Goal: Task Accomplishment & Management: Use online tool/utility

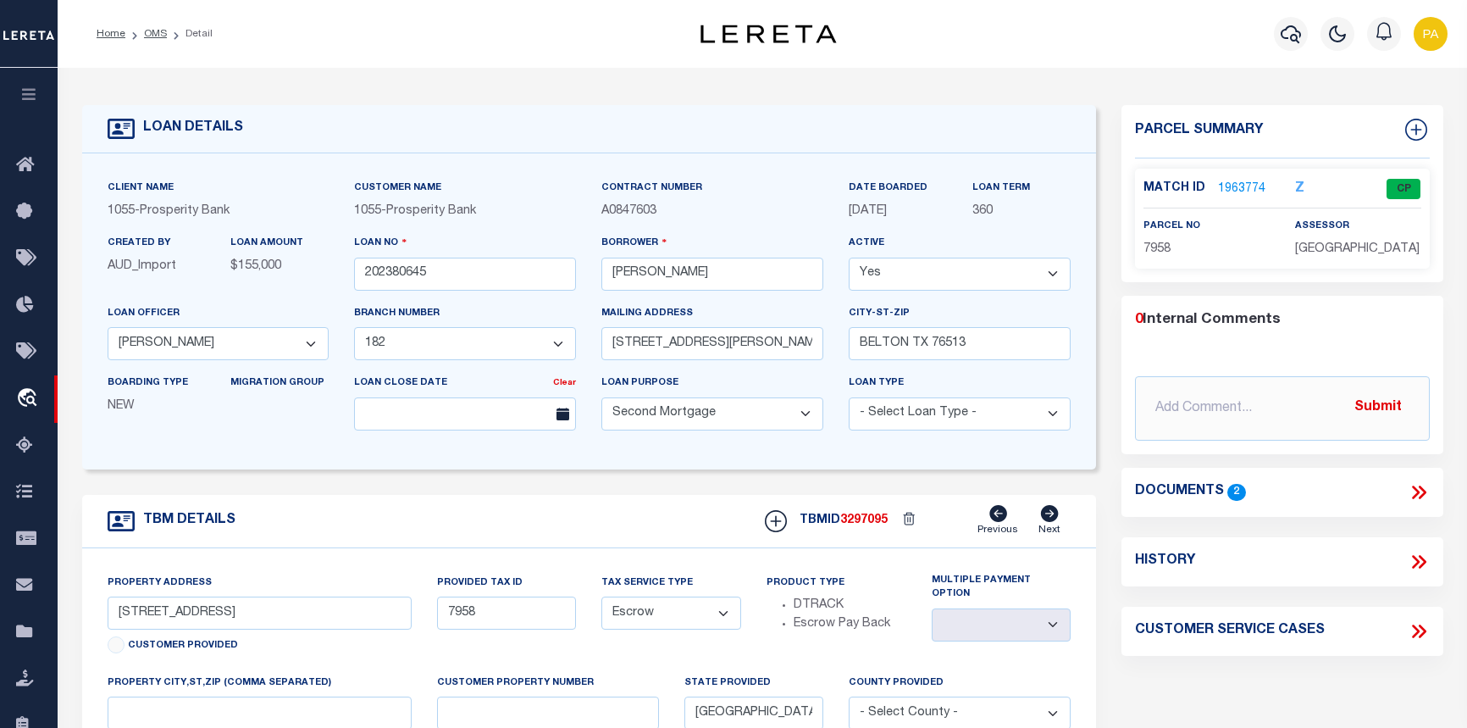
select select "10493"
select select "4028"
select select "100"
select select "Escrow"
click at [1257, 189] on link "1963774" at bounding box center [1241, 189] width 47 height 18
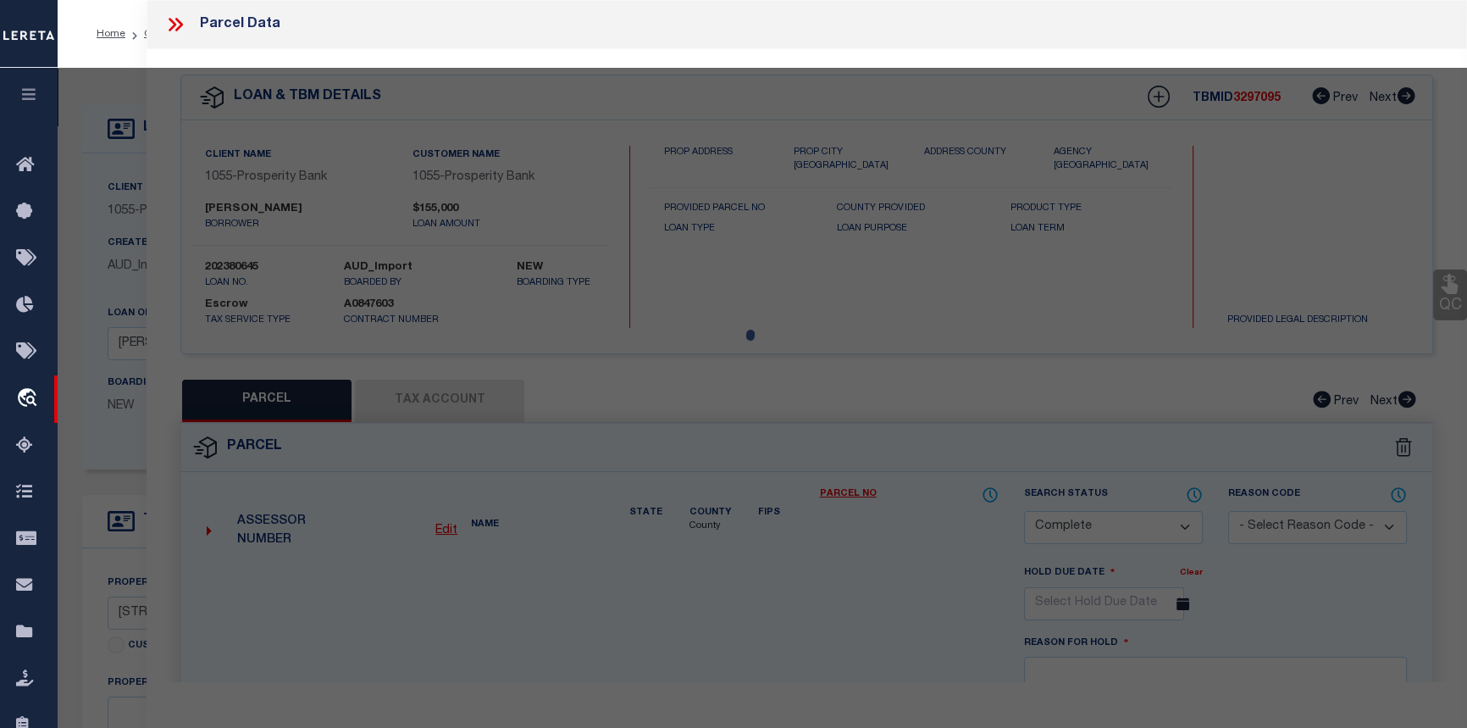
select select "AS"
checkbox input "false"
select select "CP"
type input "STAFFORD JOSE"
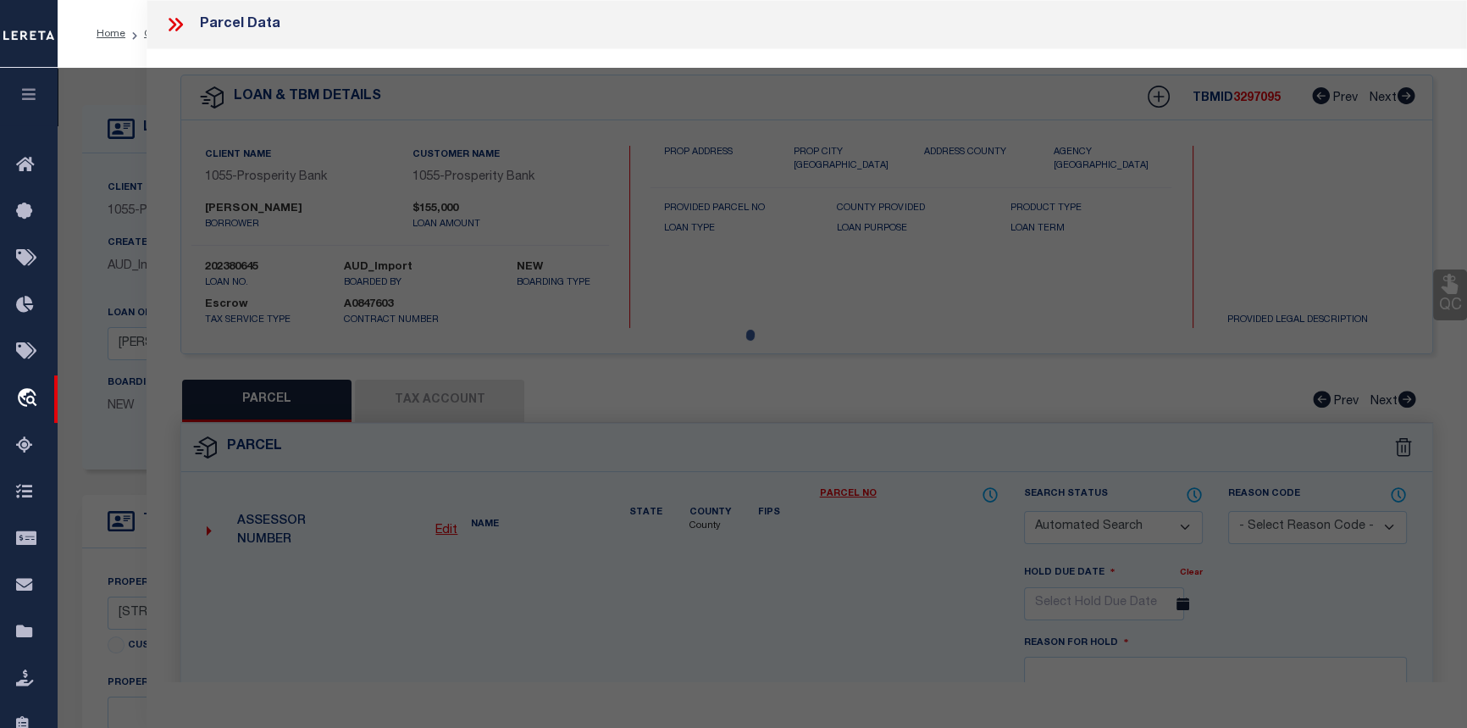
select select
type input "301 AUGUSTA ST"
checkbox input "false"
type input "GRAPELAND TX 75844"
type textarea "EDENS ADDN LOT S 1/2 OF 7, 8 AND 9 BLK 4"
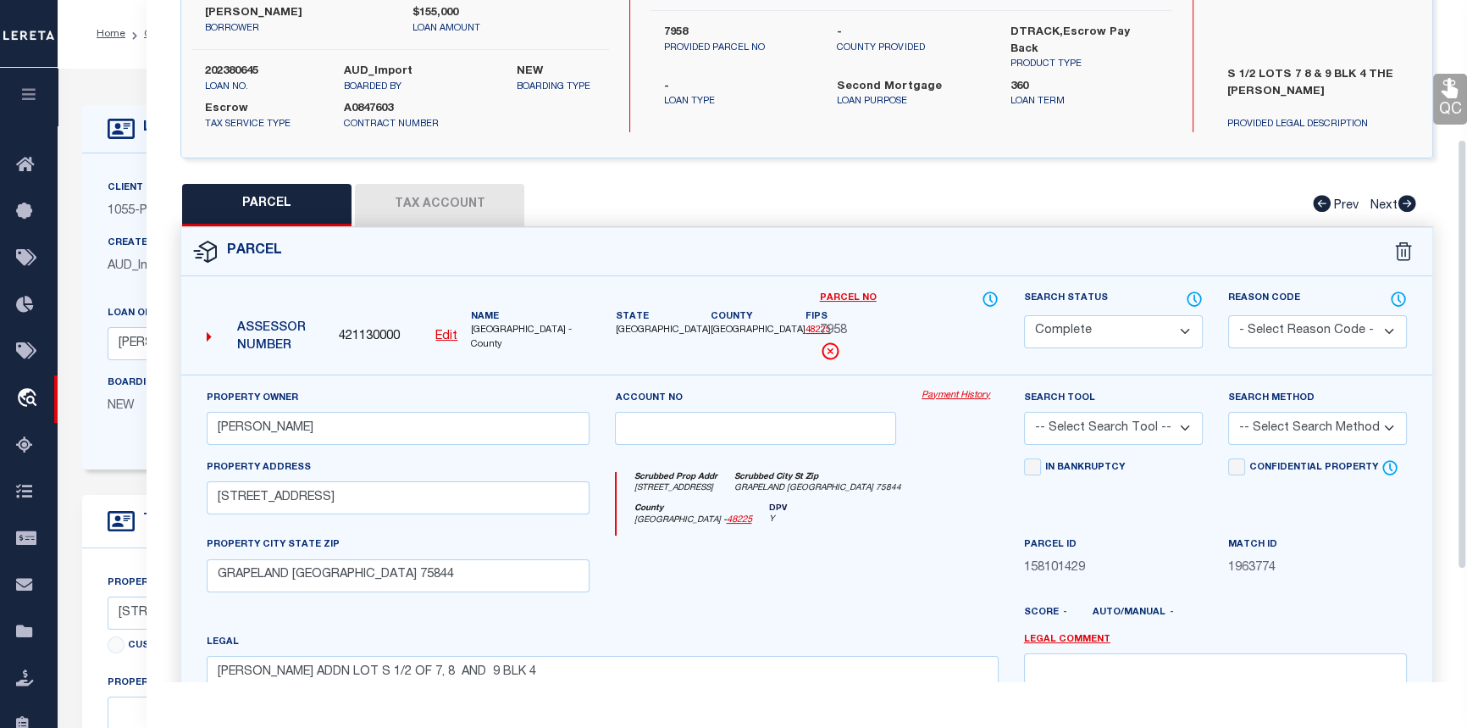
scroll to position [230, 0]
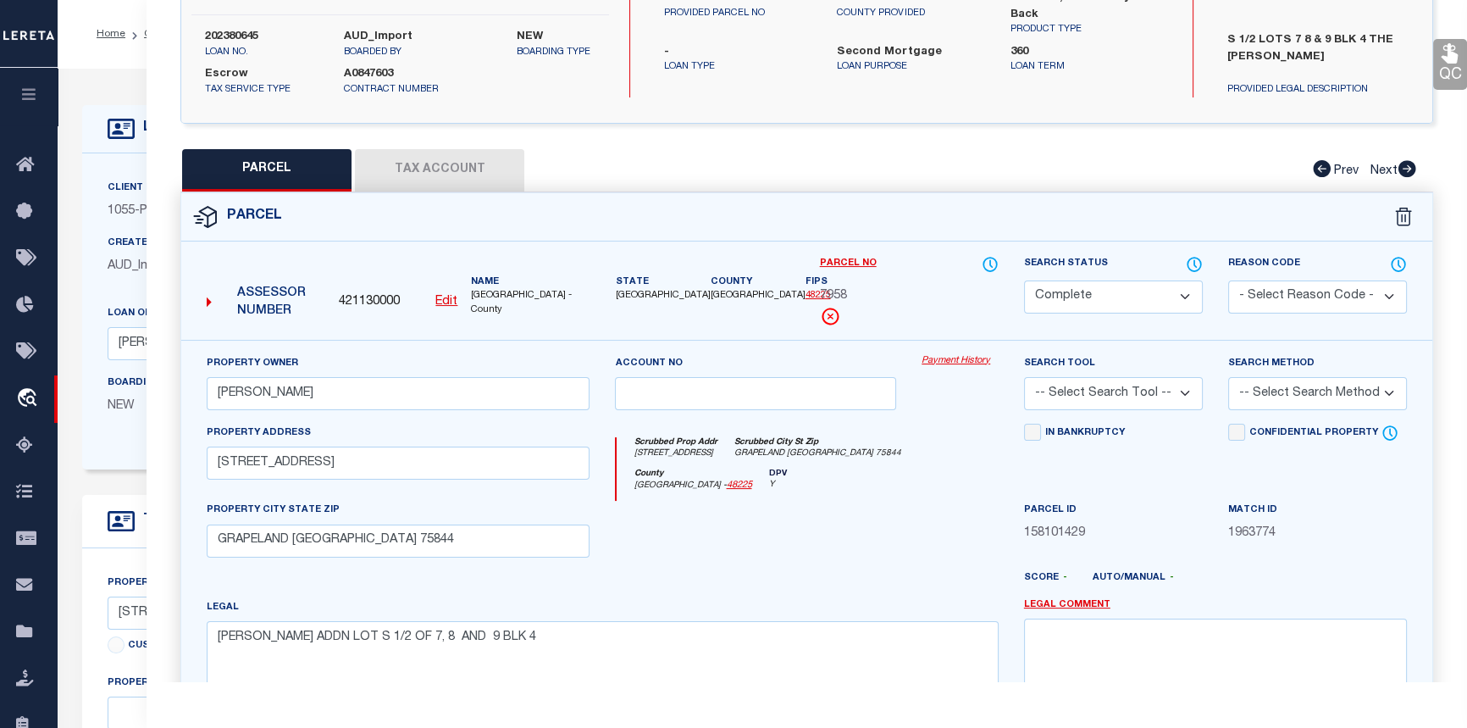
click at [935, 356] on link "Payment History" at bounding box center [960, 361] width 77 height 14
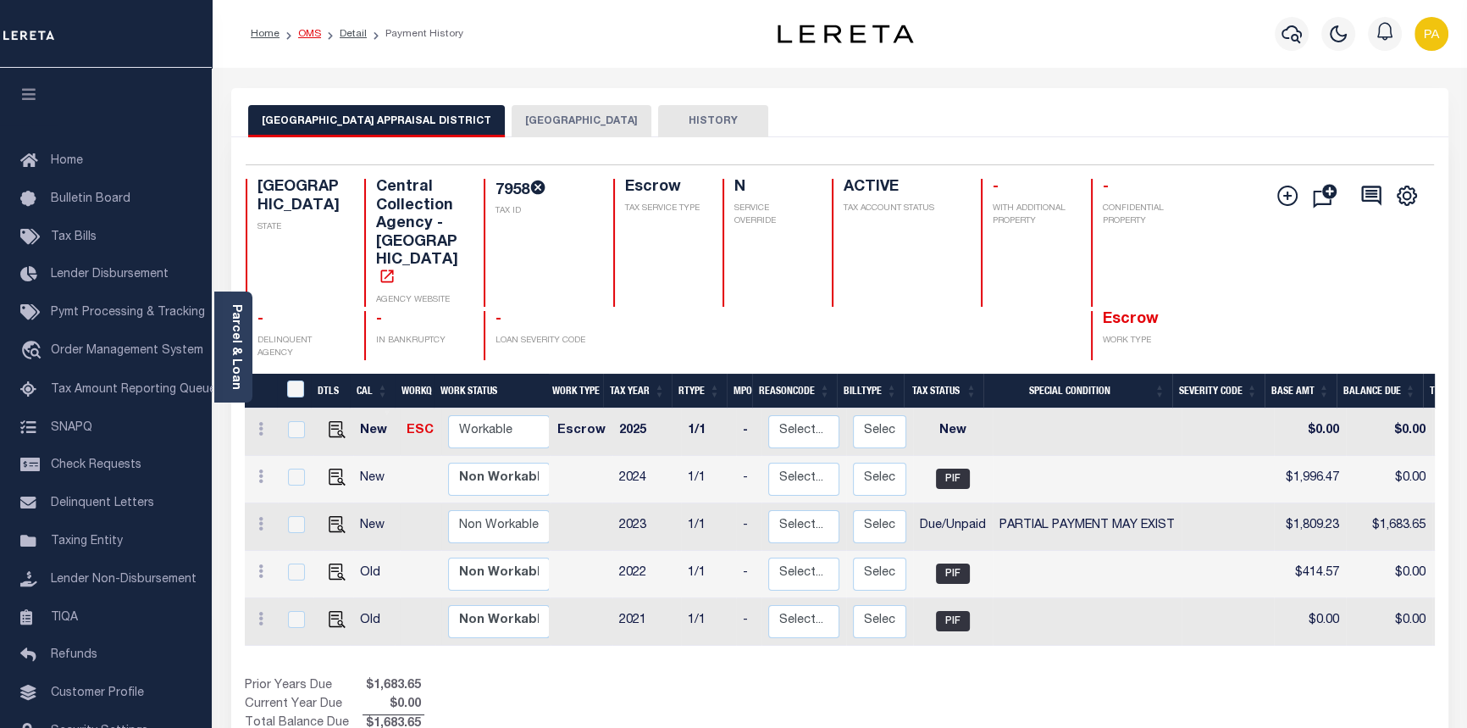
click at [313, 34] on link "OMS" at bounding box center [309, 34] width 23 height 10
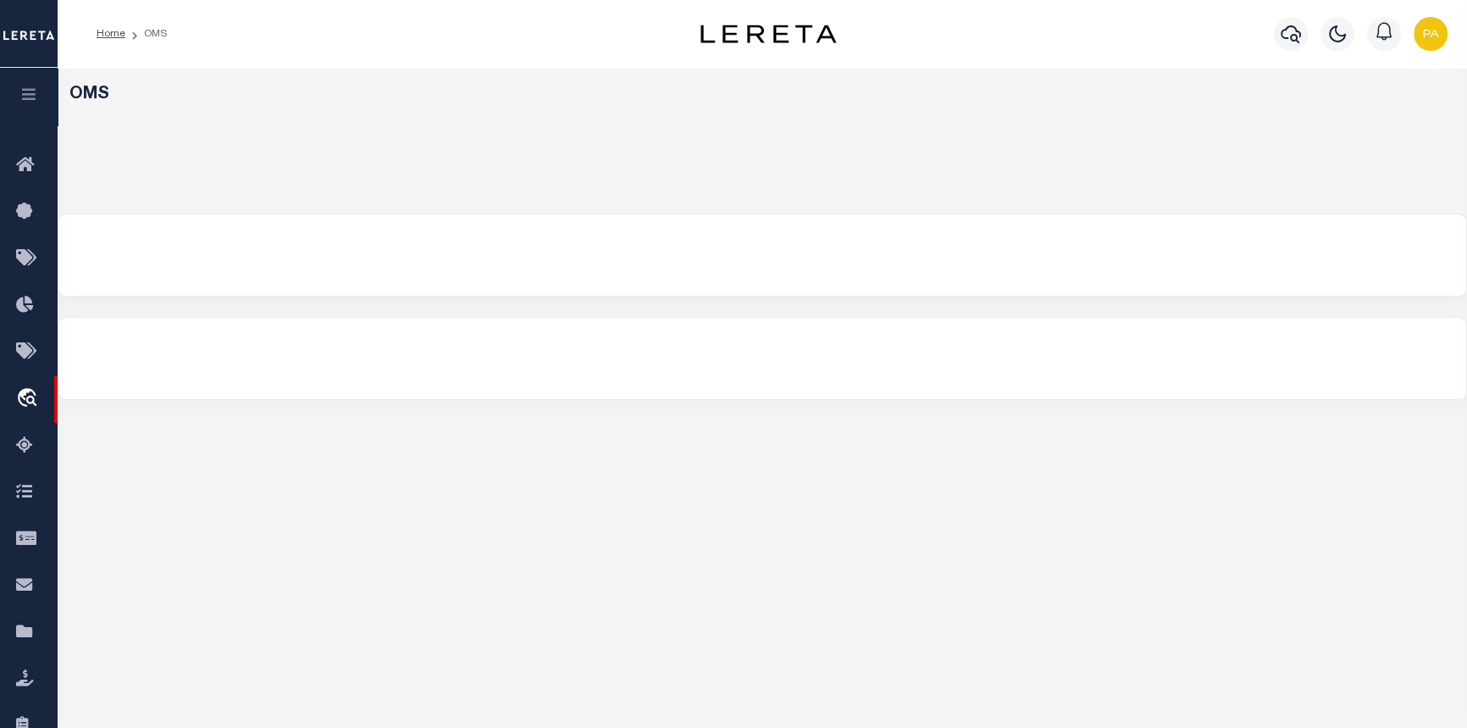
select select "200"
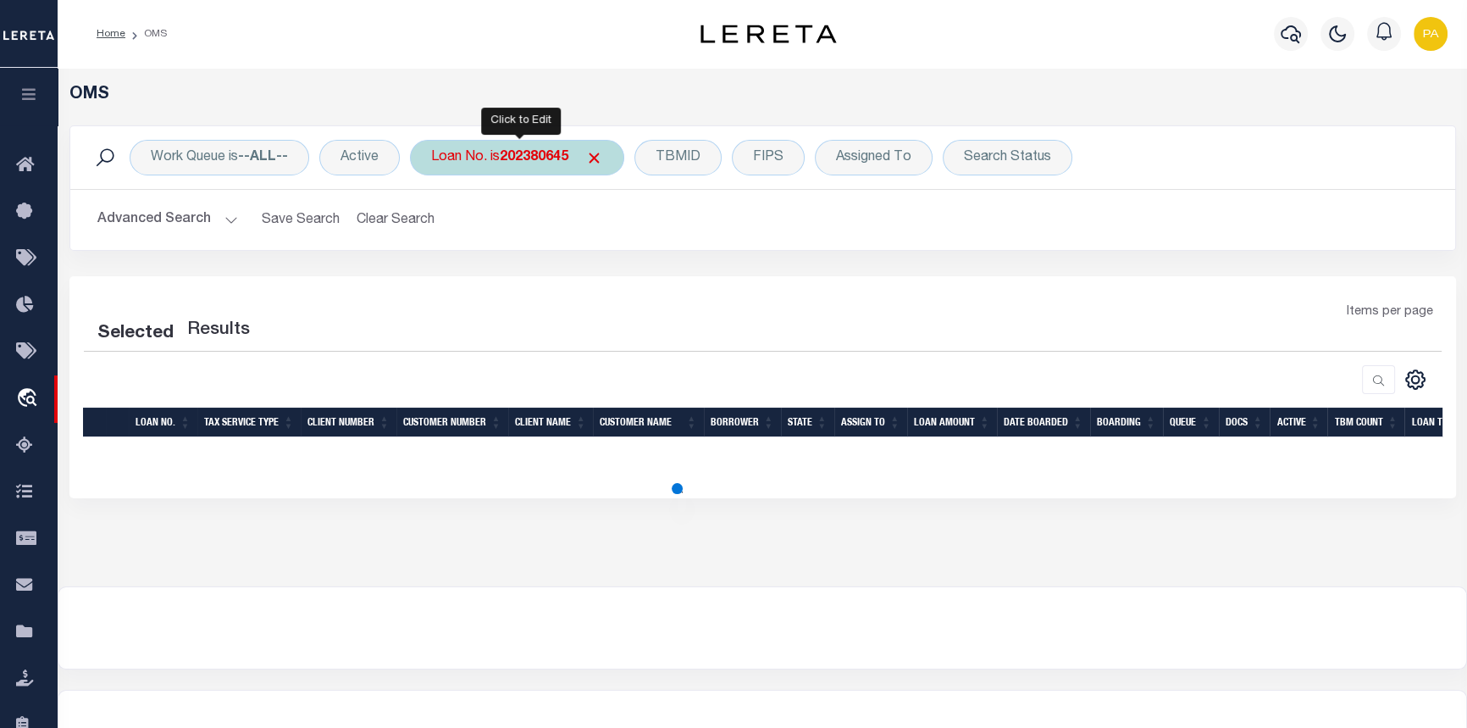
click at [515, 160] on b "202380645" at bounding box center [534, 158] width 69 height 14
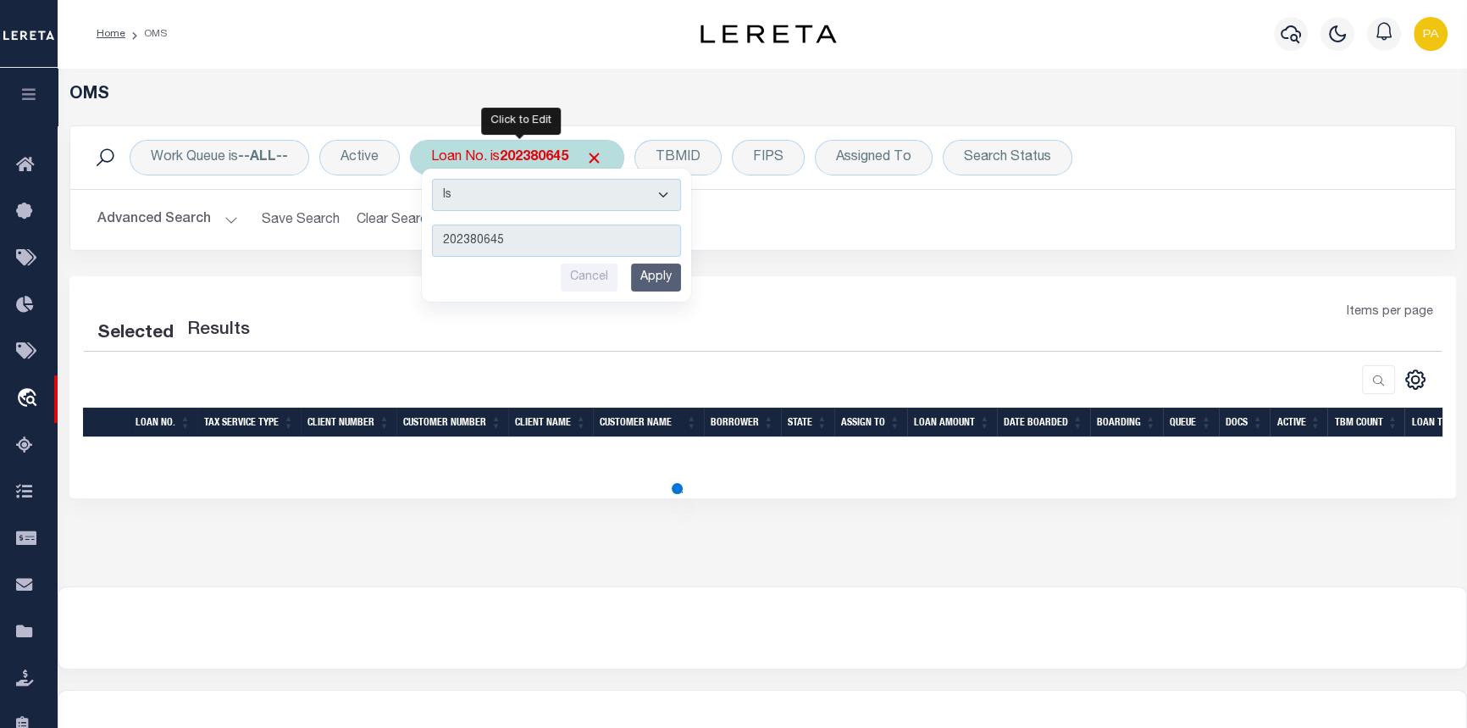
select select "200"
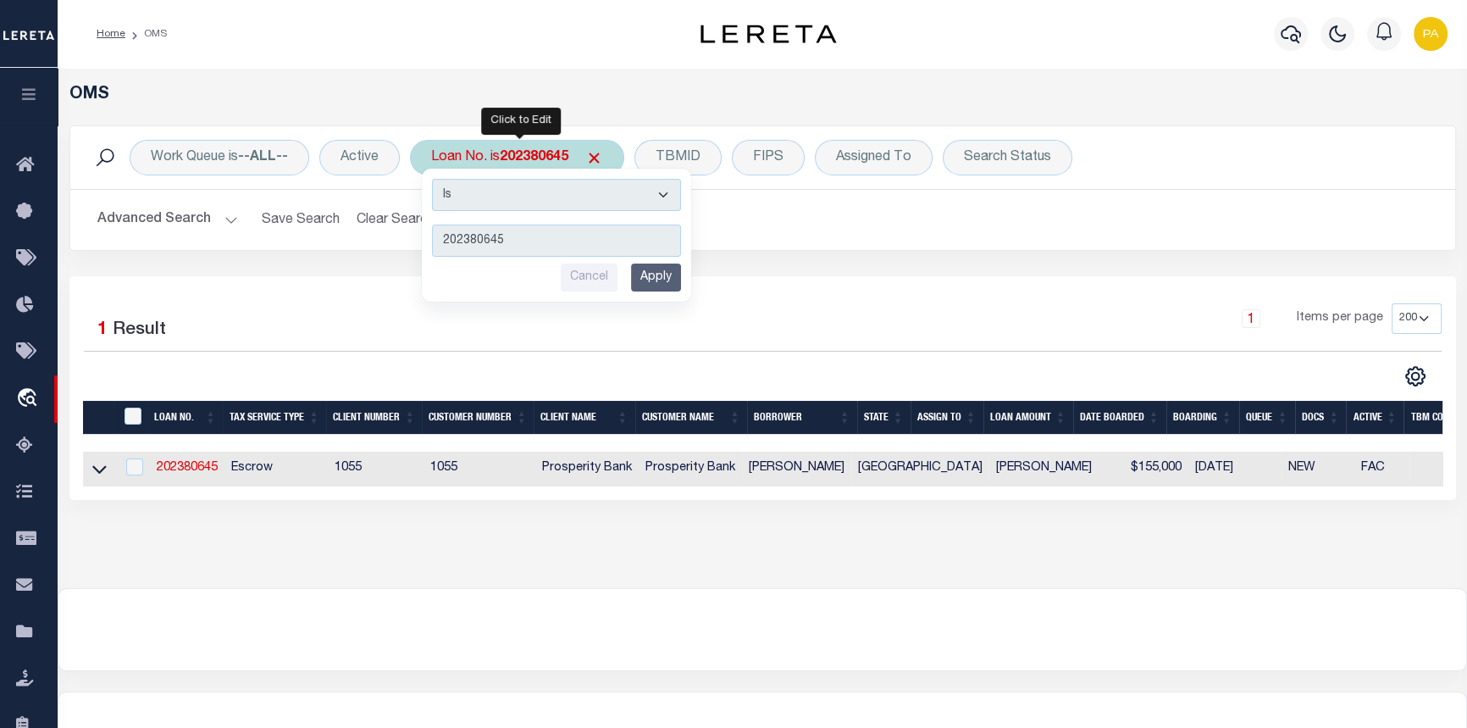
type input "4"
type input "124360"
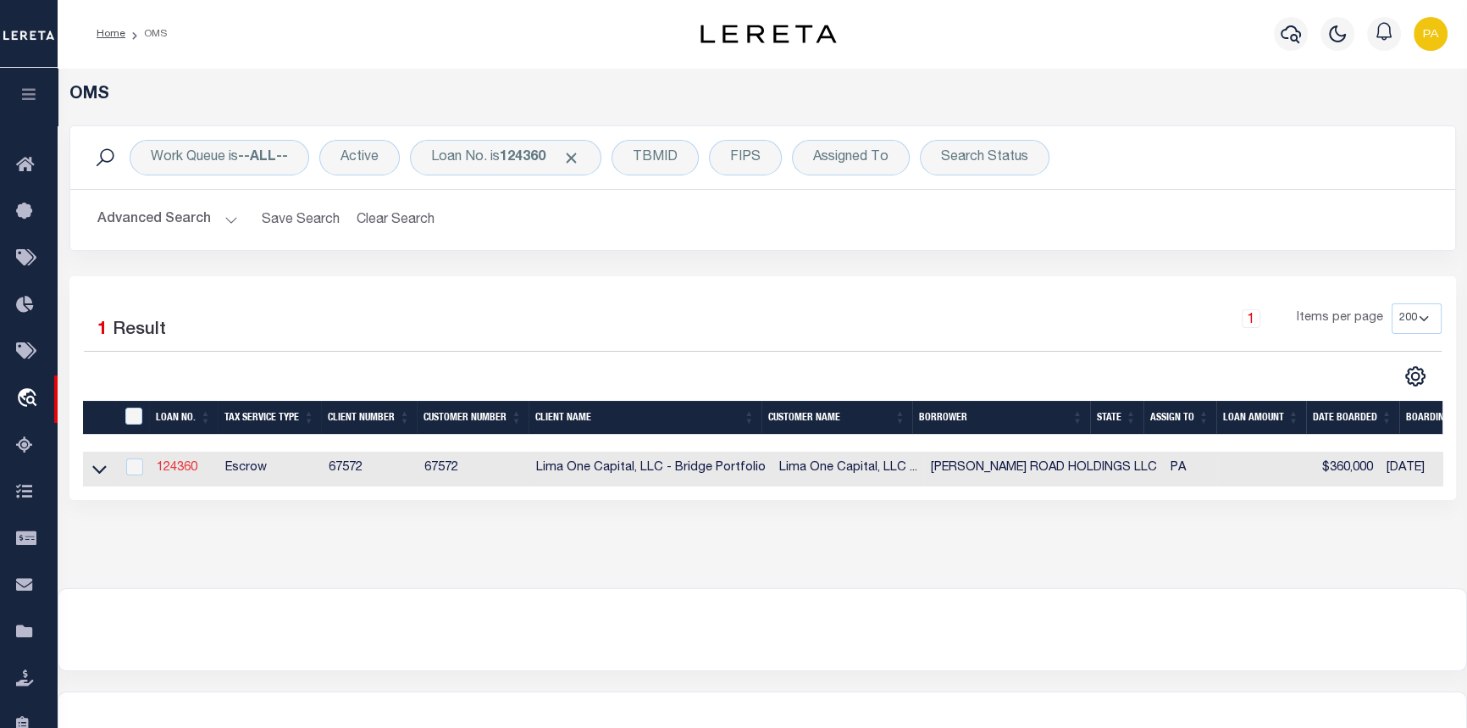
click at [186, 468] on link "124360" at bounding box center [177, 468] width 41 height 12
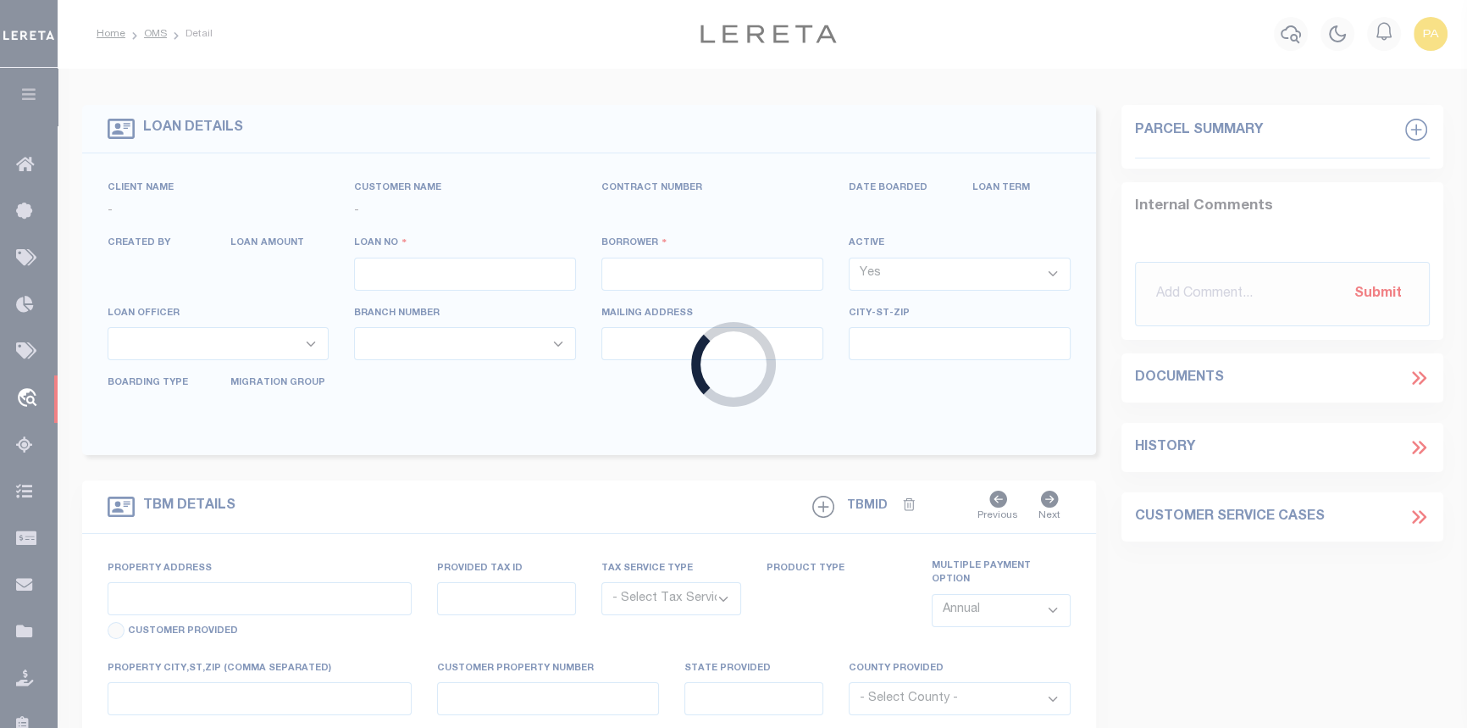
type input "124360"
type input "[PERSON_NAME] ROAD HOLDINGS LLC"
select select
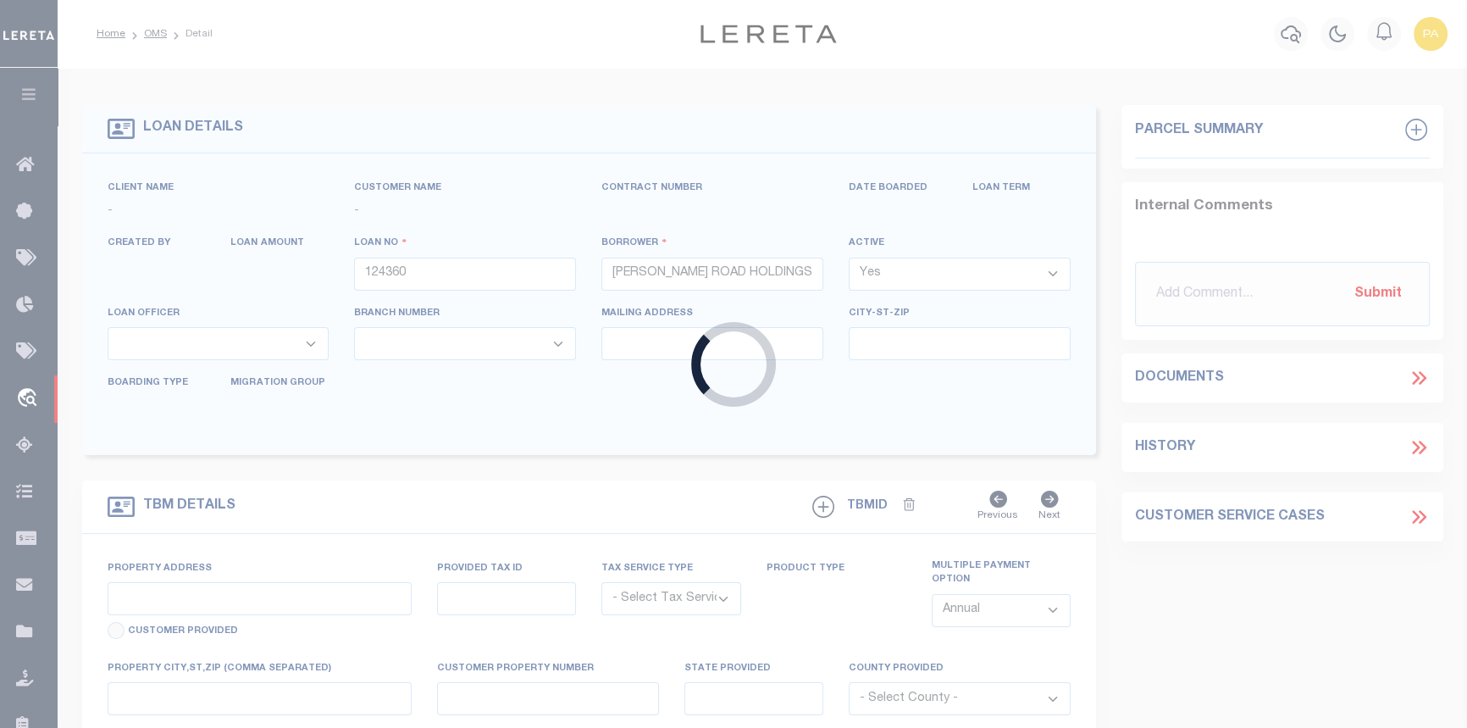
select select
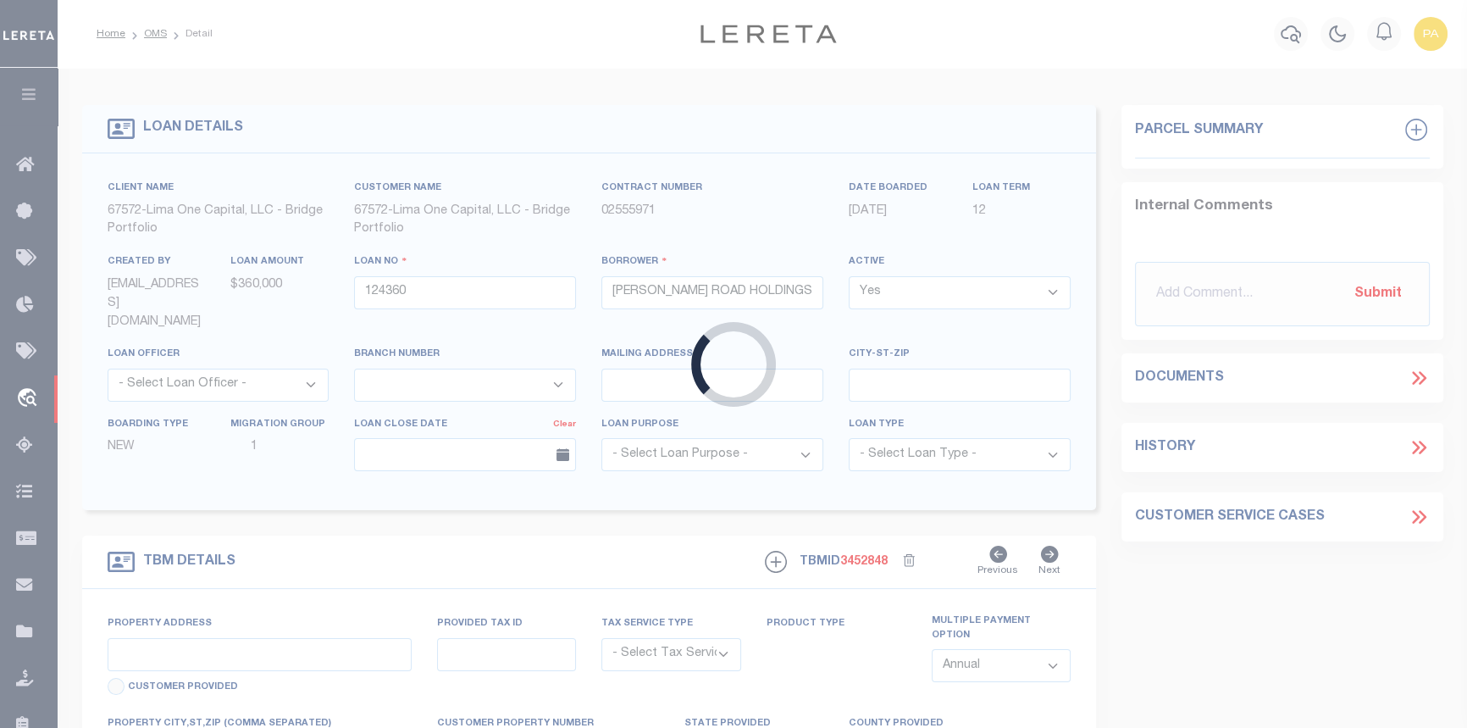
type input "[STREET_ADDRESS]"
radio input "true"
select select "Escrow"
select select
type input "WYNNEWOOD PA 19096"
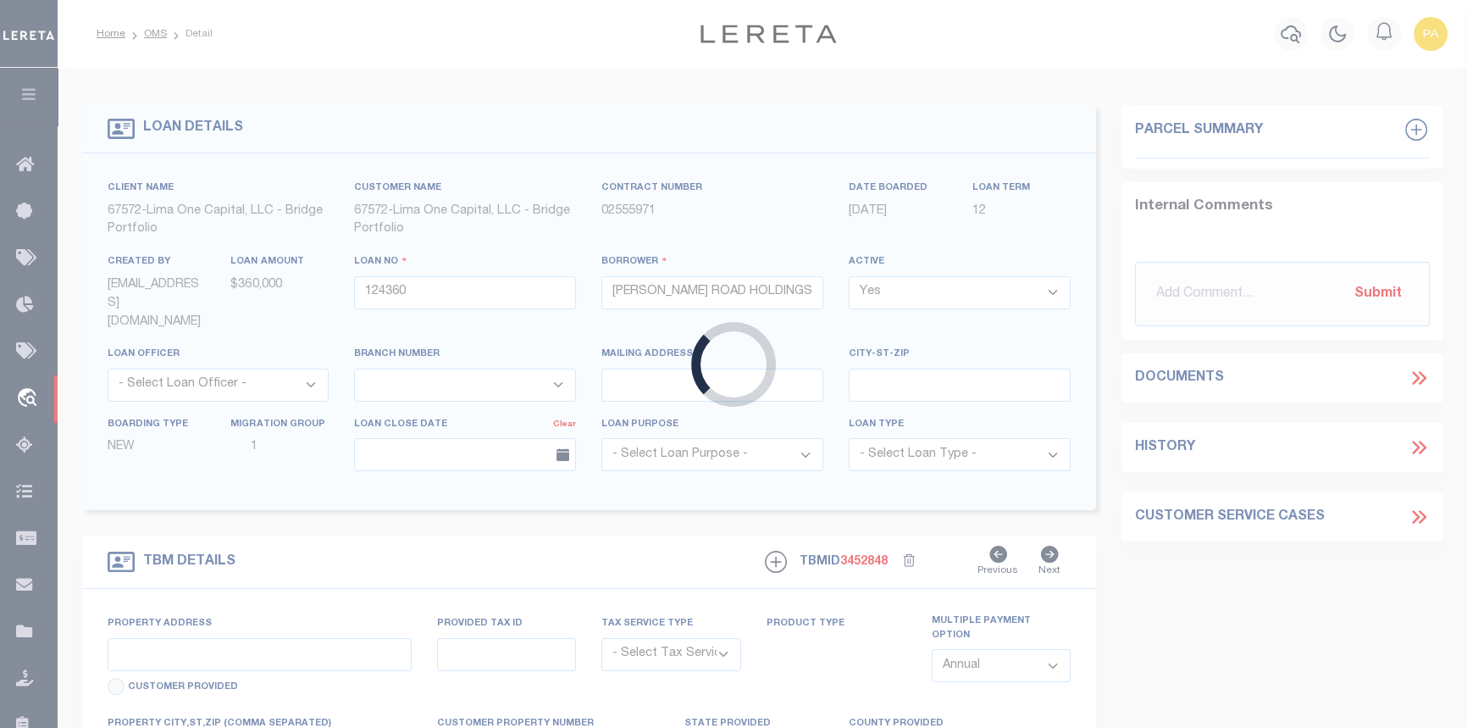
type input "124360-1"
type input "PA"
type textarea "COLLECTOR: ENTITY: PARCEL: 400021648002"
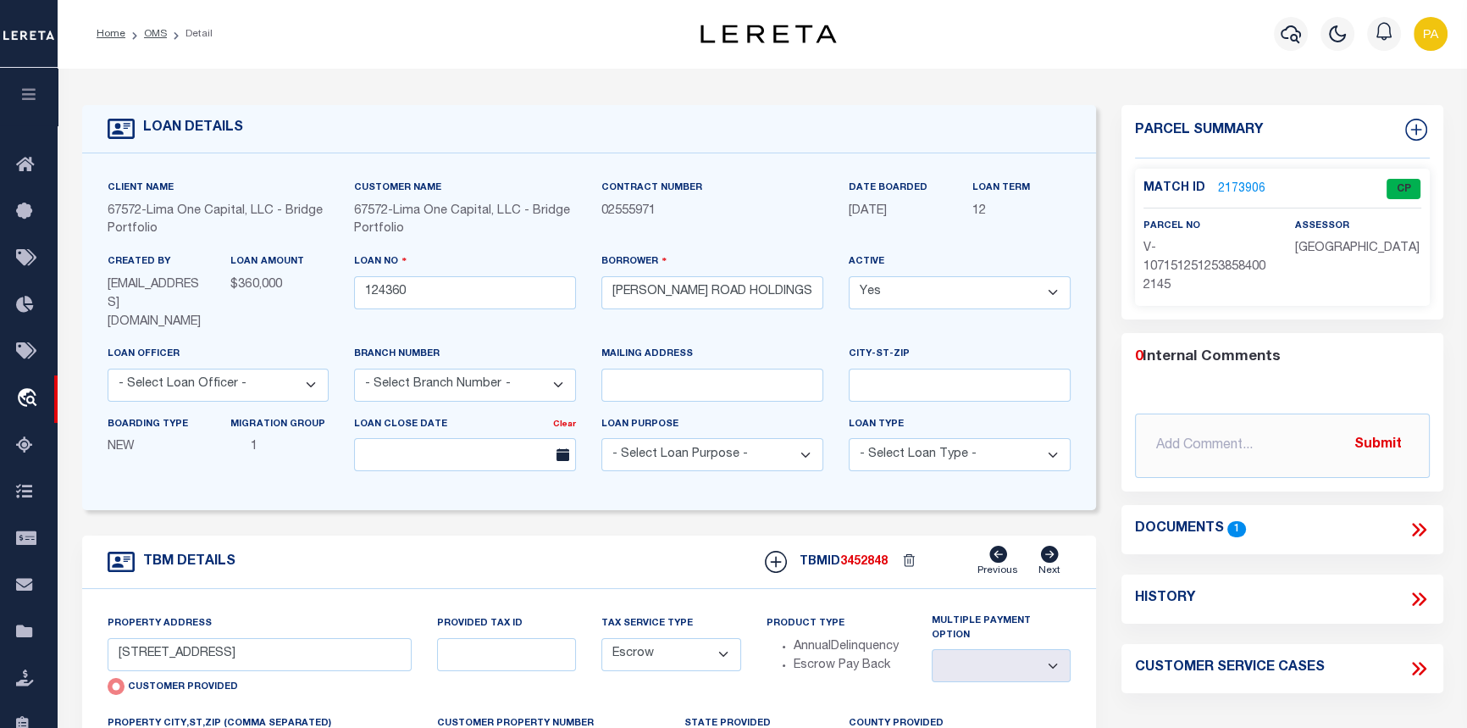
click at [1242, 194] on link "2173906" at bounding box center [1241, 189] width 47 height 18
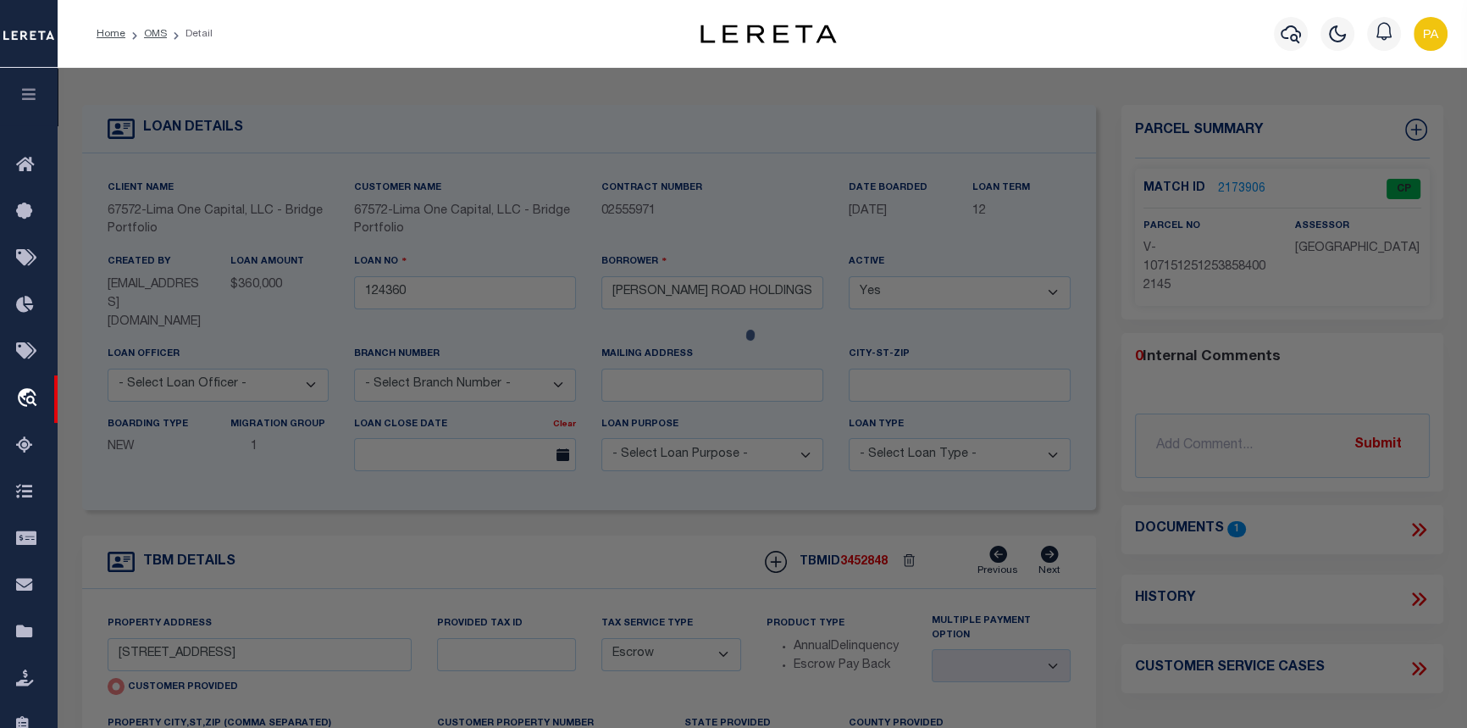
checkbox input "false"
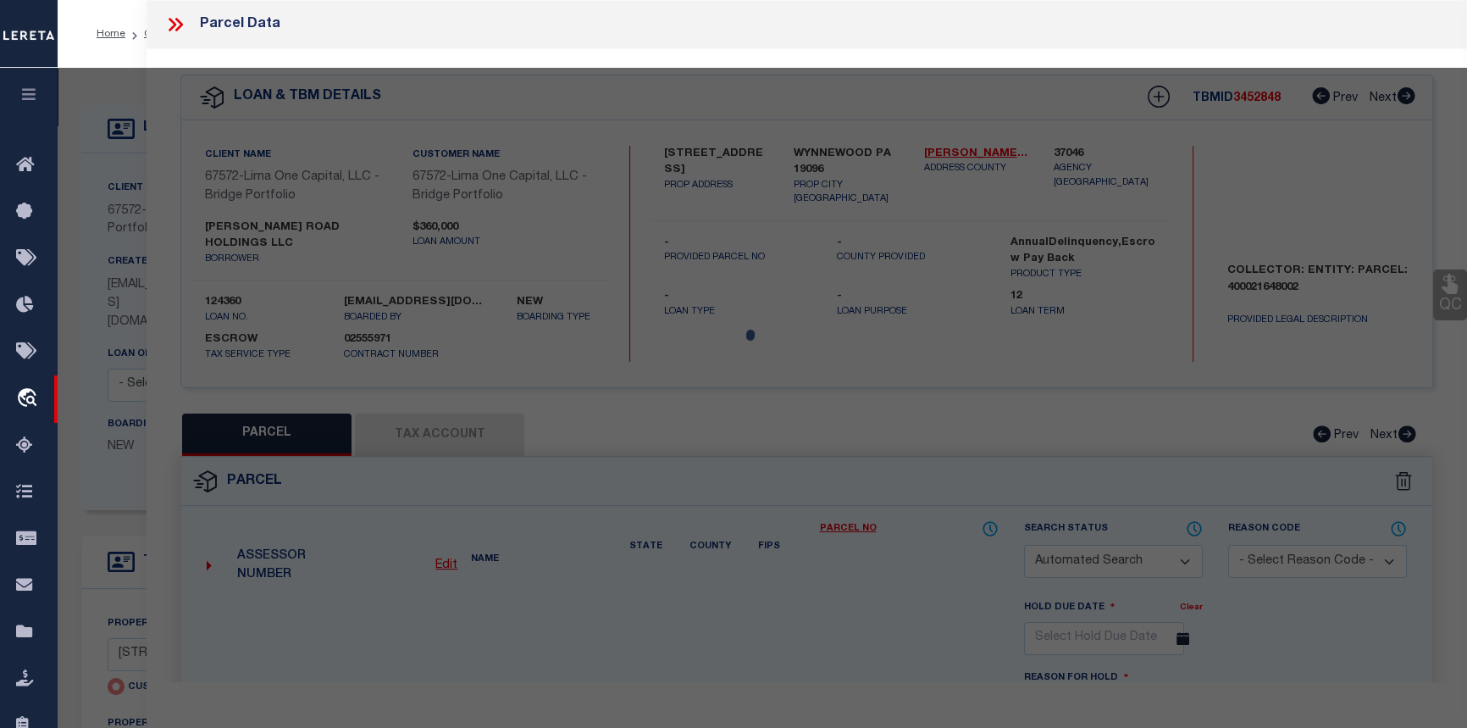
select select "CP"
type input "1406 GREYWALL LANE"
checkbox input "false"
type input "WYNNEWOOD PA 19096"
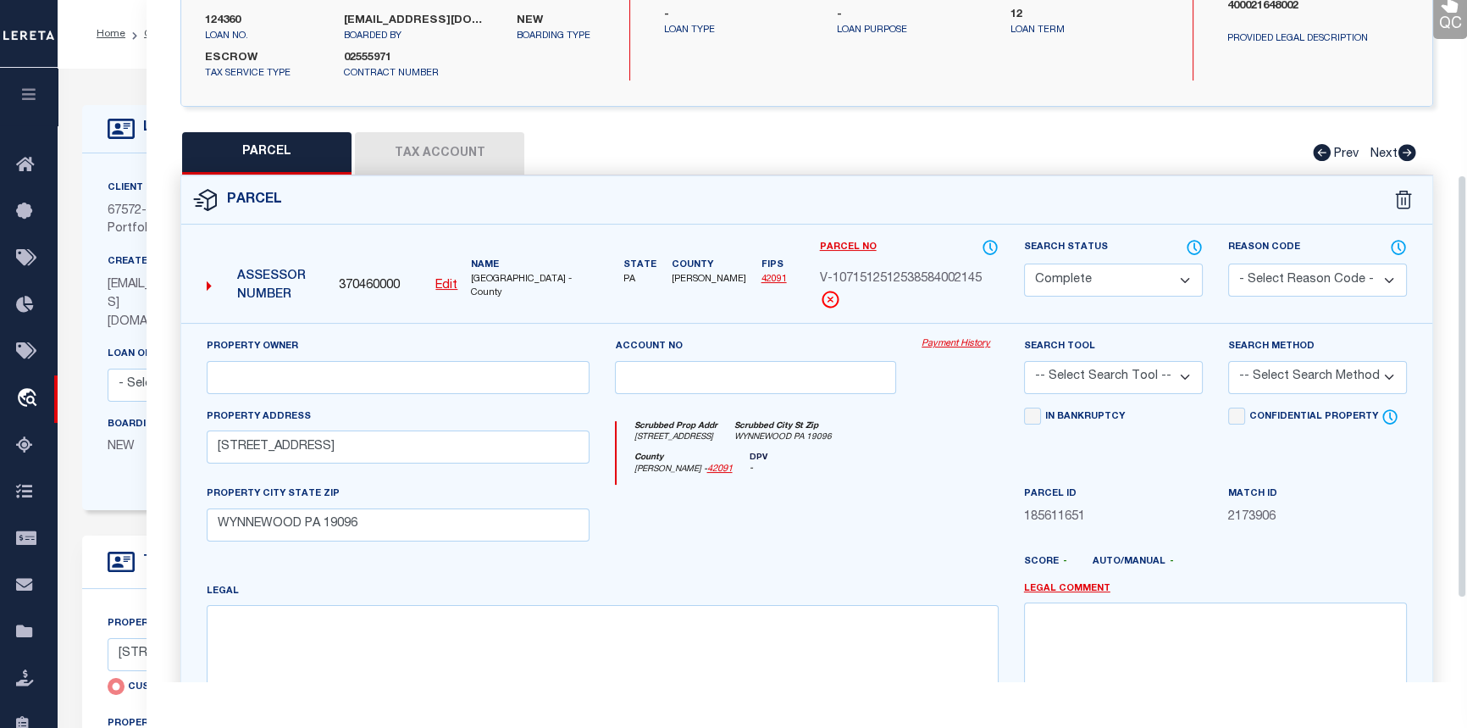
scroll to position [307, 0]
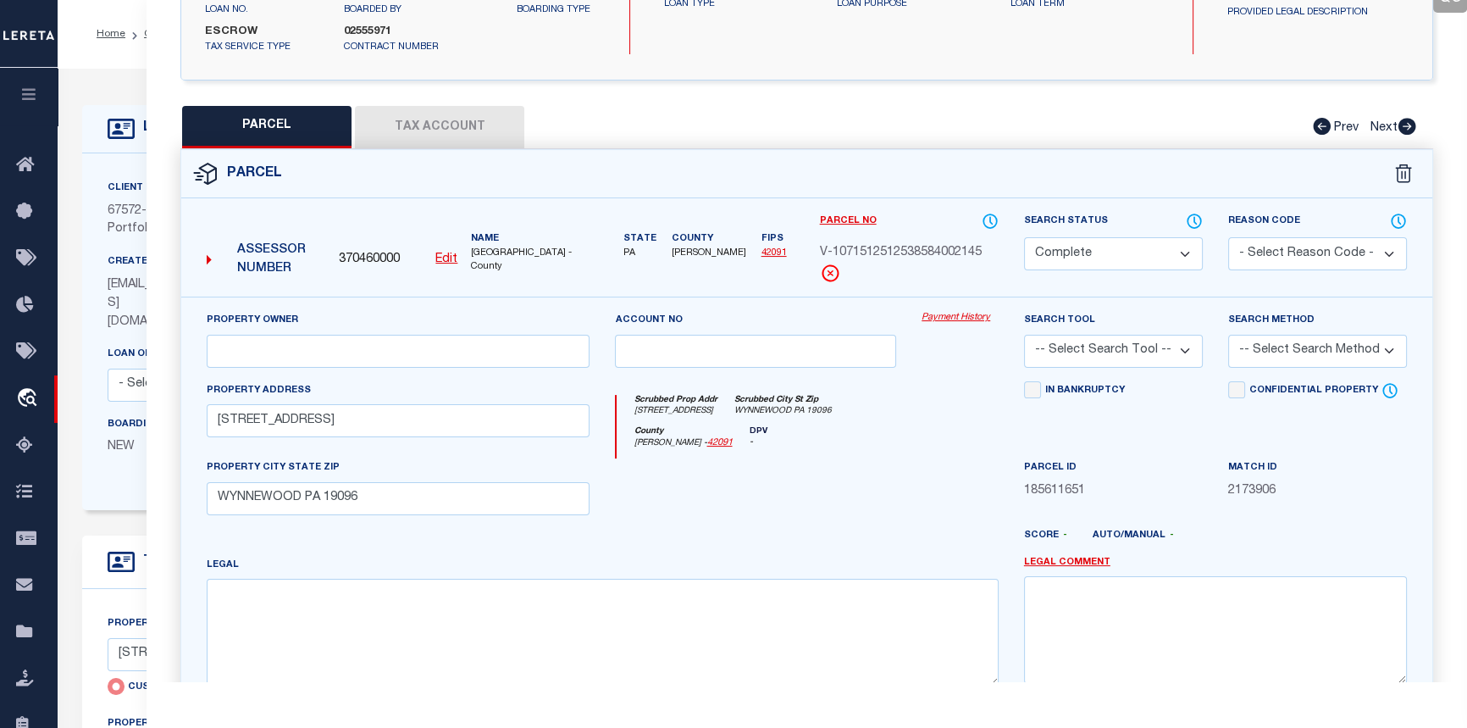
click at [967, 311] on link "Payment History" at bounding box center [960, 318] width 77 height 14
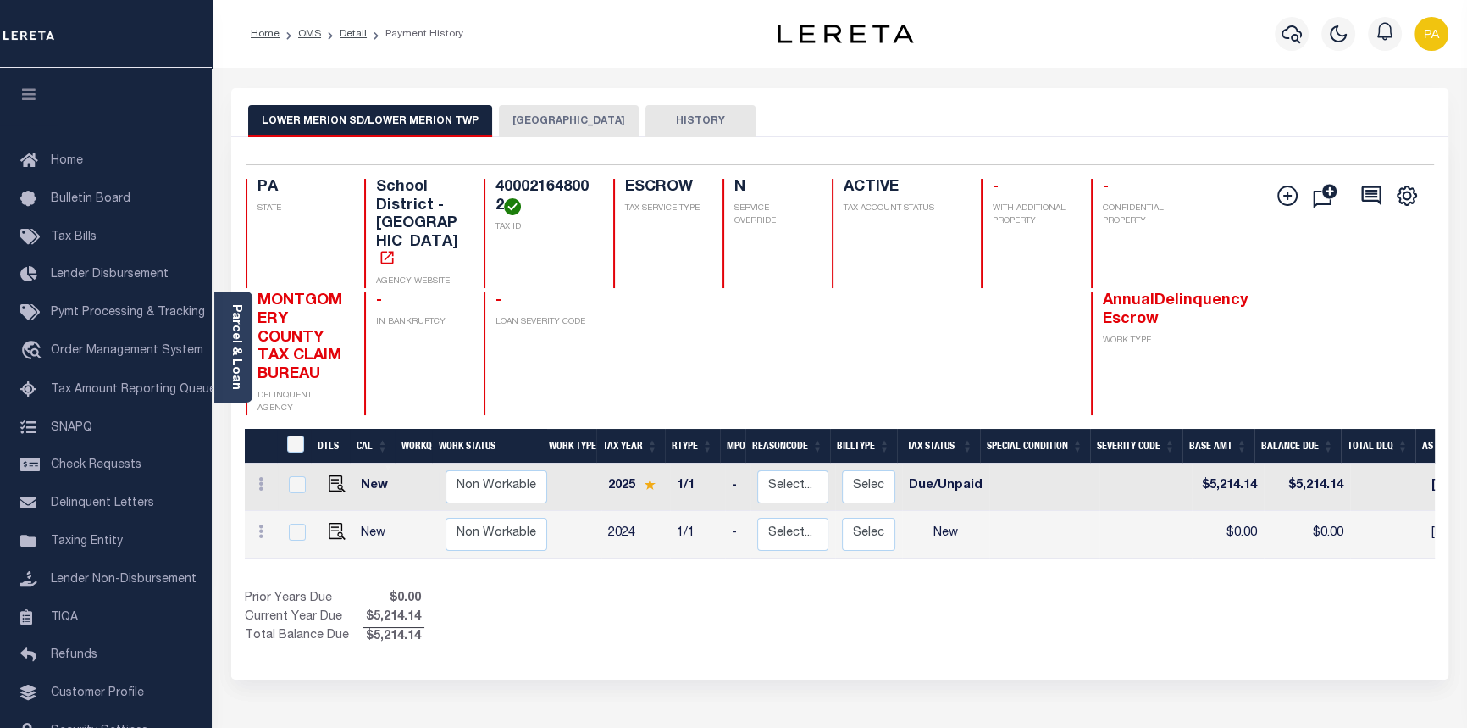
scroll to position [0, 467]
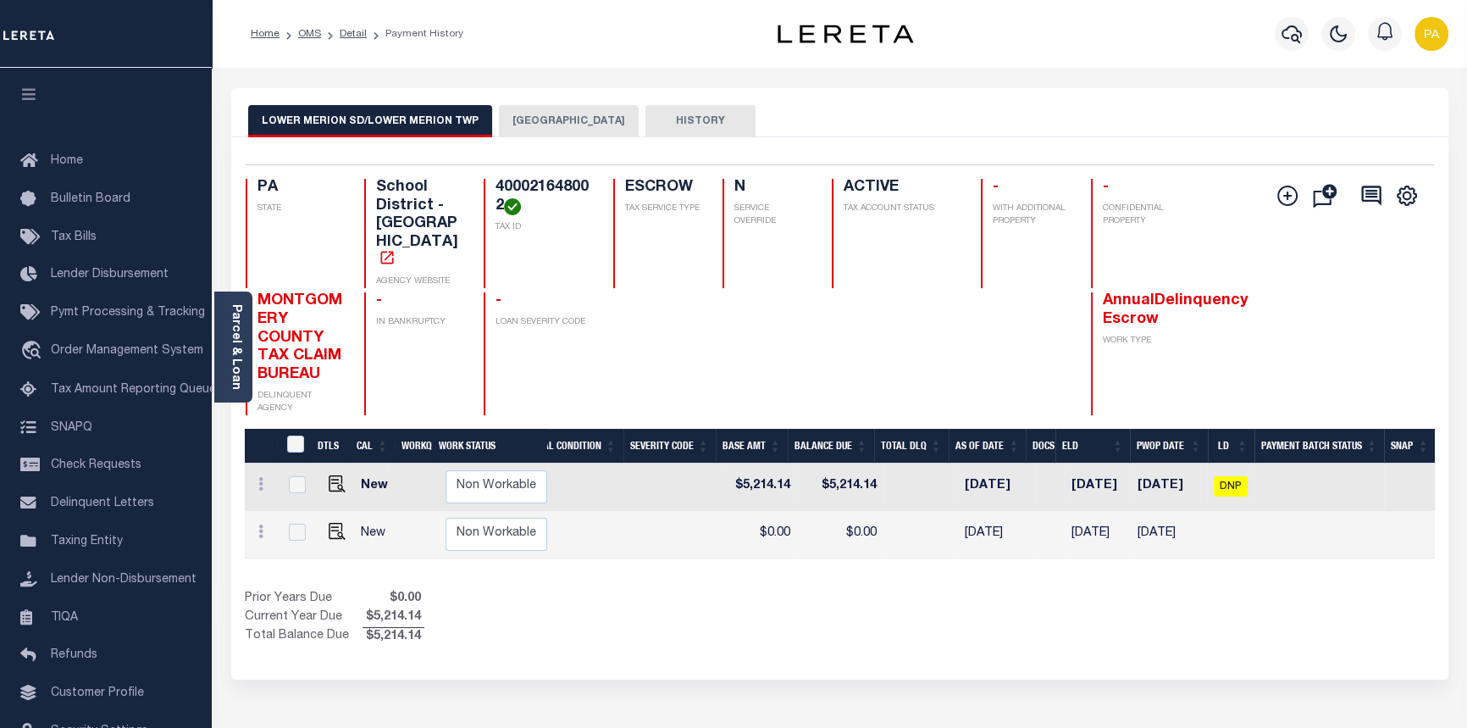
click at [565, 125] on button "LOWER MERION TOWNSHIP" at bounding box center [569, 121] width 140 height 32
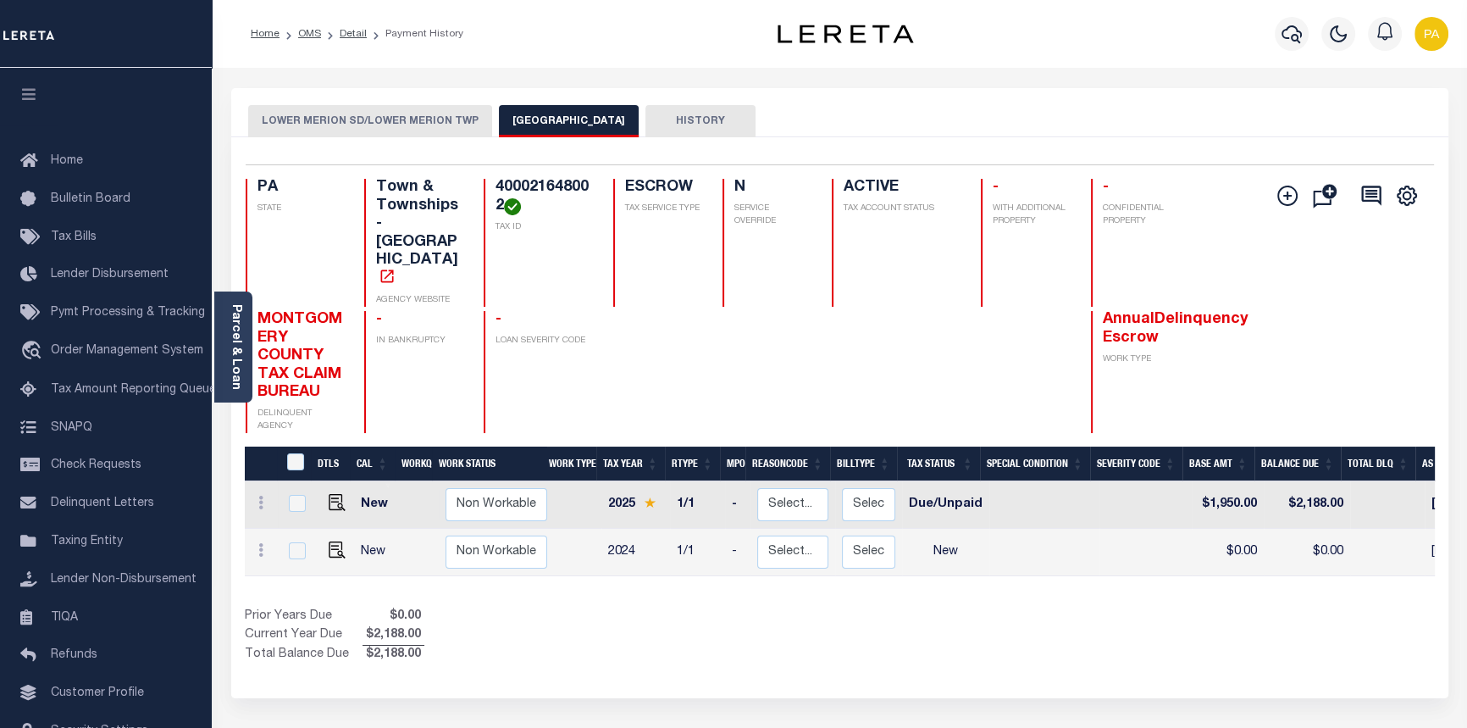
scroll to position [0, 478]
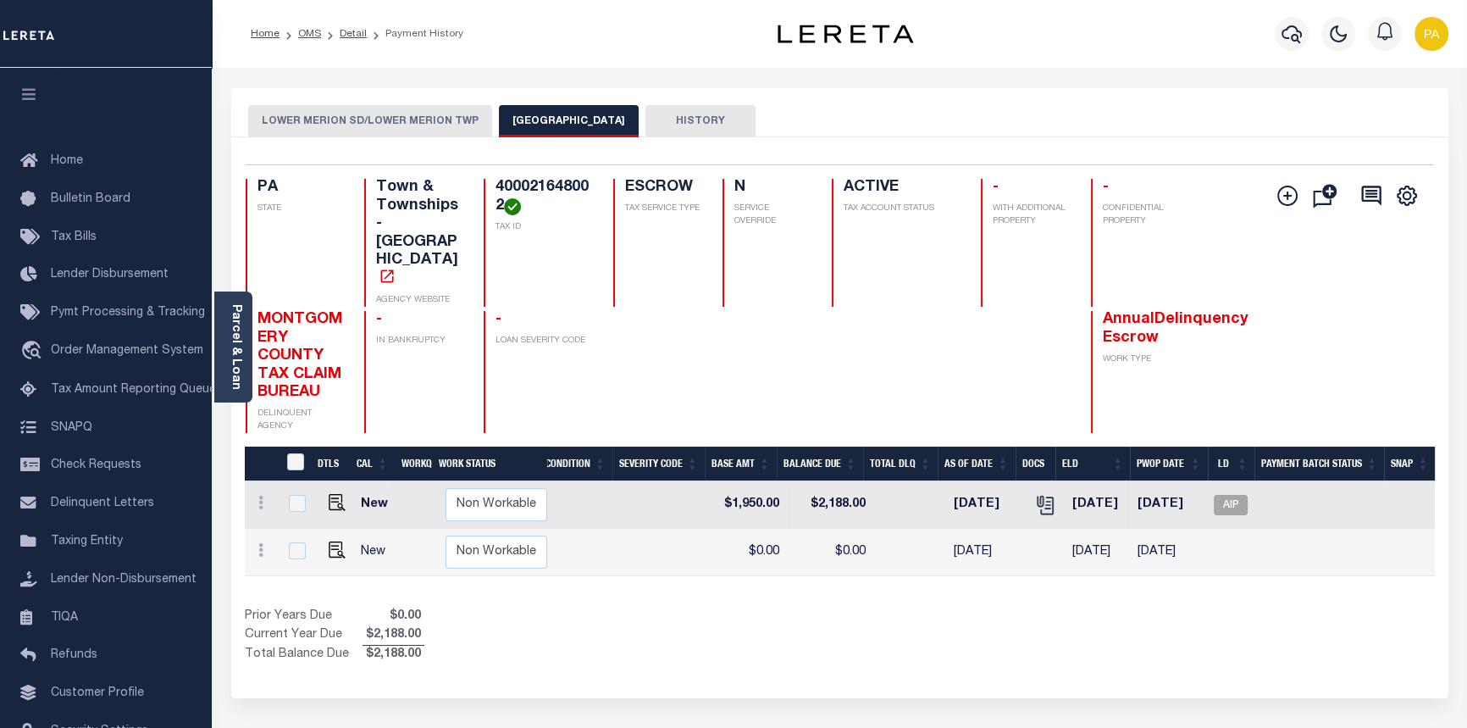
click at [541, 119] on button "LOWER MERION TOWNSHIP" at bounding box center [569, 121] width 140 height 32
click at [314, 36] on link "OMS" at bounding box center [309, 34] width 23 height 10
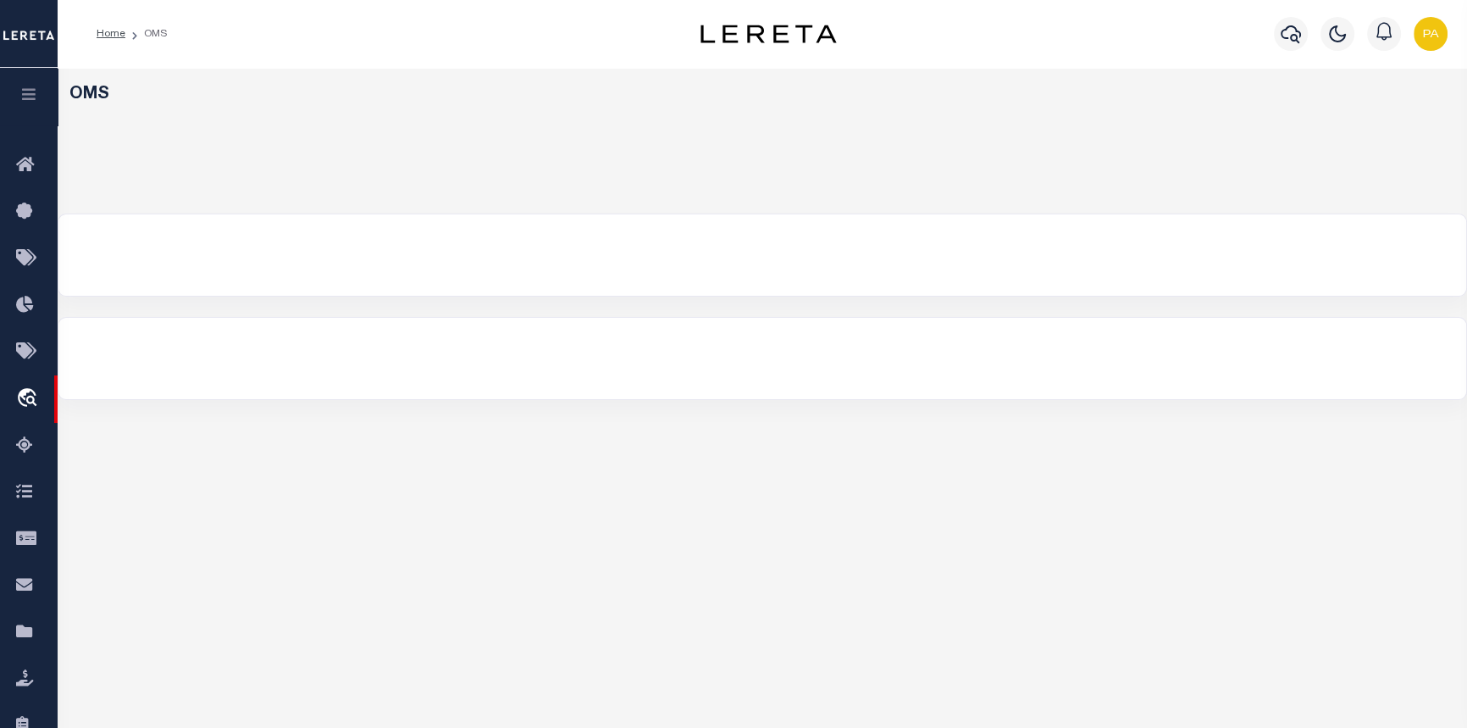
select select "200"
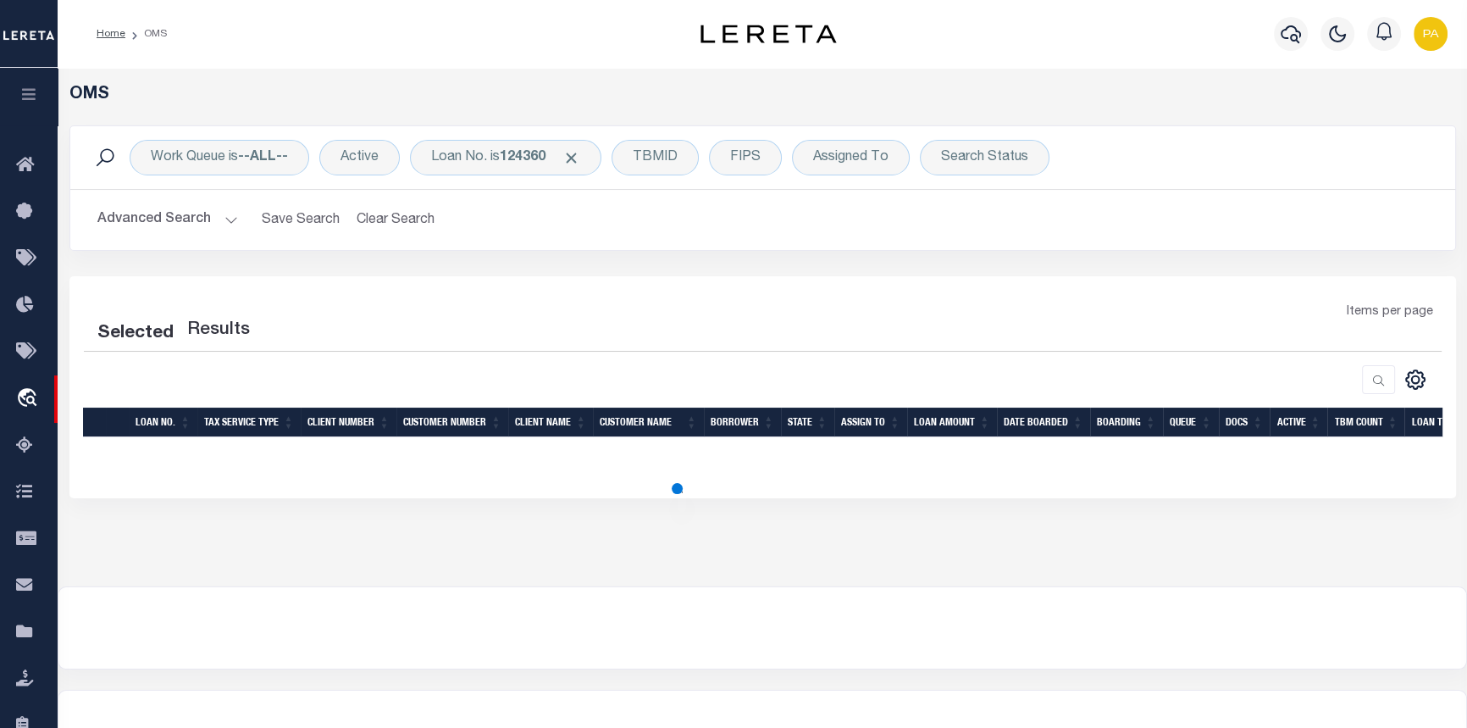
select select "200"
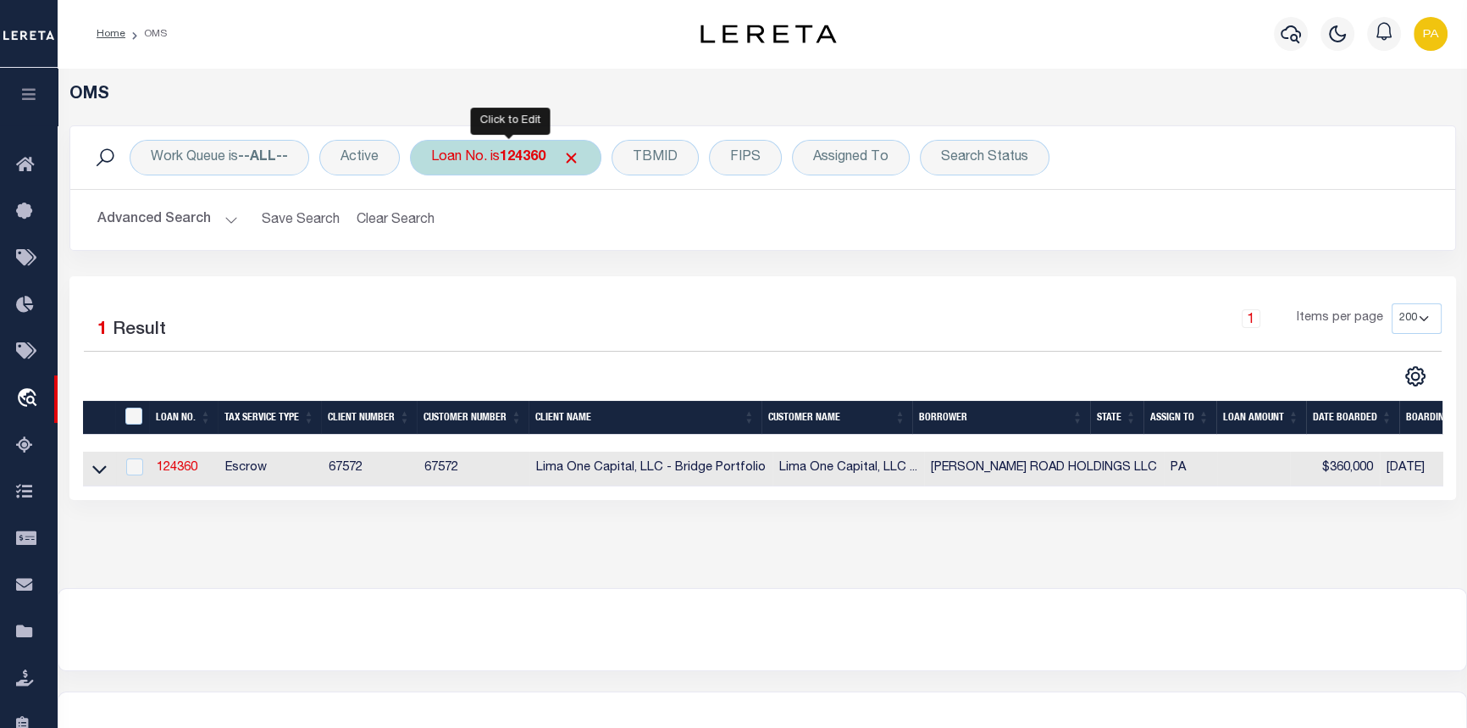
click at [551, 165] on div "Loan No. is 124360" at bounding box center [505, 158] width 191 height 36
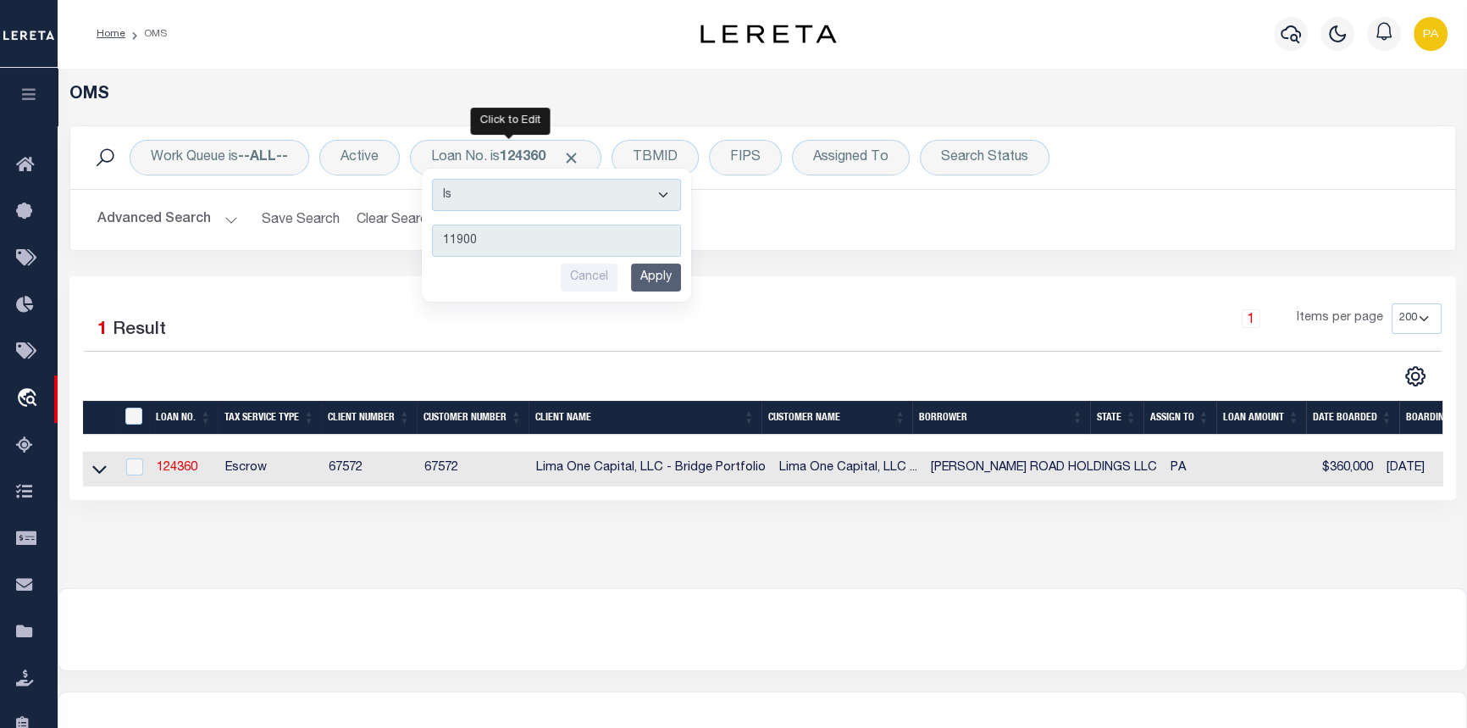
type input "119007"
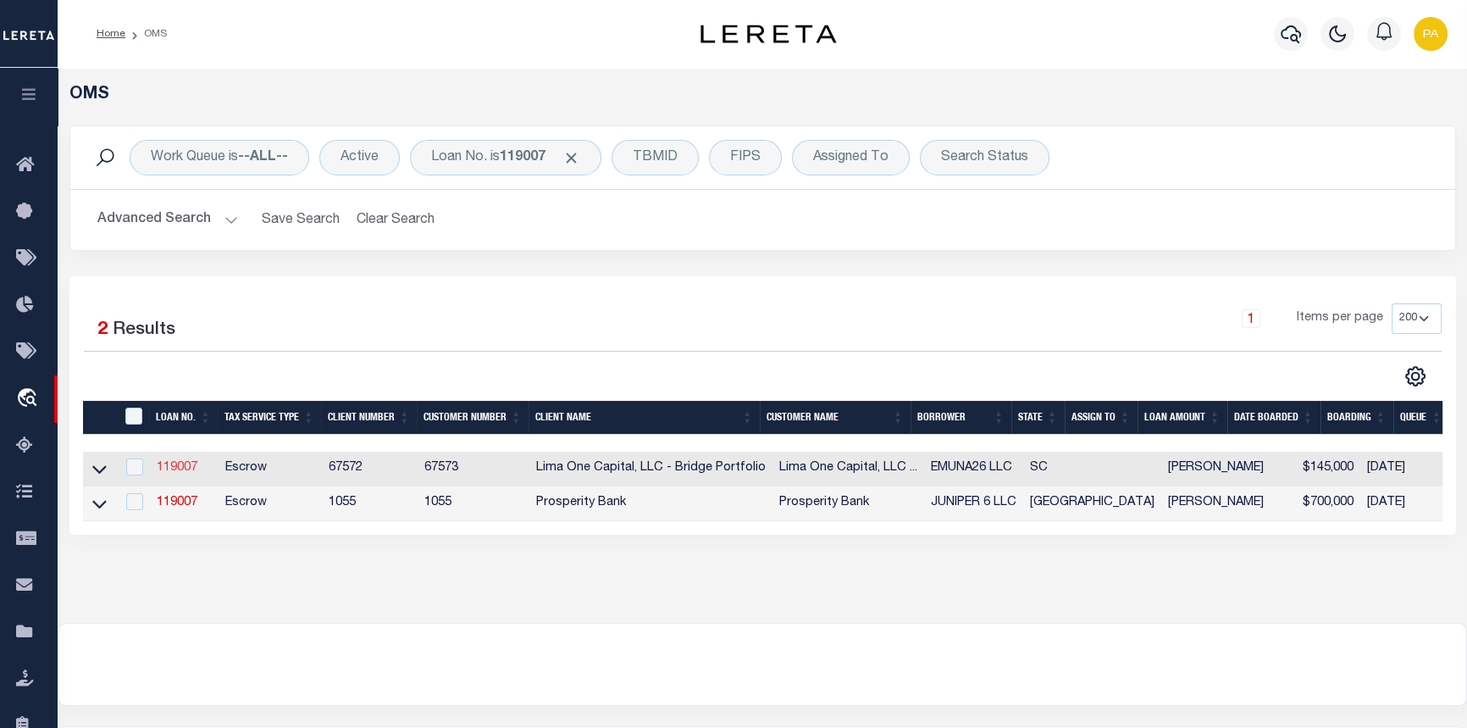
click at [181, 474] on link "119007" at bounding box center [177, 468] width 41 height 12
type input "119007"
type input "EMUNA26 LLC"
select select
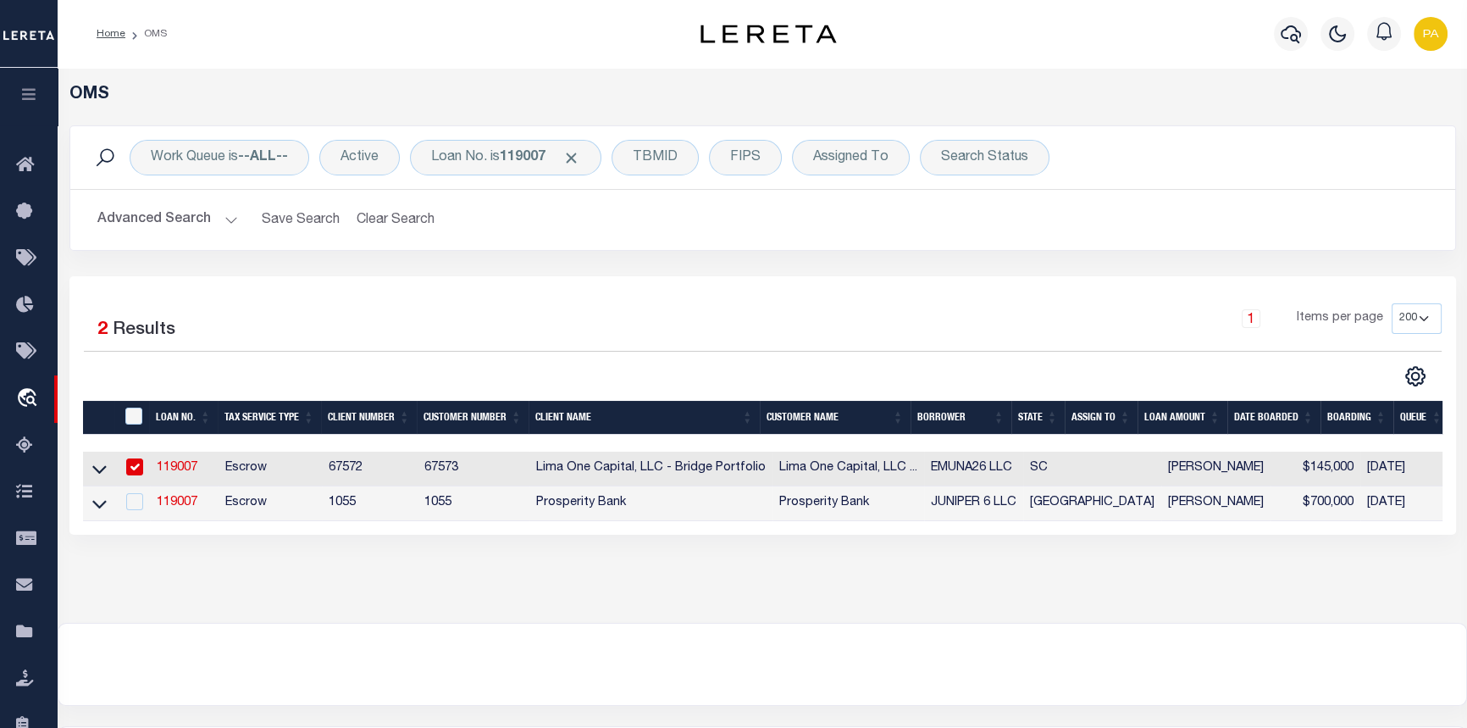
select select
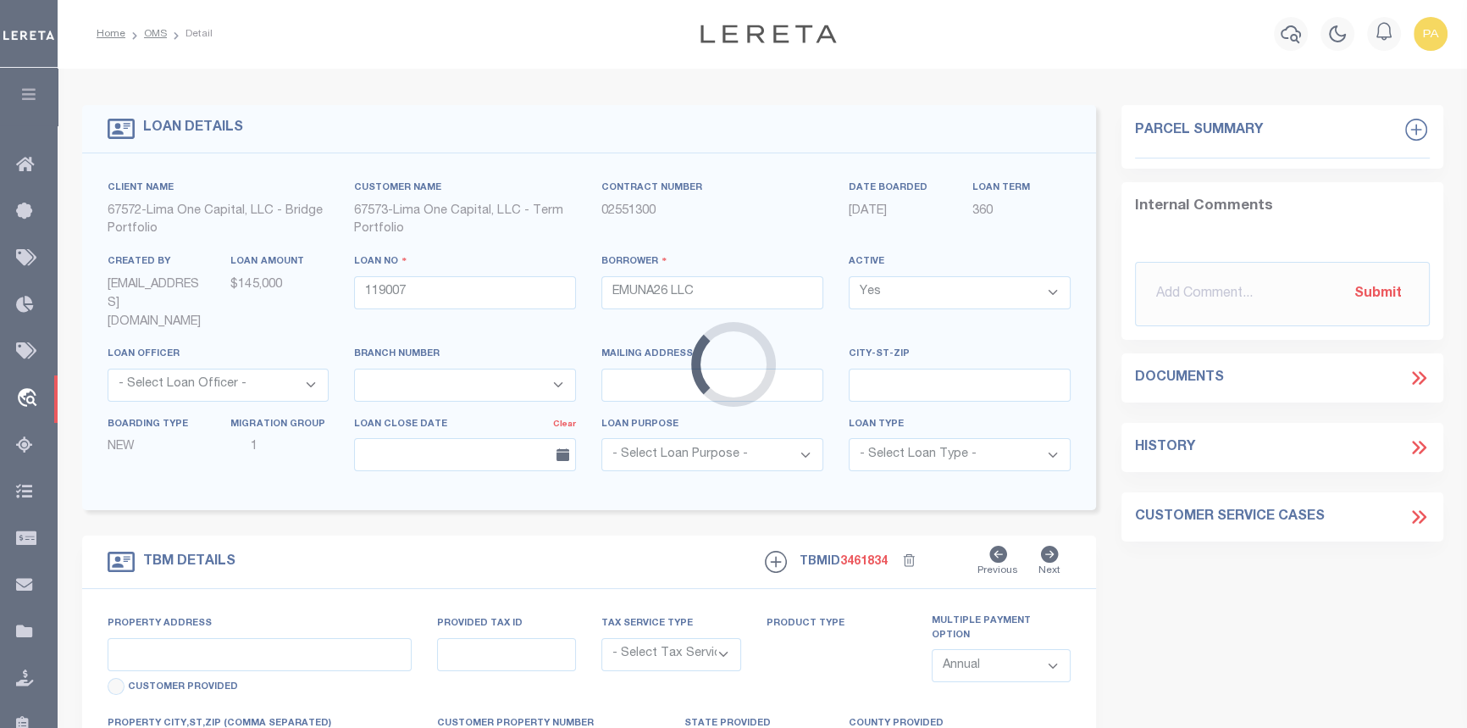
type input "128 [GEOGRAPHIC_DATA]"
radio input "true"
select select "Escrow"
select select
type input "GREENVILLE SC 29611"
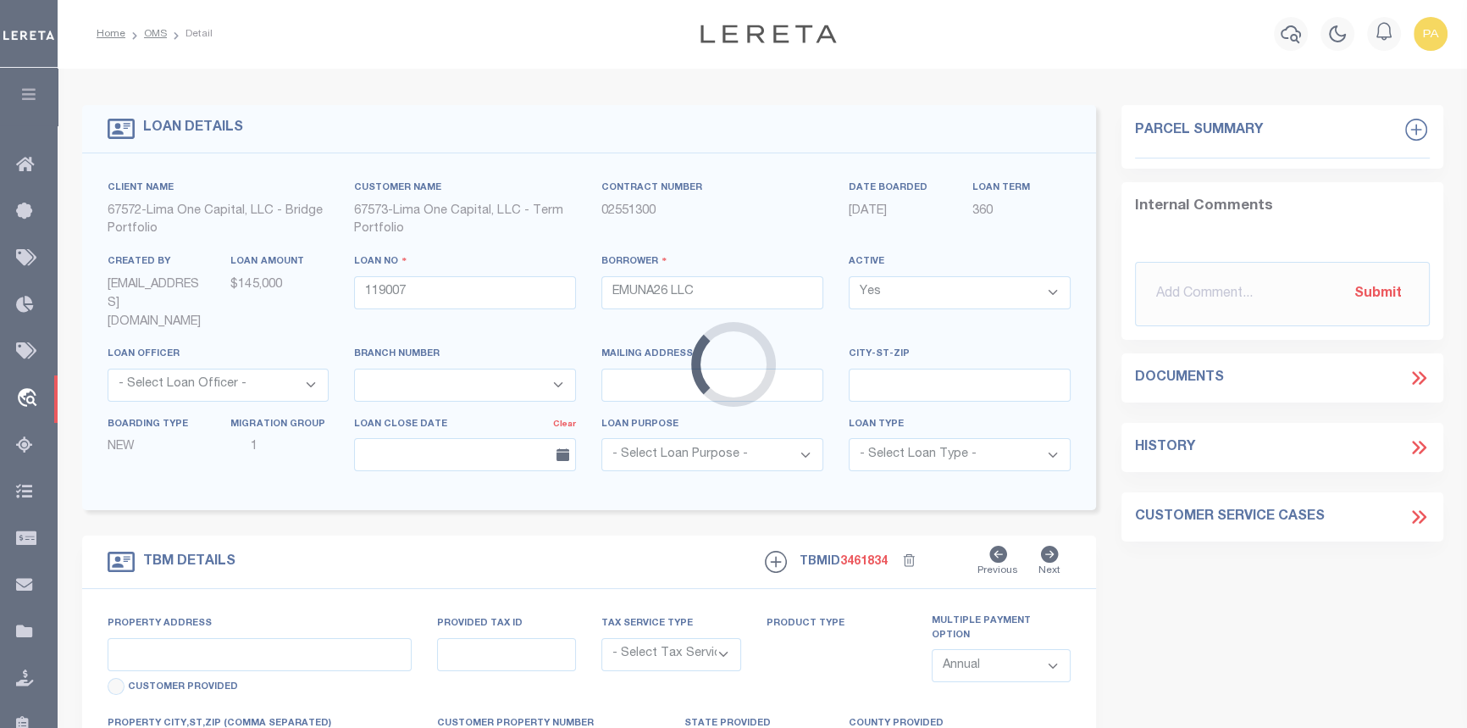
type input "119007-1"
type input "SC"
type textarea "COLLECTOR: ENTITY: PARCEL: 237010601100"
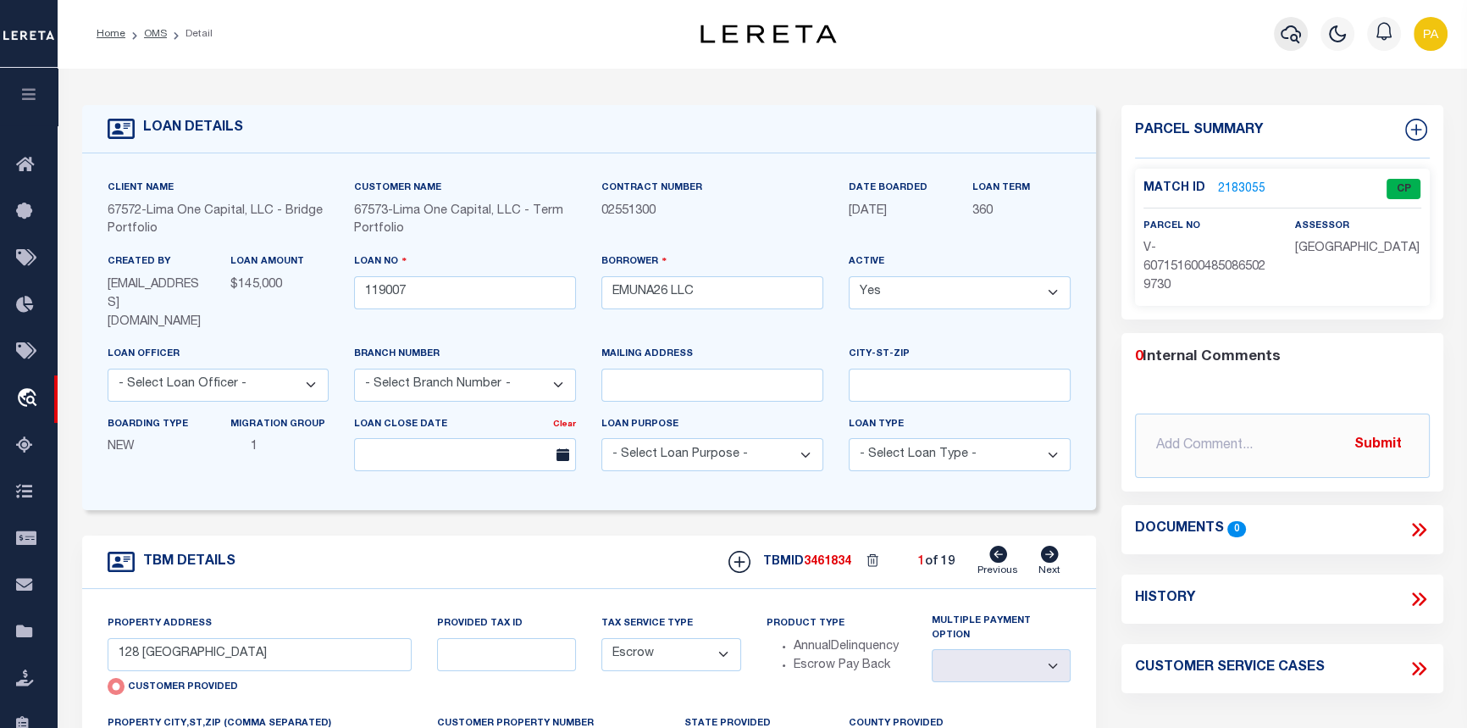
click at [1288, 34] on icon "button" at bounding box center [1291, 34] width 20 height 20
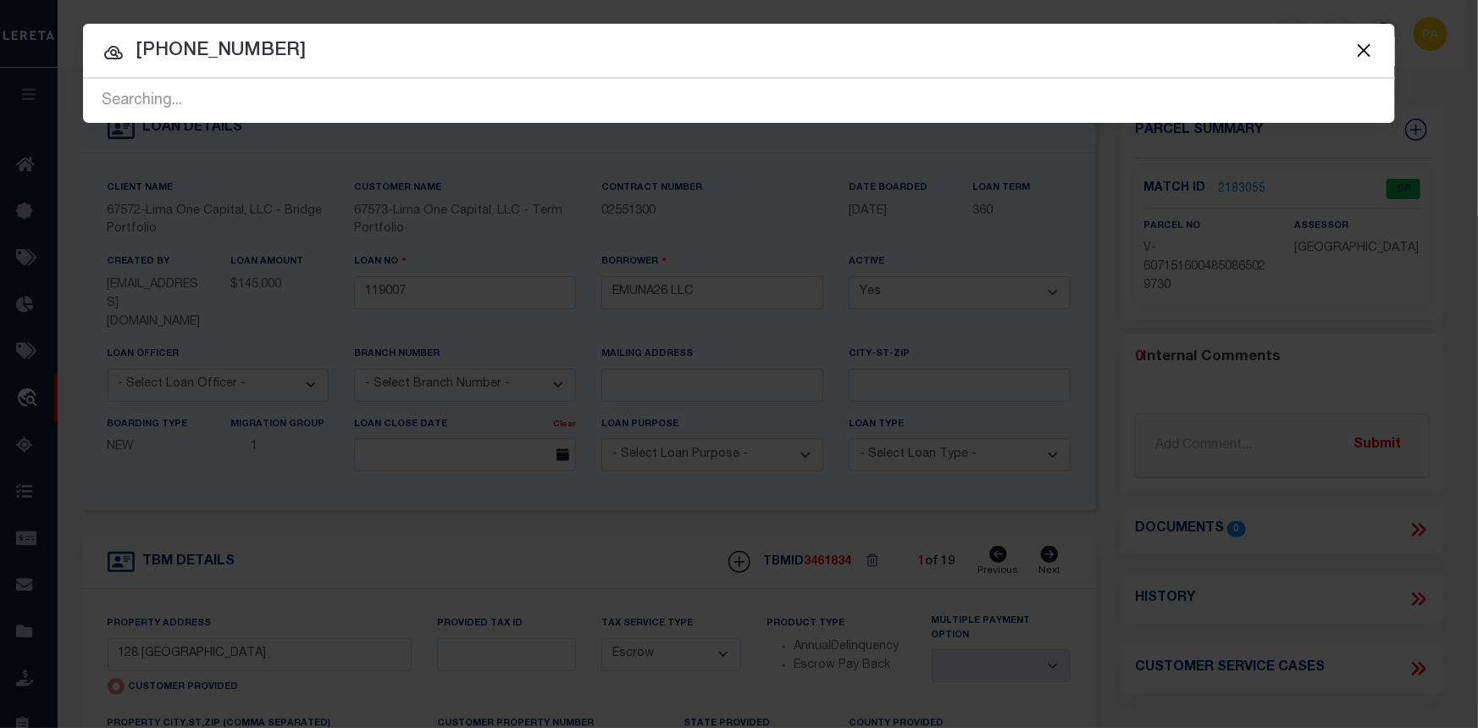
type input "06108-04-93"
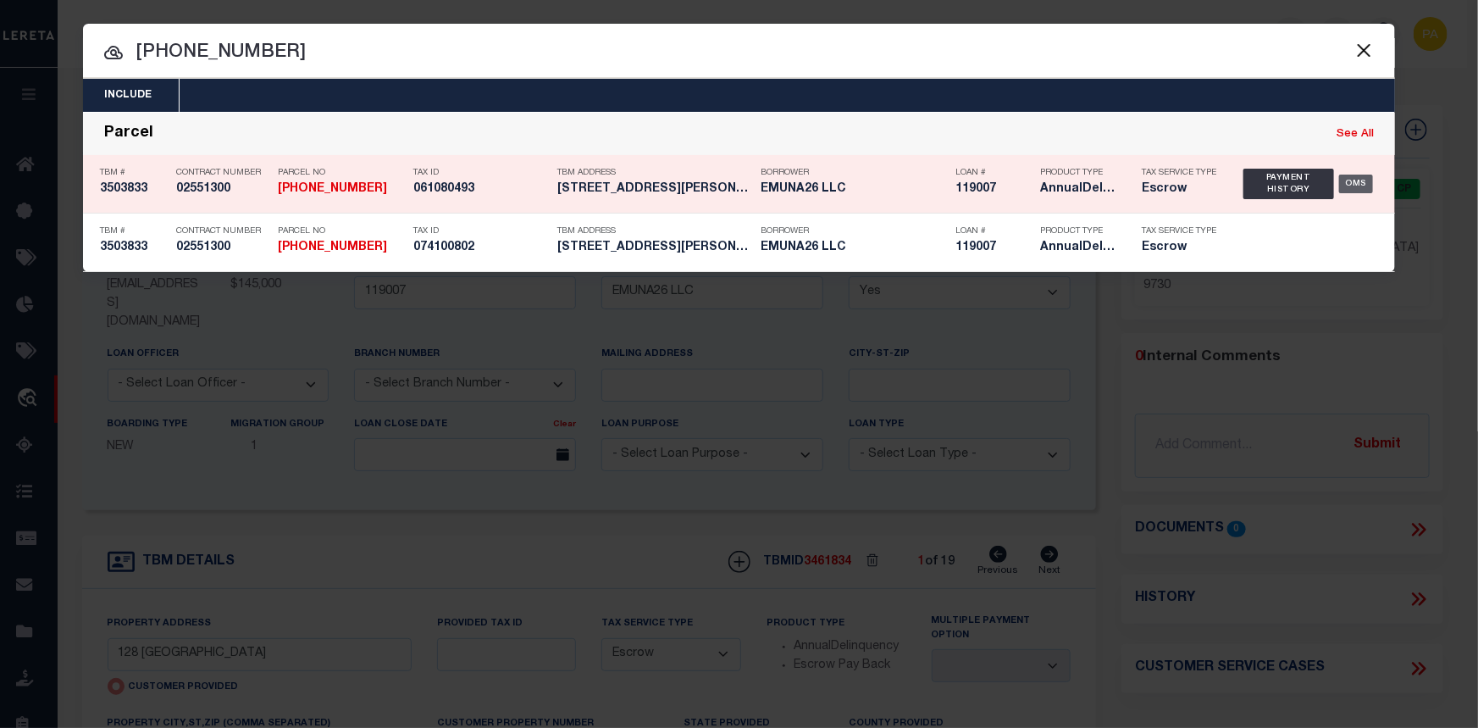
click at [1360, 185] on div "OMS" at bounding box center [1356, 184] width 35 height 19
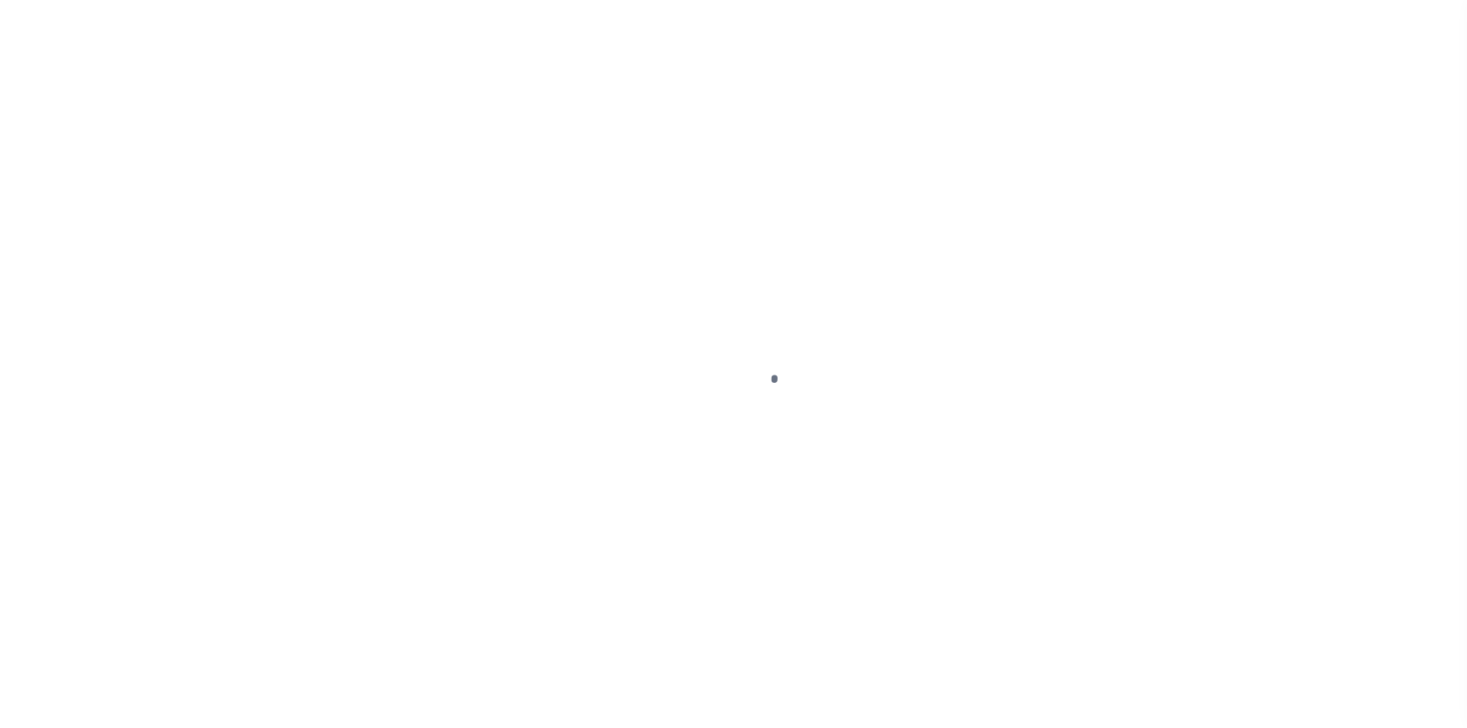
select select "Escrow"
type input "4416 Bonnie Forest Boulevard"
type input "06108-04-93"
select select
type input "Columbia SC 29210"
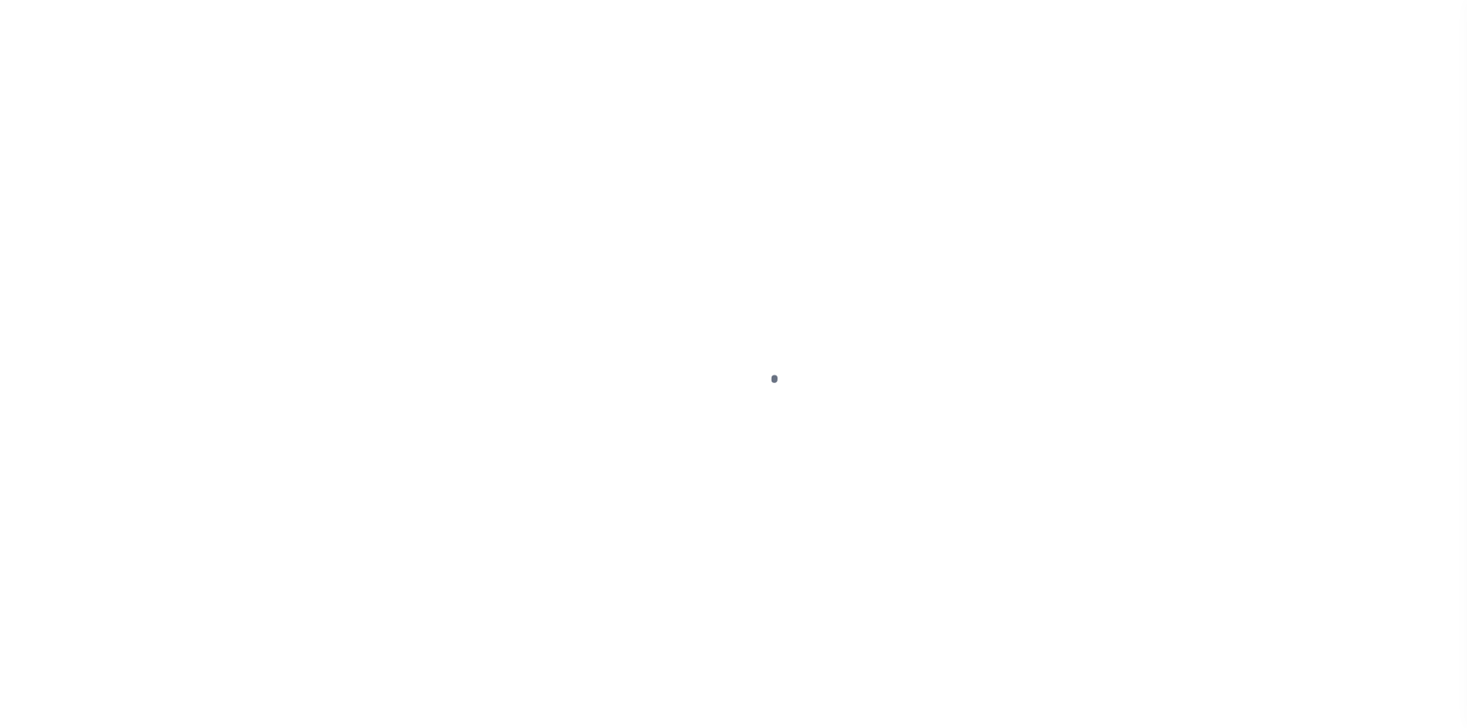
type input "119007-10"
type input "SC"
select select
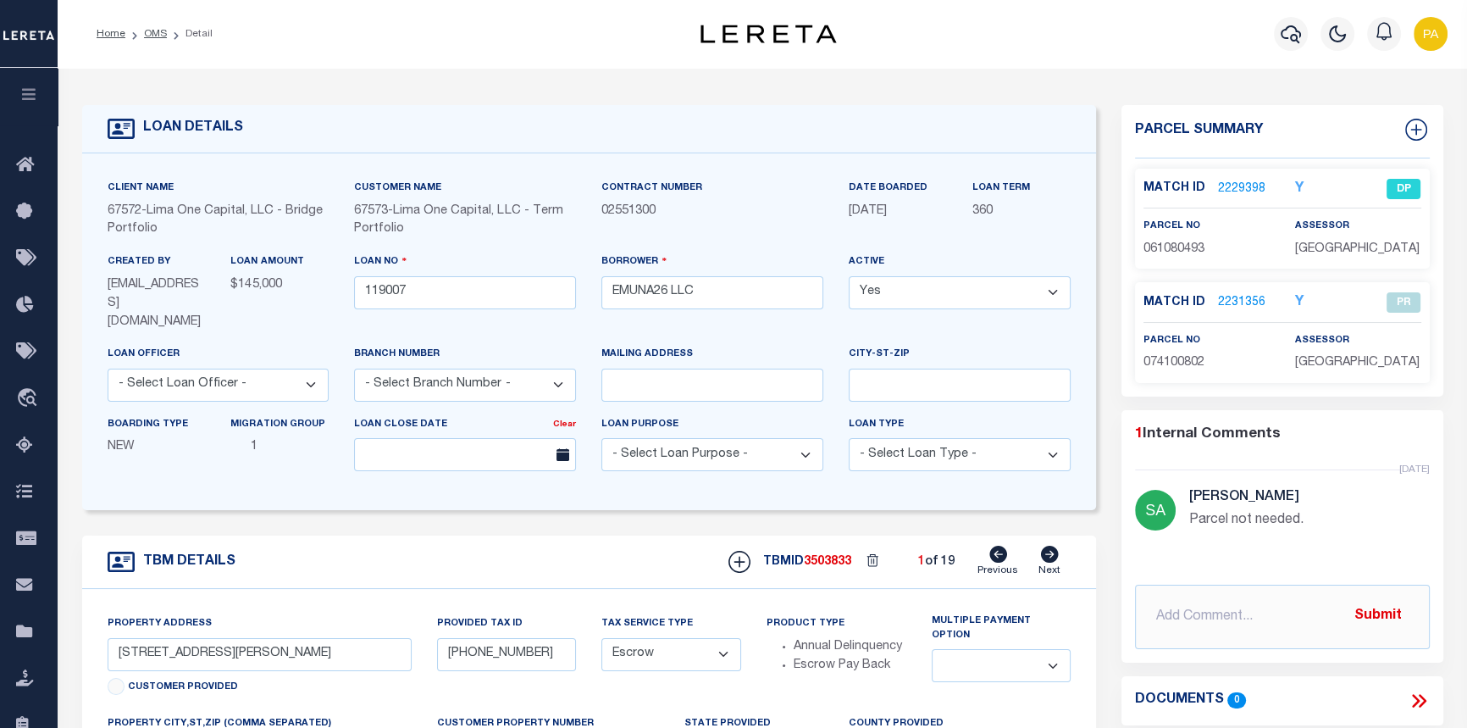
click at [1045, 546] on icon at bounding box center [1050, 554] width 18 height 17
type input "4416 BONNIE FOREST BLVD"
select select
type input "COLUMBIA SC 29210"
type input "119007"
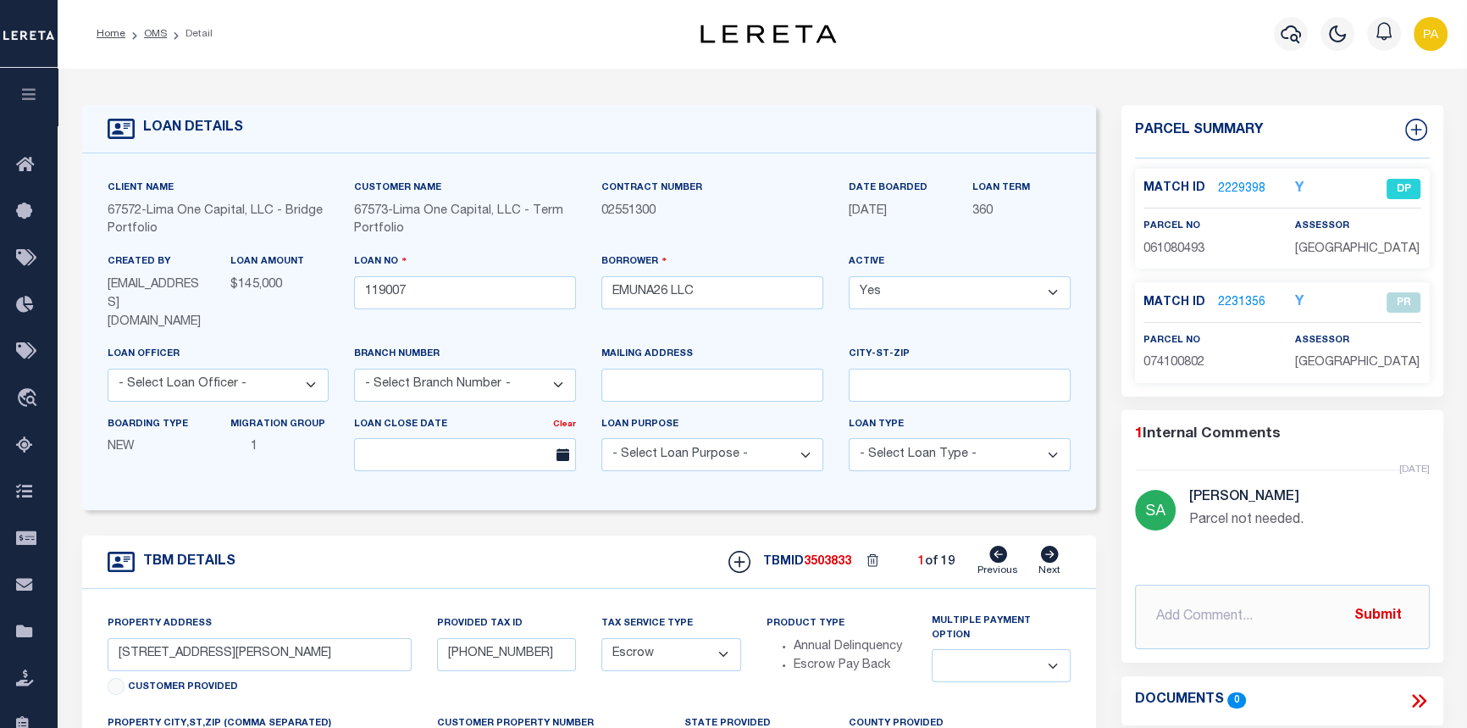
type textarea "COLLECTOR: ENTITY: PARCEL: 237010601100"
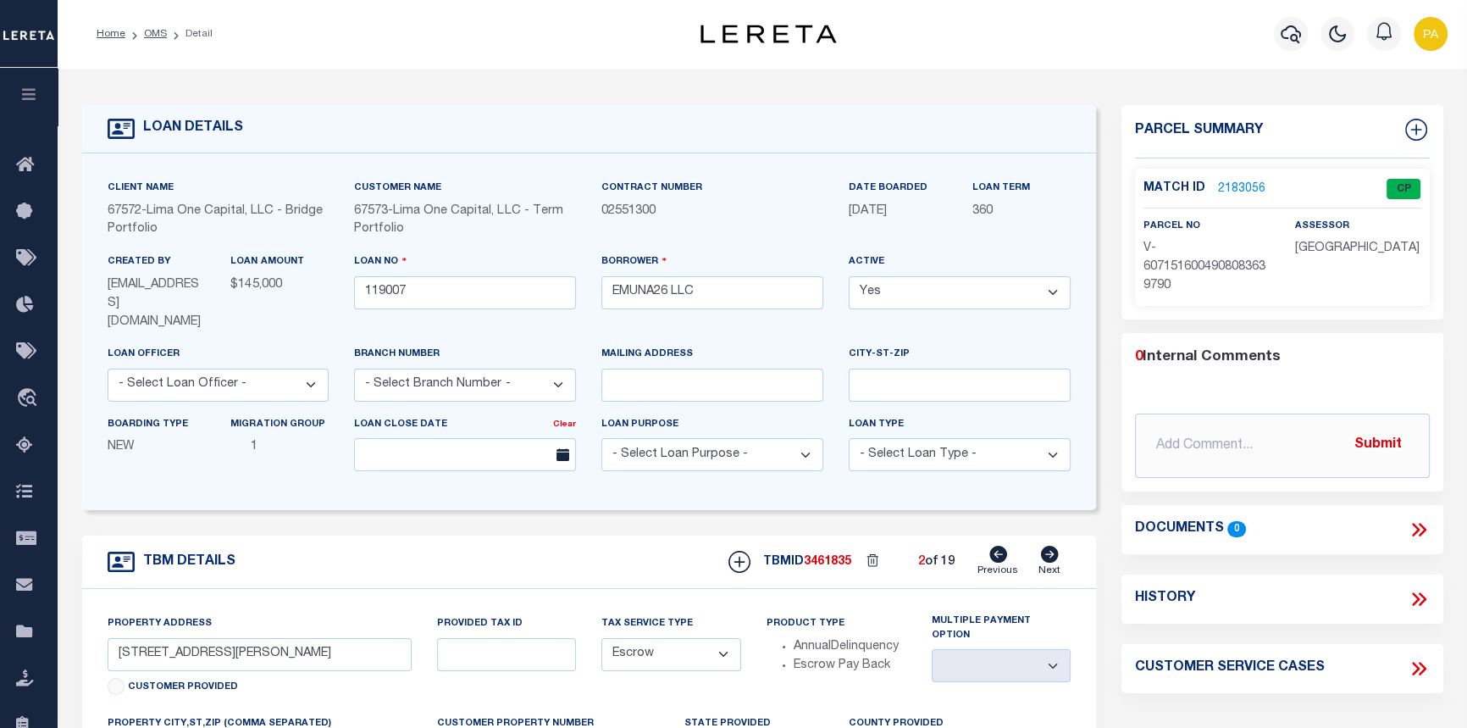
click at [1226, 188] on link "2183056" at bounding box center [1241, 189] width 47 height 18
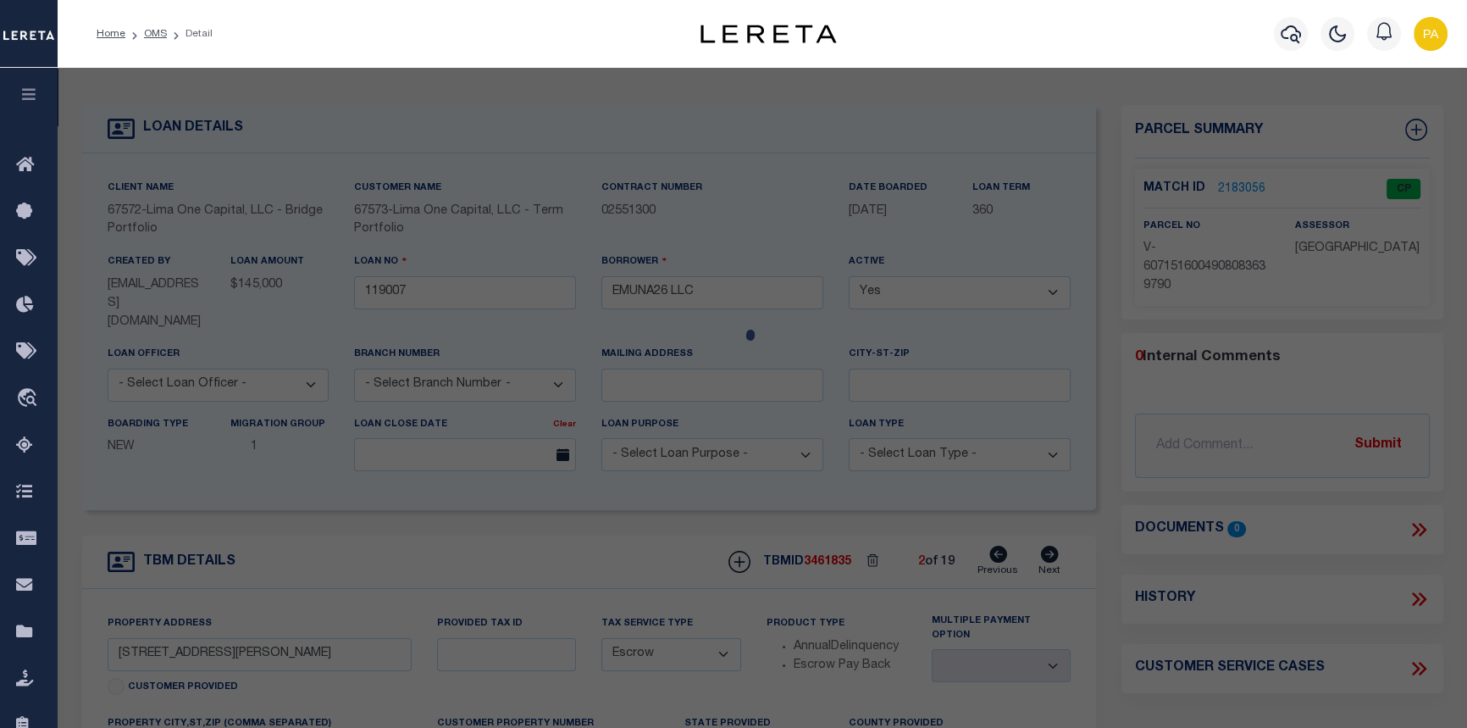
checkbox input "false"
select select "CP"
type input "4416 BONNIE FOREST BLVD"
checkbox input "false"
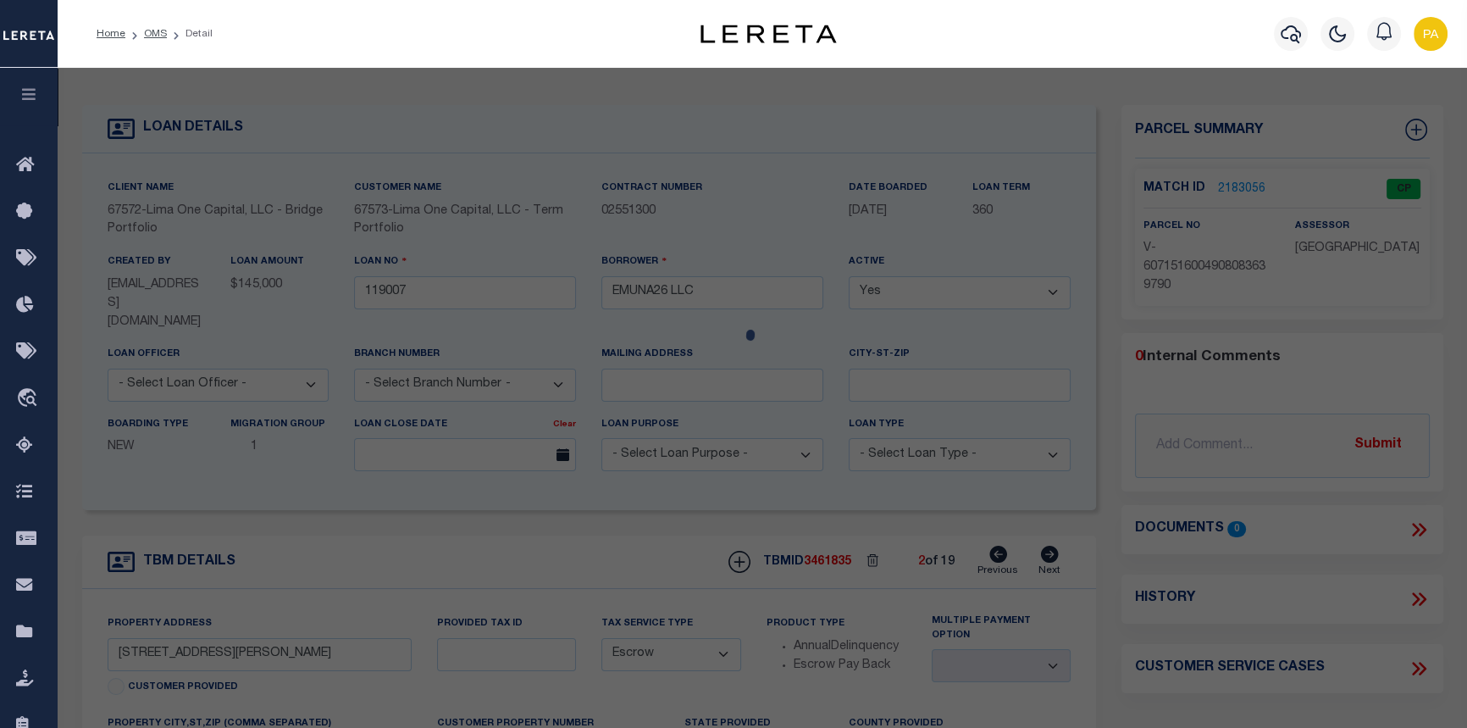
type input "COLUMBIA SC 29210"
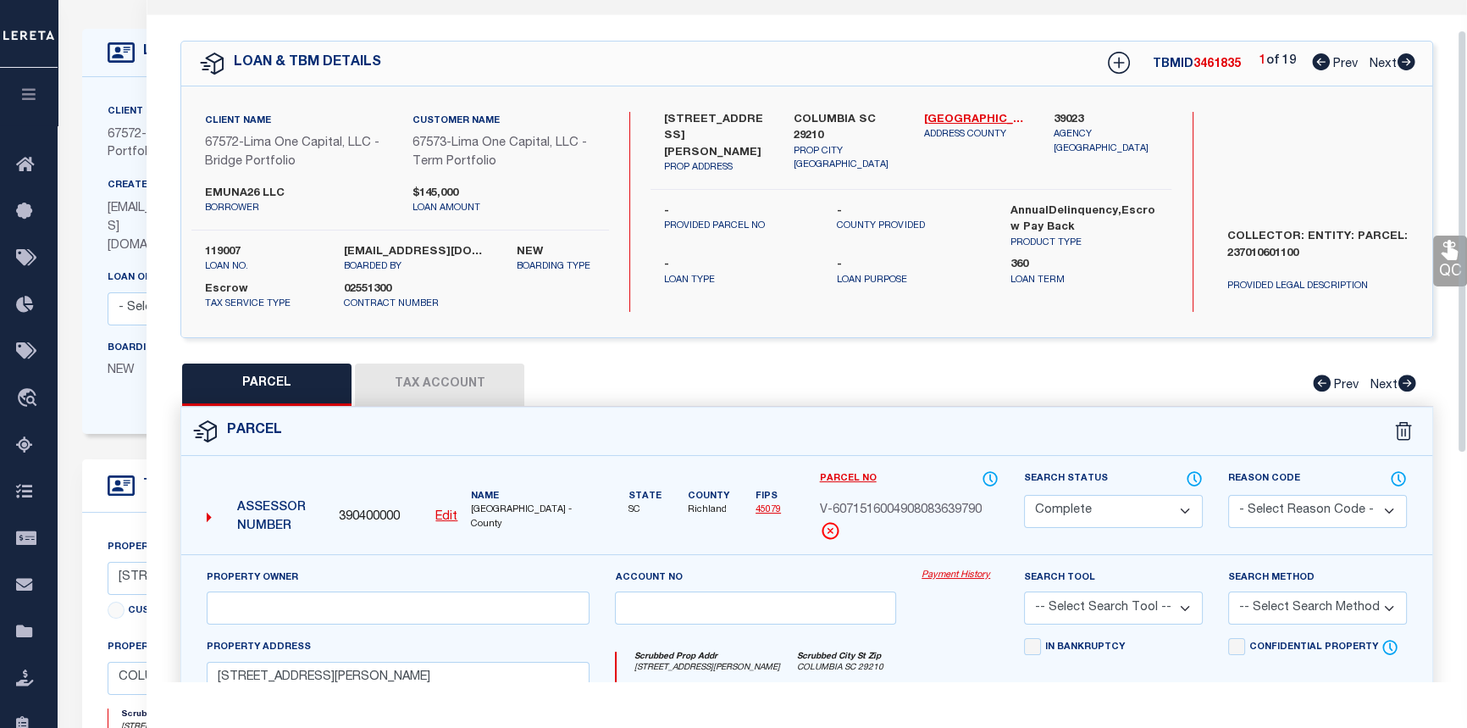
scroll to position [29, 0]
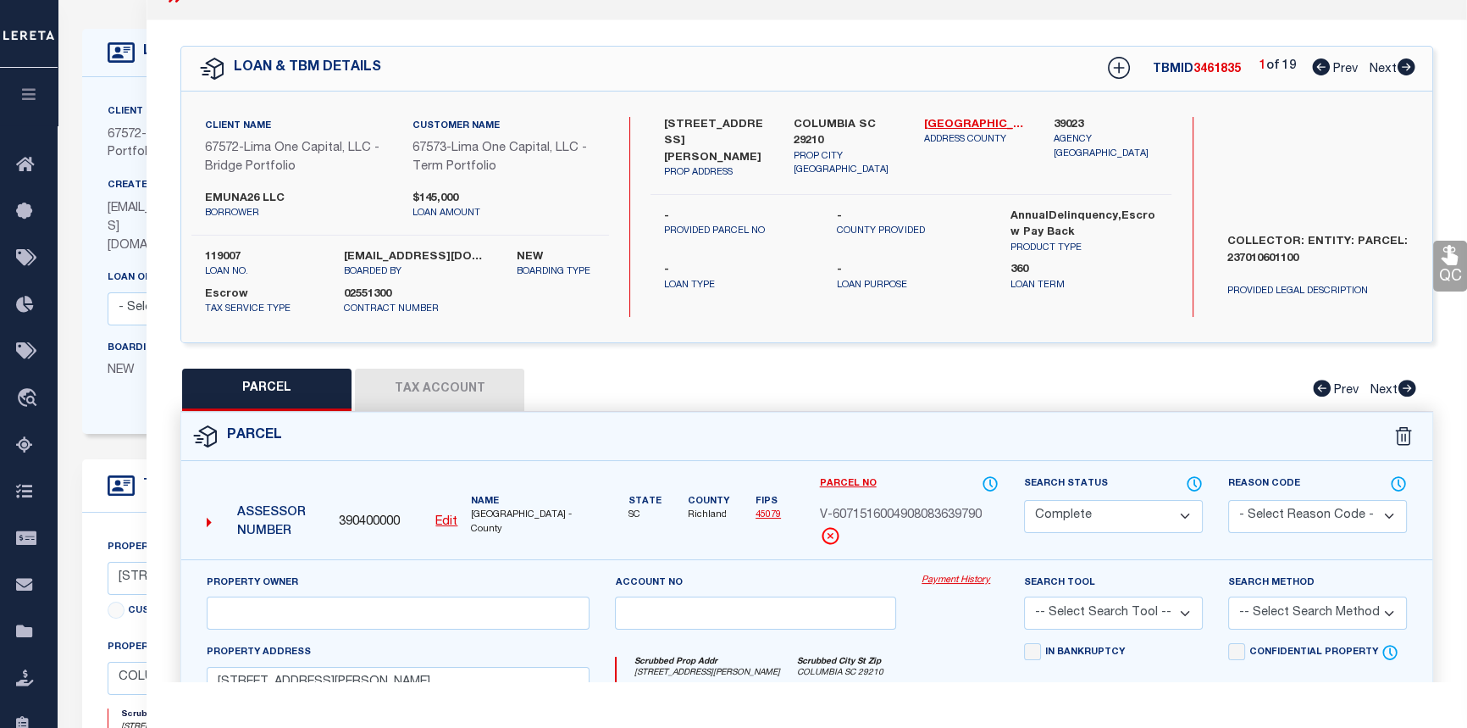
click at [946, 580] on link "Payment History" at bounding box center [960, 580] width 77 height 14
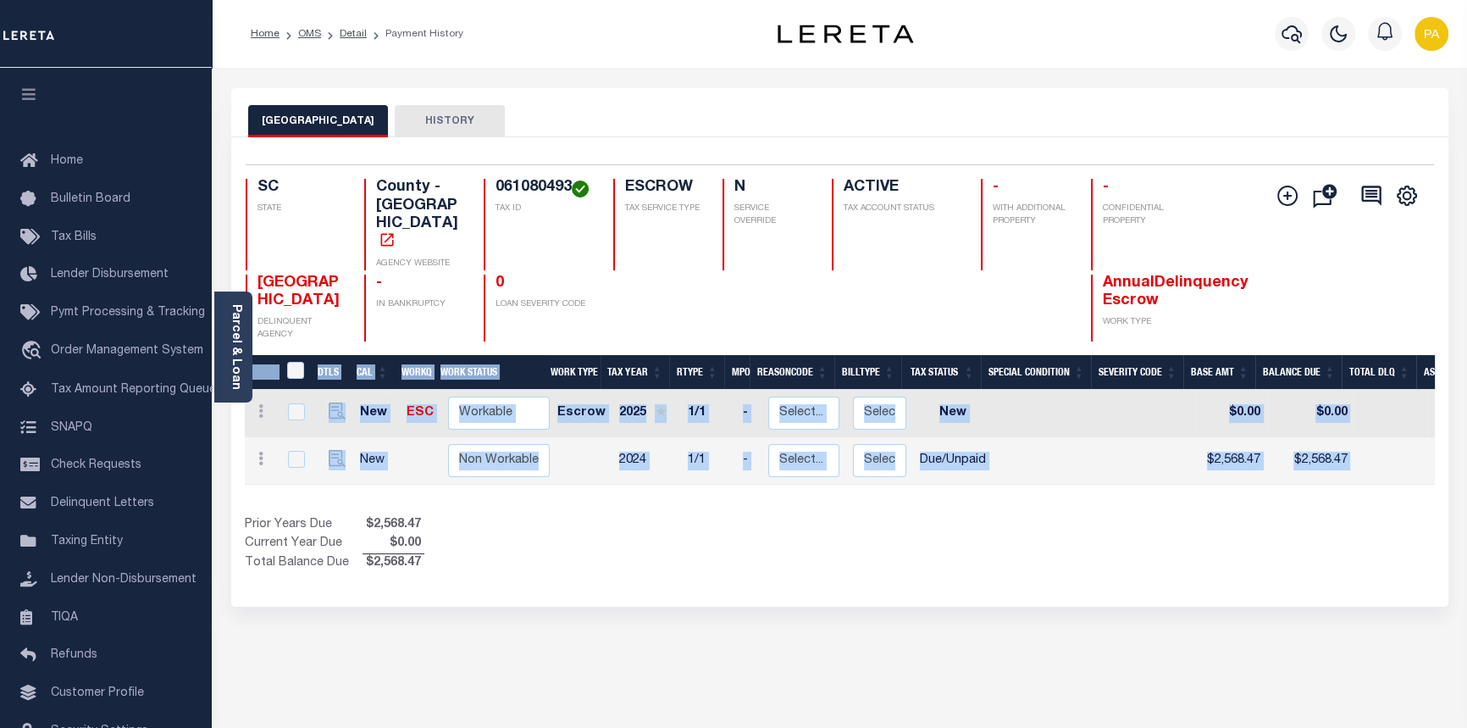
drag, startPoint x: 785, startPoint y: 461, endPoint x: 889, endPoint y: 474, distance: 105.0
click at [884, 474] on div "DTLS CAL WorkQ Work Status Work Type Tax Year RType MPO ReasonCode BillType Tax…" at bounding box center [840, 464] width 1190 height 218
click at [872, 516] on div "Show Tax Lines before Bill Release Date Prior Years Due $2,568.47 Current Year …" at bounding box center [840, 544] width 1190 height 57
click at [885, 471] on div "DTLS CAL WorkQ Work Status Work Type Tax Year RType MPO ReasonCode BillType Tax…" at bounding box center [840, 464] width 1190 height 218
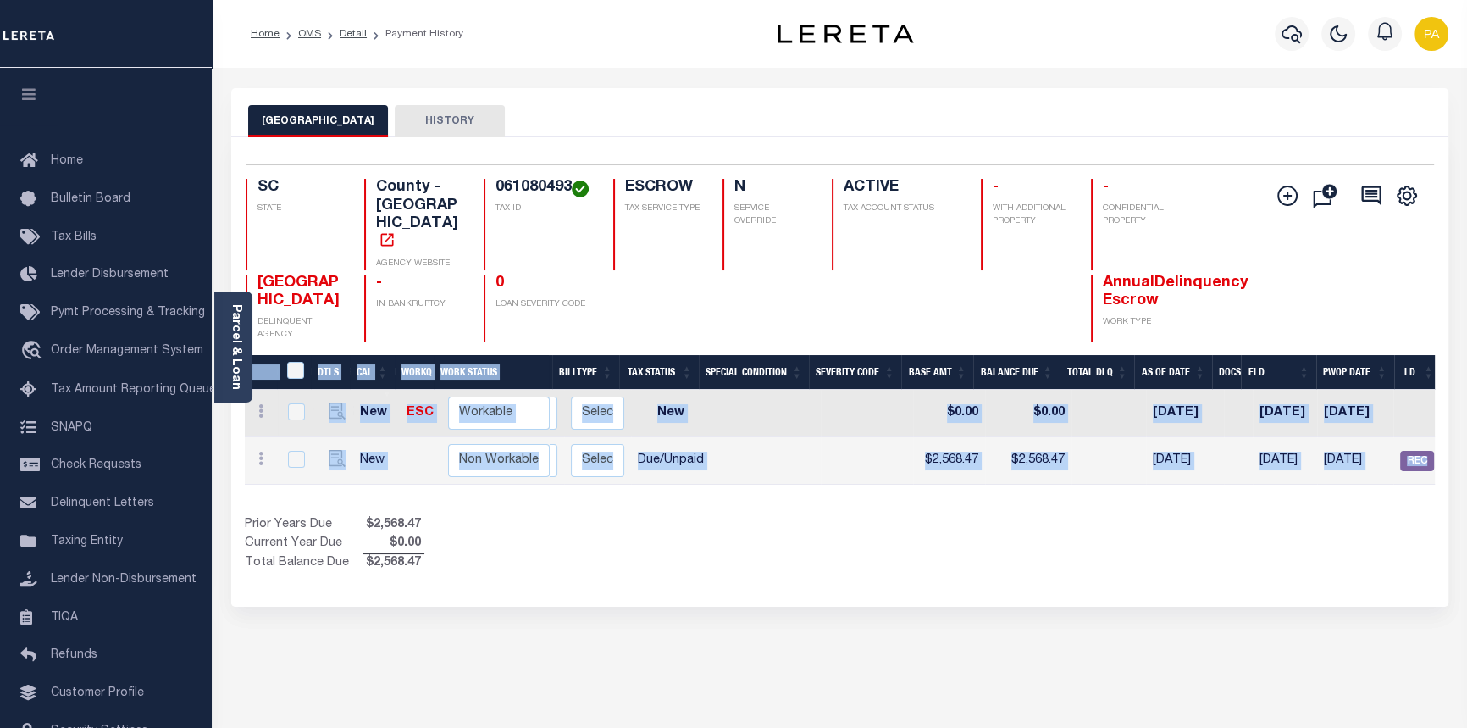
scroll to position [0, 468]
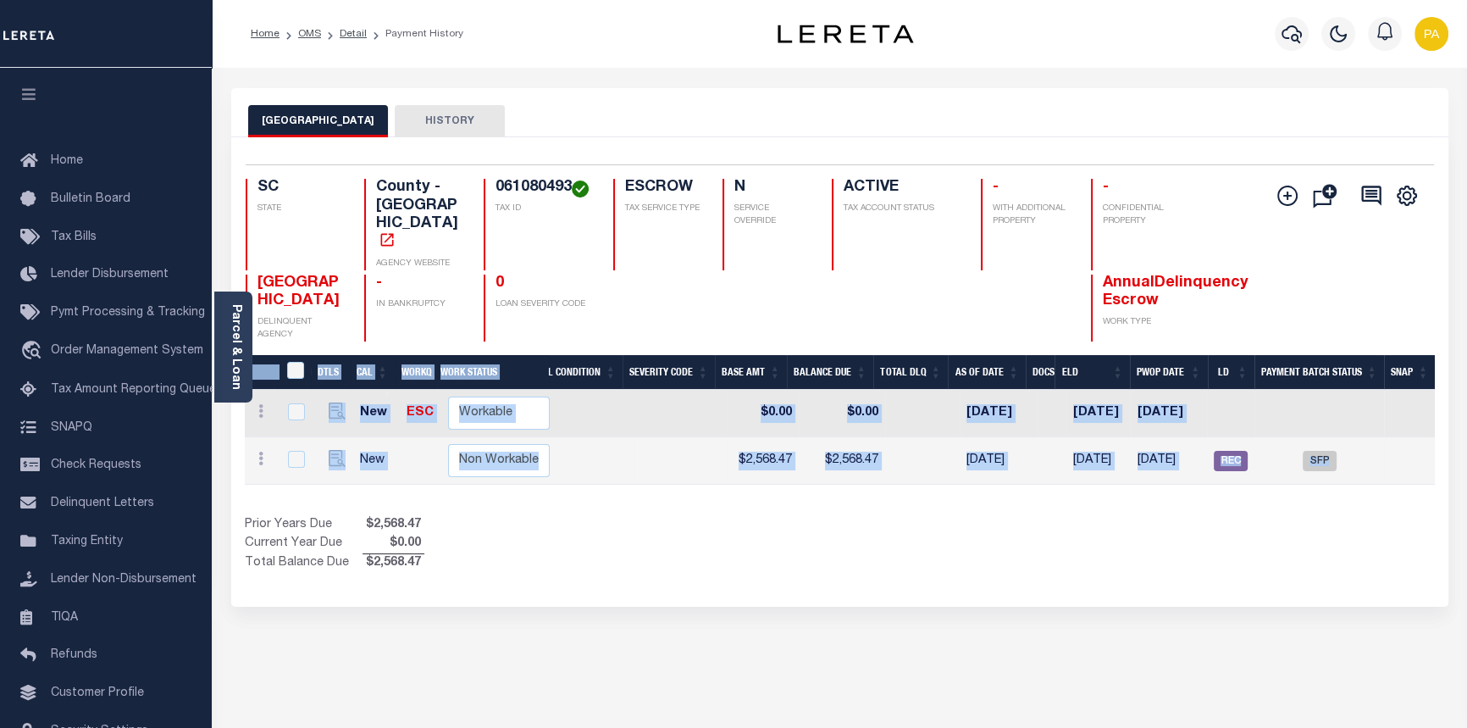
click at [1322, 438] on td "SFP" at bounding box center [1320, 460] width 130 height 47
checkbox input "true"
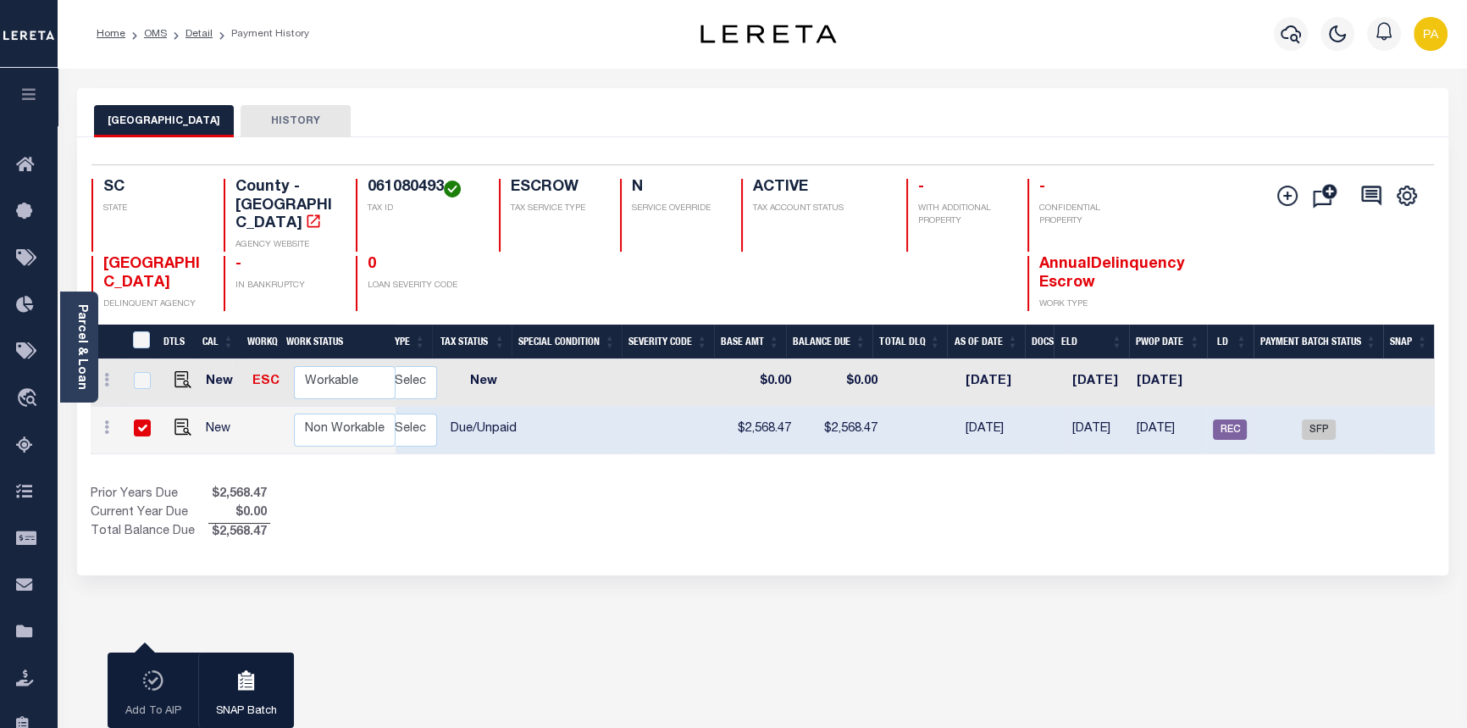
scroll to position [0, 314]
click at [1241, 359] on td at bounding box center [1230, 382] width 47 height 47
checkbox input "true"
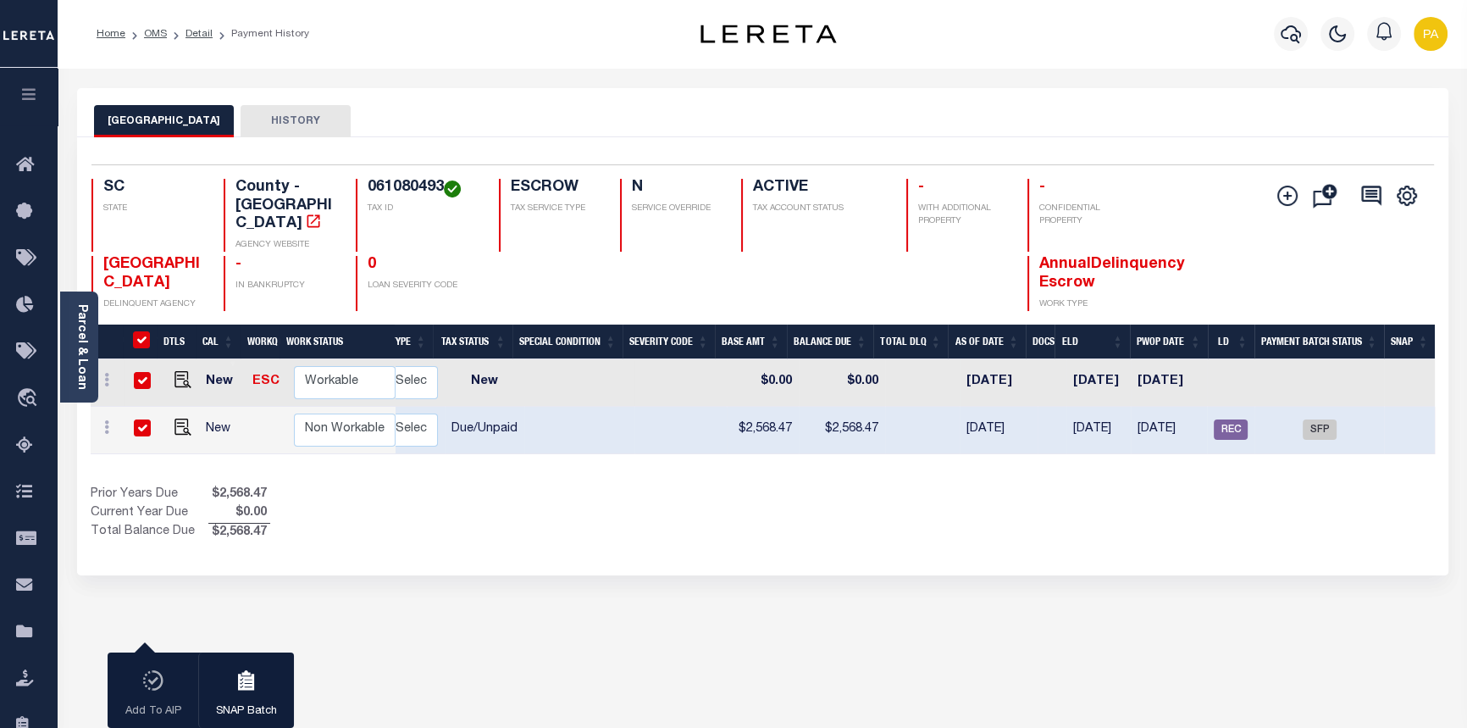
checkbox input "true"
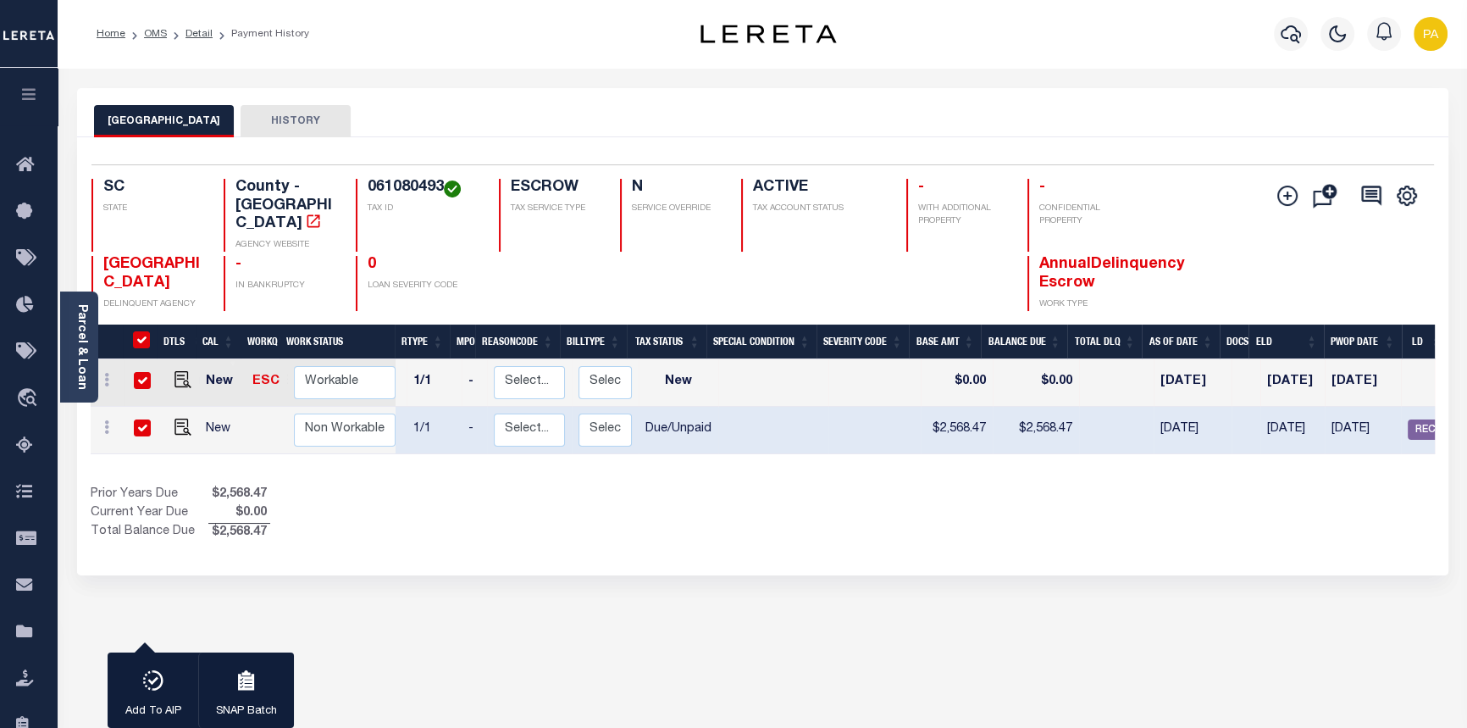
scroll to position [0, 0]
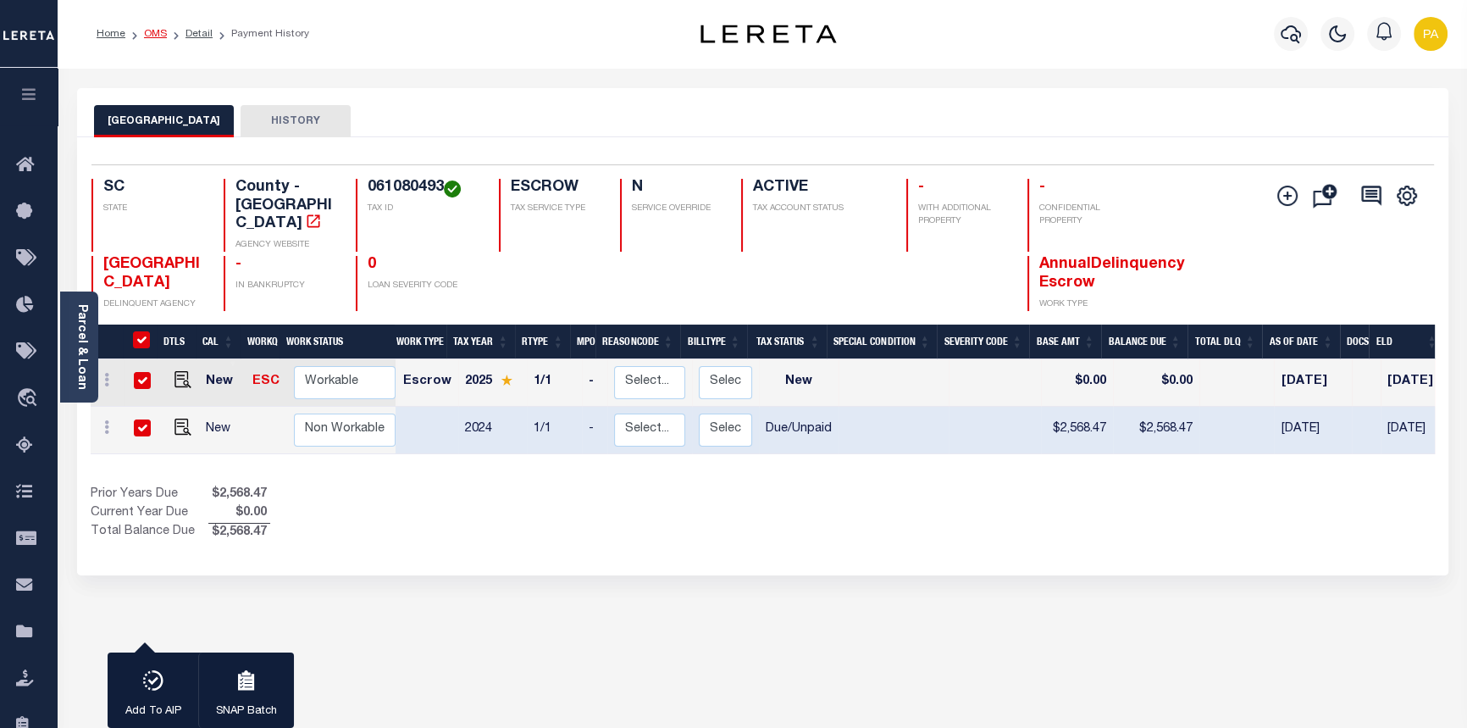
click at [149, 29] on link "OMS" at bounding box center [155, 34] width 23 height 10
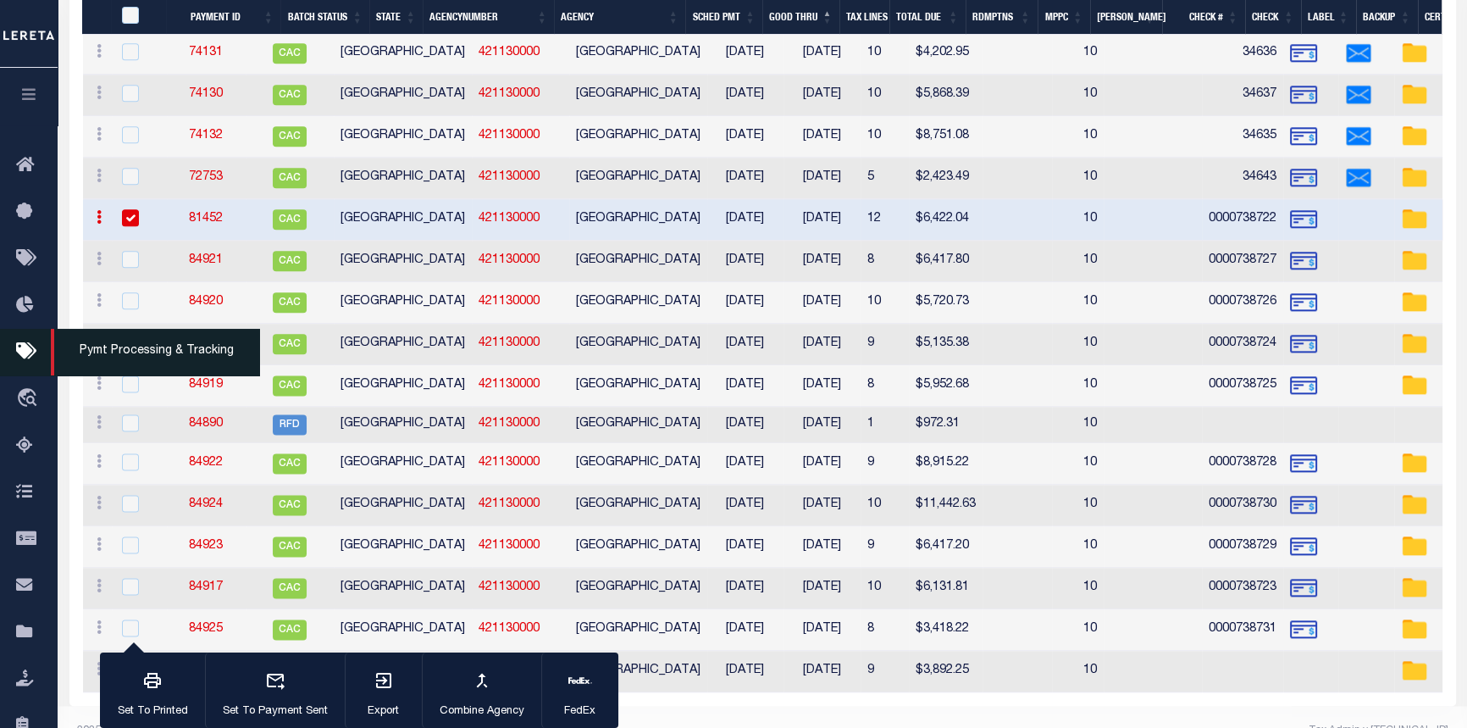
scroll to position [0, 205]
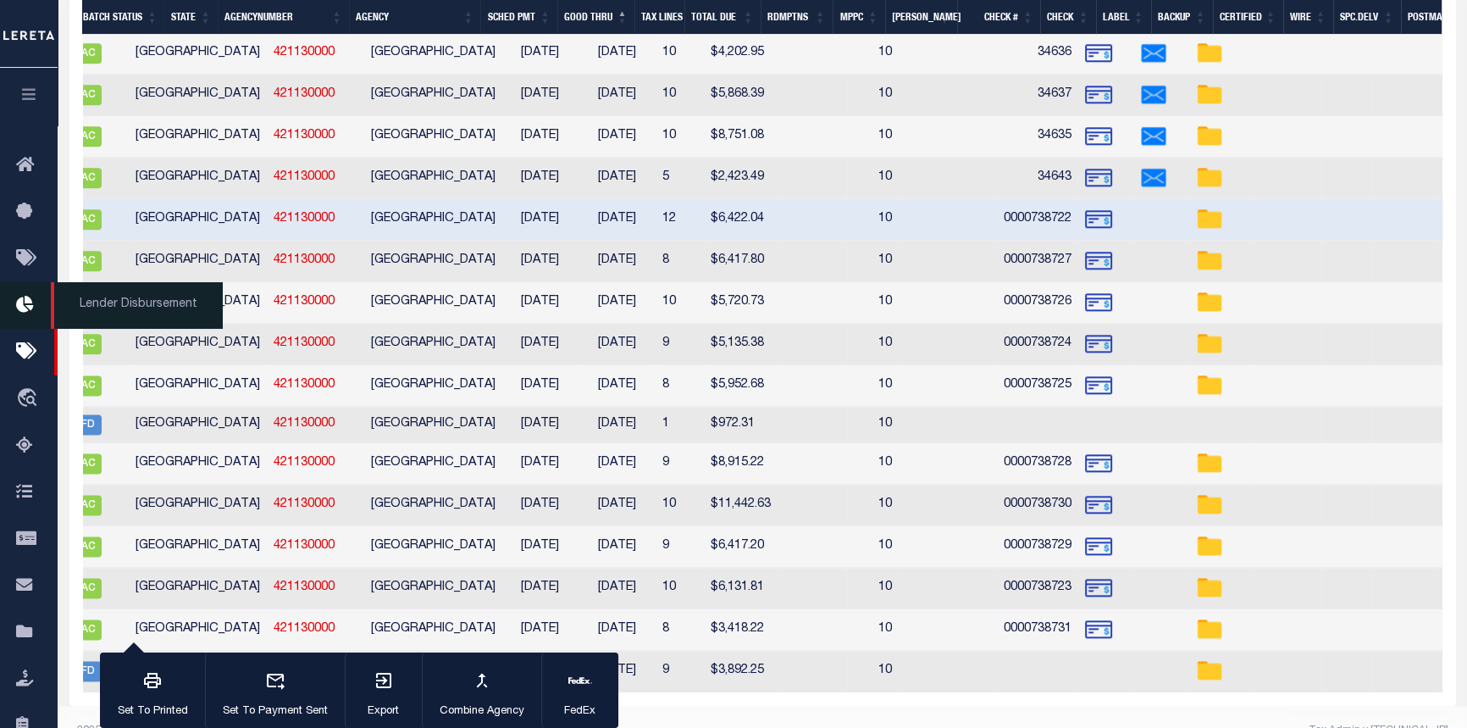
click at [121, 313] on span "Lender Disbursement" at bounding box center [137, 305] width 172 height 47
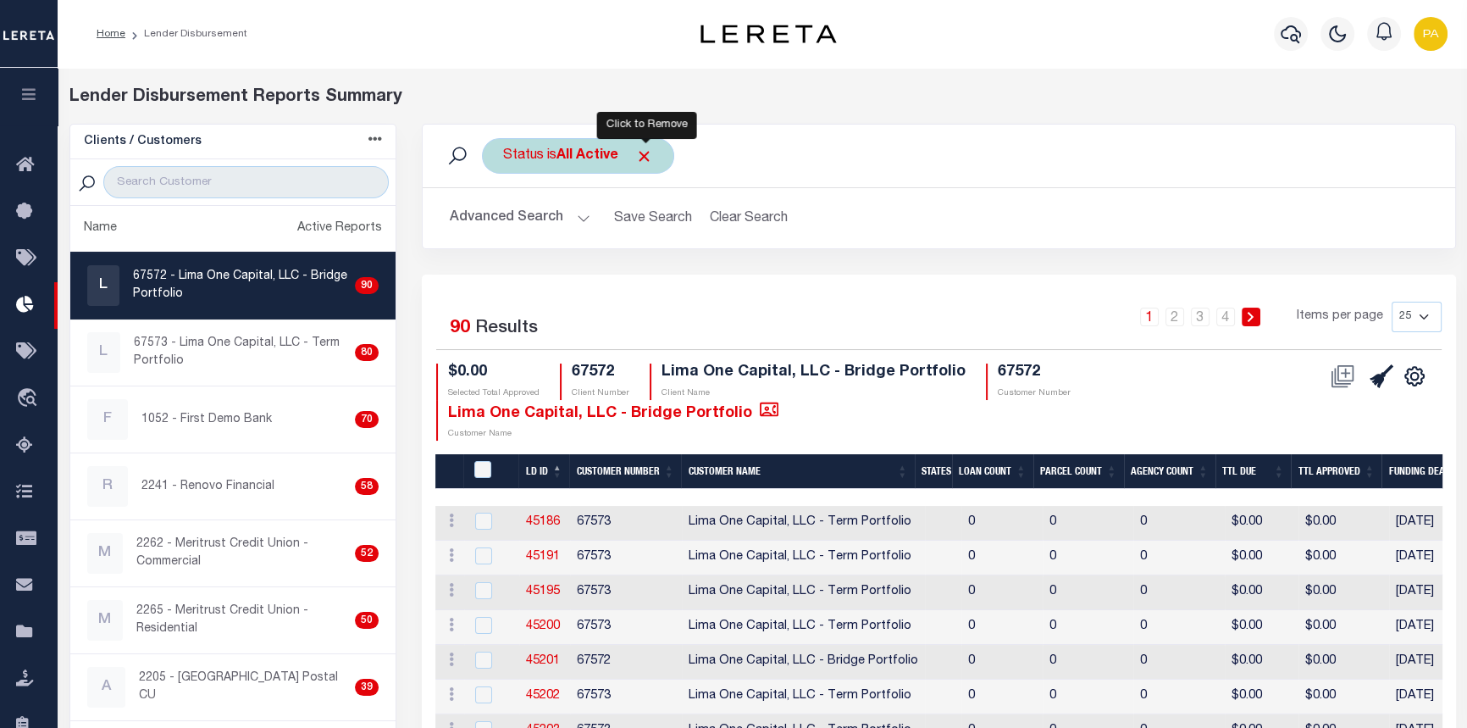
click at [647, 159] on span "Click to Remove" at bounding box center [644, 156] width 18 height 18
click at [581, 219] on button "Advanced Search" at bounding box center [520, 218] width 141 height 33
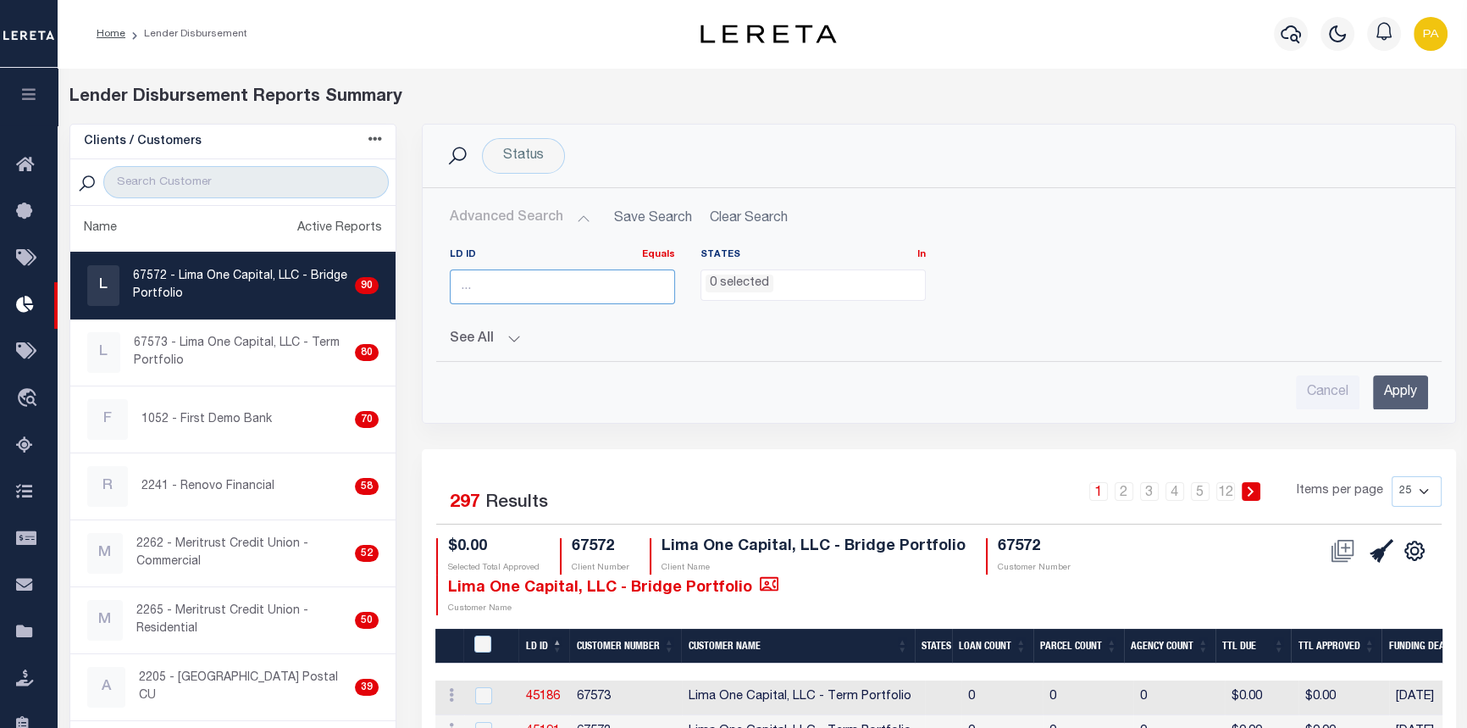
click at [519, 288] on input "number" at bounding box center [562, 286] width 225 height 35
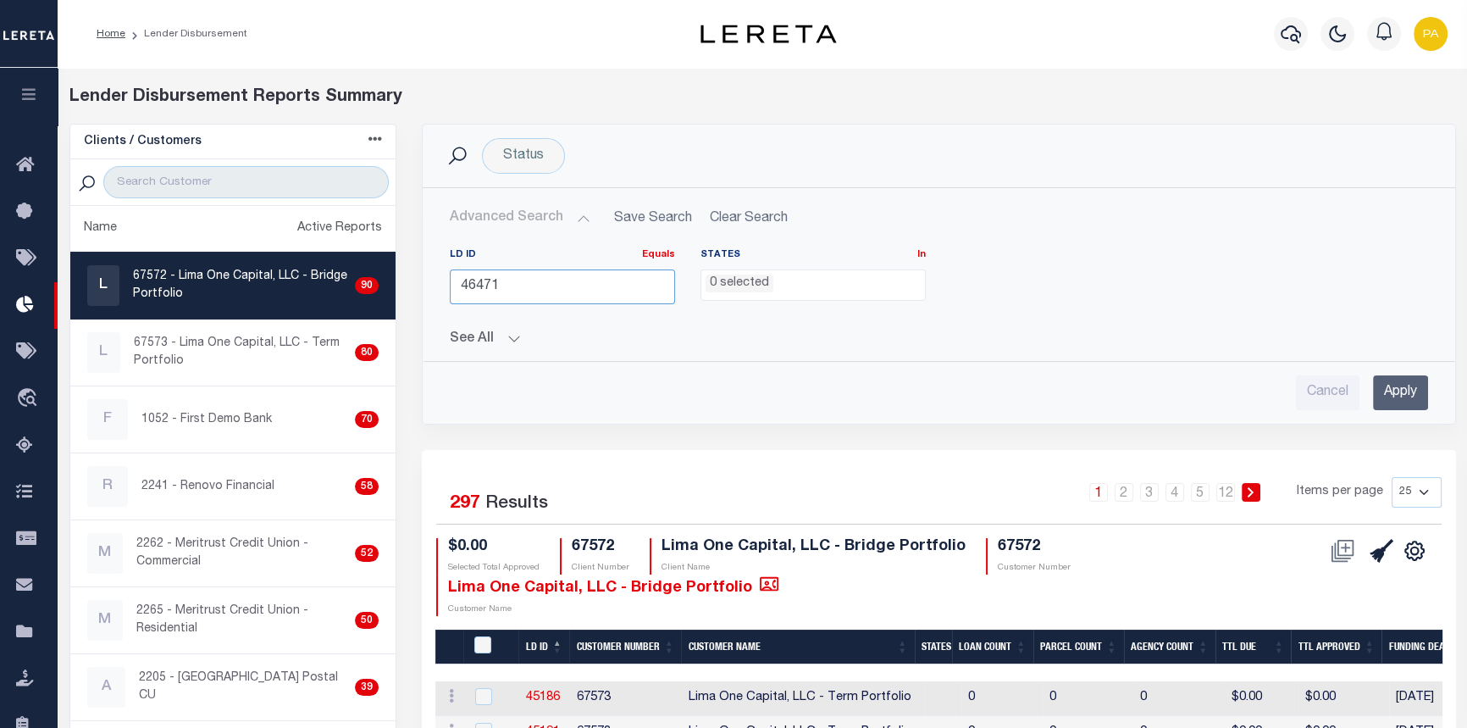
type input "46471"
click at [1394, 396] on input "Apply" at bounding box center [1400, 392] width 55 height 35
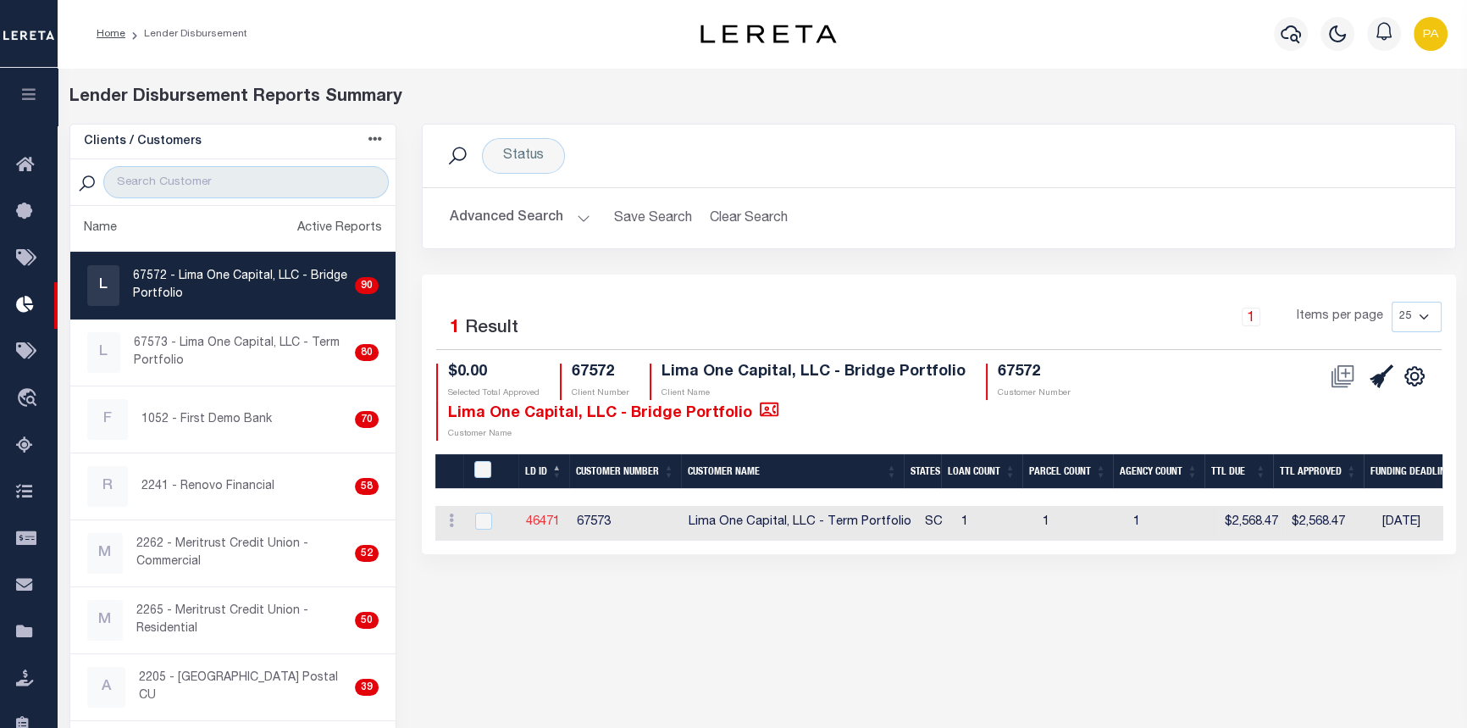
click at [540, 518] on link "46471" at bounding box center [543, 522] width 34 height 12
checkbox input "true"
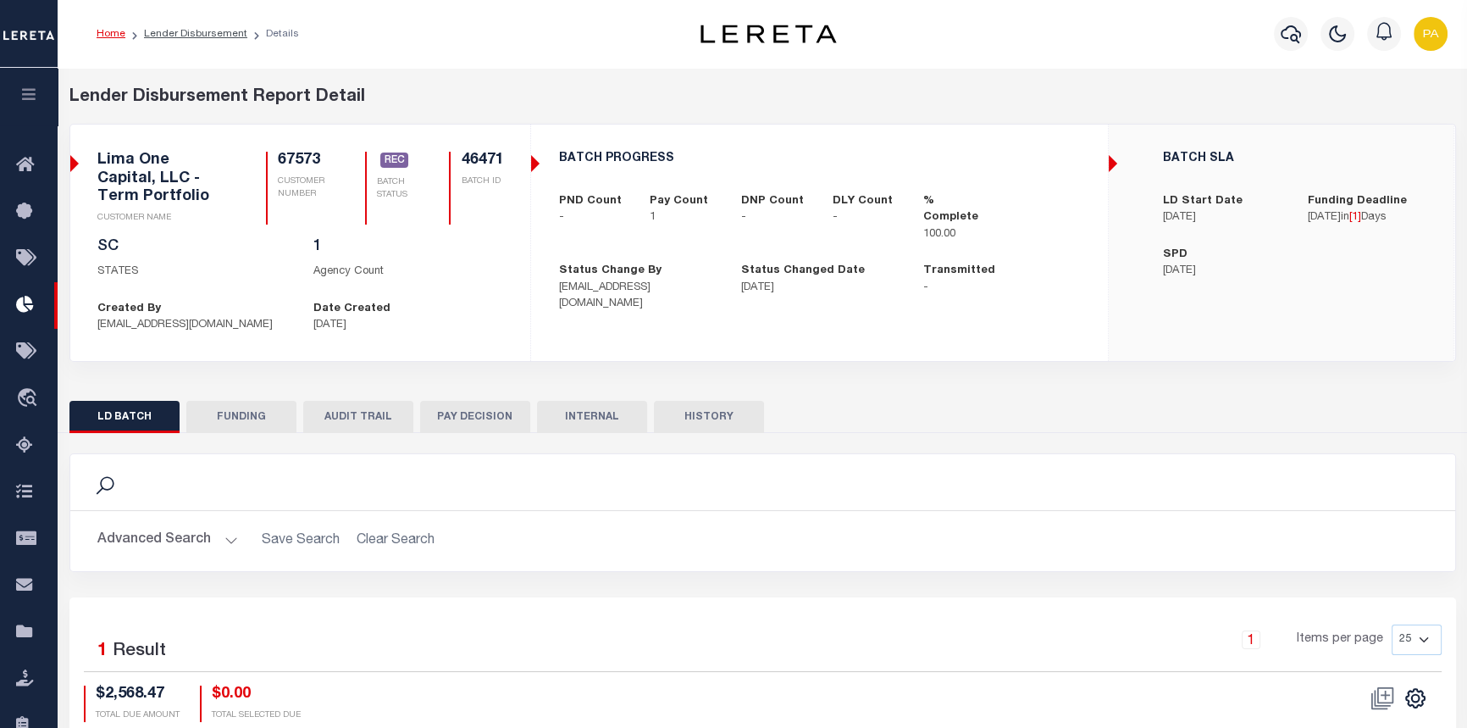
click at [356, 424] on button "AUDIT TRAIL" at bounding box center [358, 417] width 110 height 32
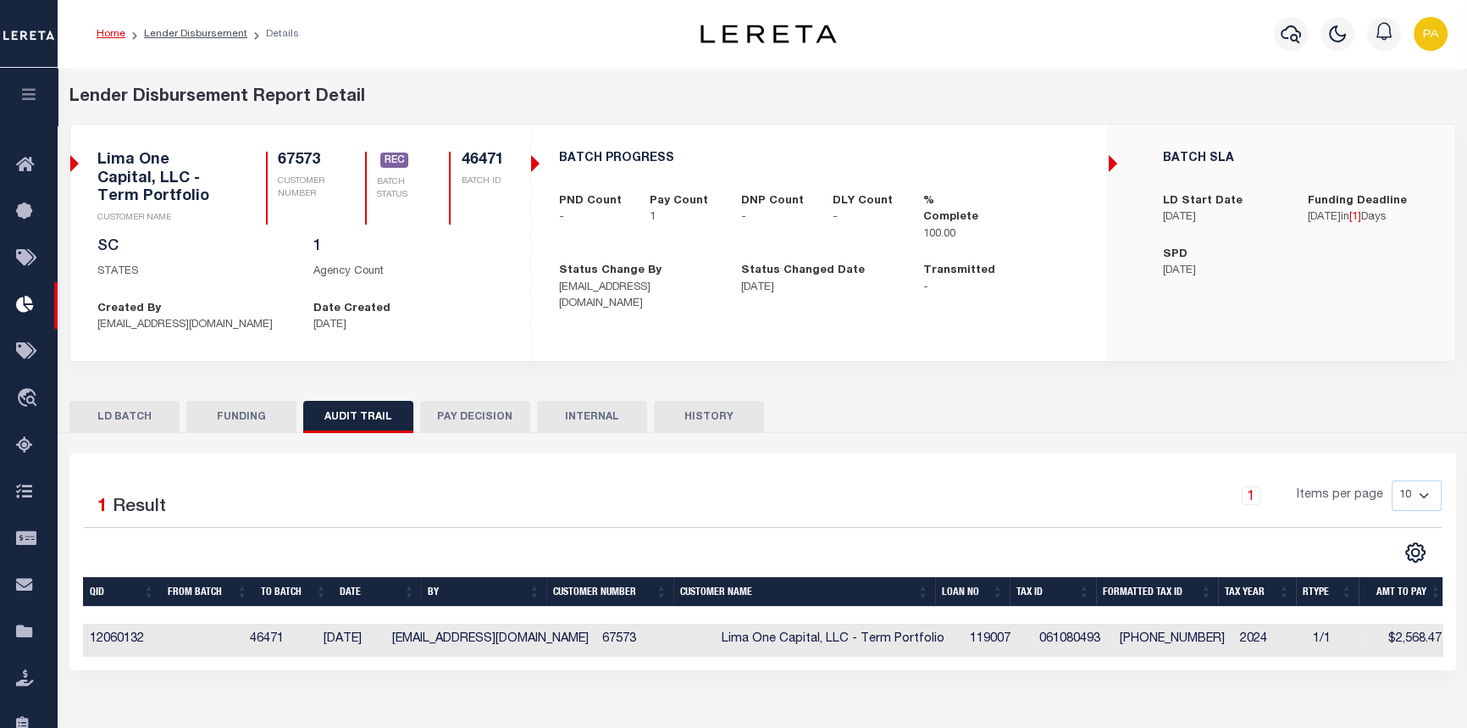
click at [496, 418] on button "PAY DECISION" at bounding box center [475, 417] width 110 height 32
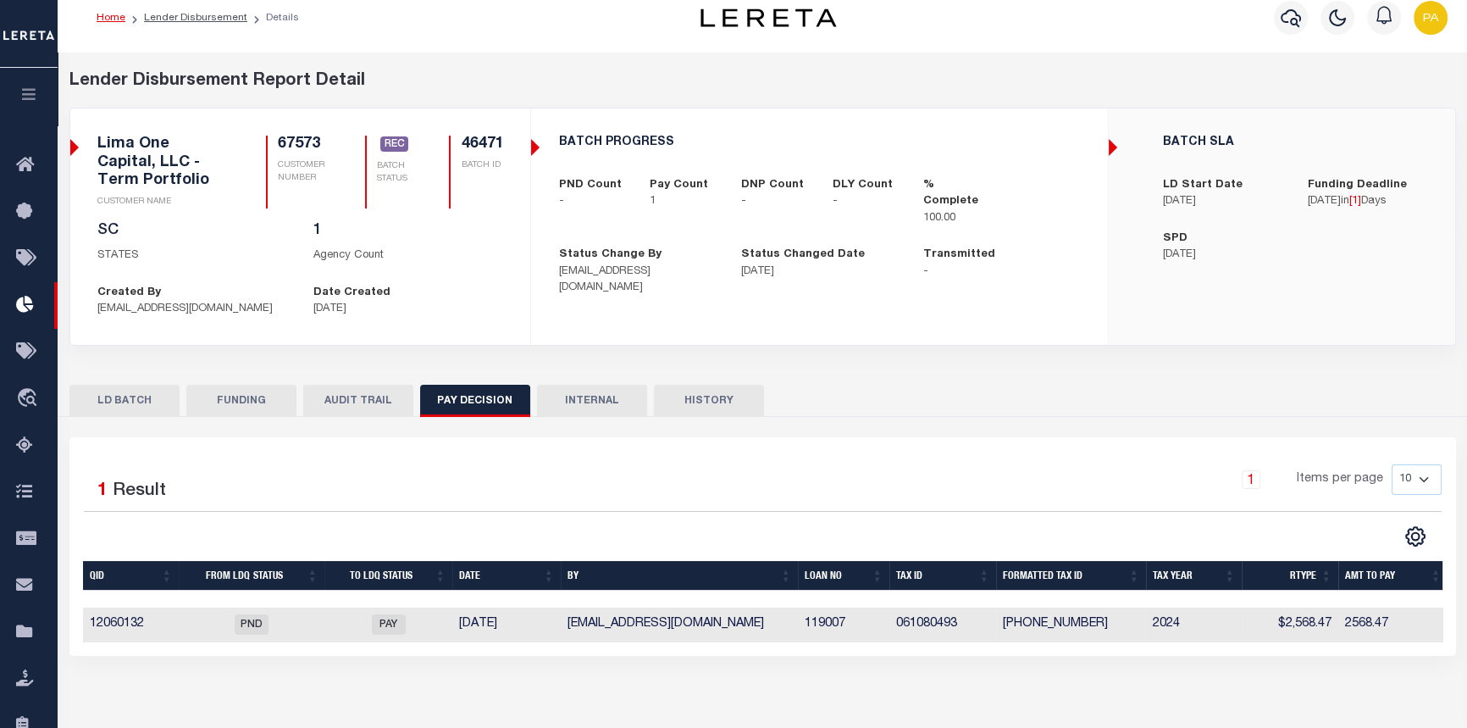
scroll to position [0, 5]
click at [246, 396] on button "FUNDING" at bounding box center [241, 401] width 110 height 32
type input "$2,568.47"
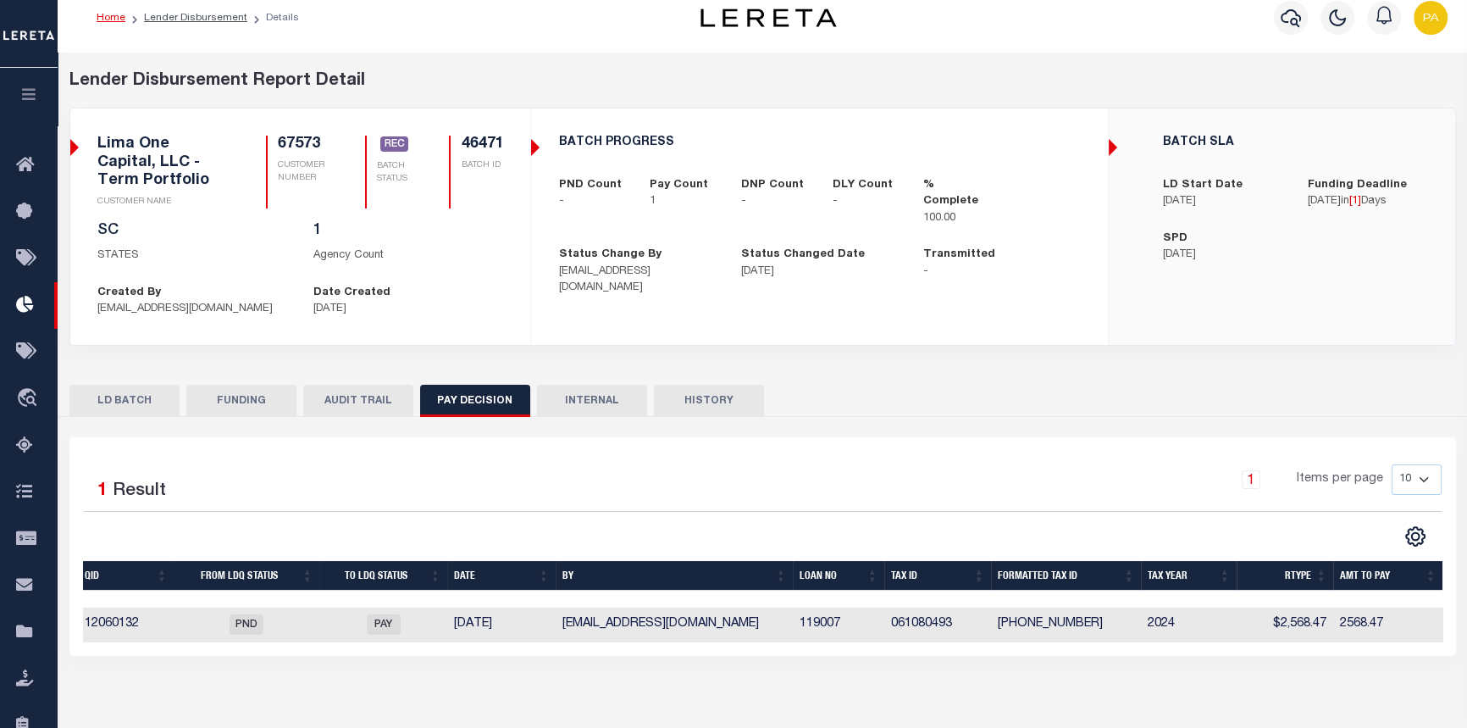
type input "$0"
type input "10/03/2025"
type input "20251003MMQFMP2700143410031117FT03"
type input "10/10/2025"
select select "100"
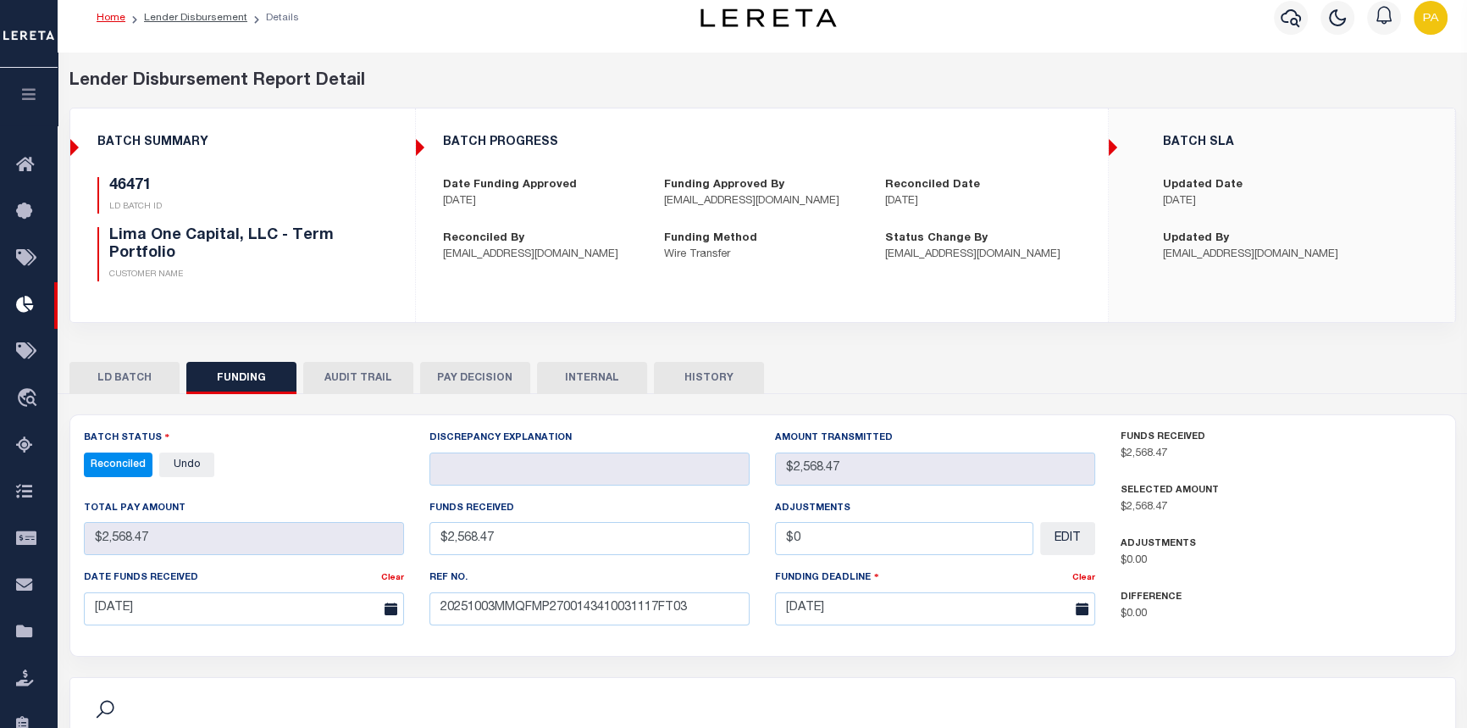
select select "100"
checkbox input "true"
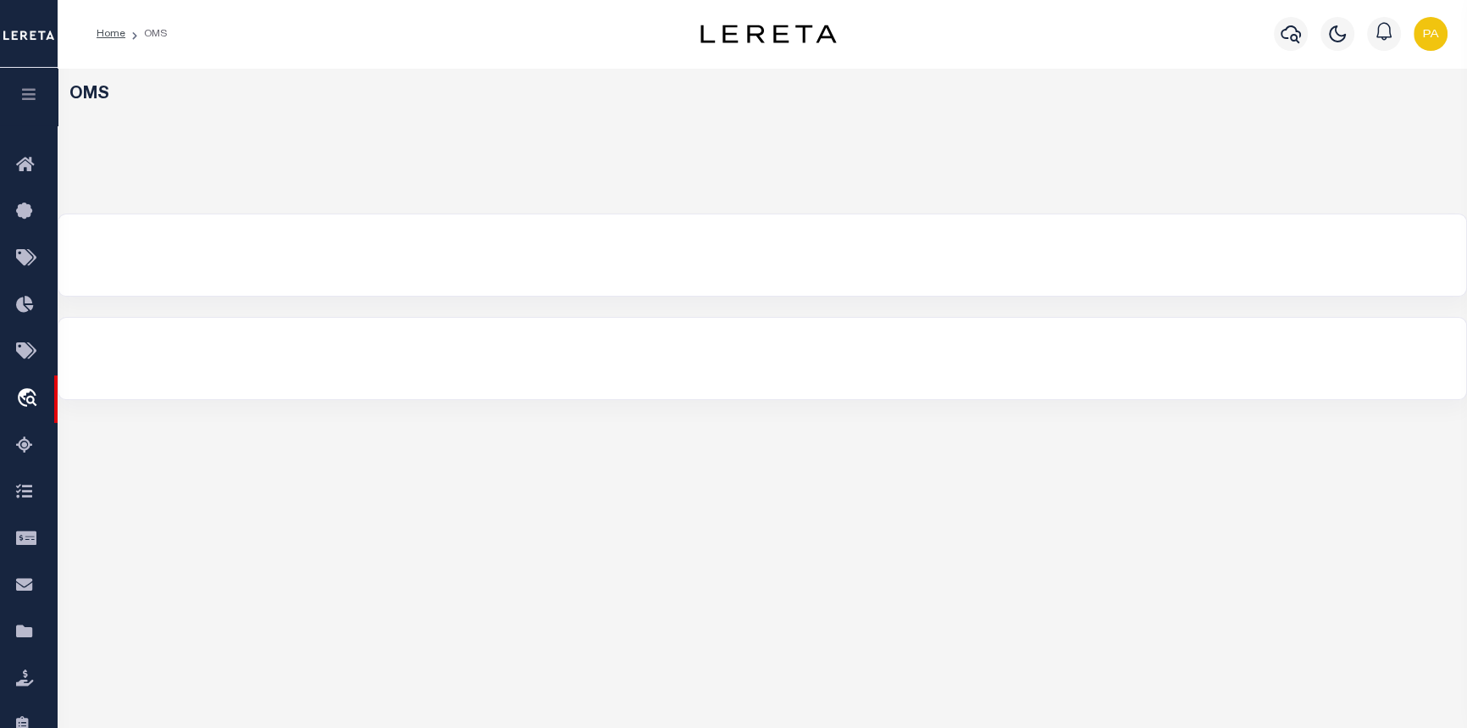
select select "200"
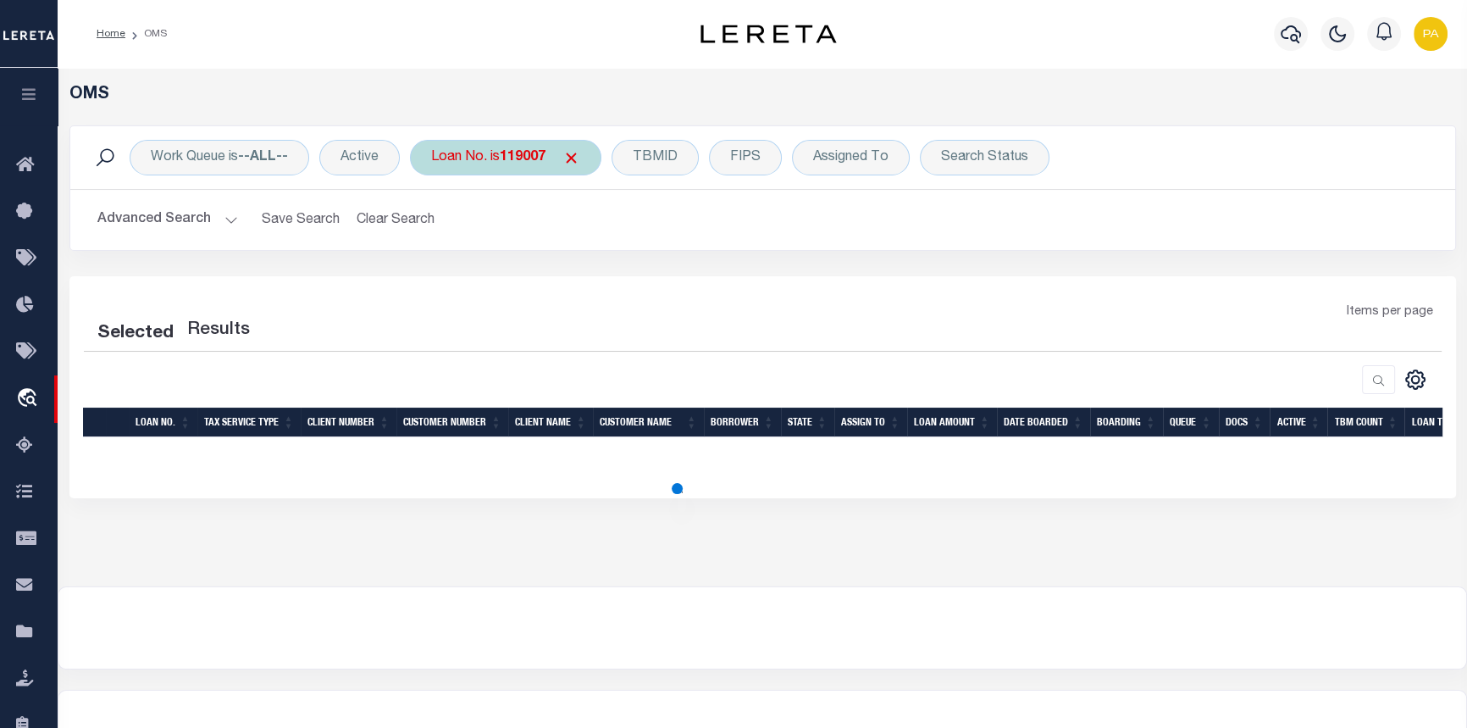
select select "200"
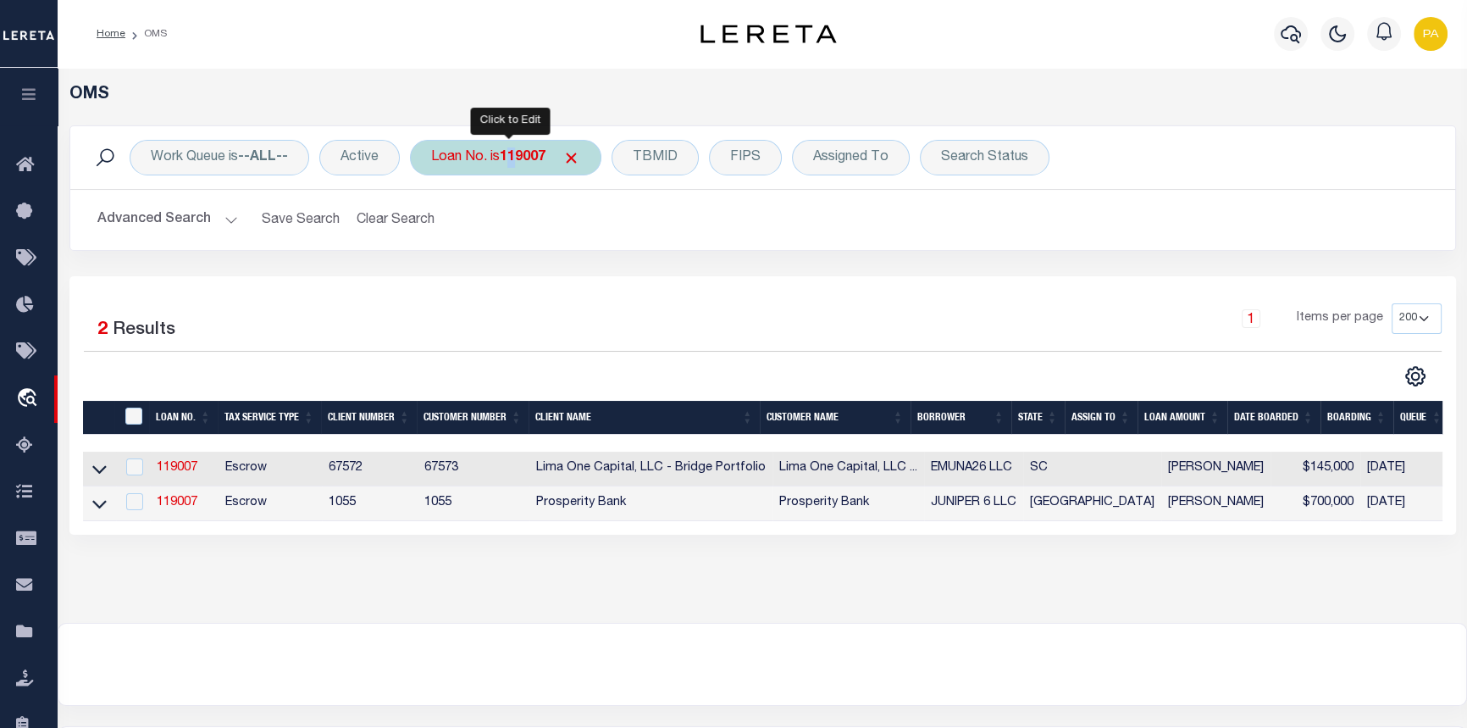
click at [517, 159] on b "119007" at bounding box center [523, 158] width 46 height 14
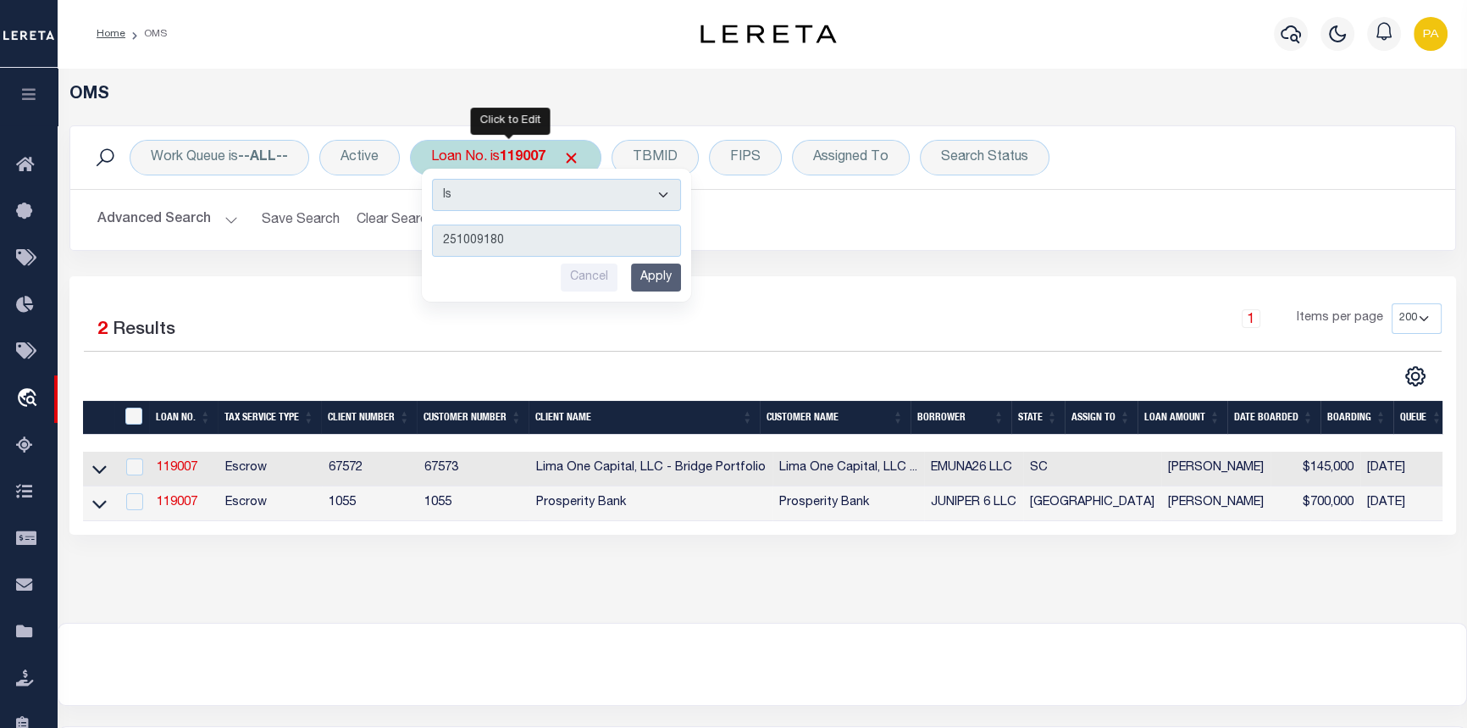
type input "251009180"
click at [640, 273] on input "Apply" at bounding box center [656, 277] width 50 height 28
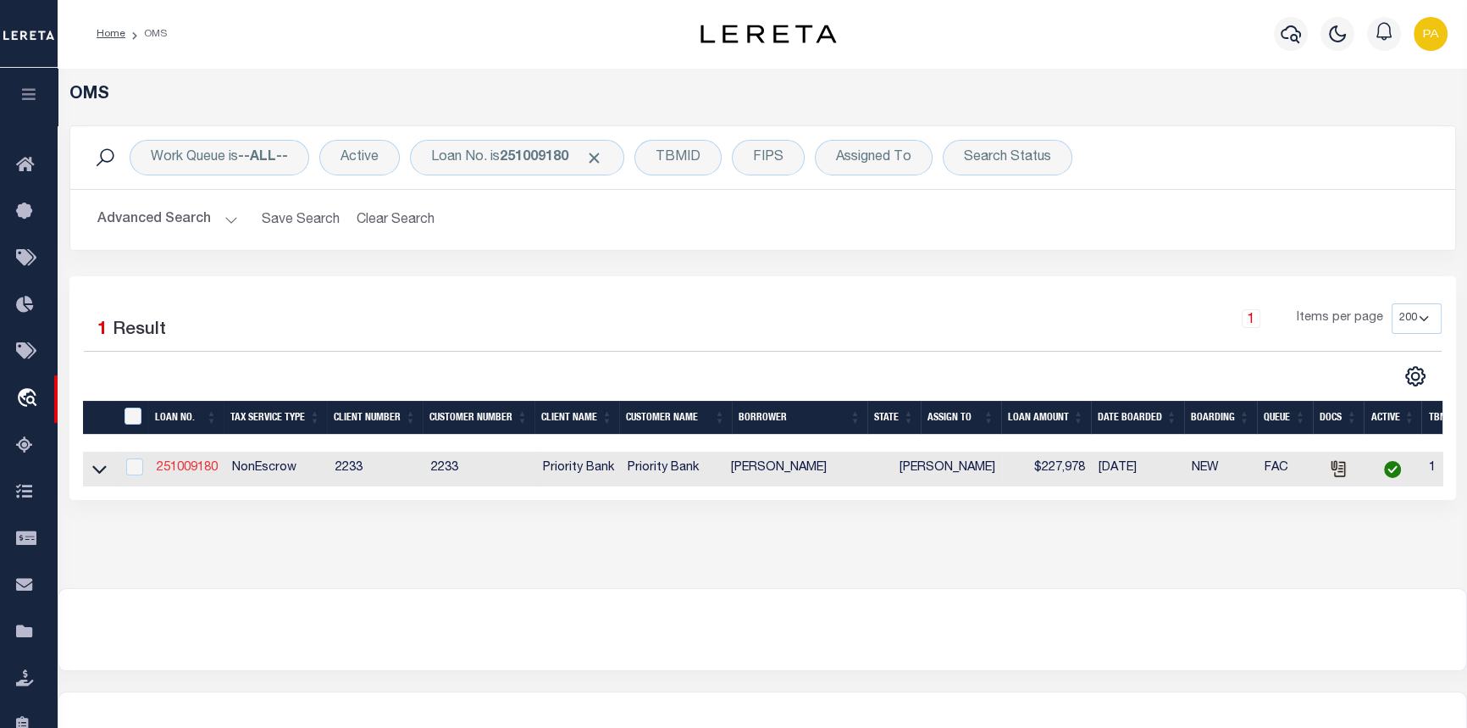
click at [181, 473] on link "251009180" at bounding box center [187, 468] width 61 height 12
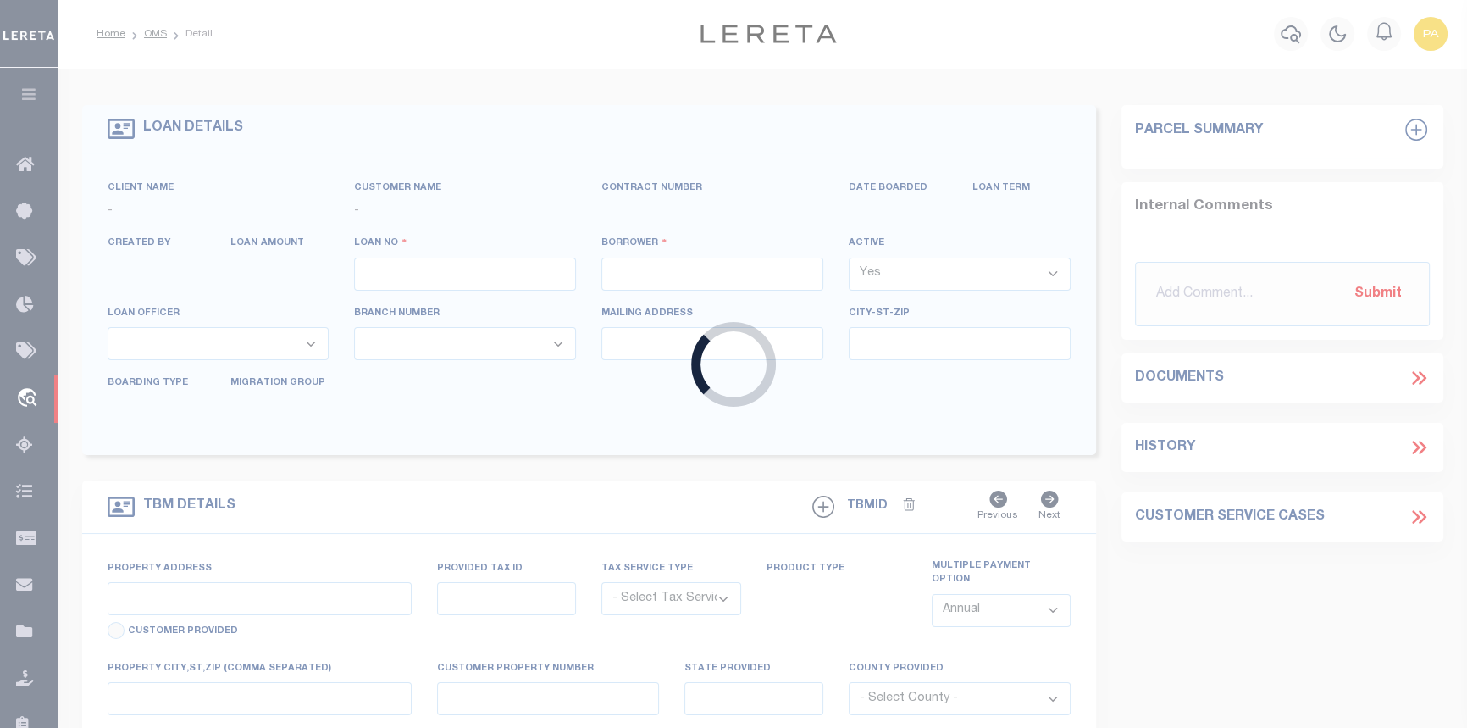
type input "251009180"
type input "[PERSON_NAME]"
select select
select select "NonEscrow"
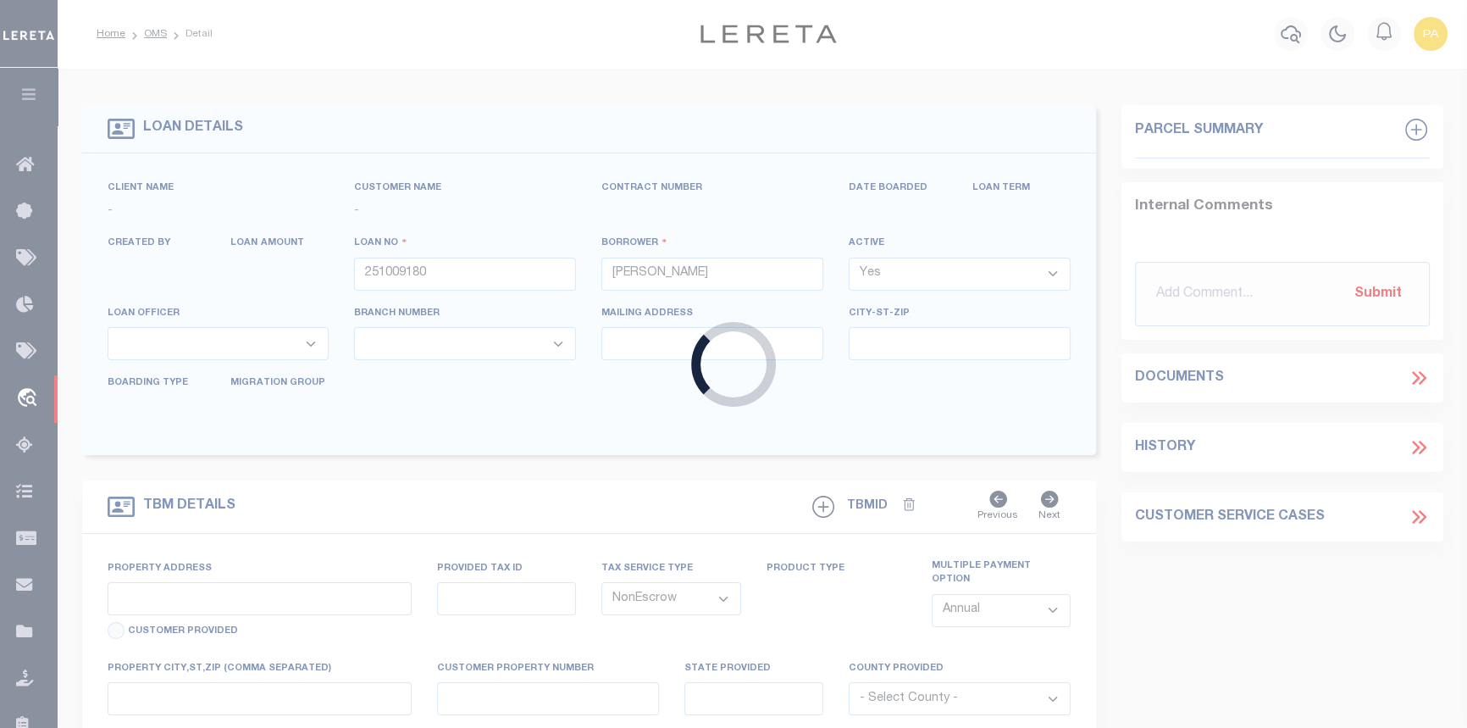
select select "14567"
select select "5899"
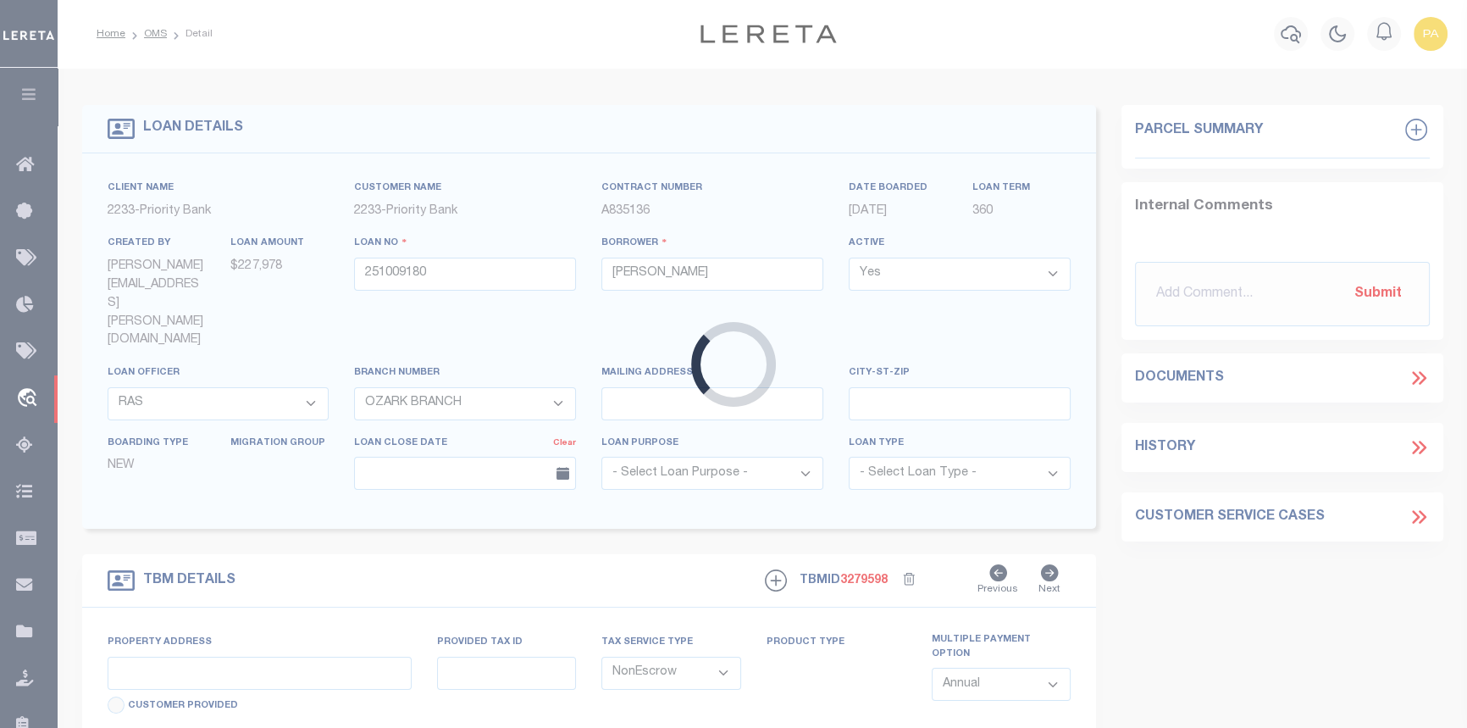
select select
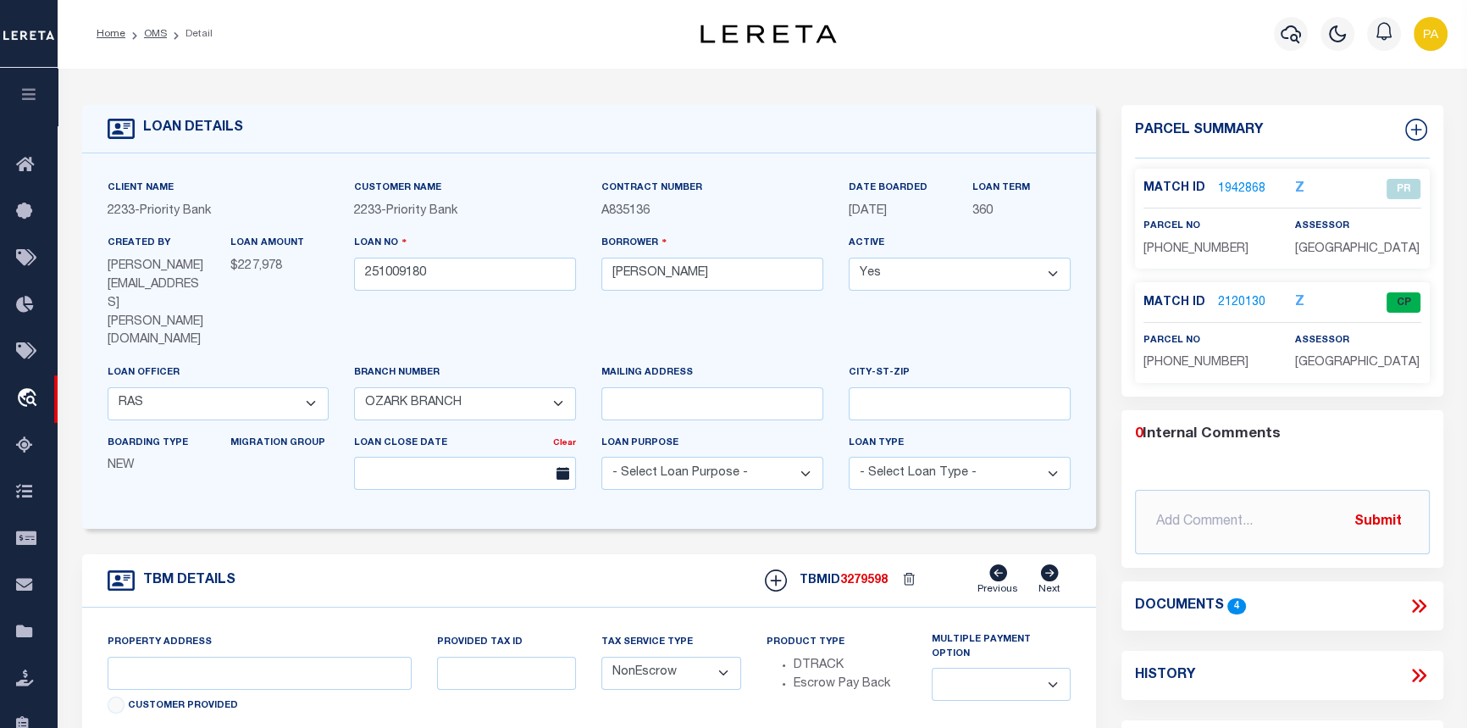
click at [1238, 302] on link "2120130" at bounding box center [1241, 303] width 47 height 18
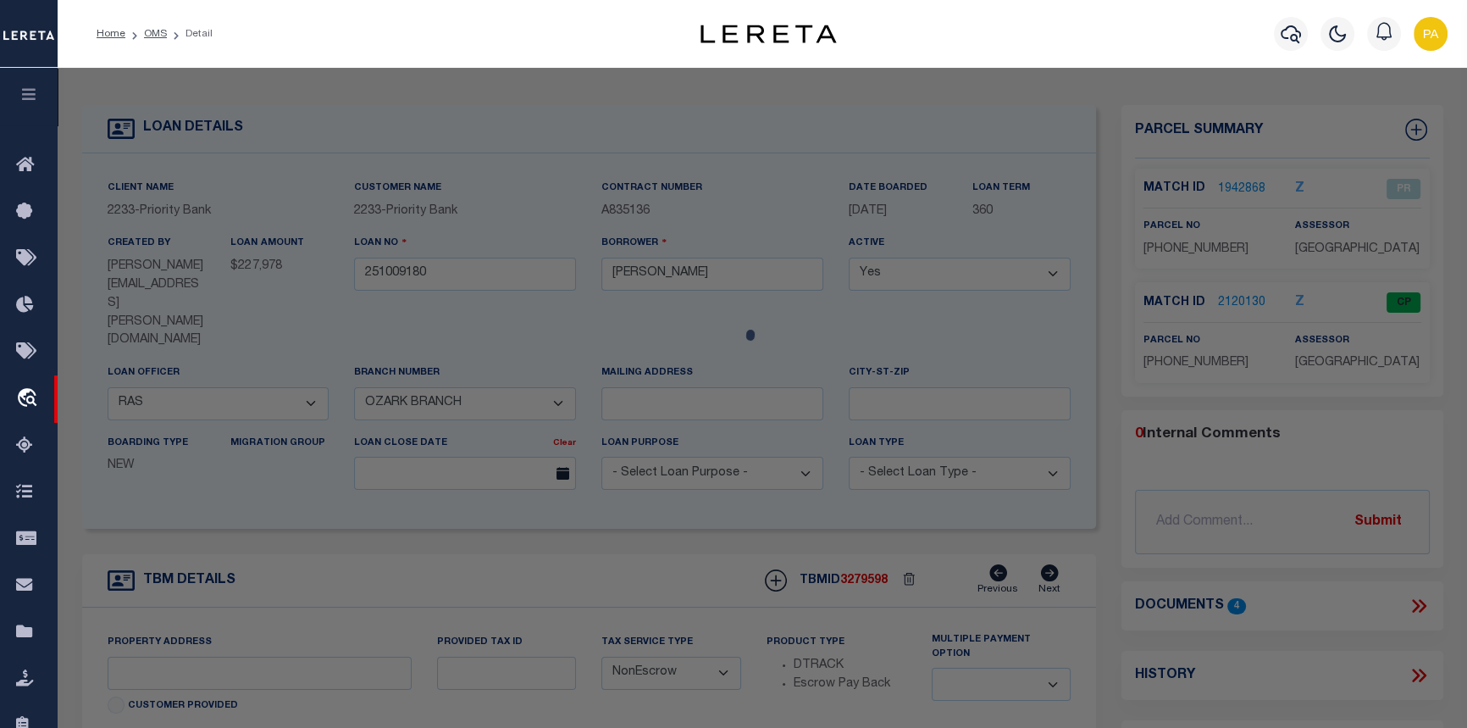
checkbox input "false"
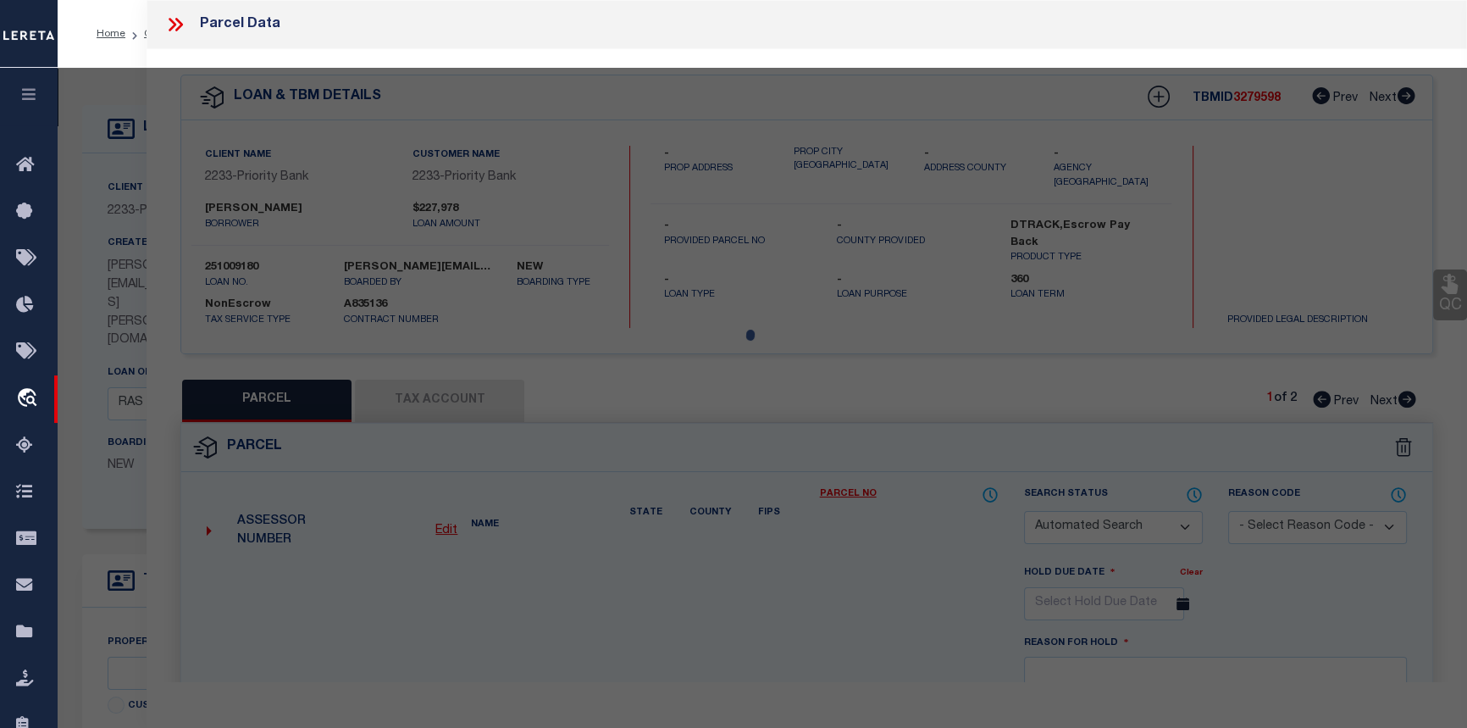
select select "CP"
type input "[PERSON_NAME] [PERSON_NAME]"
select select
type input "[STREET_ADDRESS][PERSON_NAME]"
checkbox input "false"
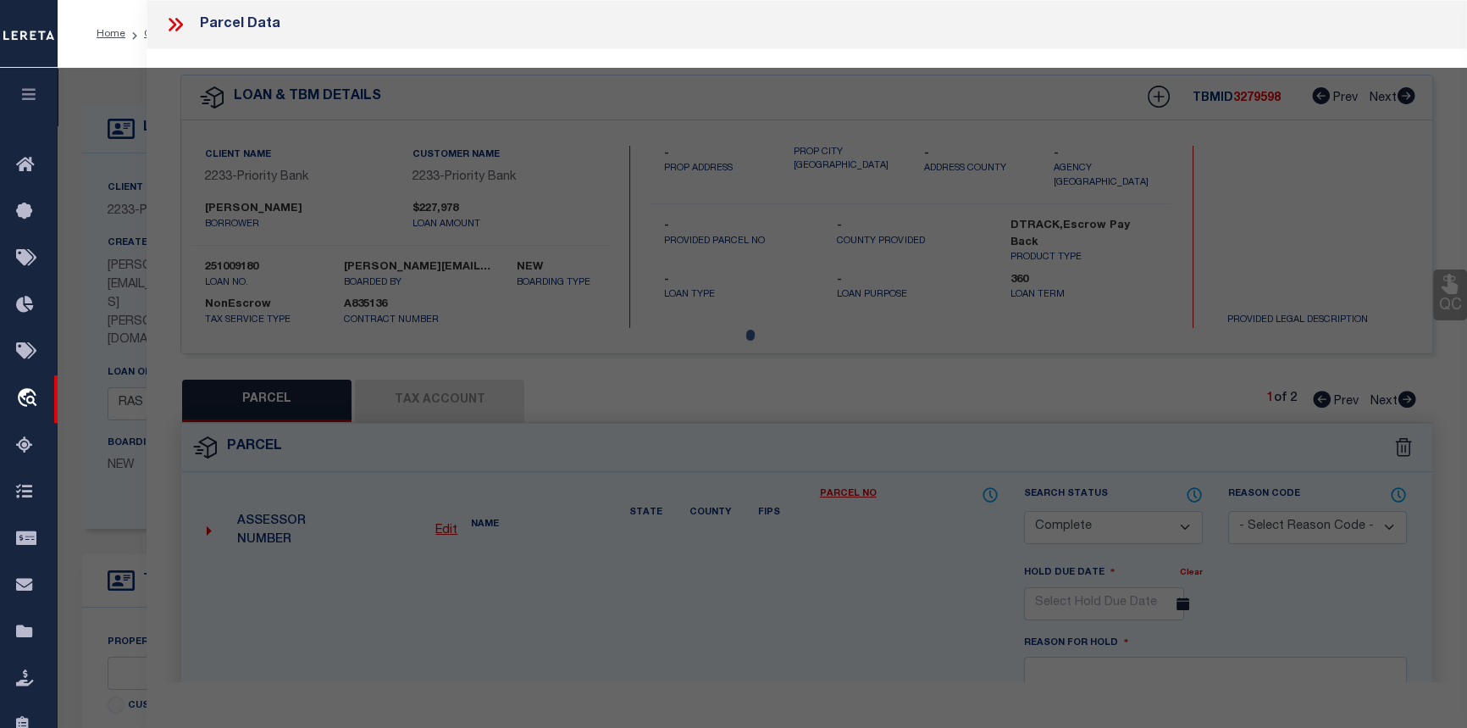
type textarea "PLAT [DATE] L202216078 & AMENDED PLAT [DATE] L202262140 0.15AC LOT 229/"
type textarea "3/4/25 I realized for loan 251009180 we had incorrect mortgage uploaded and wer…"
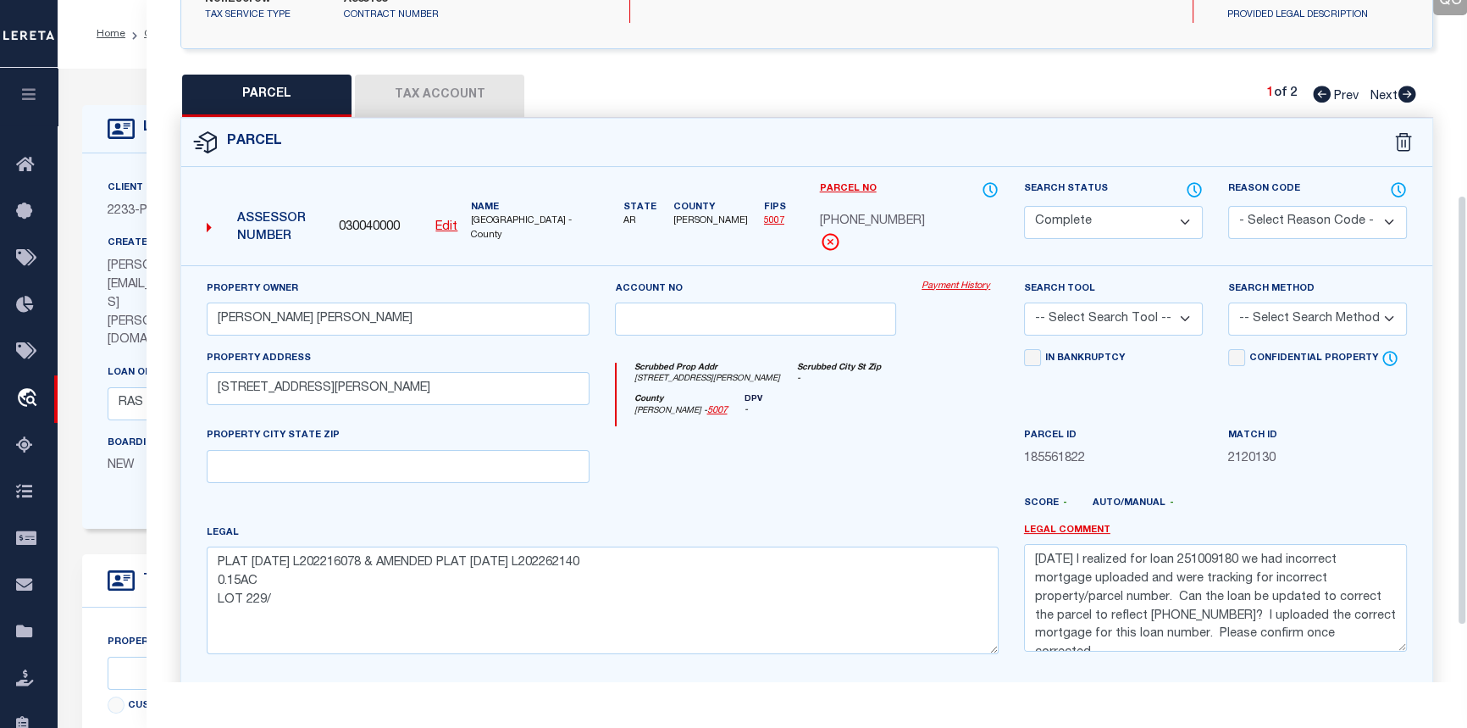
scroll to position [307, 0]
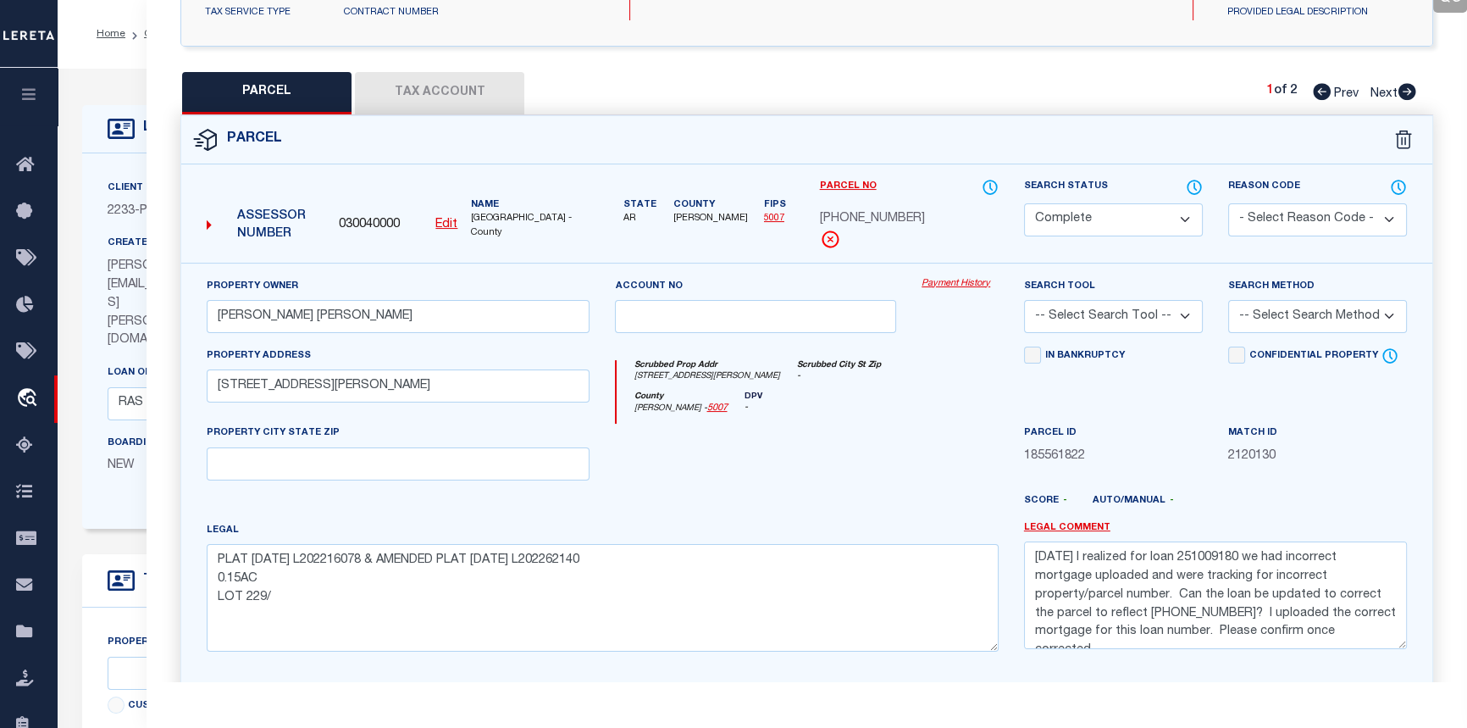
click at [949, 277] on link "Payment History" at bounding box center [960, 284] width 77 height 14
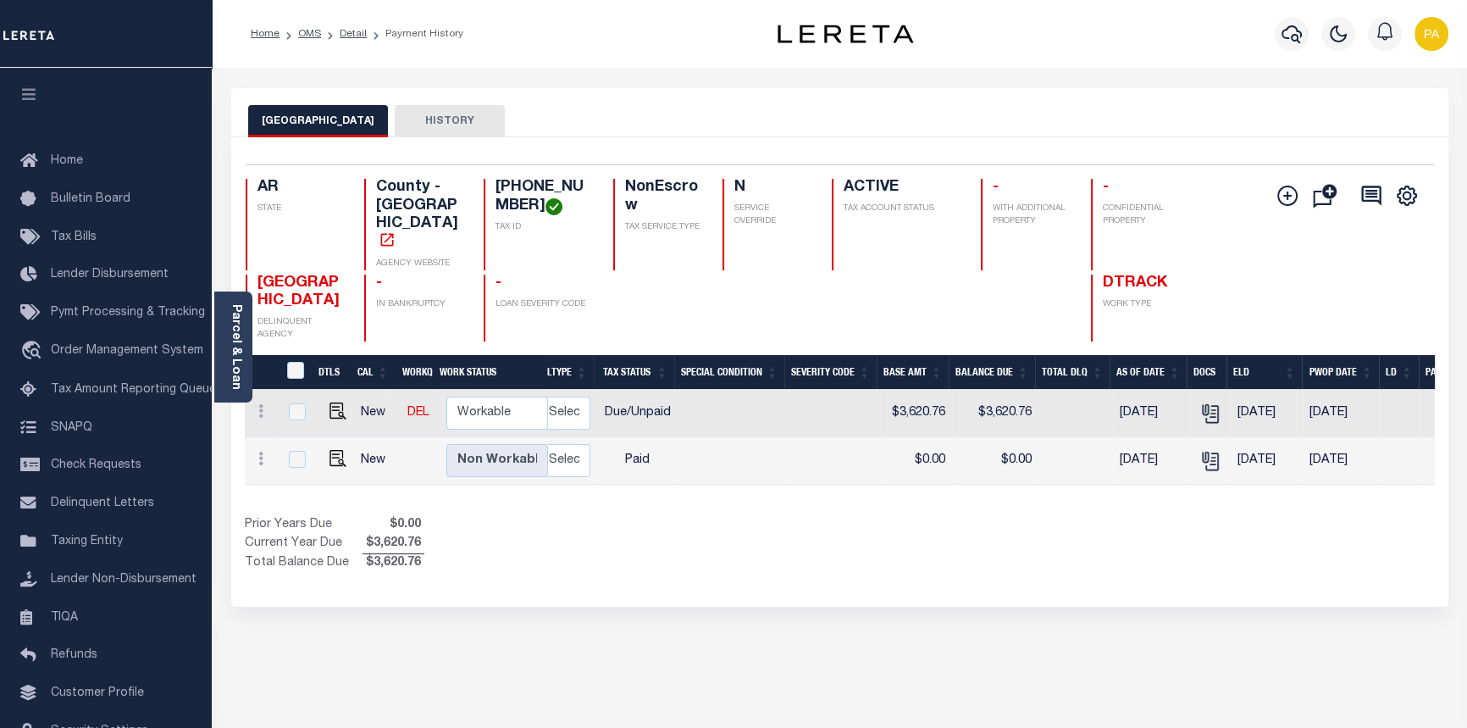
scroll to position [0, 313]
click at [352, 32] on link "Detail" at bounding box center [353, 34] width 27 height 10
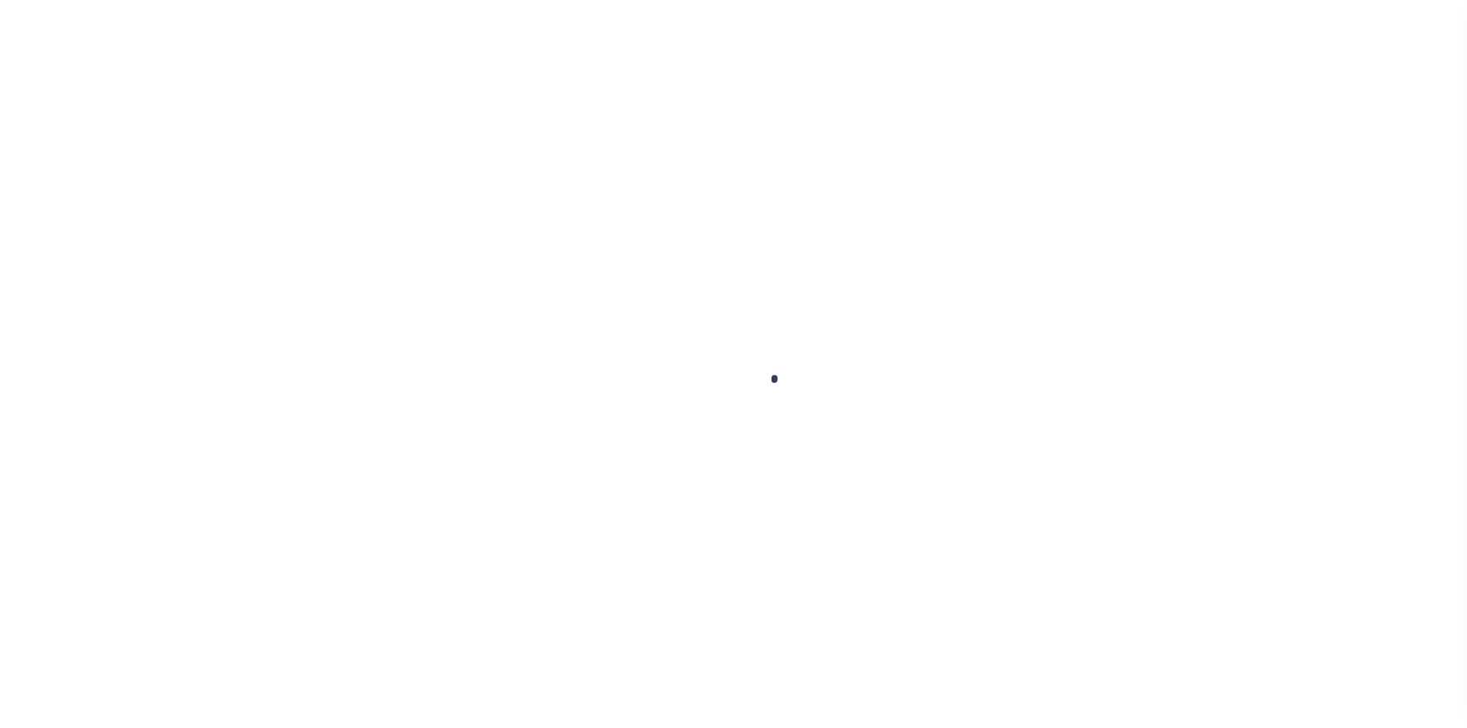
select select "14567"
select select "5899"
select select "NonEscrow"
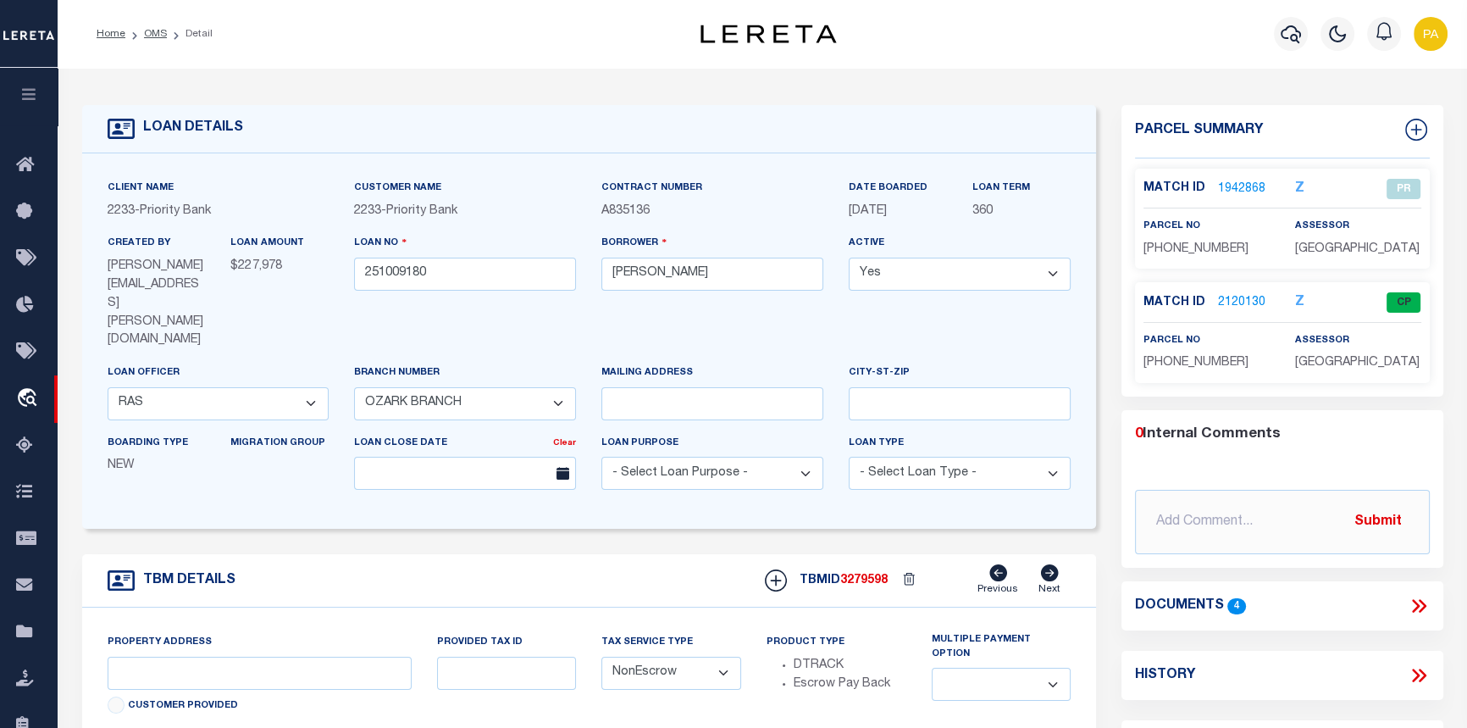
click at [1243, 296] on link "2120130" at bounding box center [1241, 303] width 47 height 18
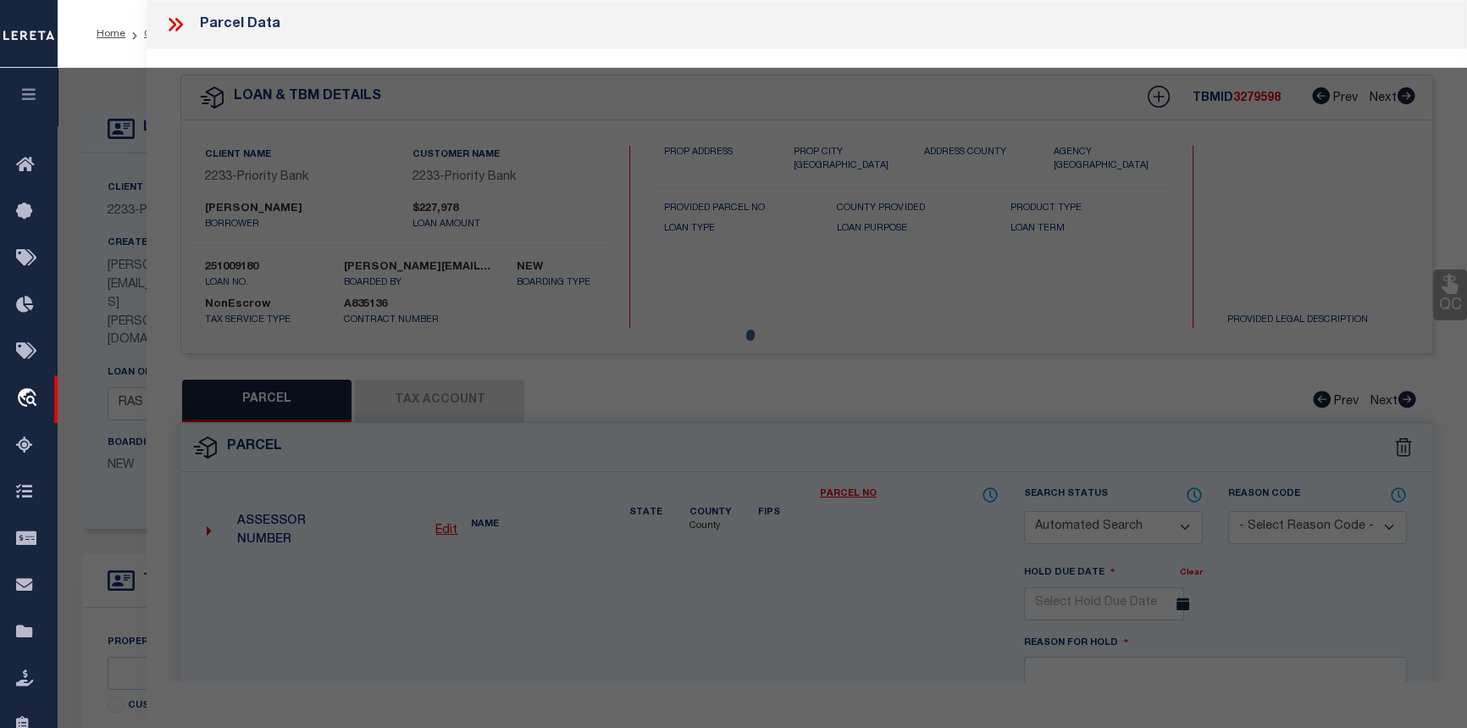
checkbox input "false"
select select "CP"
type input "[PERSON_NAME] [PERSON_NAME]"
select select
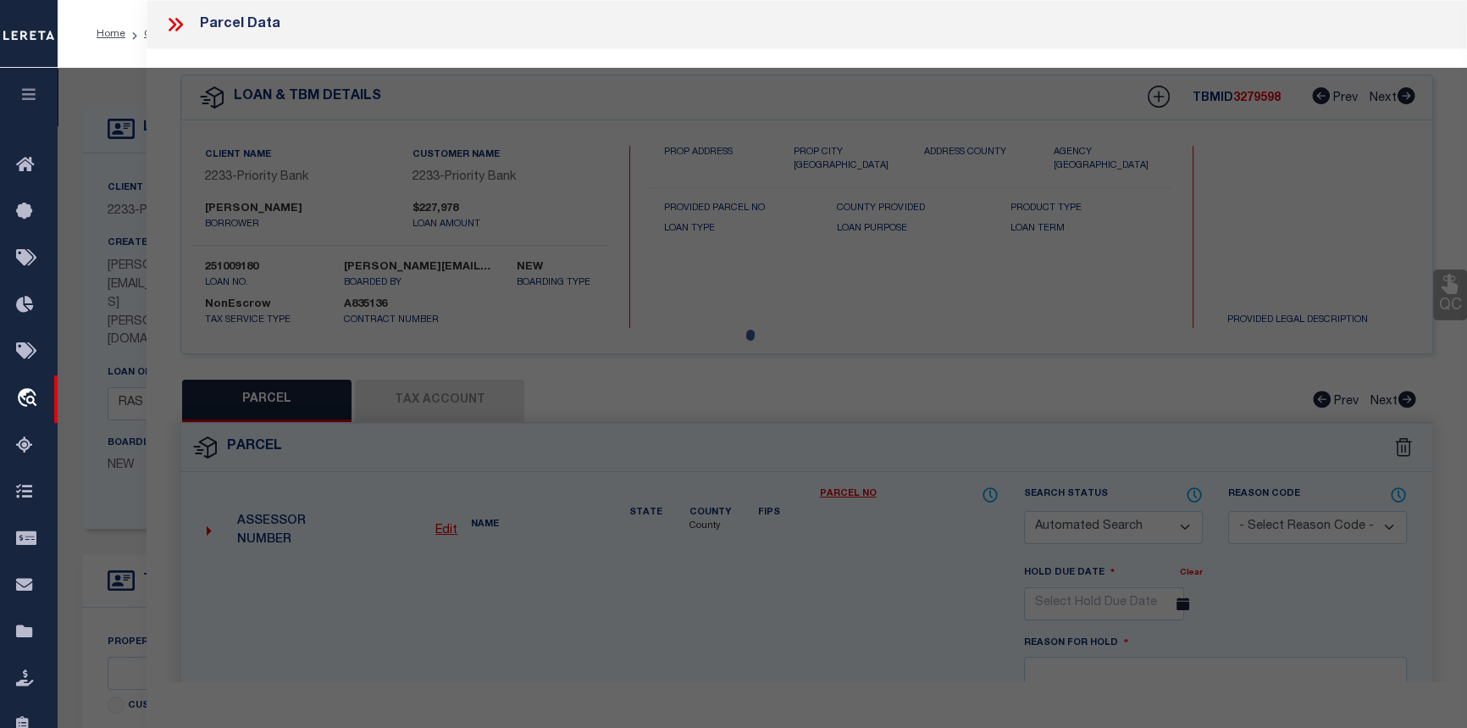
type input "[STREET_ADDRESS][PERSON_NAME]"
checkbox input "false"
type textarea "PLAT [DATE] L202216078 & AMENDED PLAT [DATE] L202262140 0.15AC LOT 229/"
type textarea "[DATE] I realized for loan 251009180 we had incorrect mortgage uploaded and wer…"
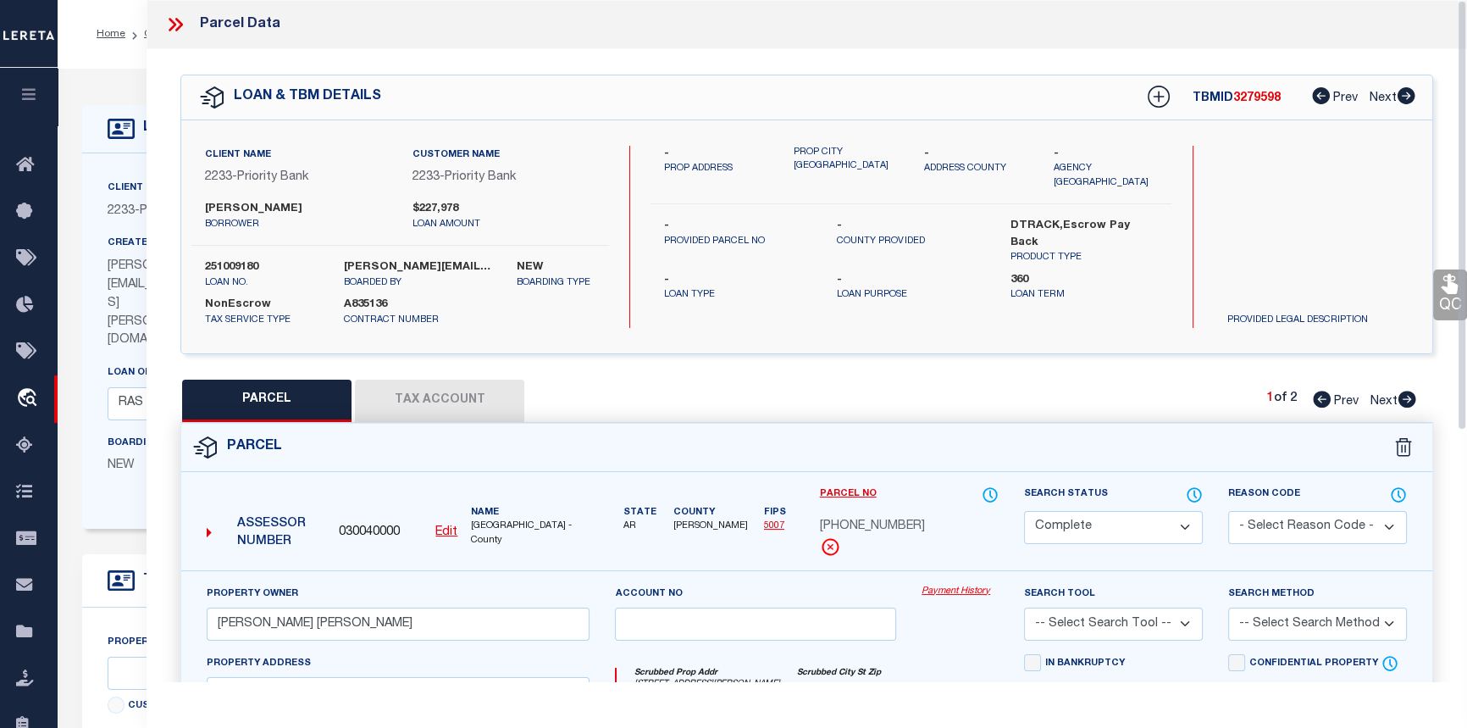
click at [945, 590] on link "Payment History" at bounding box center [960, 591] width 77 height 14
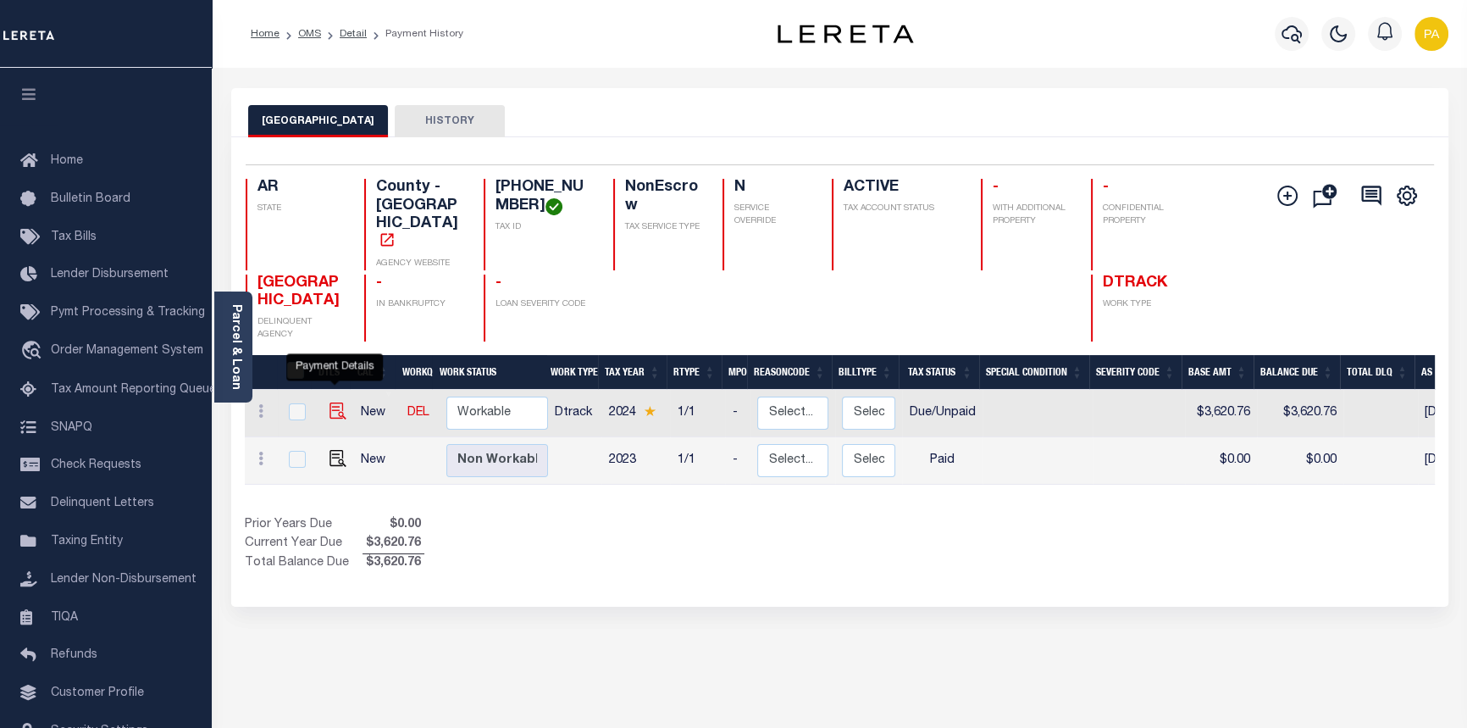
click at [334, 402] on img "" at bounding box center [338, 410] width 17 height 17
checkbox input "true"
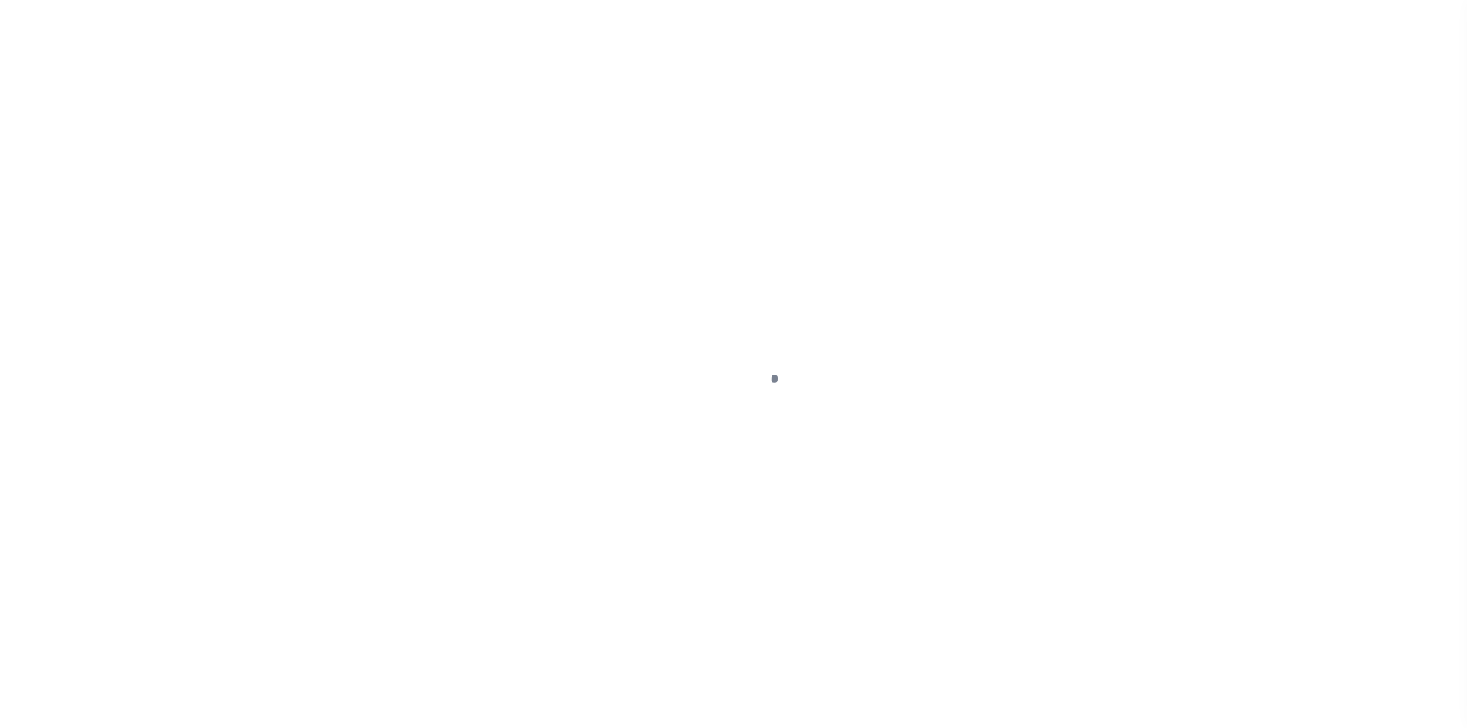
select select "DUE"
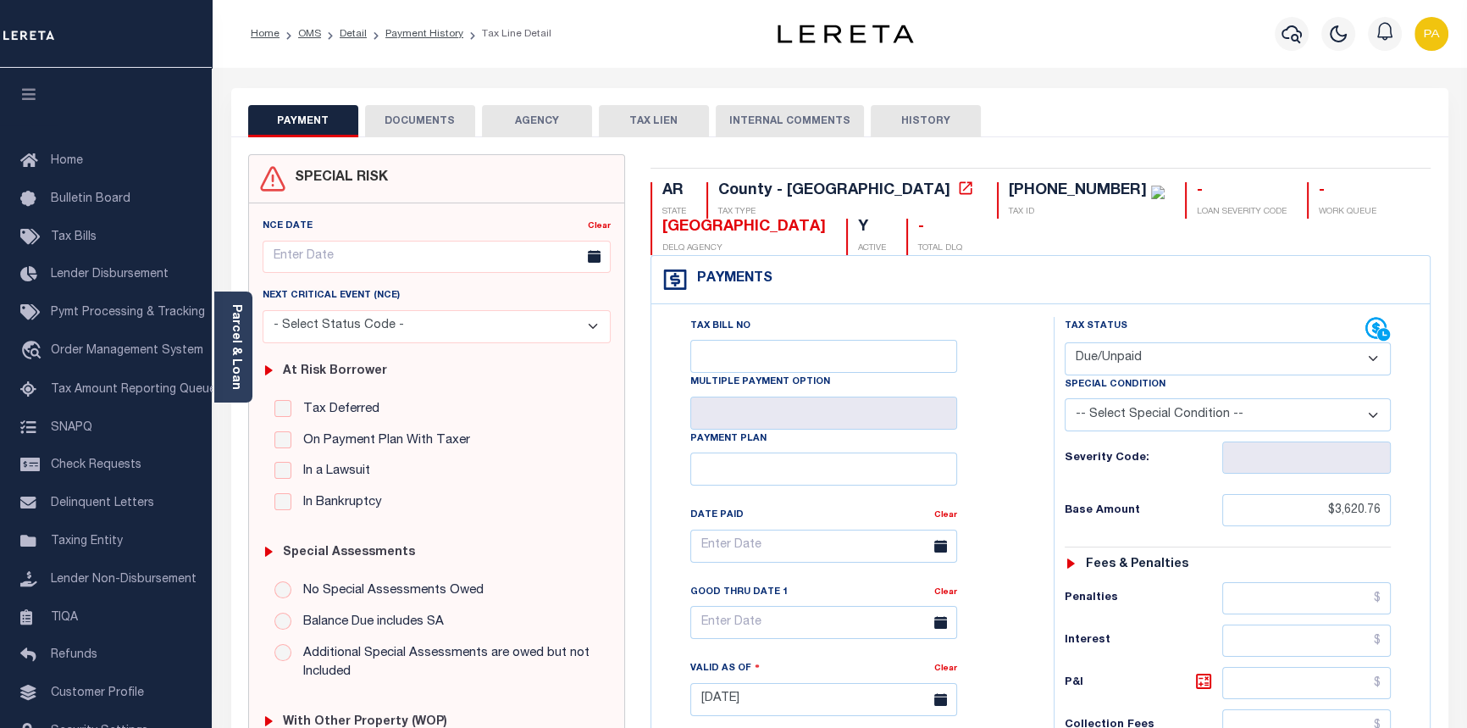
click at [420, 122] on button "DOCUMENTS" at bounding box center [420, 121] width 110 height 32
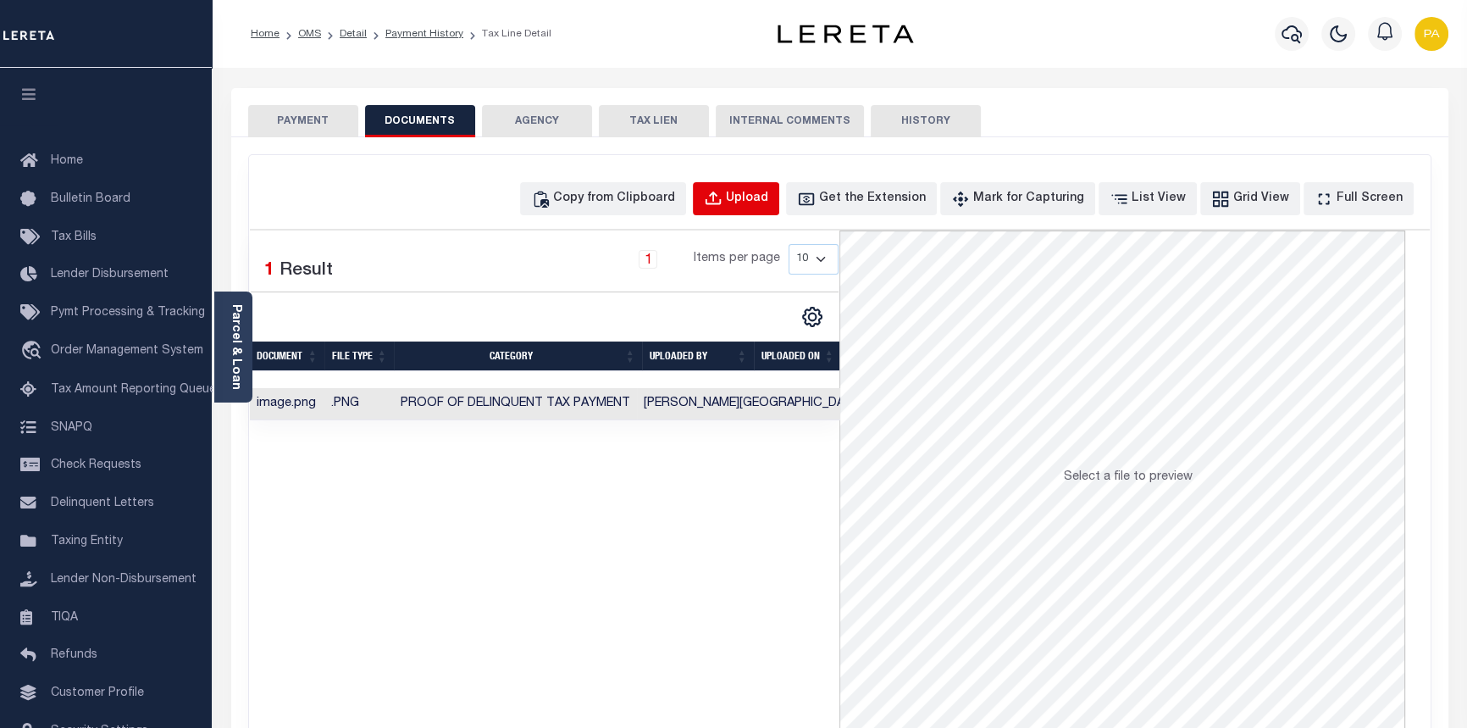
click at [768, 202] on div "Upload" at bounding box center [747, 199] width 42 height 19
select select "POP"
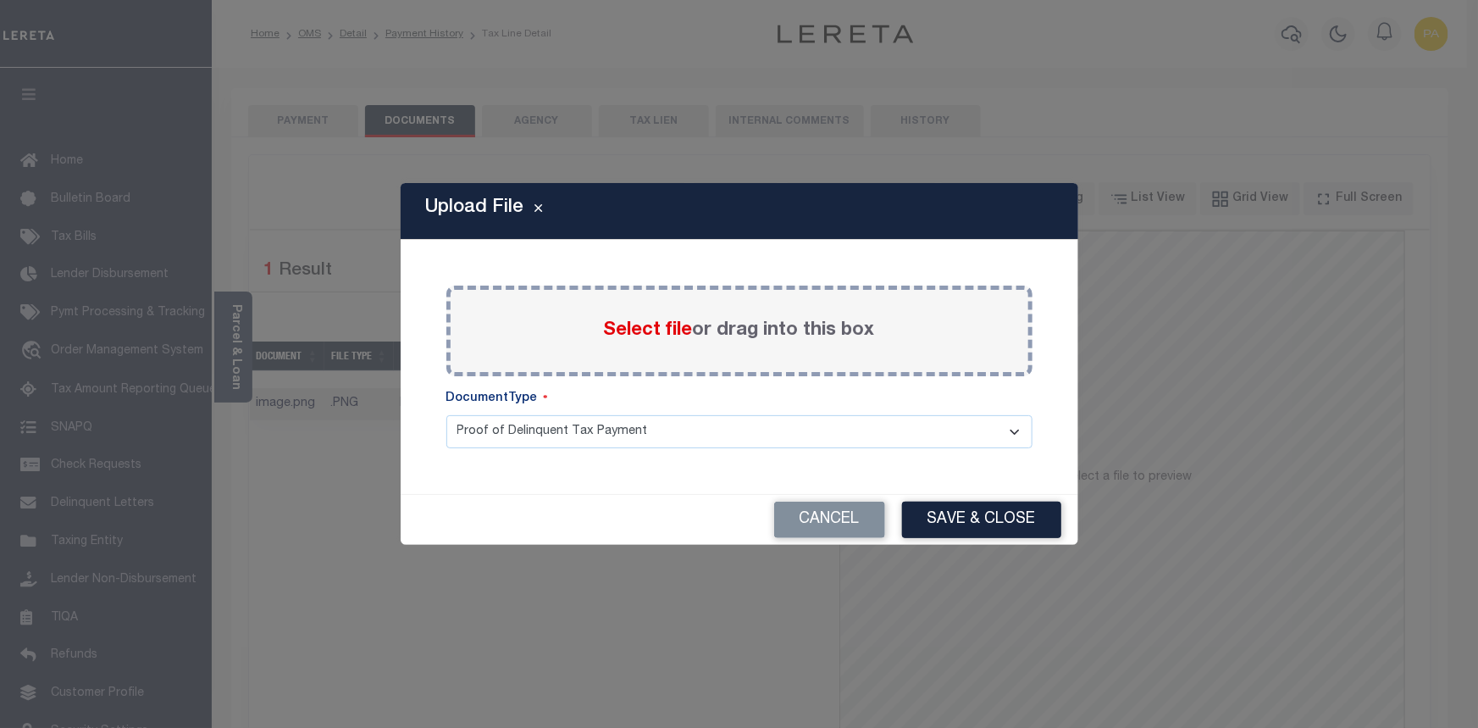
click at [633, 339] on span "Select file" at bounding box center [648, 330] width 89 height 19
click at [0, 0] on input "Select file or drag into this box" at bounding box center [0, 0] width 0 height 0
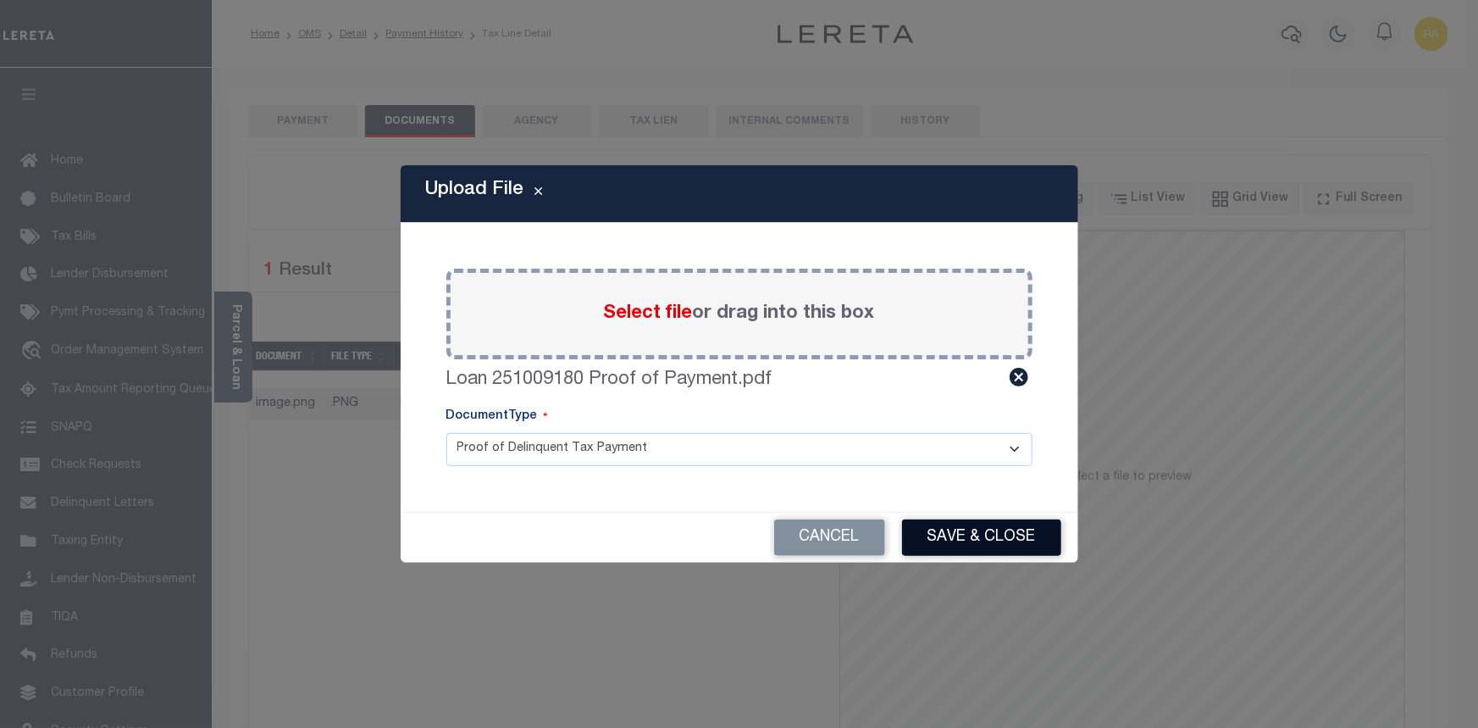
click at [980, 541] on button "Save & Close" at bounding box center [981, 537] width 159 height 36
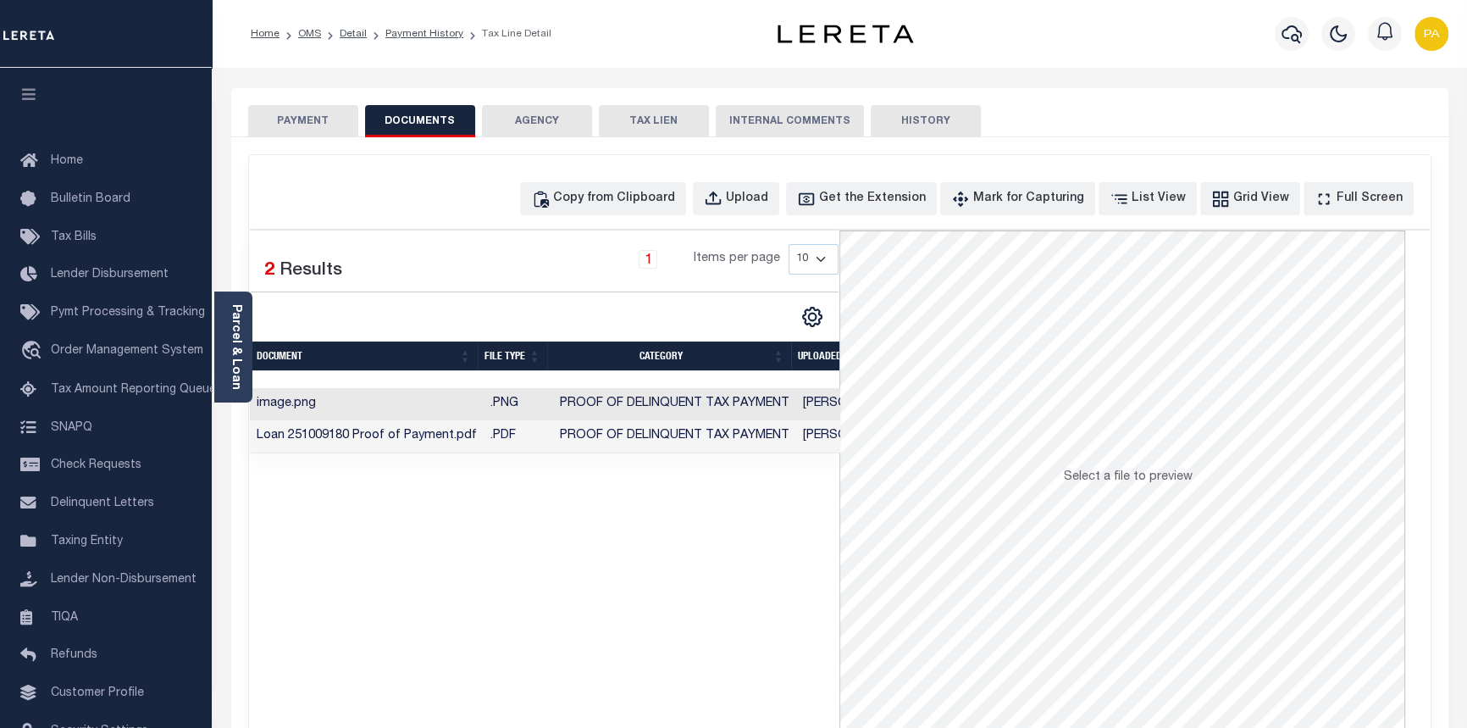
click at [291, 119] on button "PAYMENT" at bounding box center [303, 121] width 110 height 32
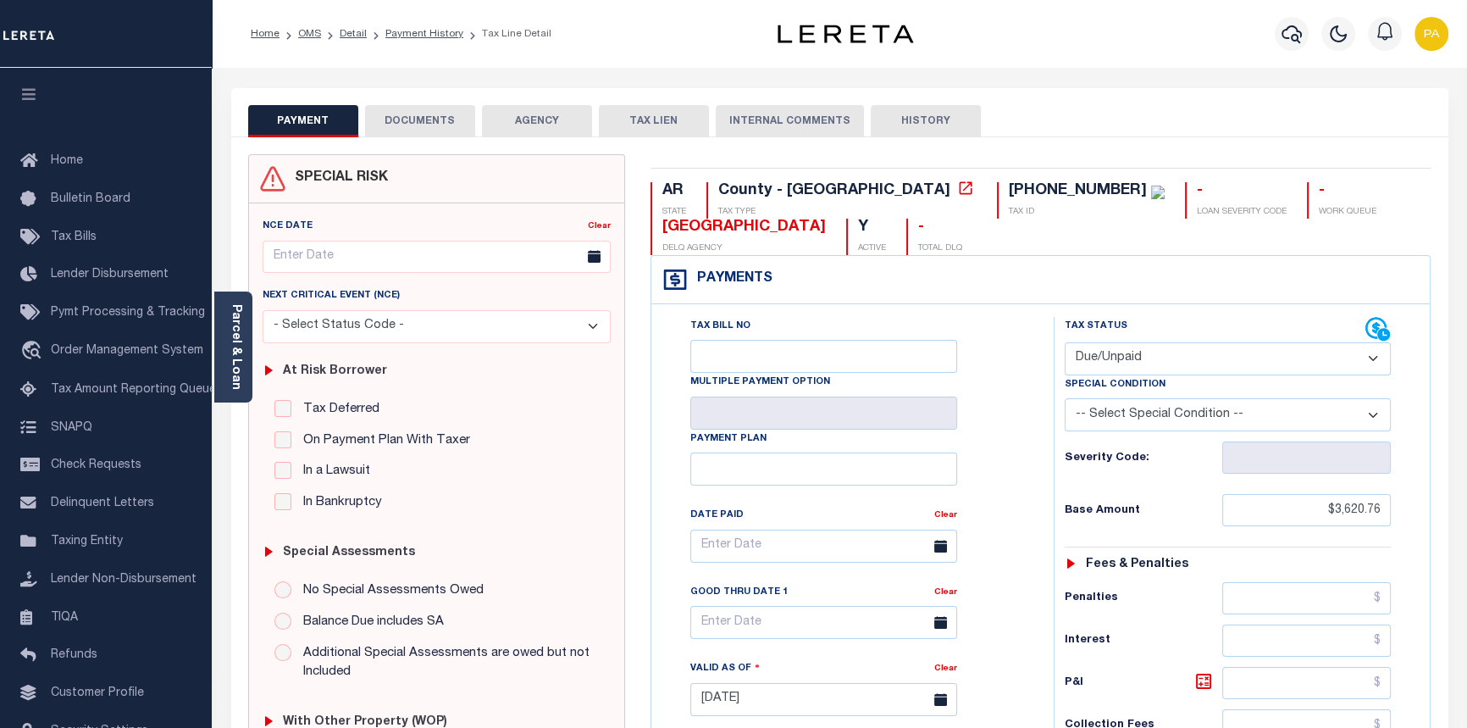
click at [1125, 360] on select "- Select Status Code - Open Due/Unpaid Paid Incomplete No Tax Due Internal Refu…" at bounding box center [1228, 358] width 327 height 33
select select "PYD"
click at [1065, 343] on select "- Select Status Code - Open Due/Unpaid Paid Incomplete No Tax Due Internal Refu…" at bounding box center [1228, 358] width 327 height 33
type input "[DATE]"
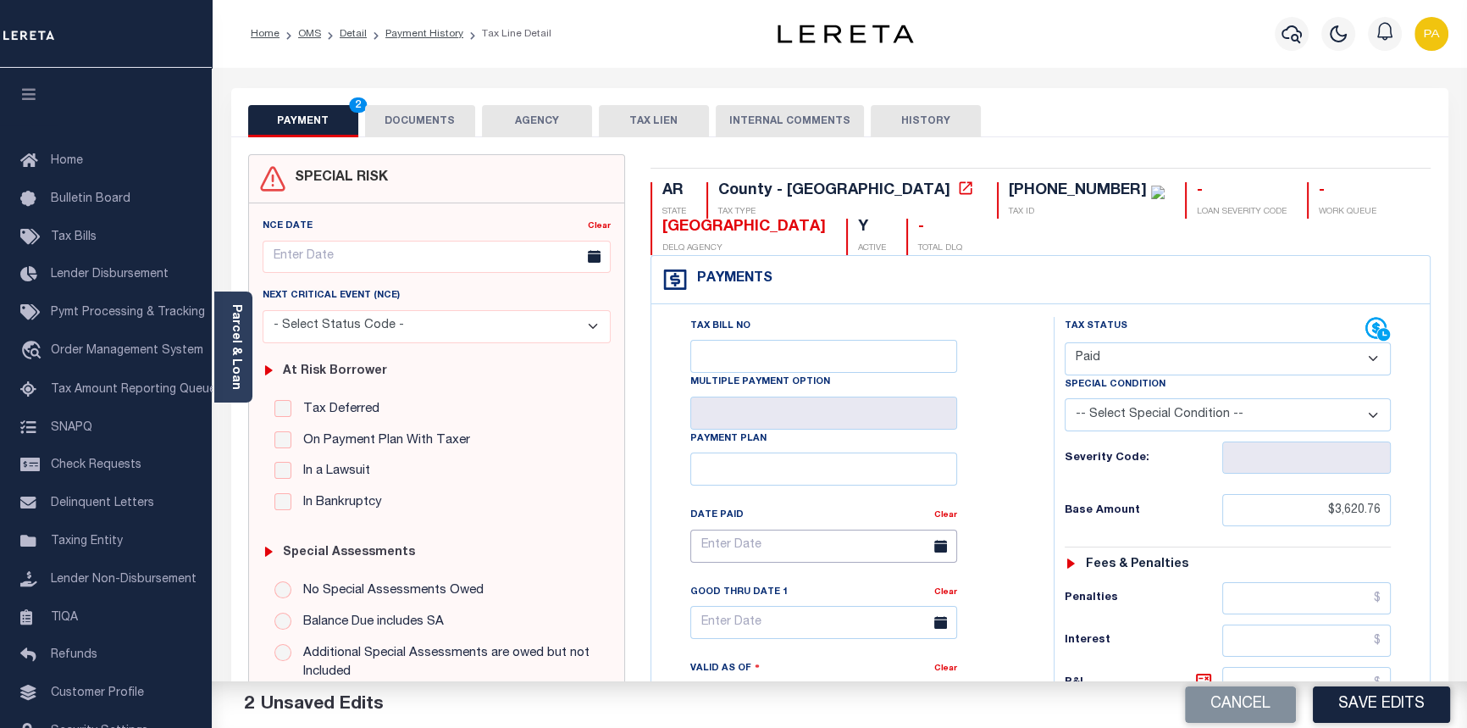
click at [752, 544] on input "text" at bounding box center [823, 545] width 267 height 33
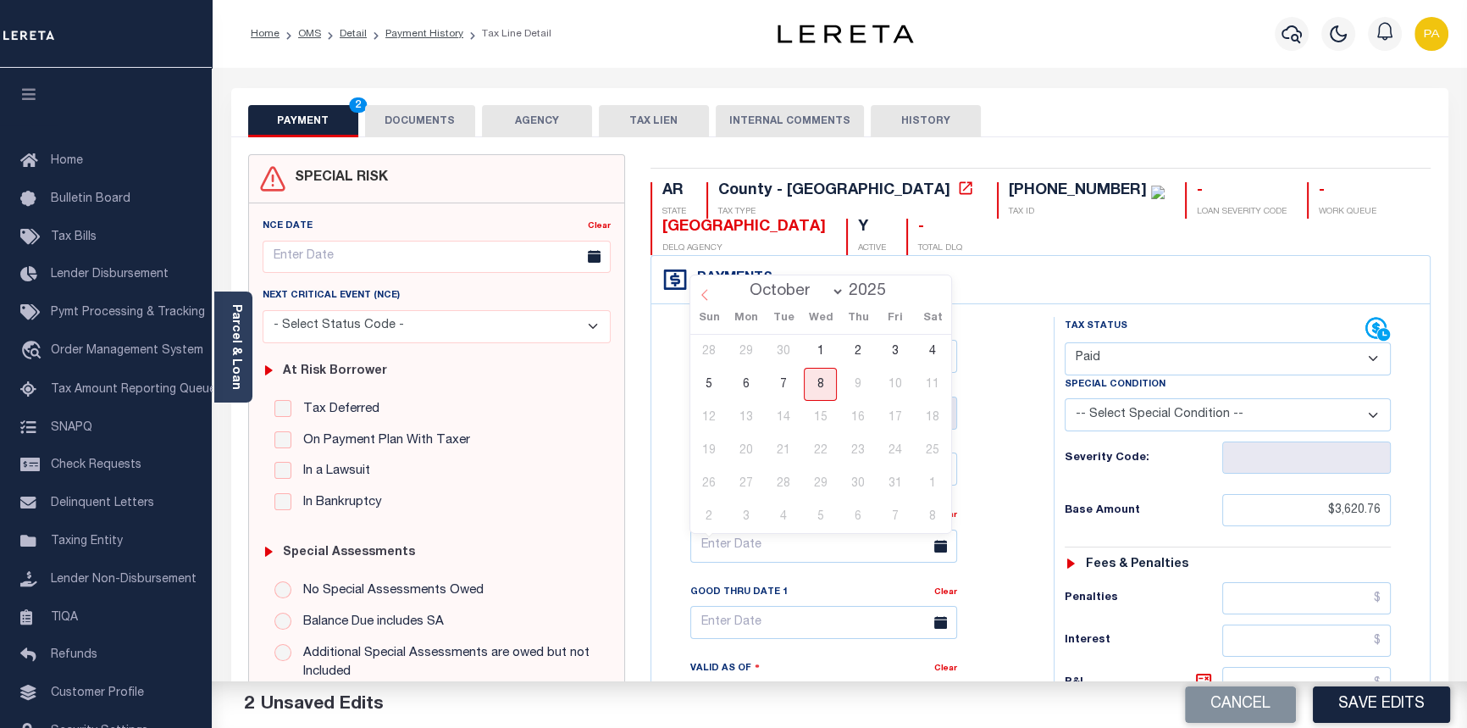
click at [706, 299] on icon at bounding box center [705, 295] width 12 height 12
select select "6"
click at [784, 485] on span "29" at bounding box center [783, 483] width 33 height 33
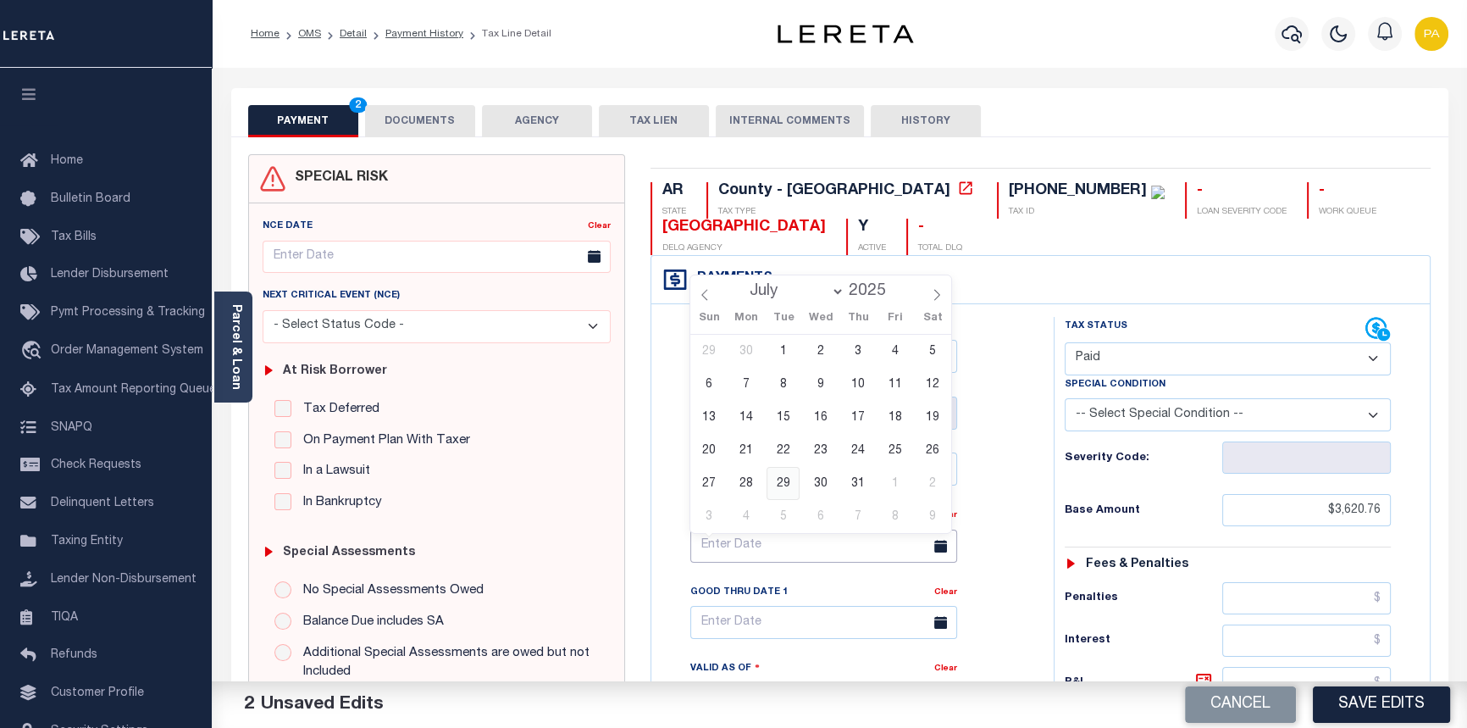
type input "07/29/2025"
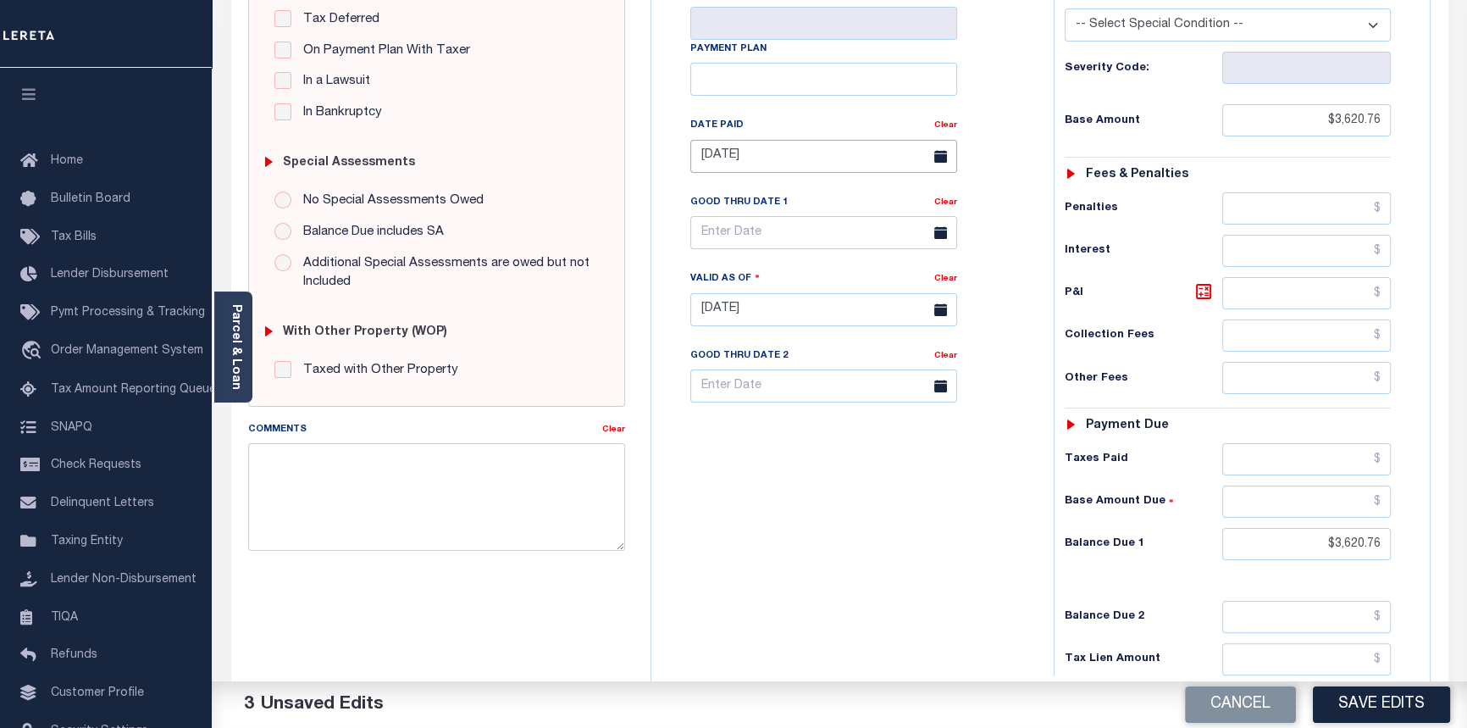
scroll to position [462, 0]
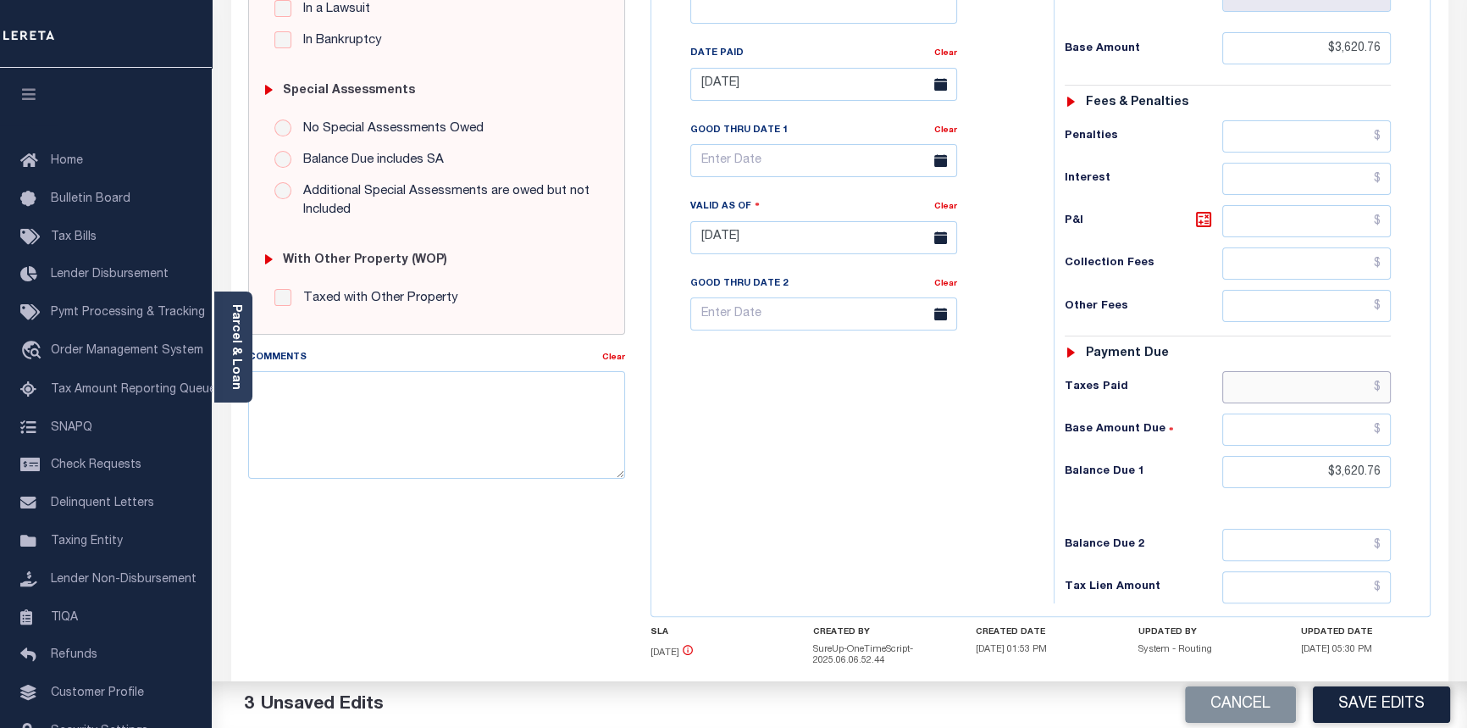
click at [1378, 396] on input "text" at bounding box center [1306, 387] width 169 height 32
type input "$3,620.76"
click at [1382, 425] on input "text" at bounding box center [1306, 429] width 169 height 32
type input "$0.00"
drag, startPoint x: 1321, startPoint y: 473, endPoint x: 1474, endPoint y: 504, distance: 156.5
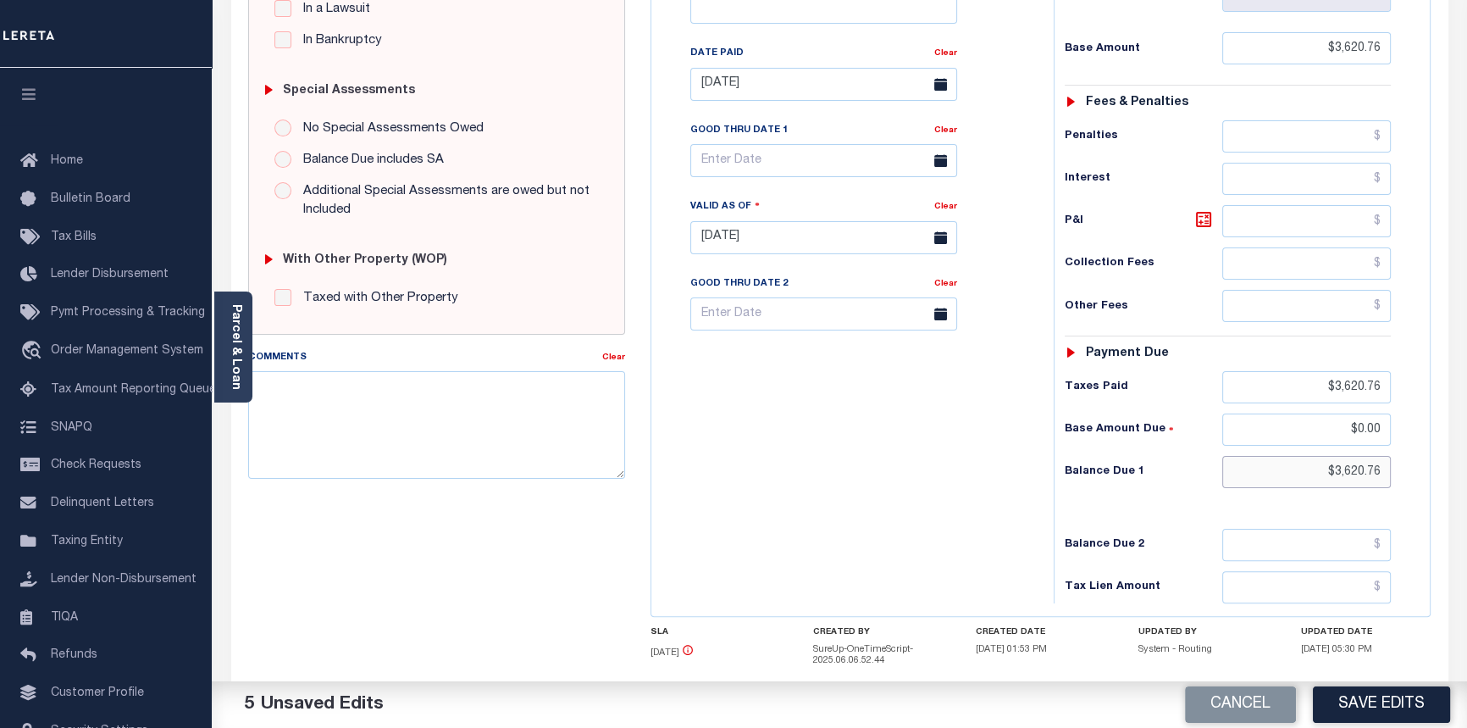
click at [1466, 502] on html "Home OMS Detail Payment History Tax Line Detail" at bounding box center [733, 182] width 1467 height 1288
type input "$0.00"
click at [308, 390] on textarea "Comments" at bounding box center [437, 424] width 378 height 107
type textarea "10/08/2025pk See imaged payment details."
click at [1393, 695] on button "Save Edits" at bounding box center [1381, 704] width 137 height 36
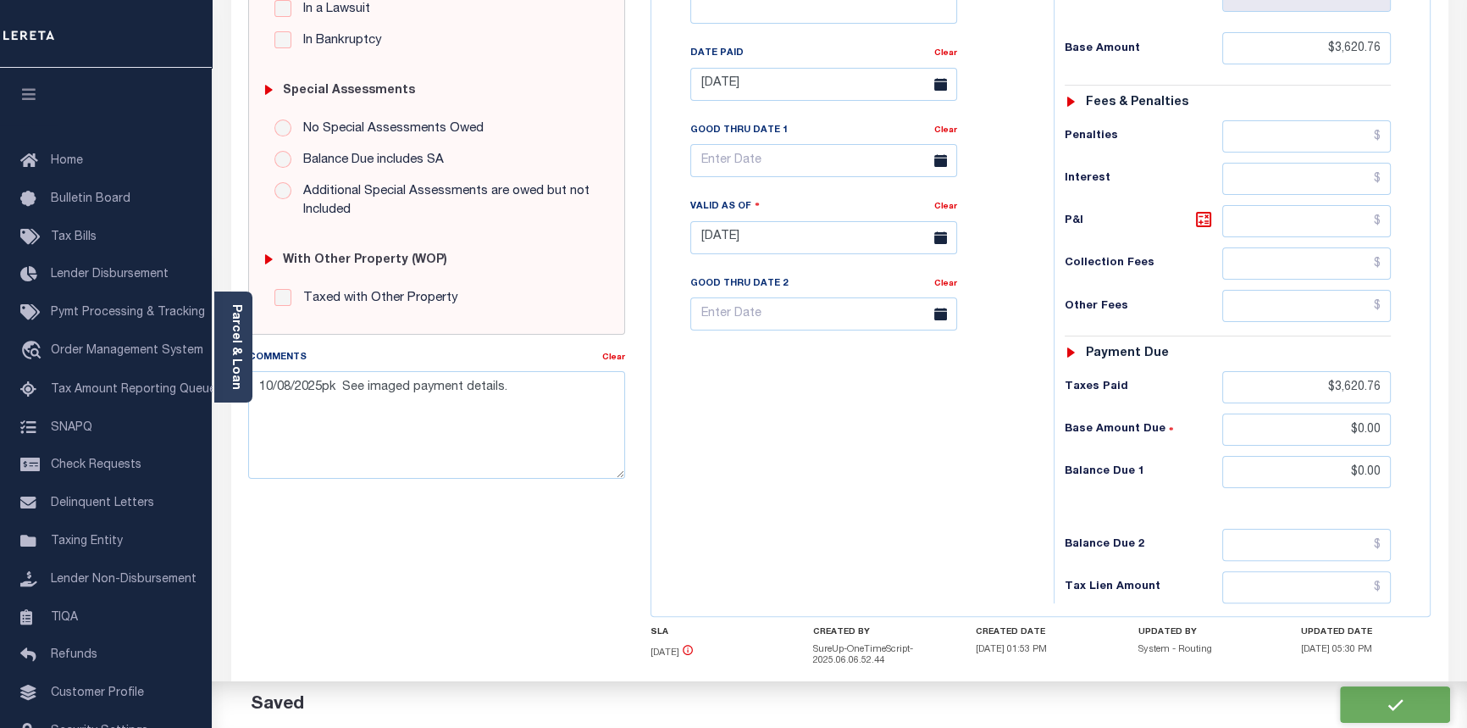
checkbox input "false"
type input "$3,620.76"
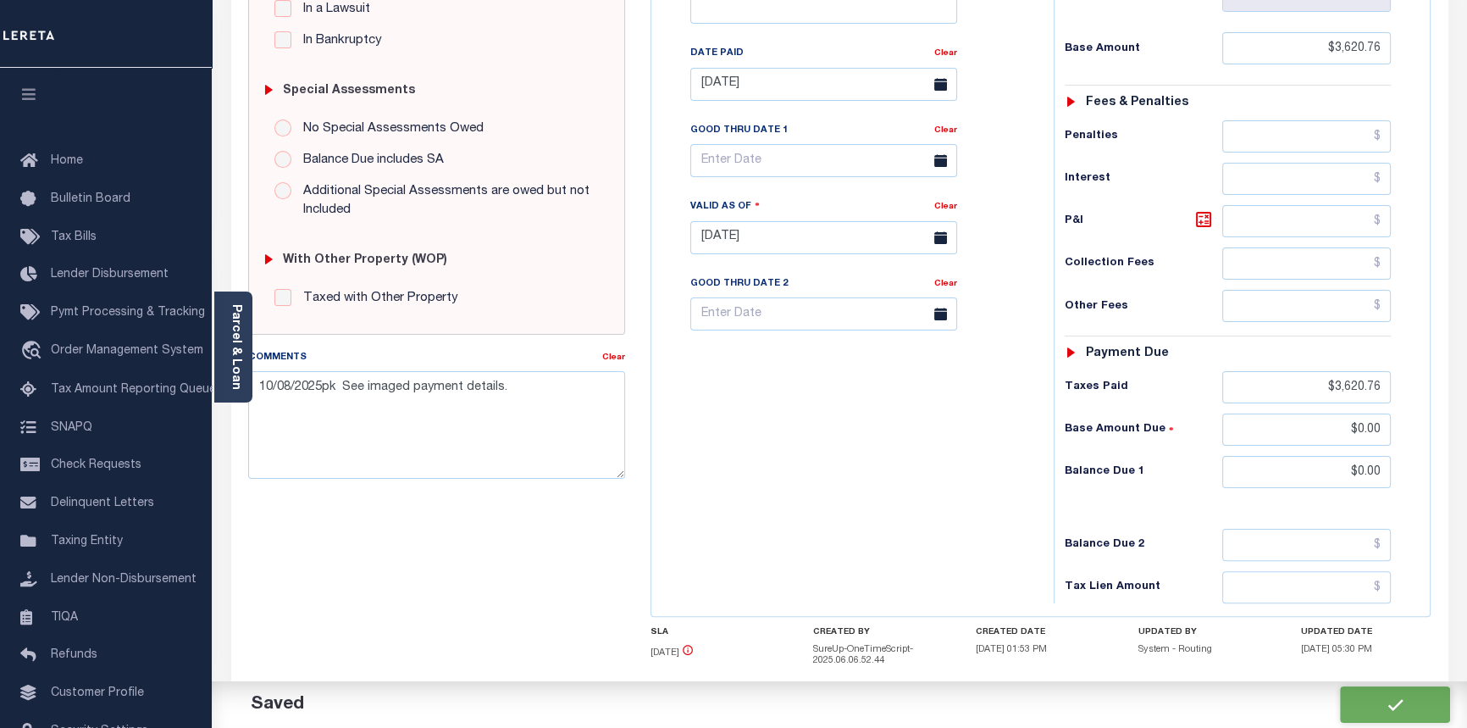
type input "$3,620.76"
type input "$0"
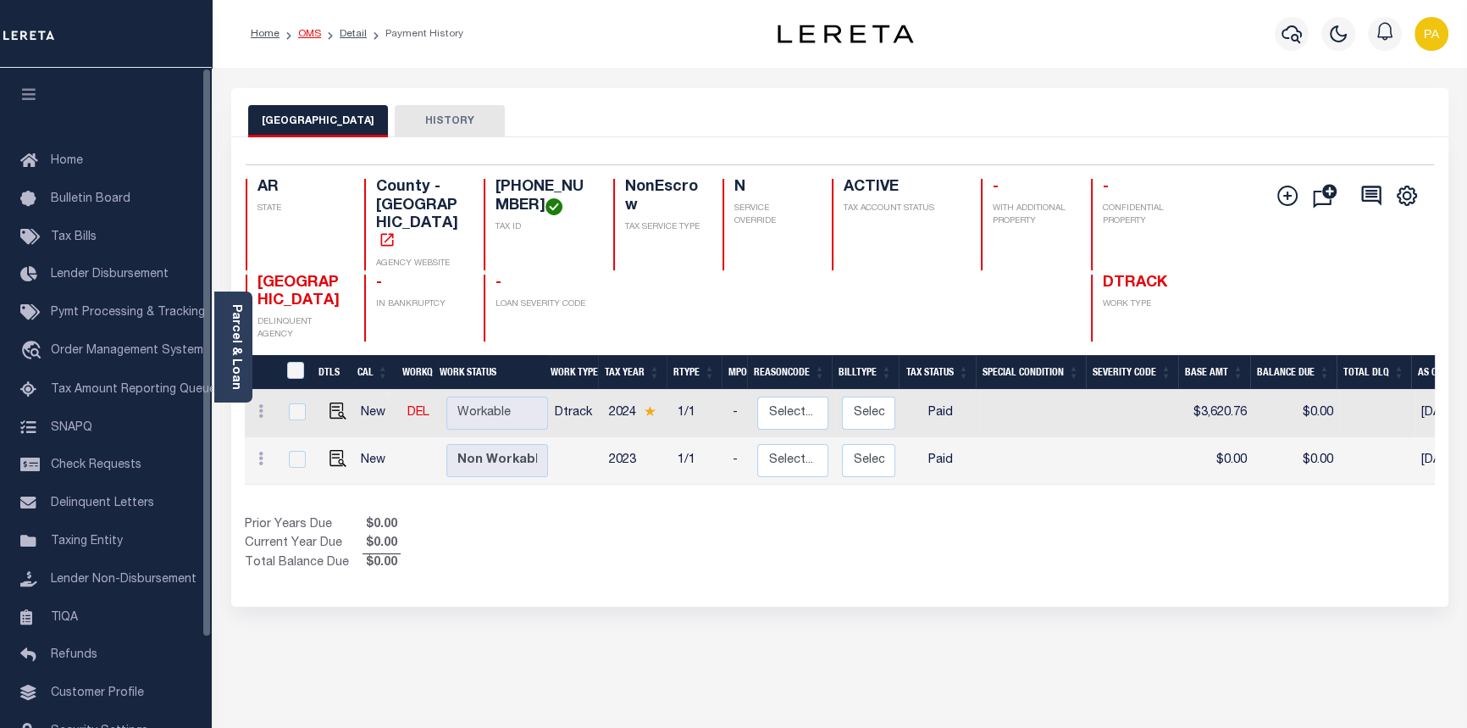
click at [304, 31] on link "OMS" at bounding box center [309, 34] width 23 height 10
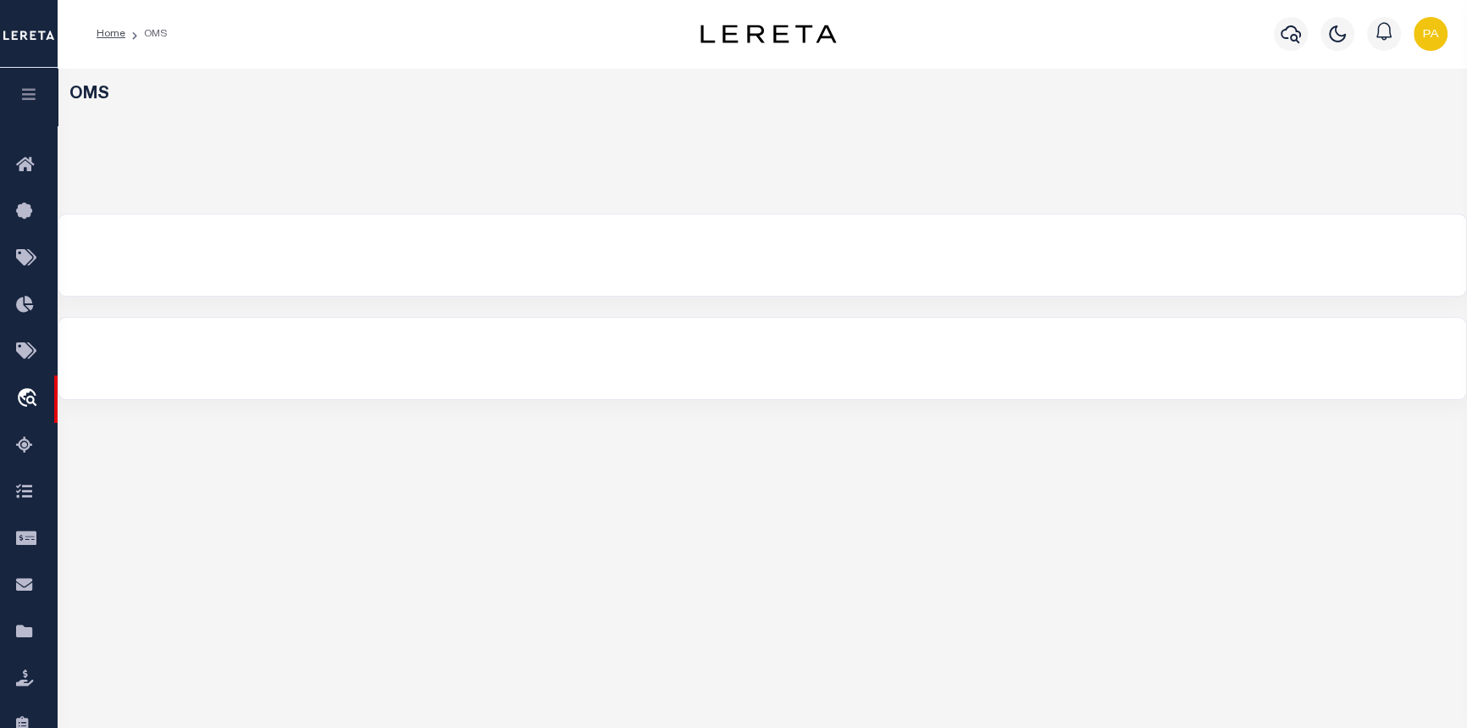
select select "200"
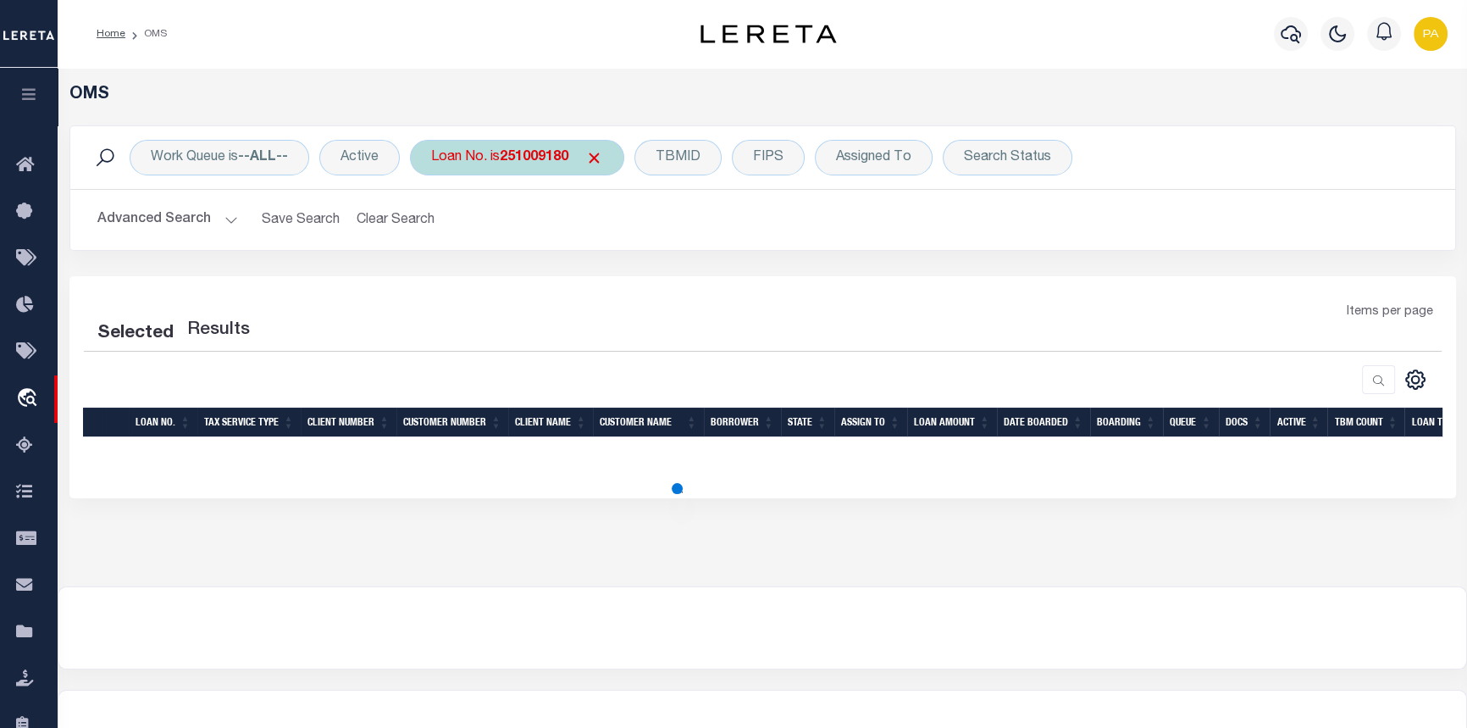
select select "200"
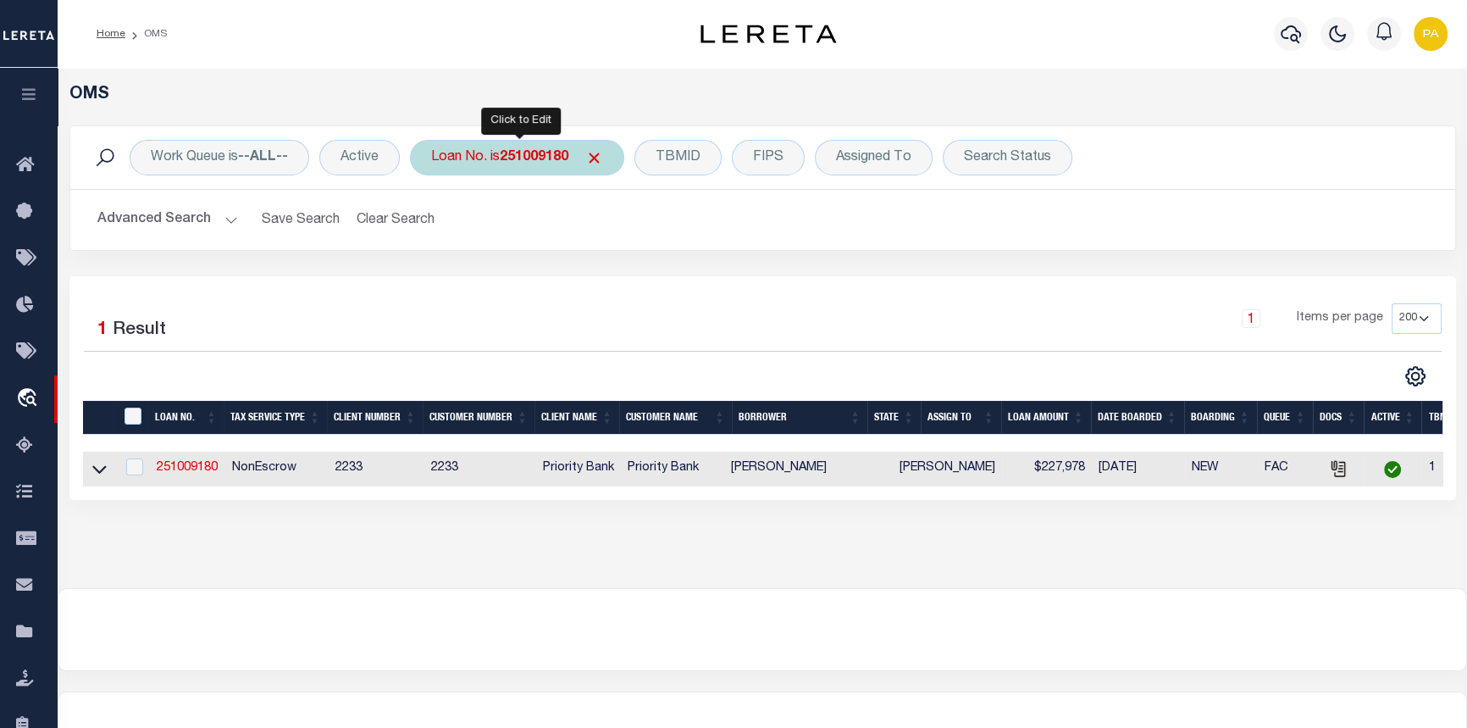
click at [517, 155] on b "251009180" at bounding box center [534, 158] width 69 height 14
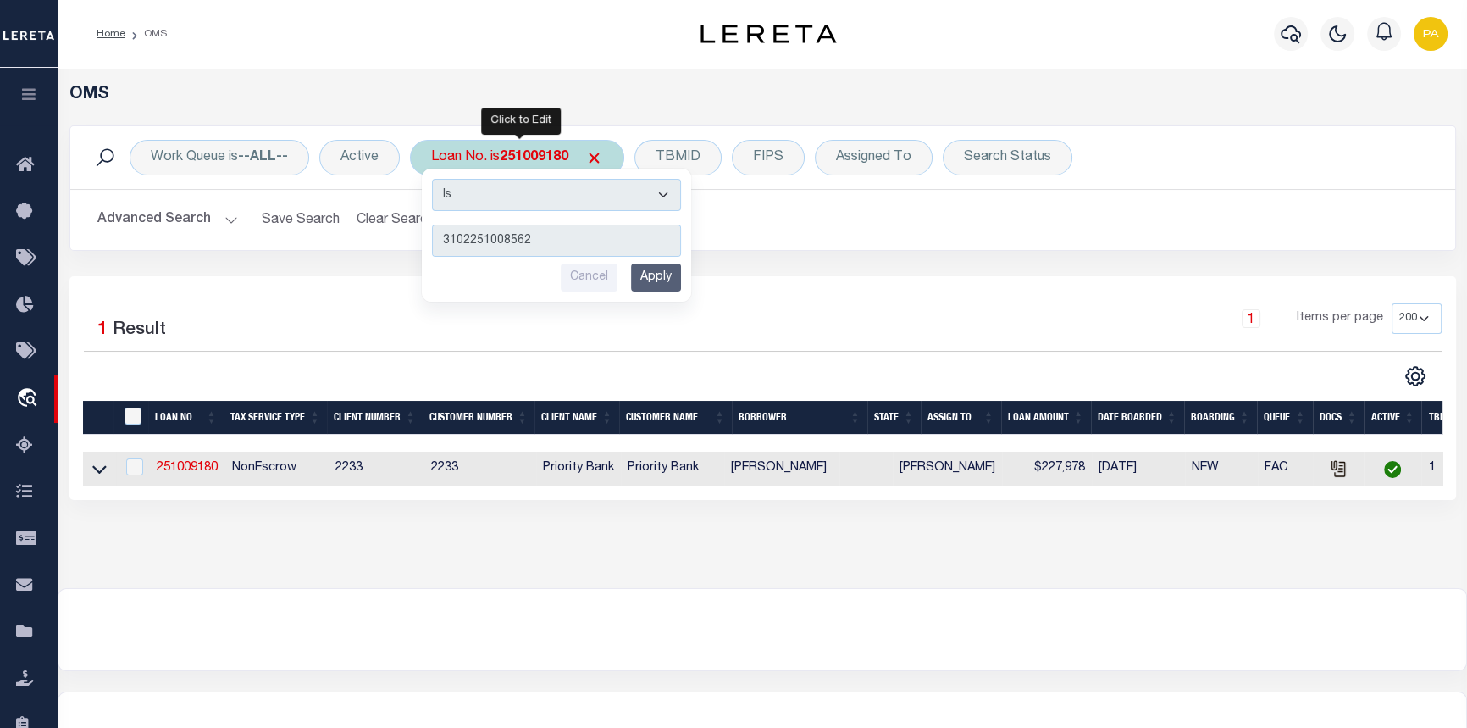
type input "3102251008562"
click at [659, 274] on input "Apply" at bounding box center [656, 277] width 50 height 28
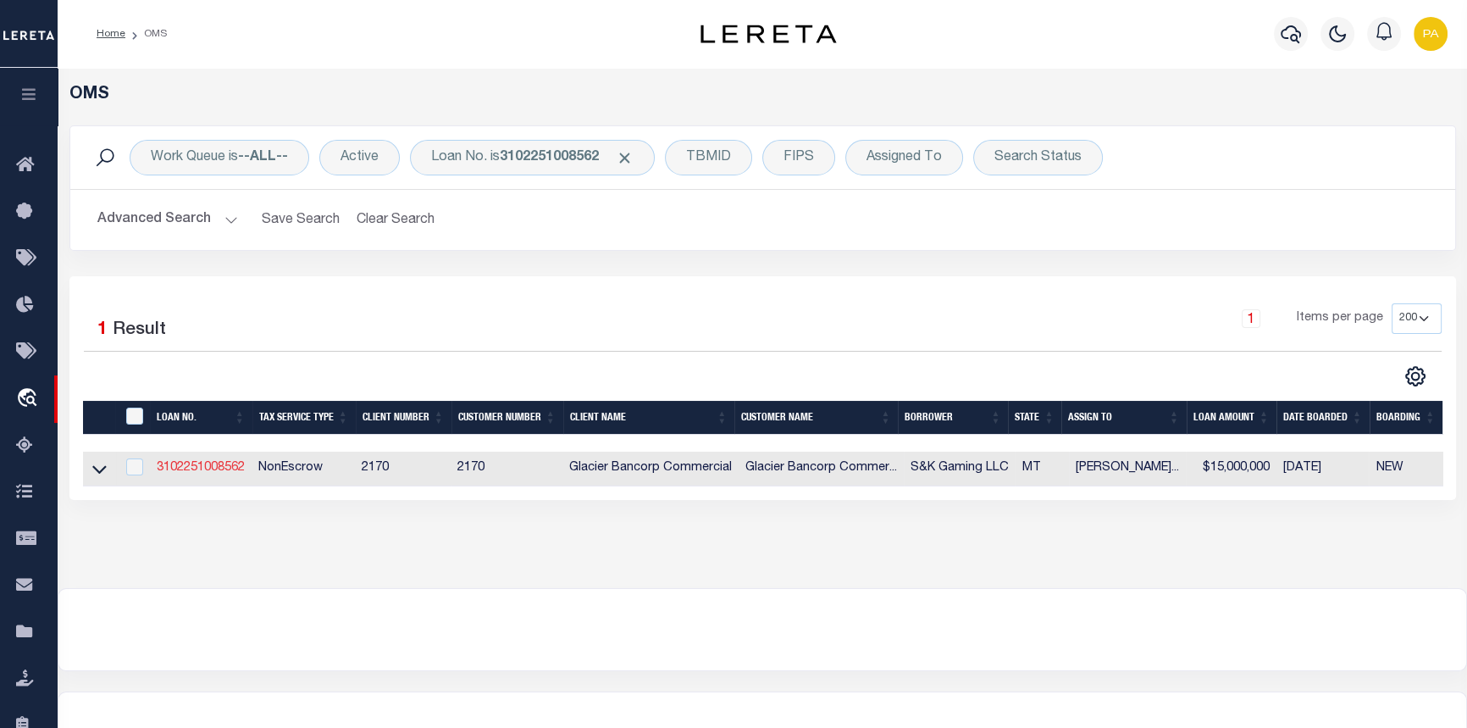
click at [192, 473] on link "3102251008562" at bounding box center [201, 468] width 88 height 12
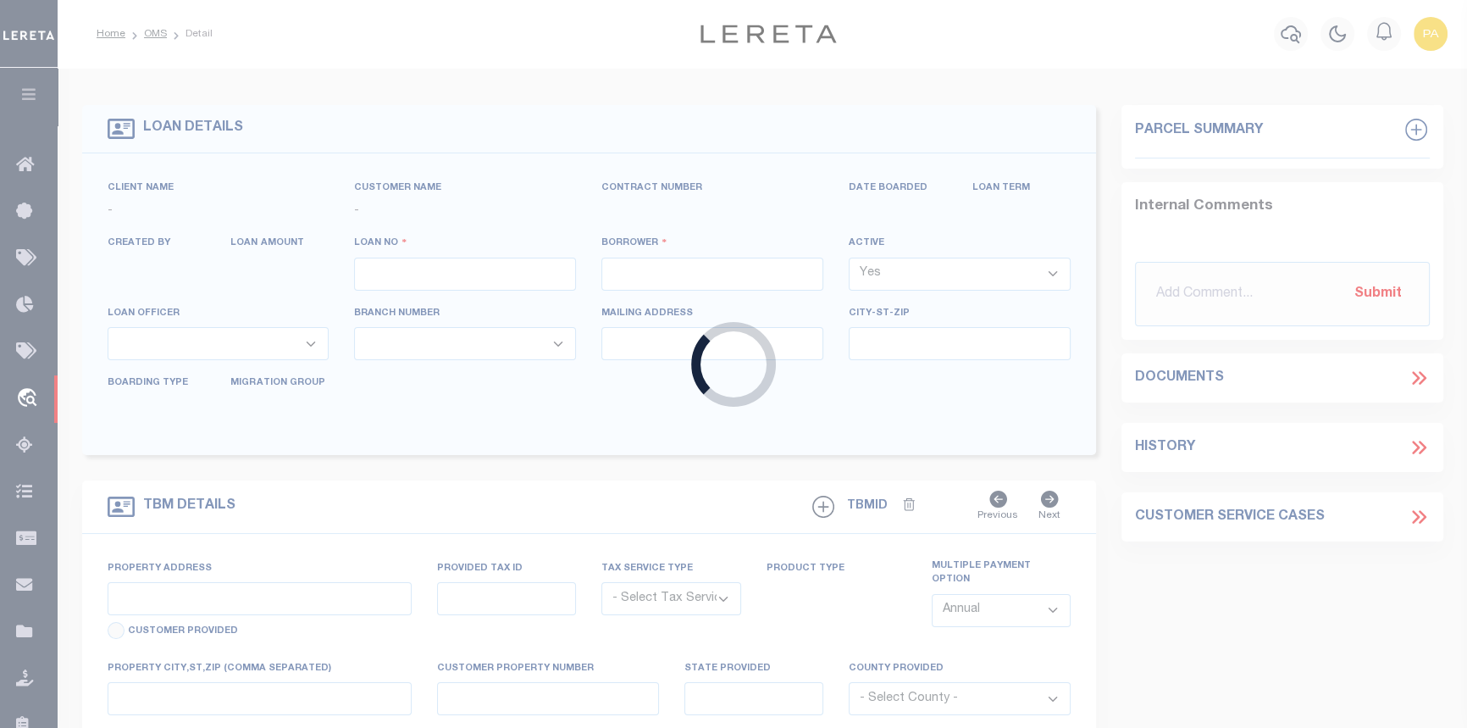
type input "3102251008562"
type input "S&K Gaming LLC"
select select
type input "PO BOX 969"
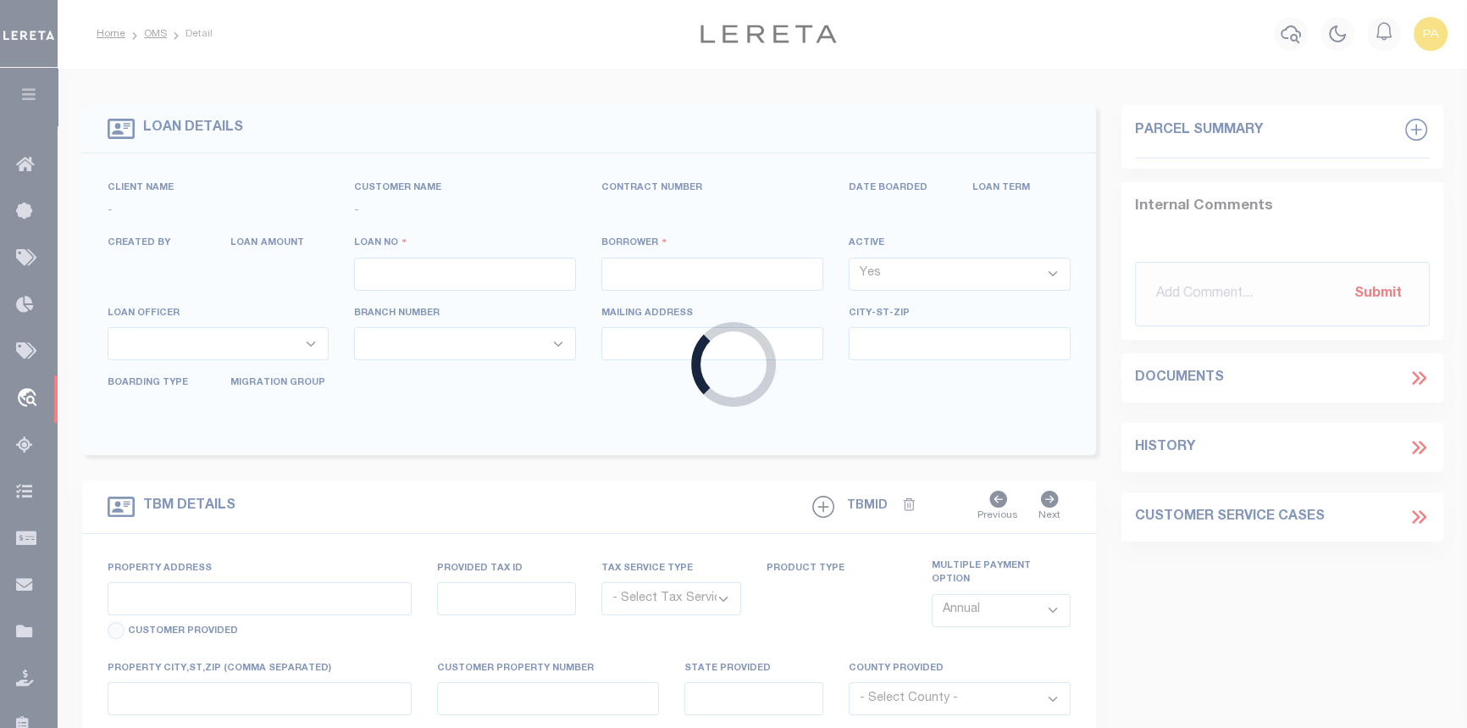
type input "POLSON MT 59860-0969"
type input "05/13/2025"
select select "500"
select select "20"
select select "NonEscrow"
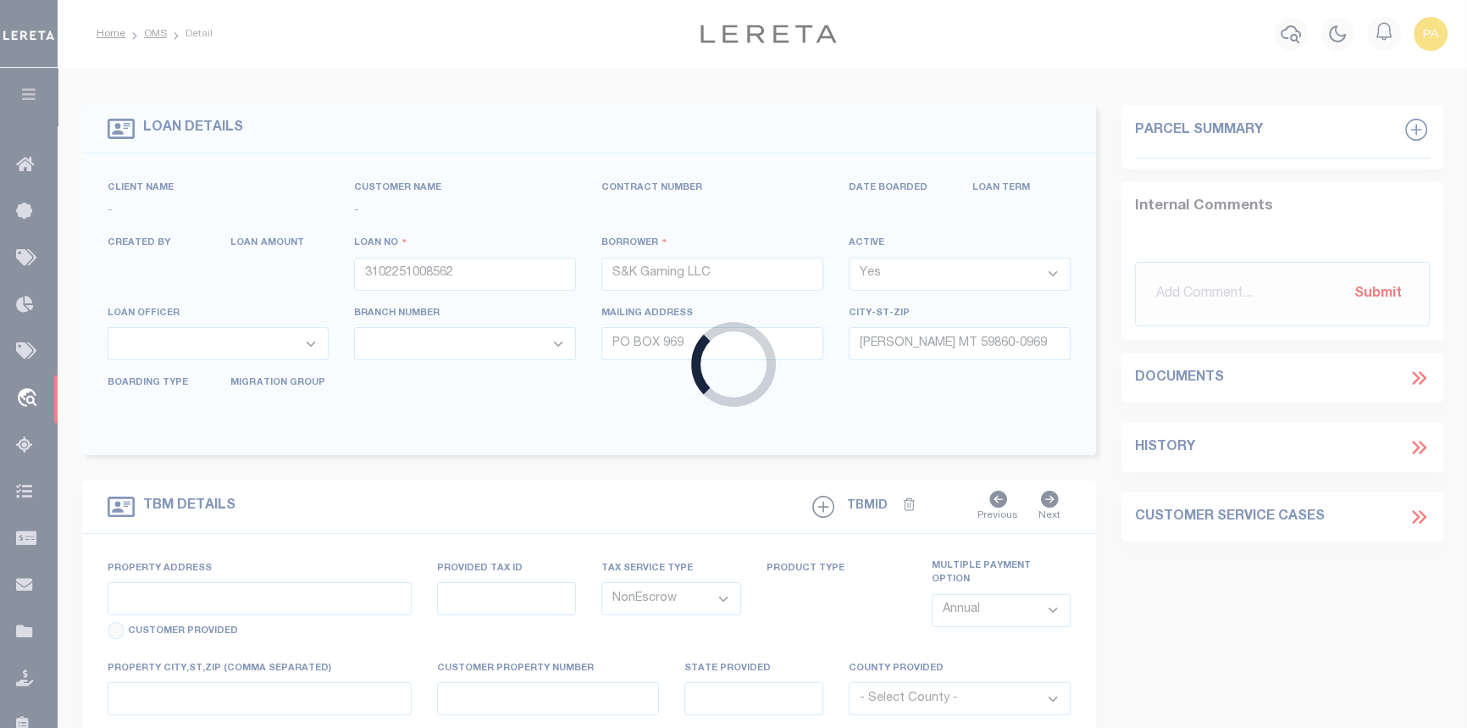
select select "4569"
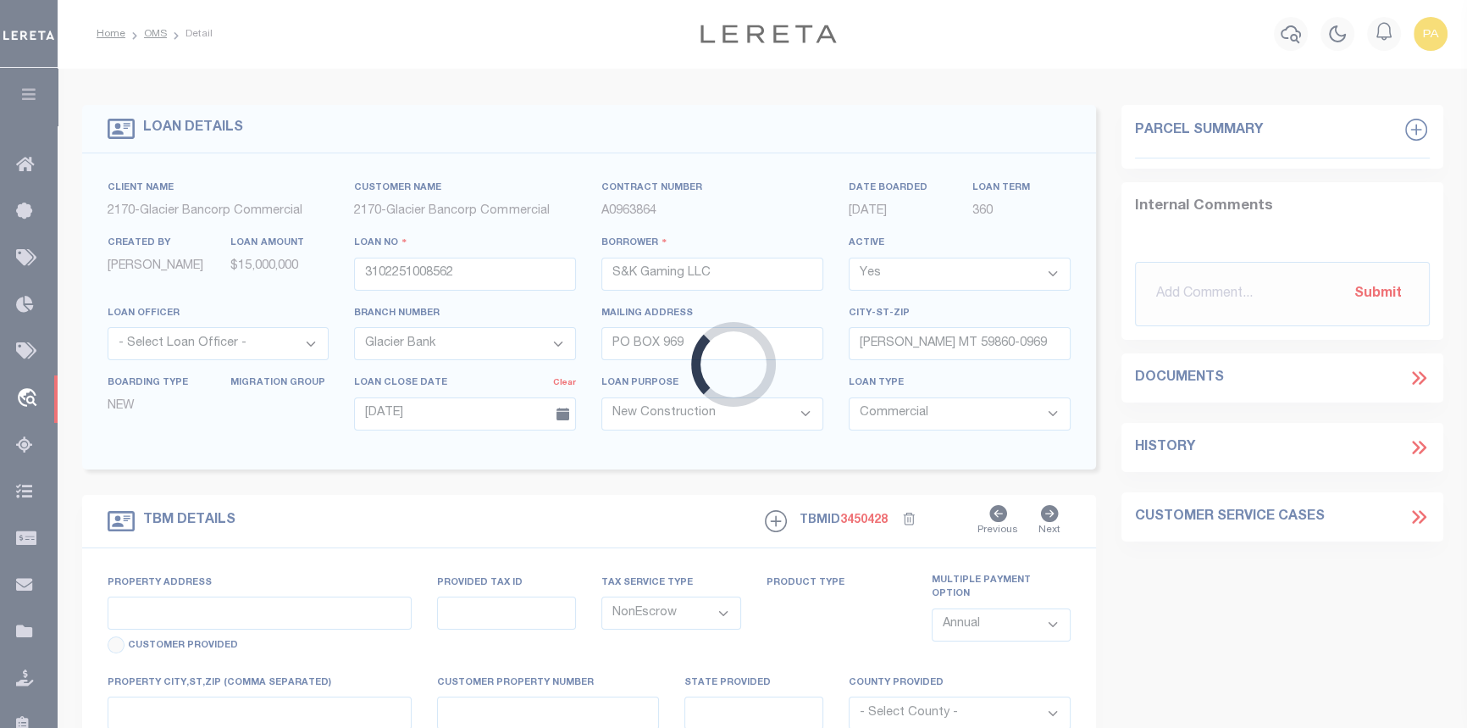
type input "NHN IRVINE FLATS RD"
type input "56-2605934"
select select
type input "POLSON MT 59860"
type input "MT"
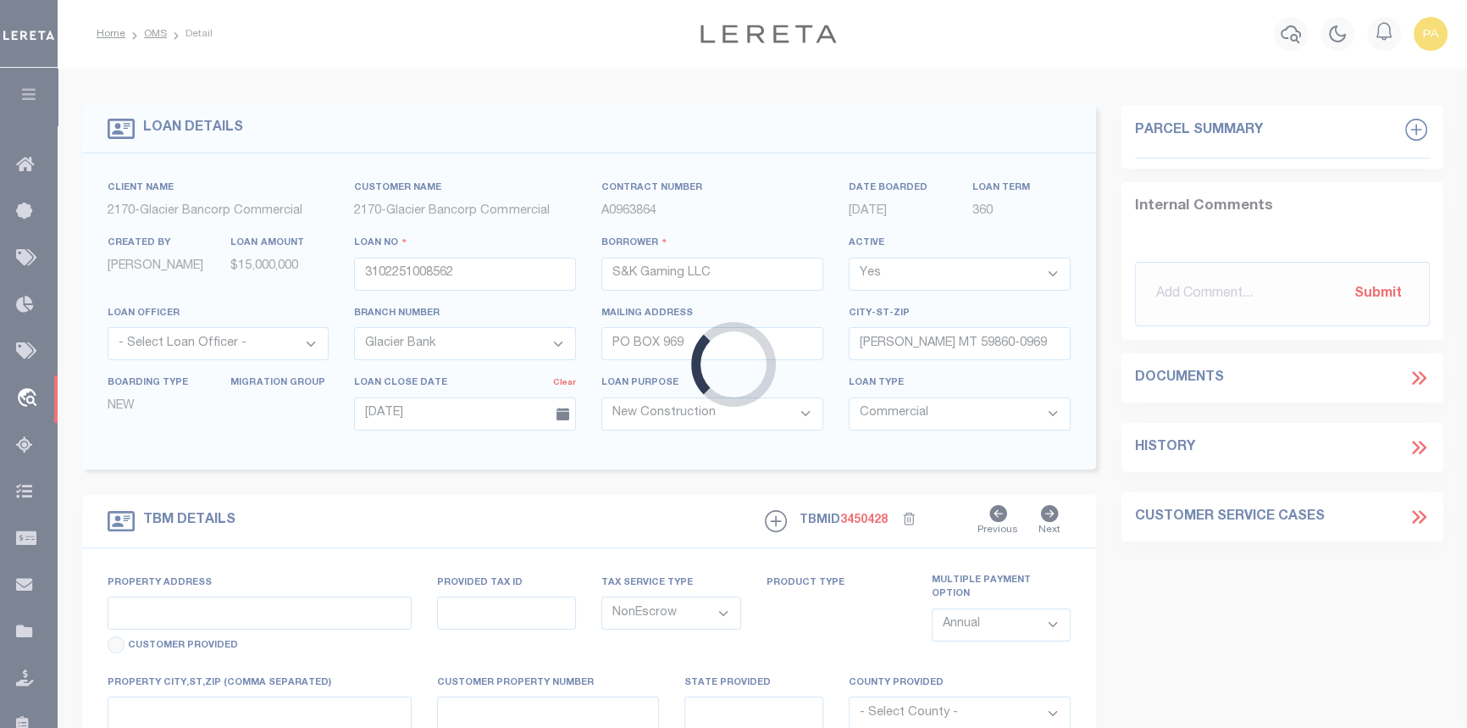
type textarea "A portion of Government Lots 1 and 2, Section 5, Township 22 North, Range 20 We…"
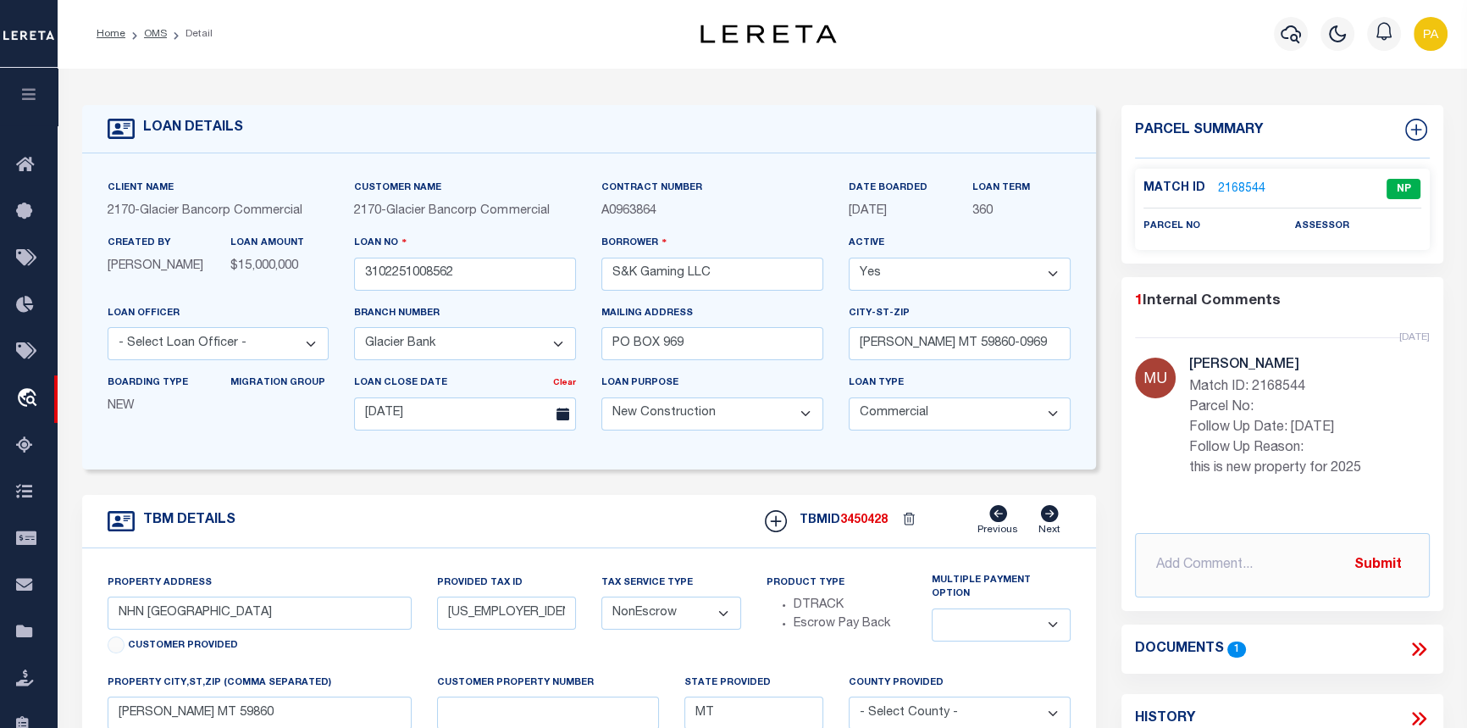
click at [1420, 645] on icon at bounding box center [1419, 649] width 22 height 22
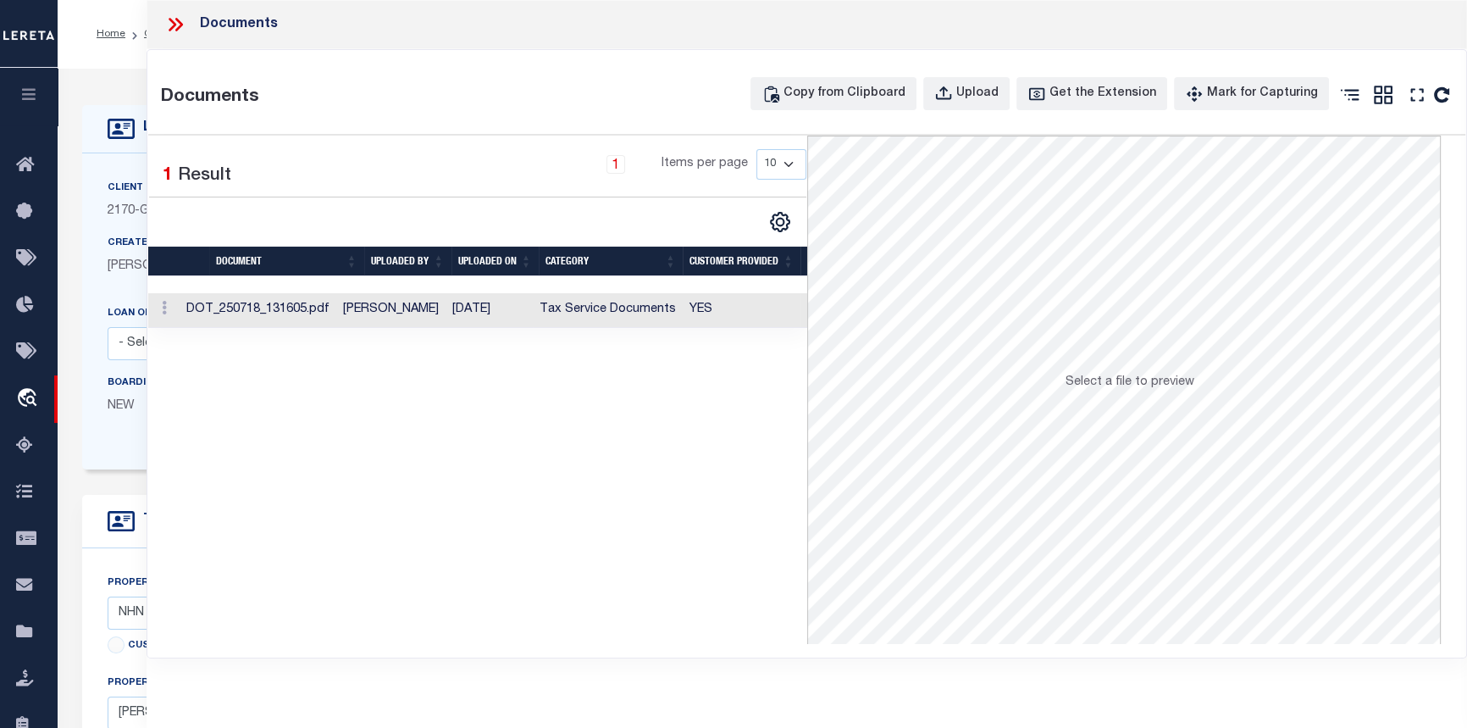
click at [493, 313] on td "07/18/2025" at bounding box center [489, 310] width 87 height 35
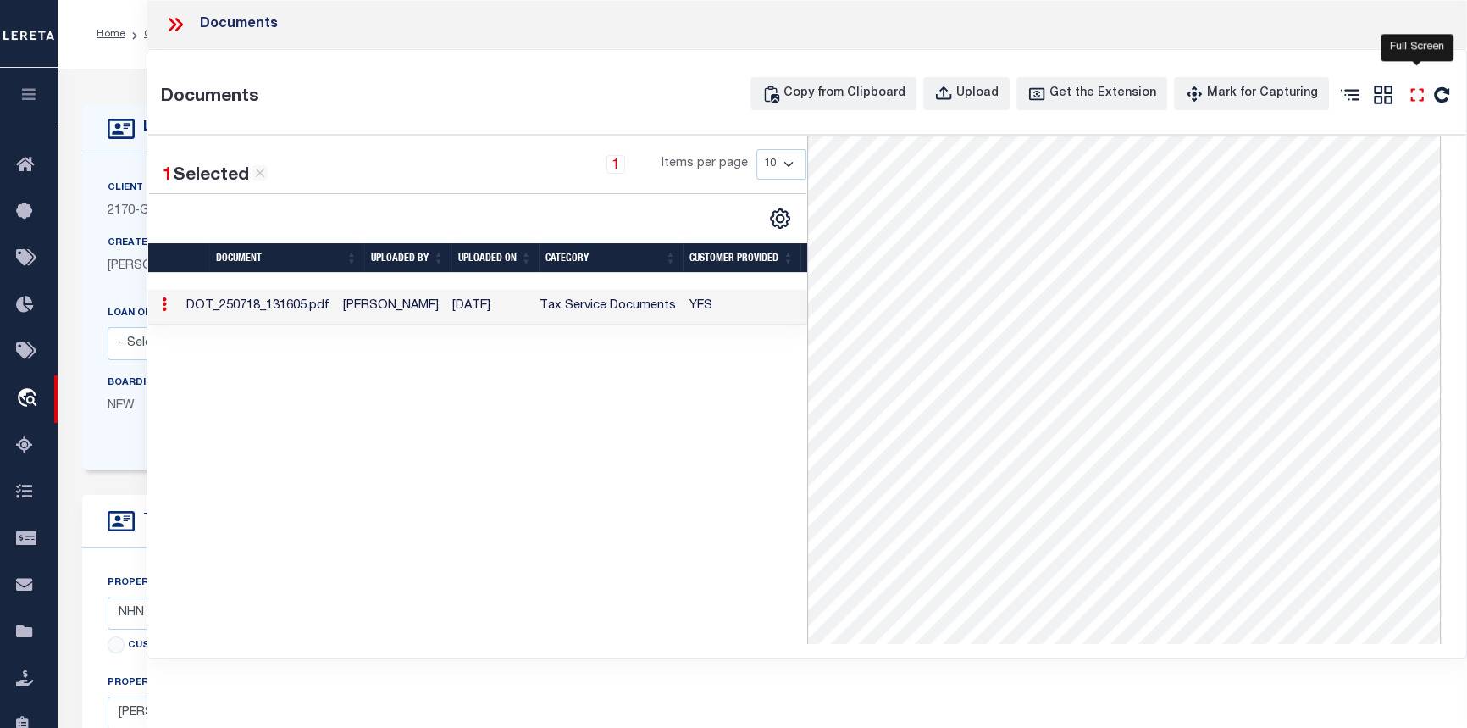
click at [1415, 95] on icon "" at bounding box center [1417, 95] width 22 height 22
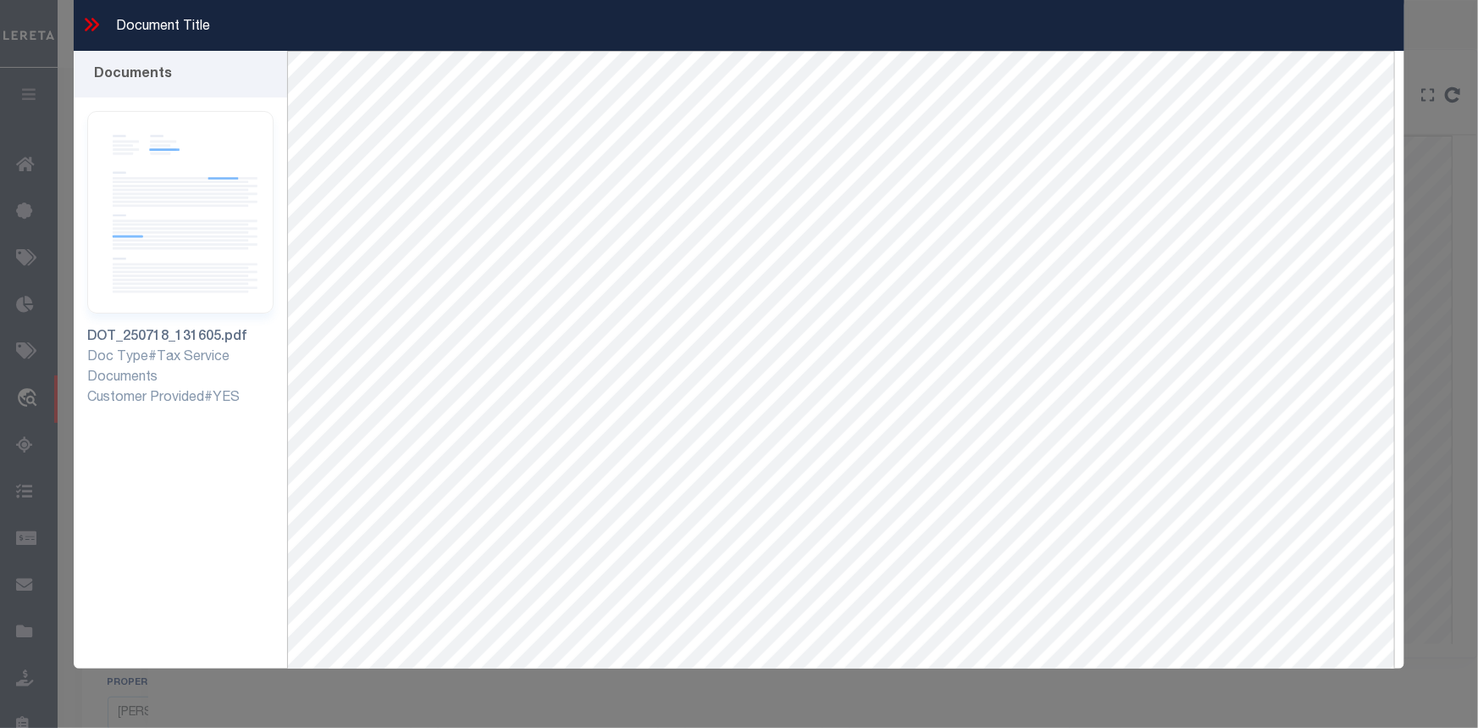
click at [93, 29] on icon at bounding box center [95, 25] width 8 height 14
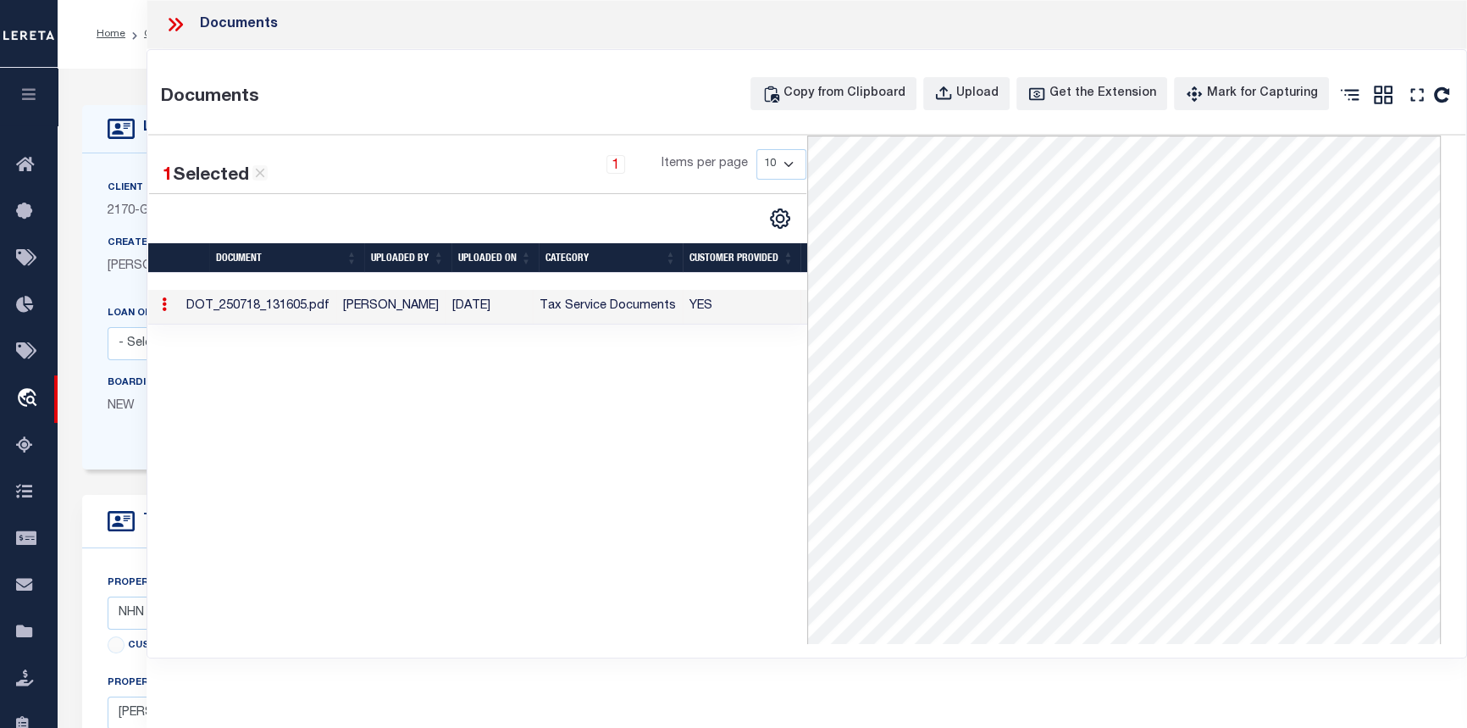
click at [175, 19] on icon at bounding box center [175, 25] width 22 height 22
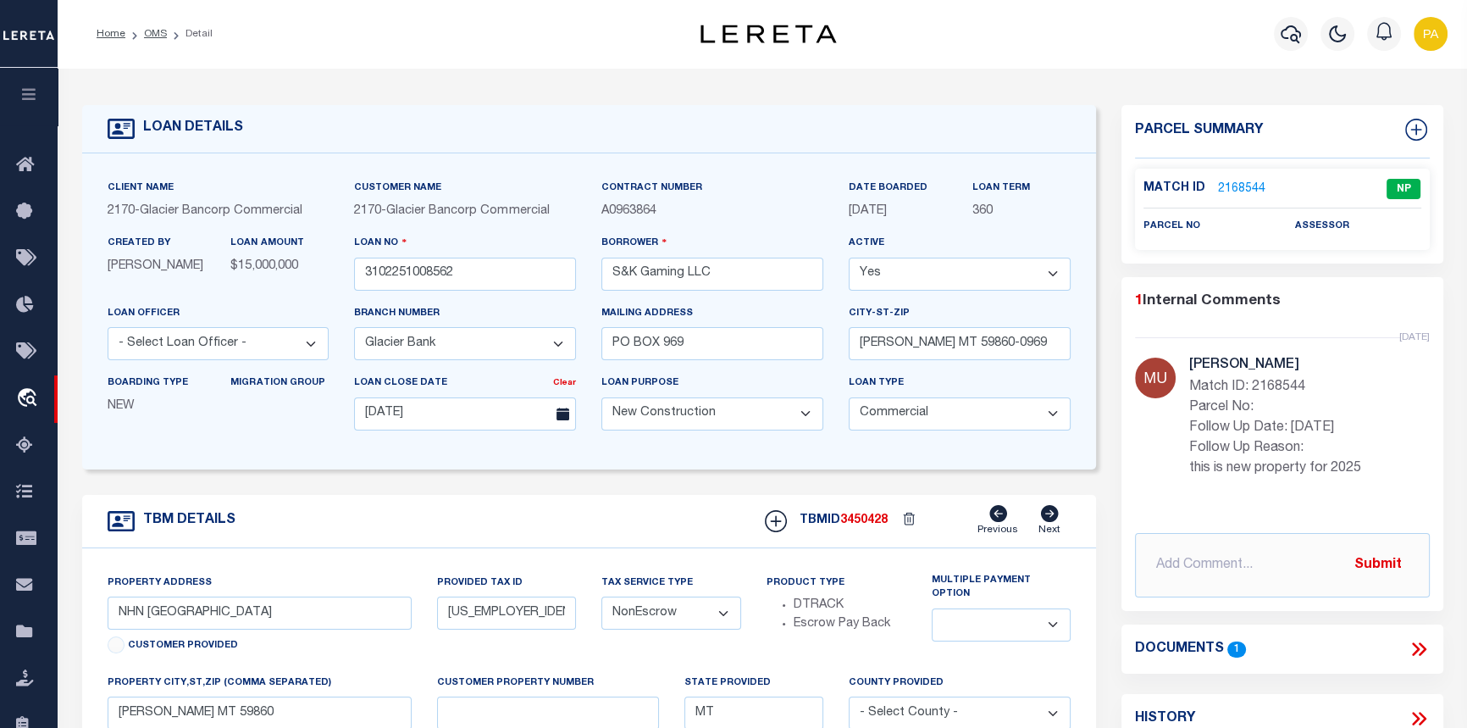
click at [1237, 189] on link "2168544" at bounding box center [1241, 189] width 47 height 18
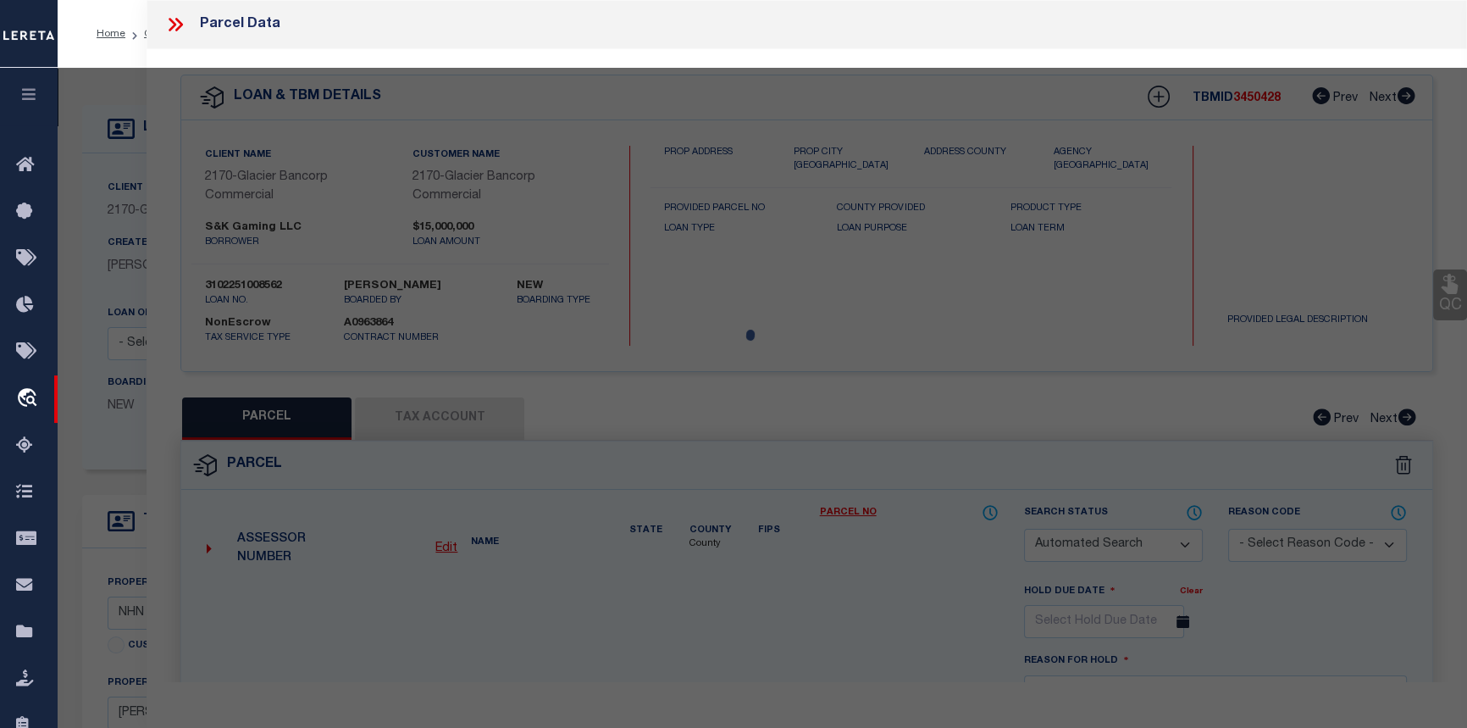
checkbox input "false"
select select "NP"
type input "10/22/2025"
type textarea "this is new property for 2025"
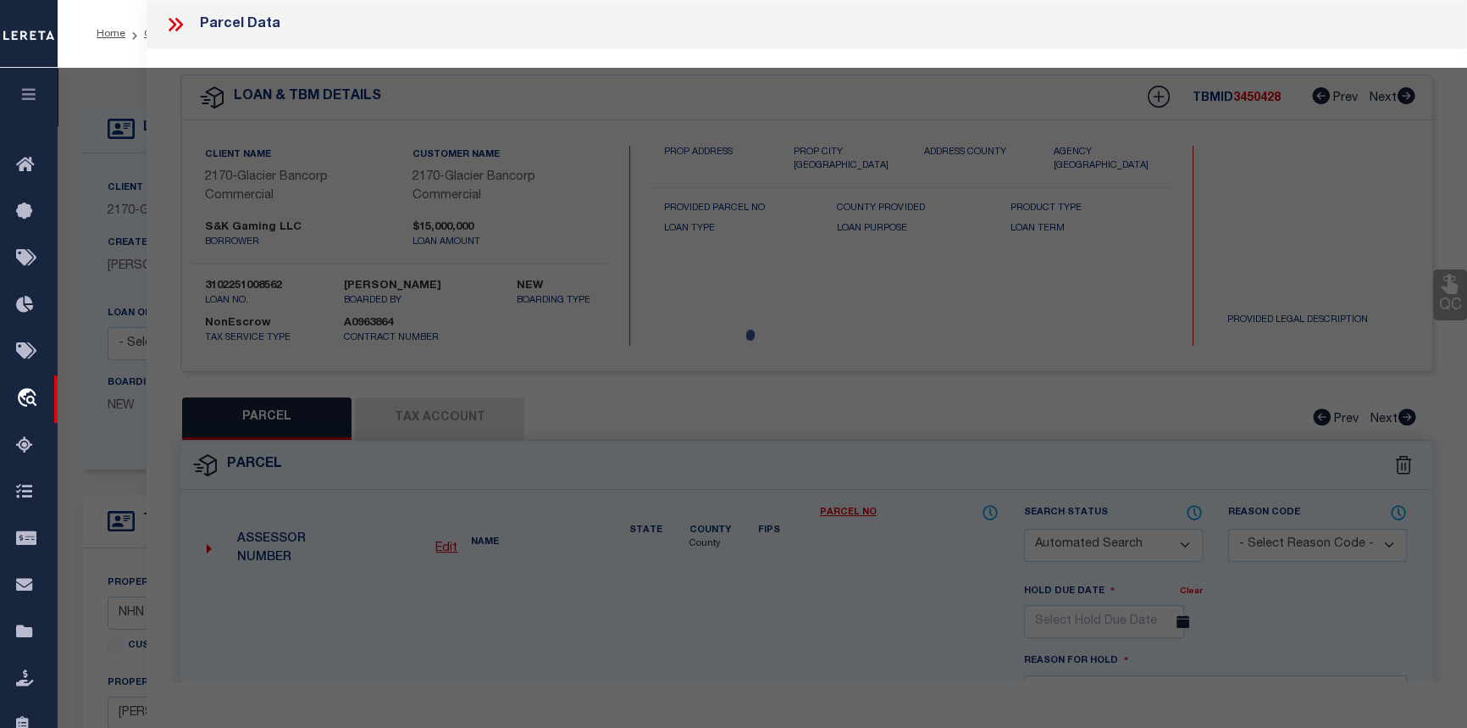
checkbox input "false"
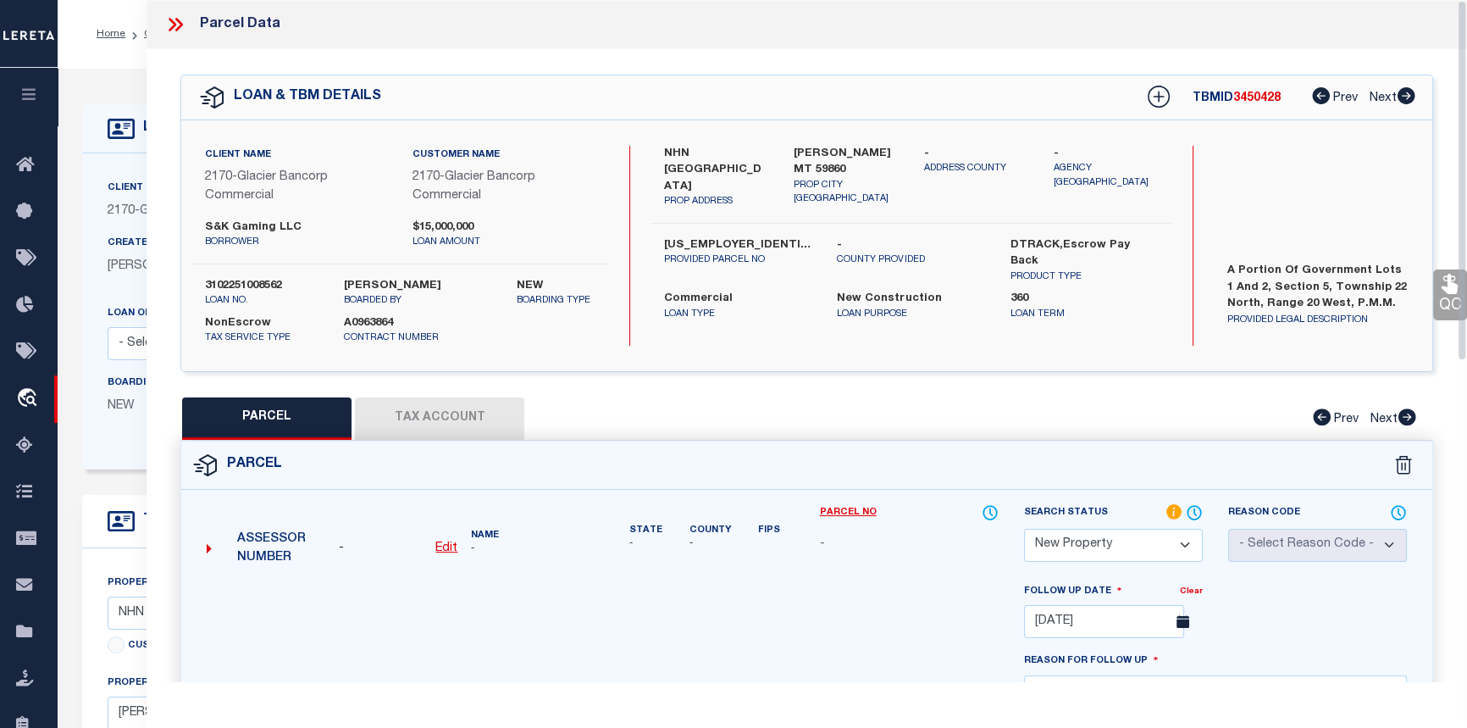
click at [186, 30] on icon at bounding box center [175, 25] width 22 height 22
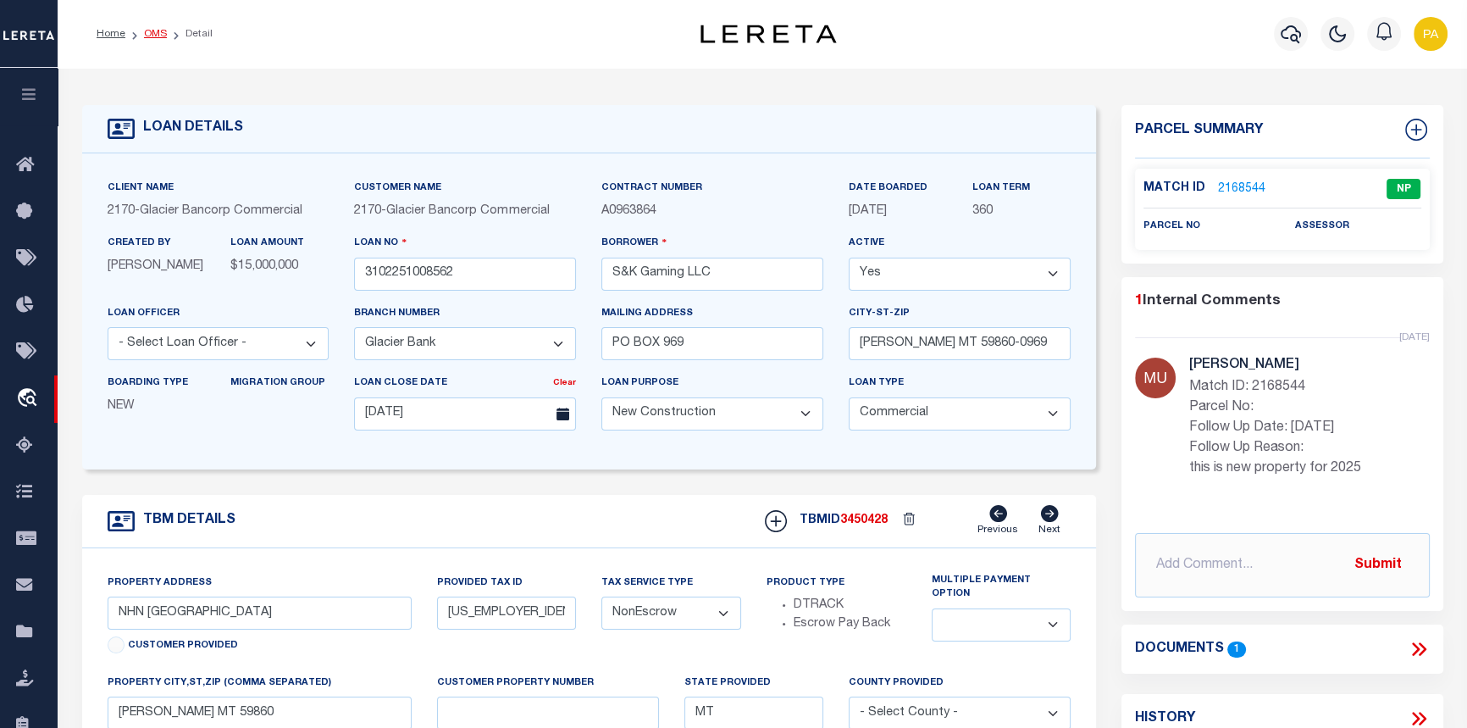
click at [147, 30] on link "OMS" at bounding box center [155, 34] width 23 height 10
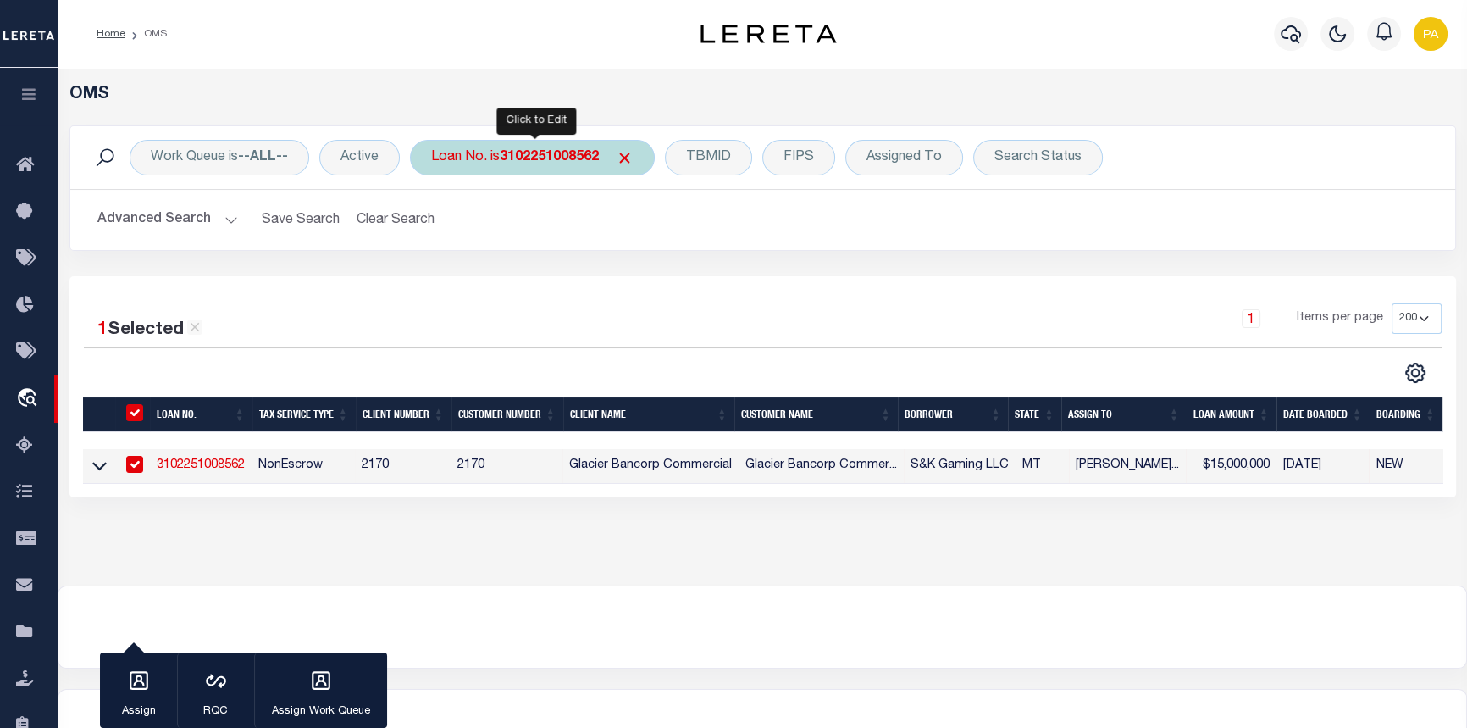
click at [559, 154] on b "3102251008562" at bounding box center [549, 158] width 99 height 14
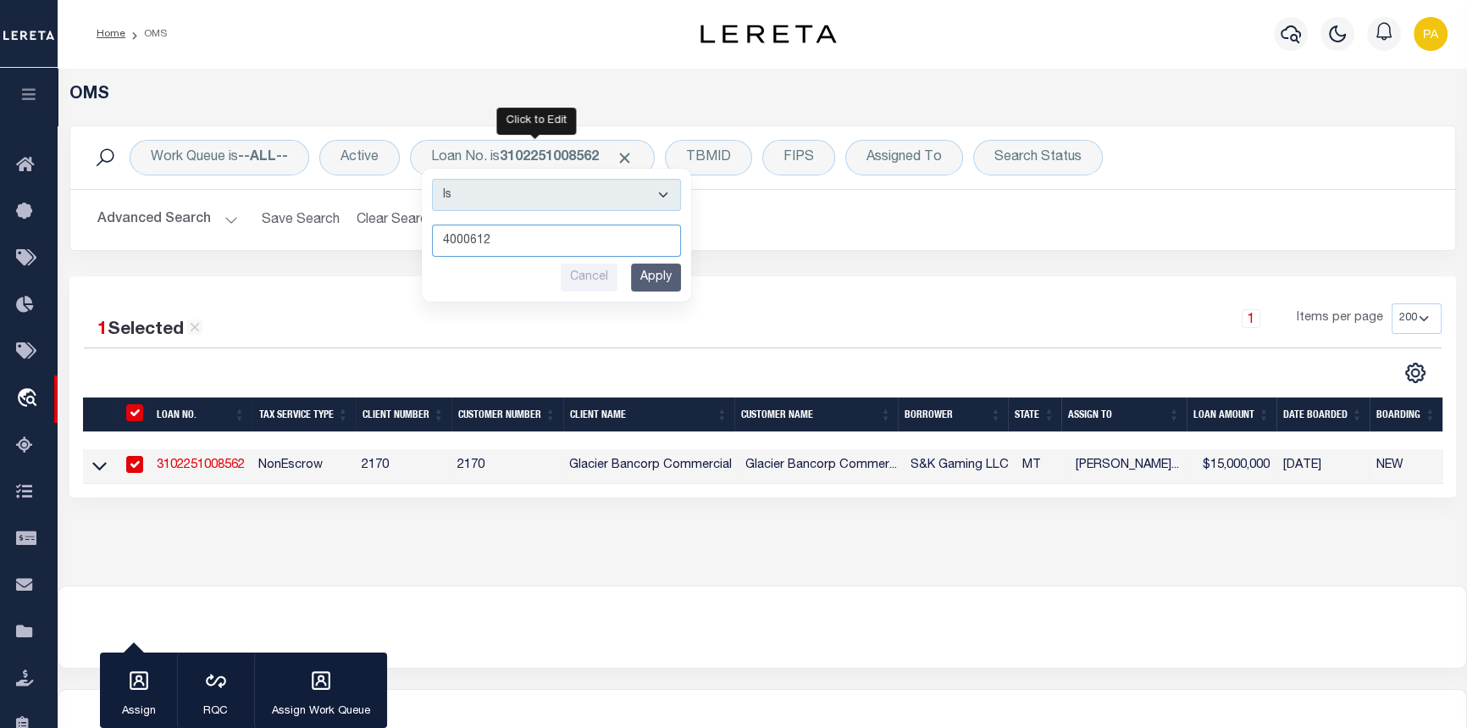
type input "40006121"
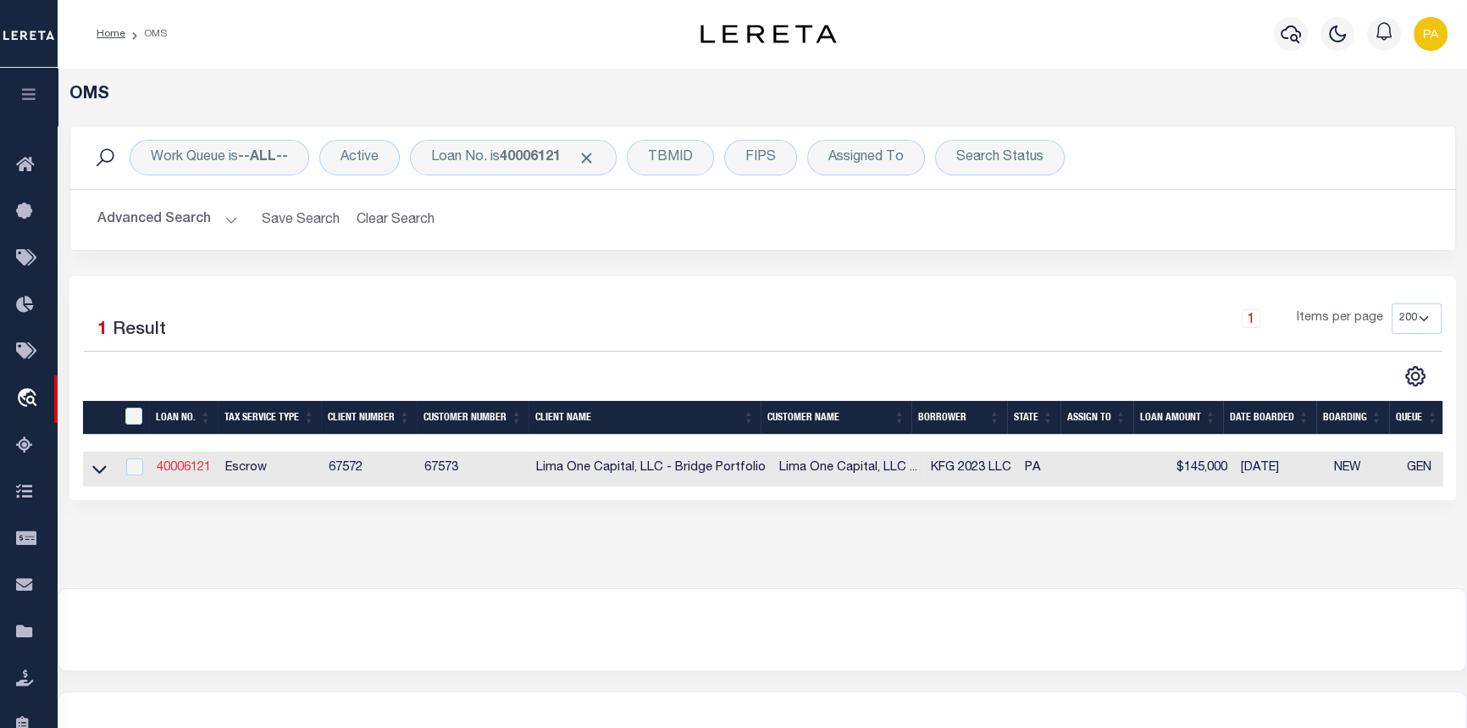
click at [186, 466] on link "40006121" at bounding box center [184, 468] width 54 height 12
type input "40006121"
type input "KFG 2023 LLC"
select select
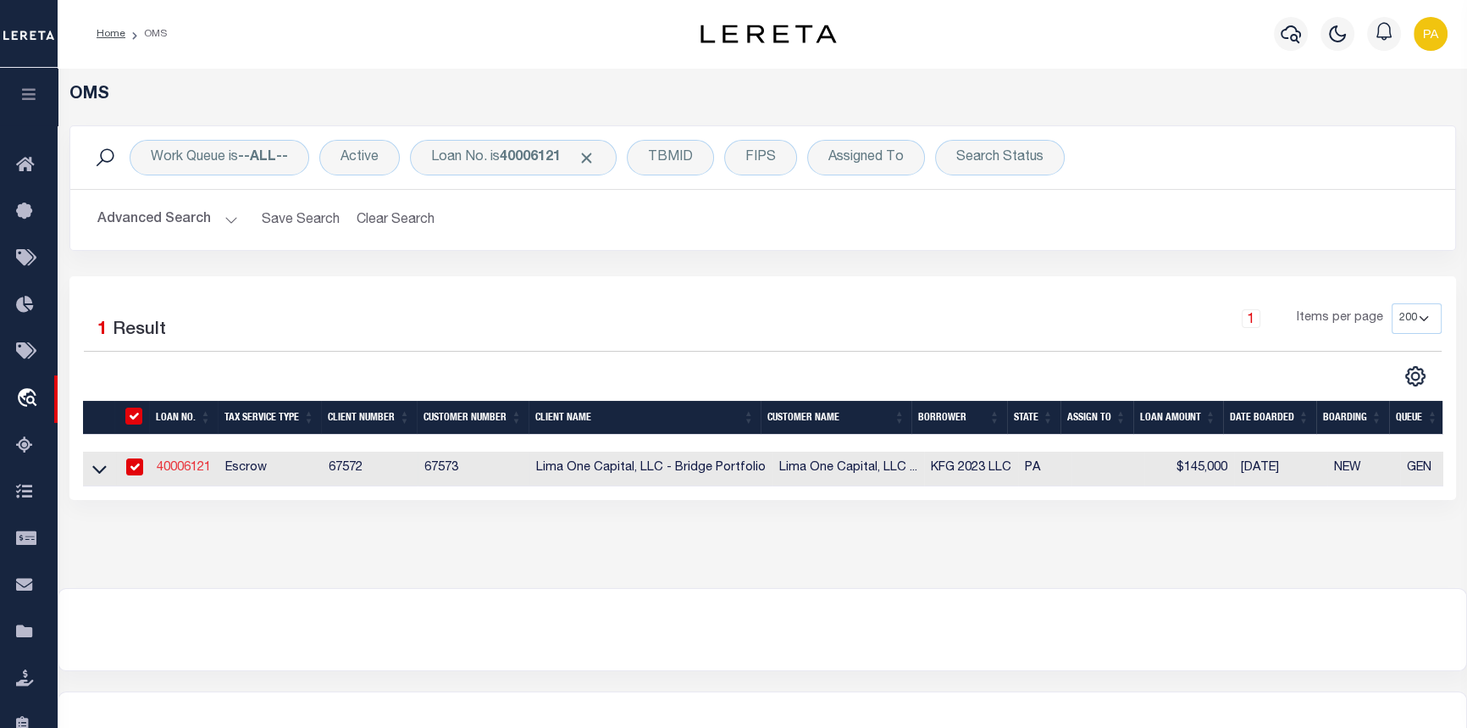
select select "10"
select select
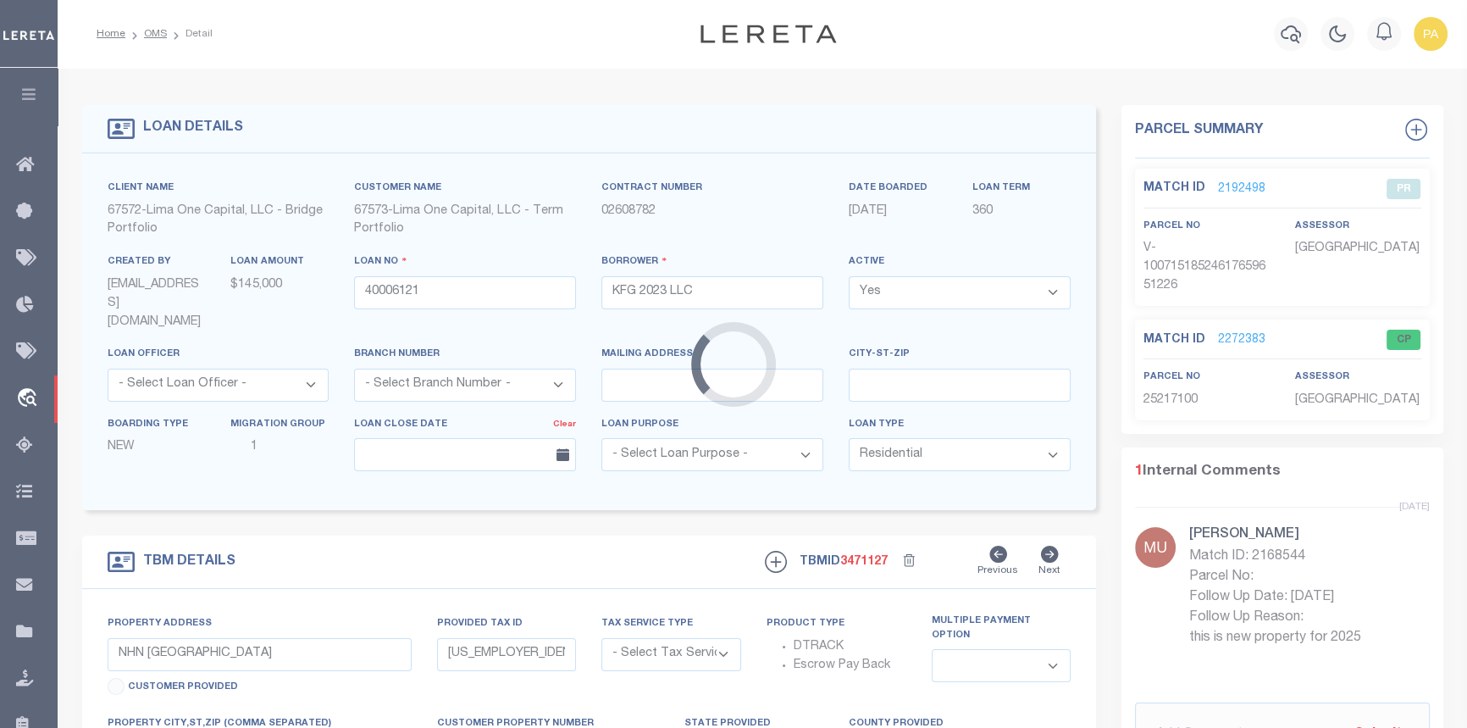
type input "1624 KATHERINE STREET"
radio input "true"
select select "Escrow"
select select
type input "NEW CASTLE PA 16105"
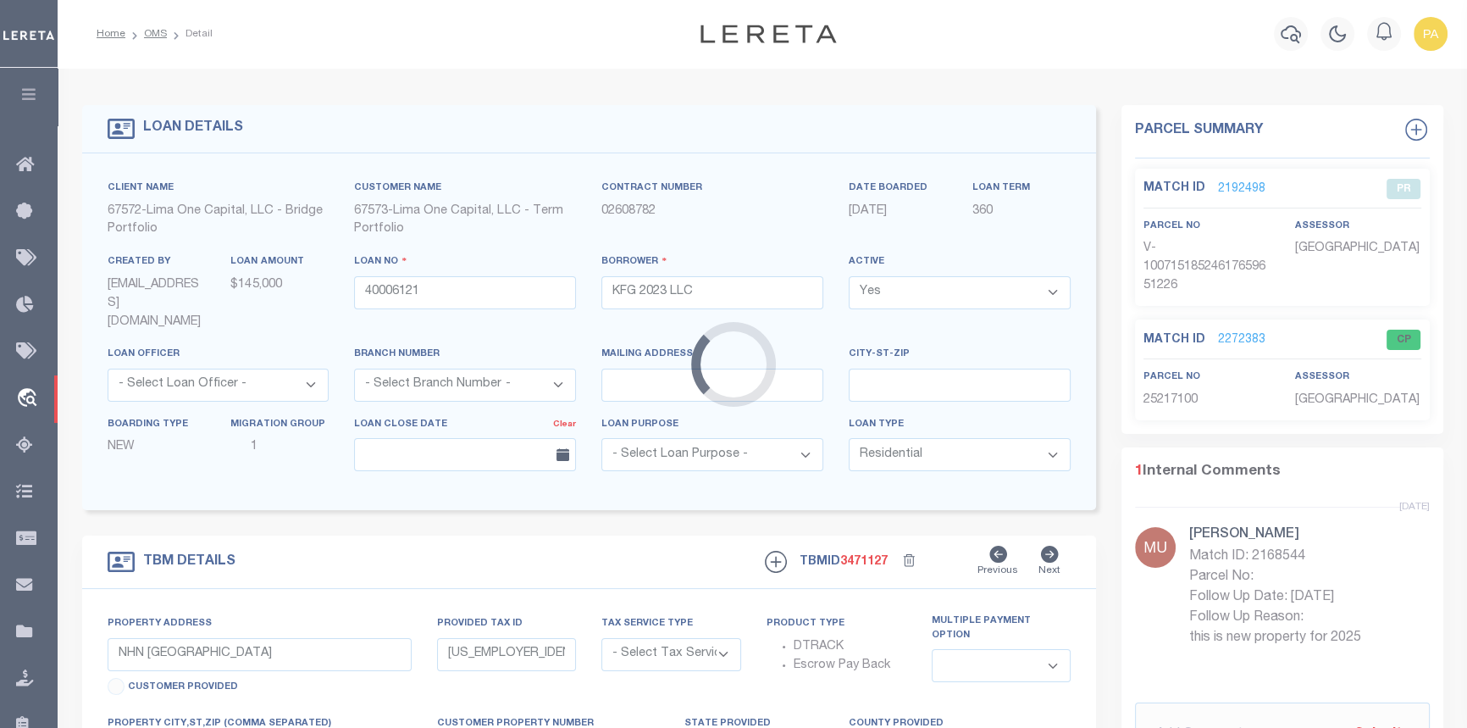
type input "40006121-1"
type input "PA"
type textarea "SEE FILE1"
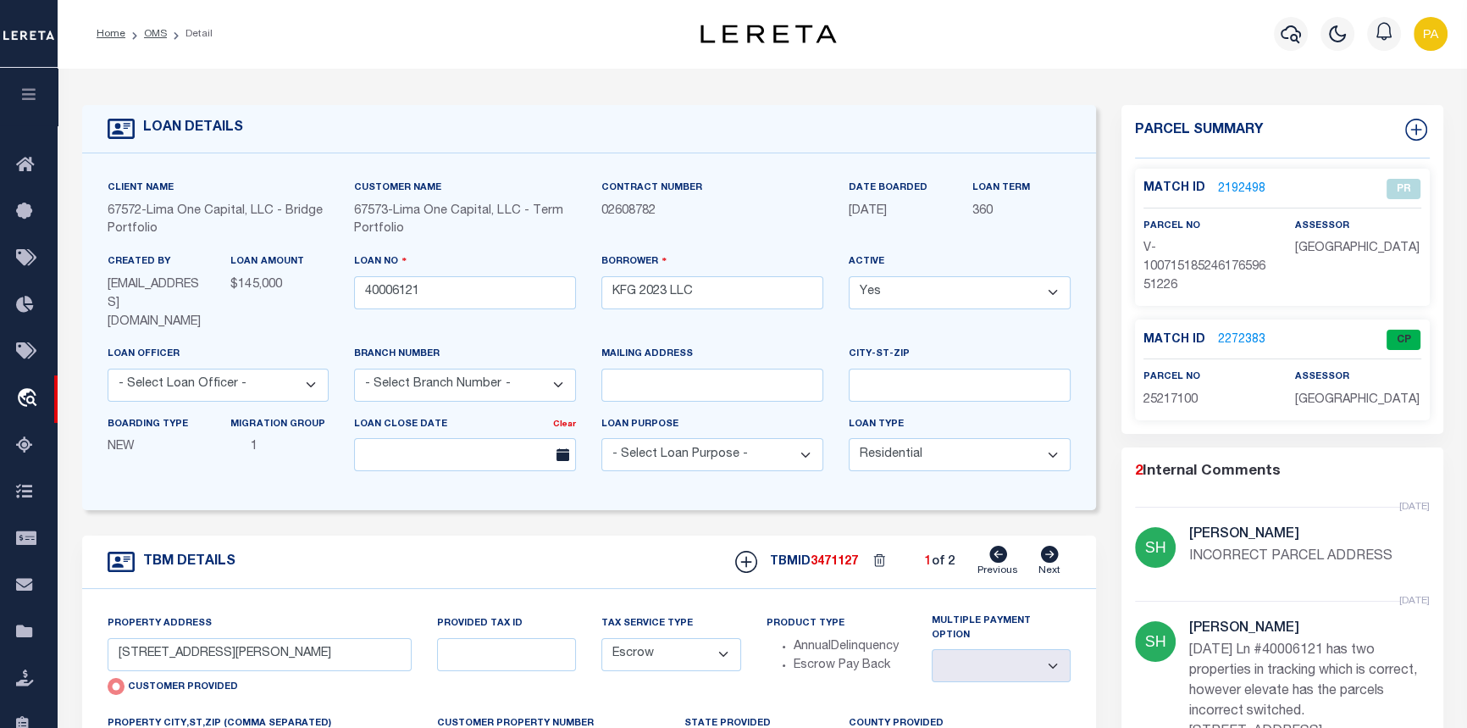
click at [1255, 333] on link "2272383" at bounding box center [1241, 340] width 47 height 18
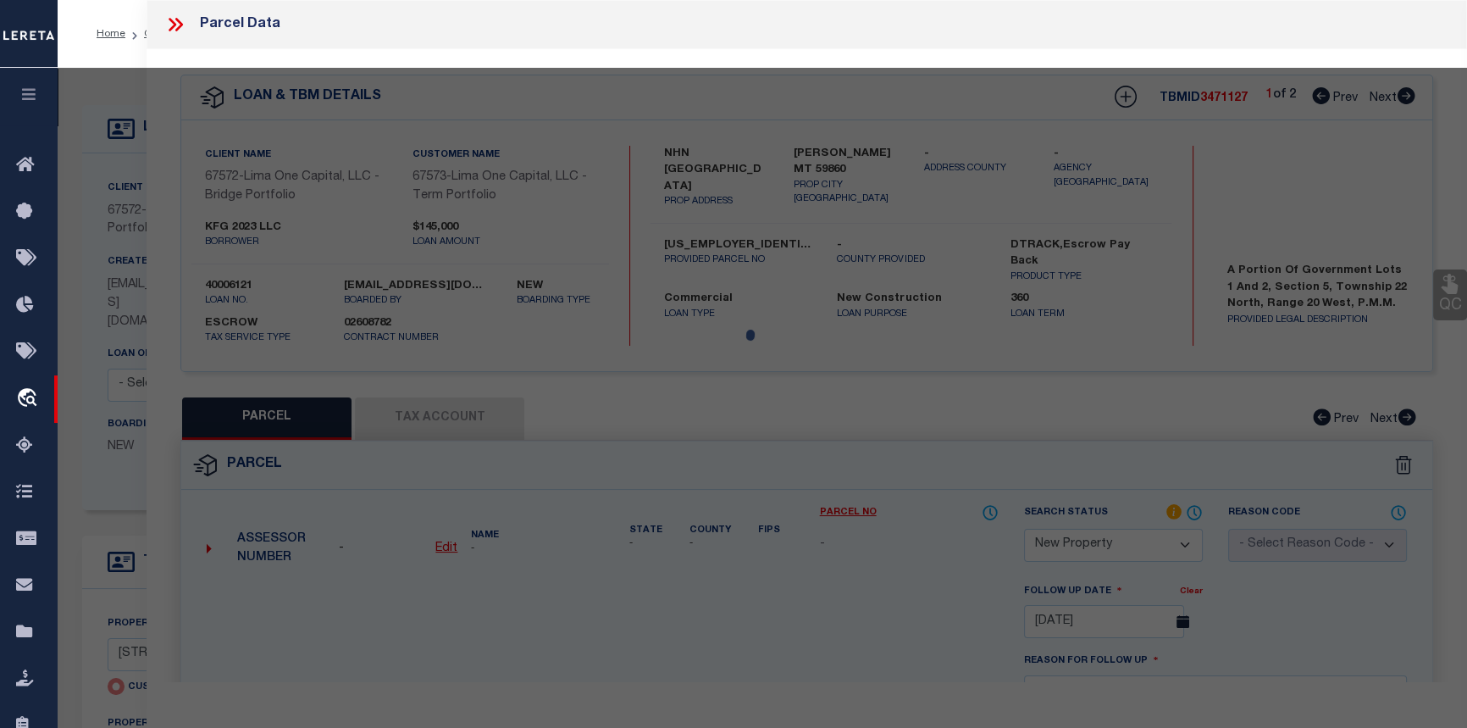
select select "AS"
checkbox input "false"
select select "CP"
select select "ADD"
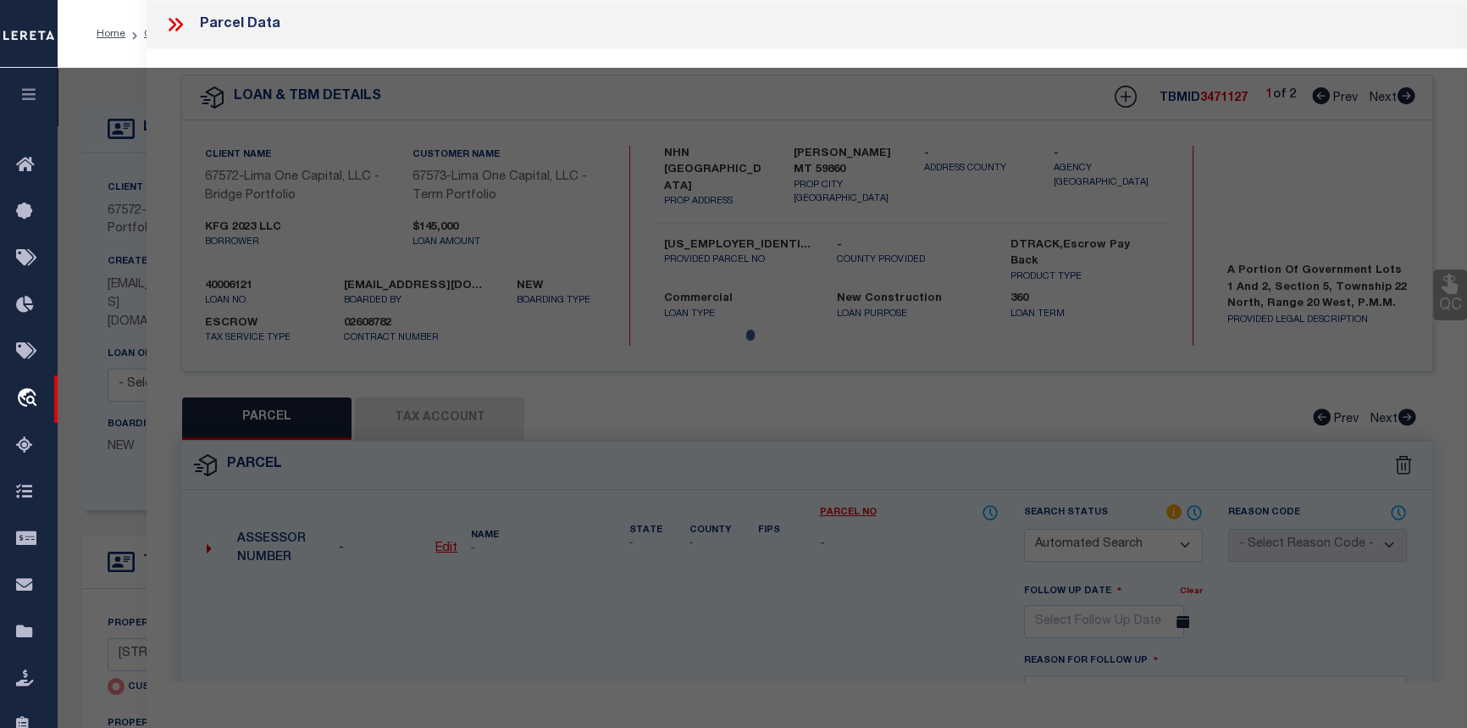
type input "FC 2023 LLC"
select select "AGW"
select select "ADD"
type input "1624 KATHERINE STREET"
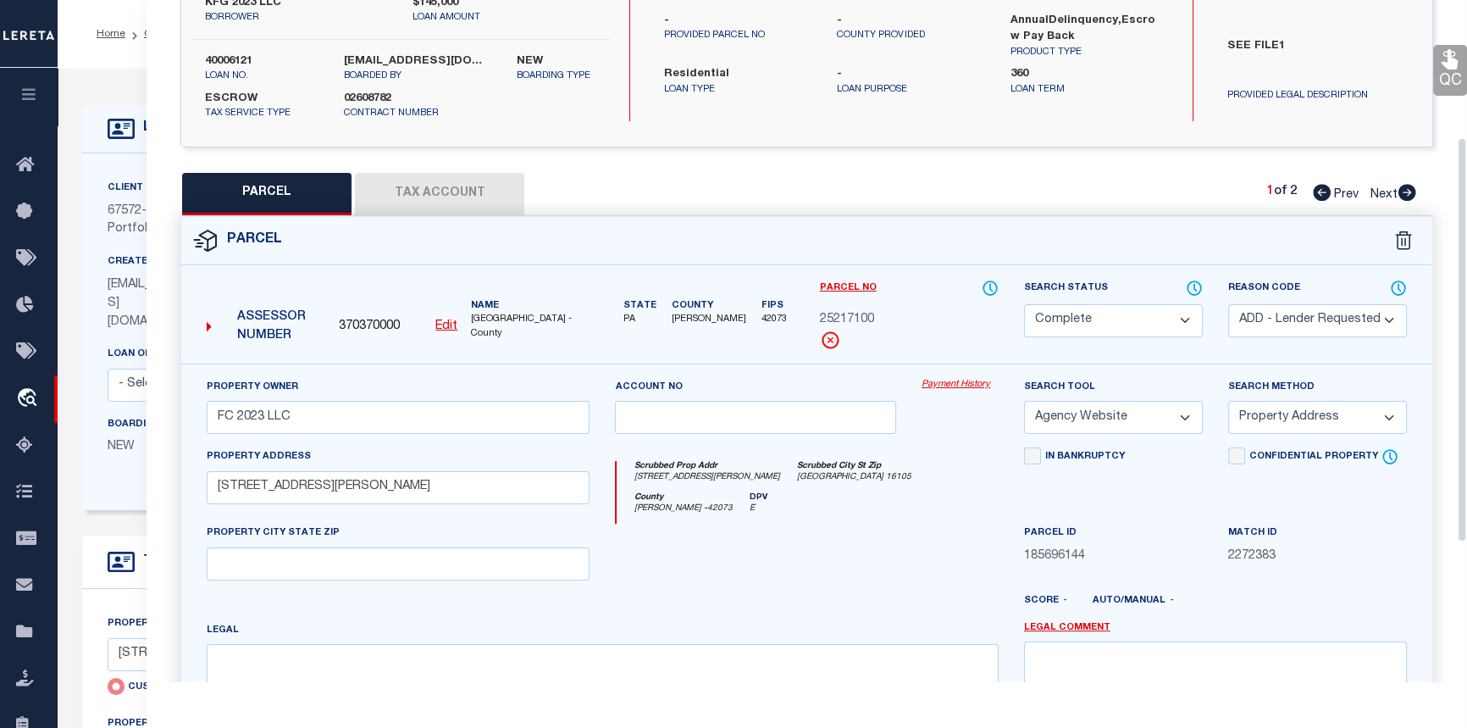
scroll to position [230, 0]
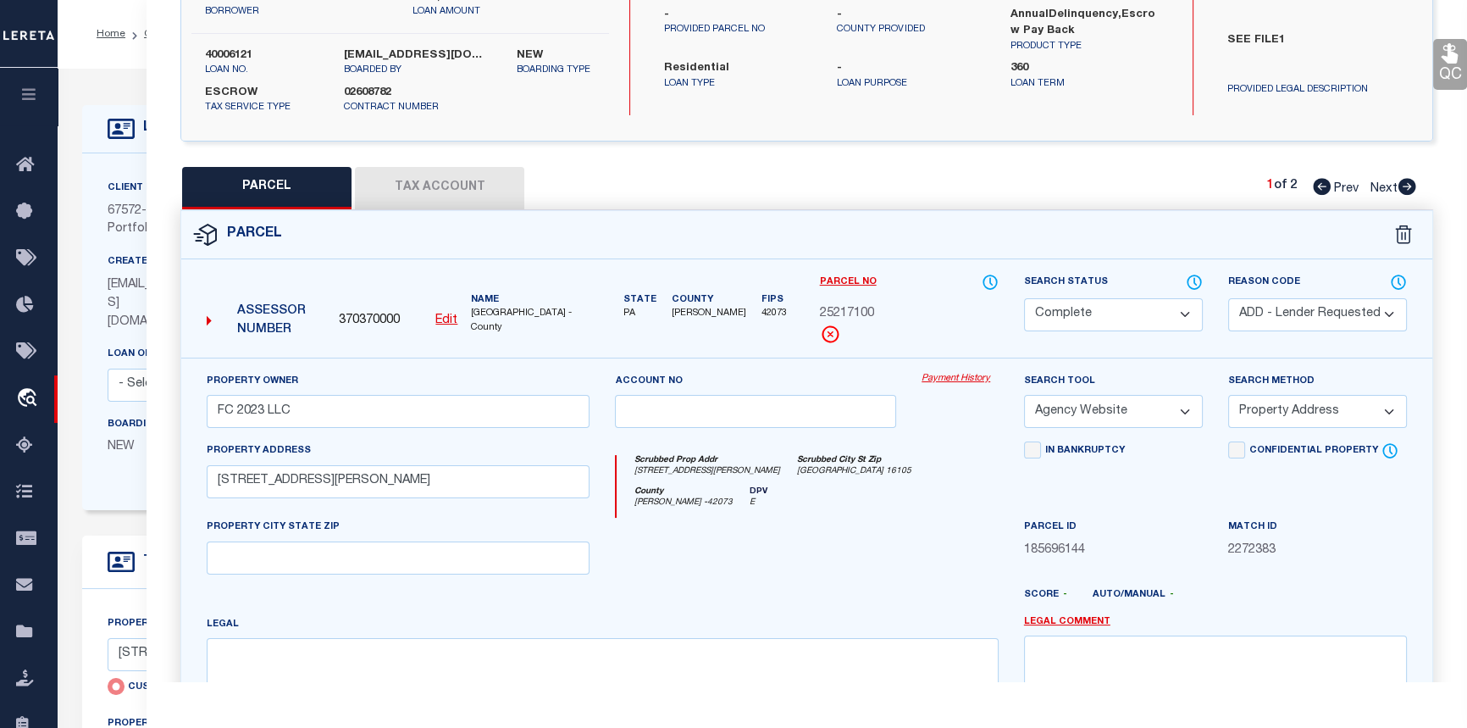
click at [1404, 189] on icon at bounding box center [1408, 186] width 18 height 17
select select "AS"
select select
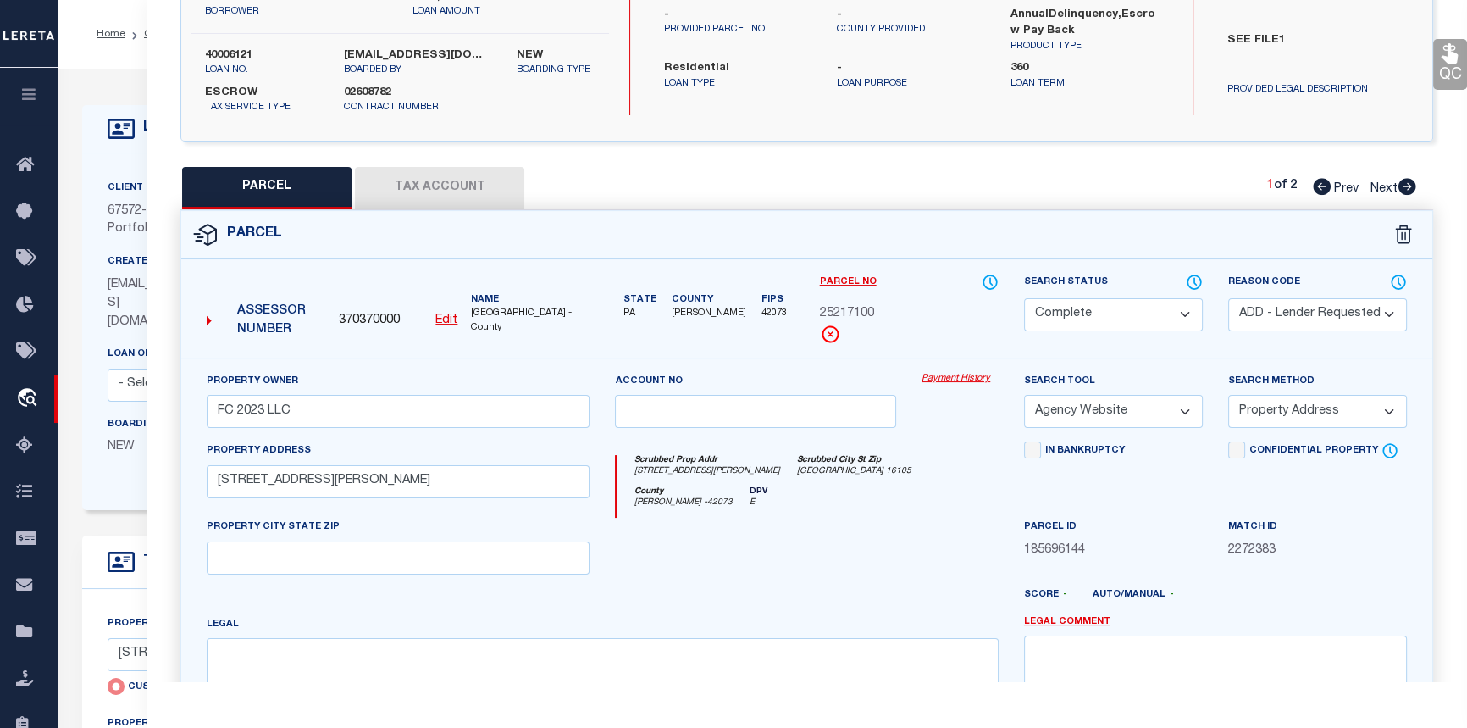
checkbox input "false"
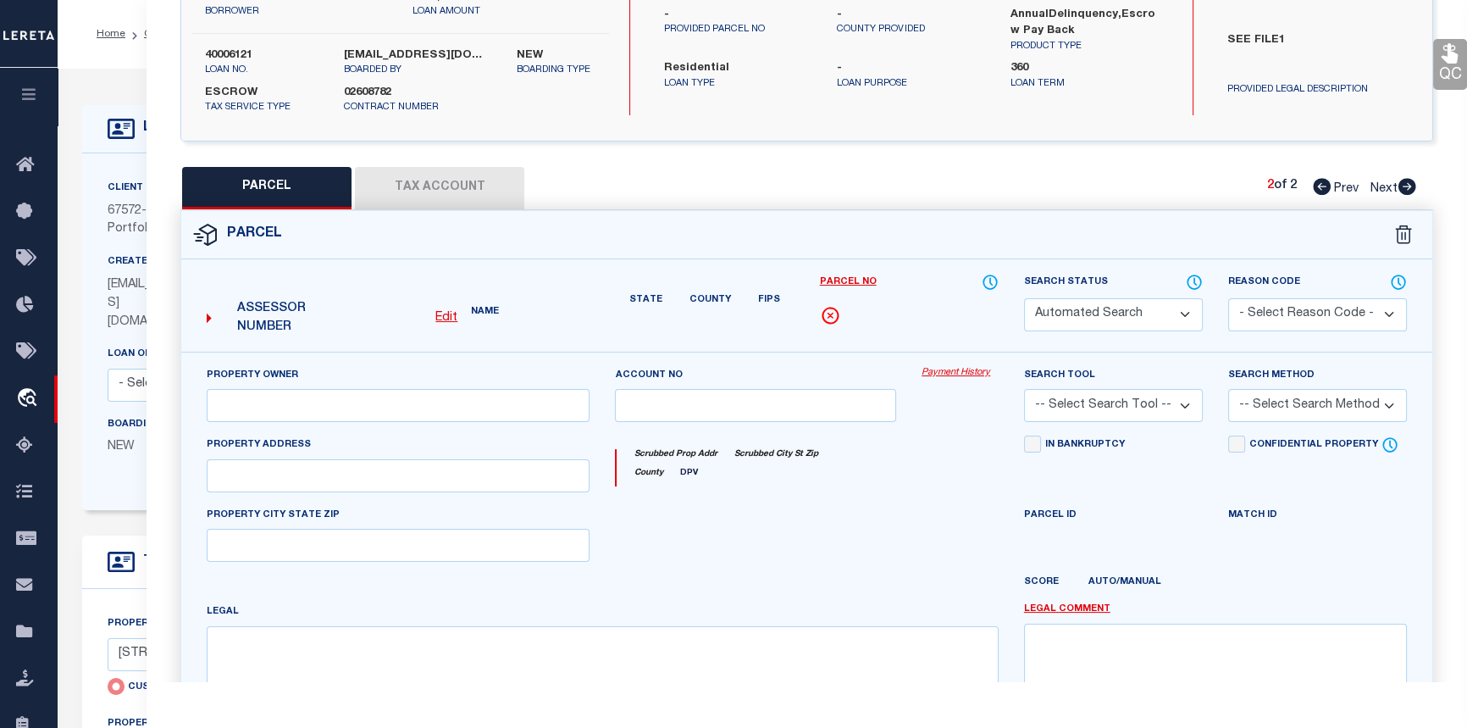
select select "PR"
select select "099"
select select "AGW"
select select
type input "1624 KATHERINE STREET"
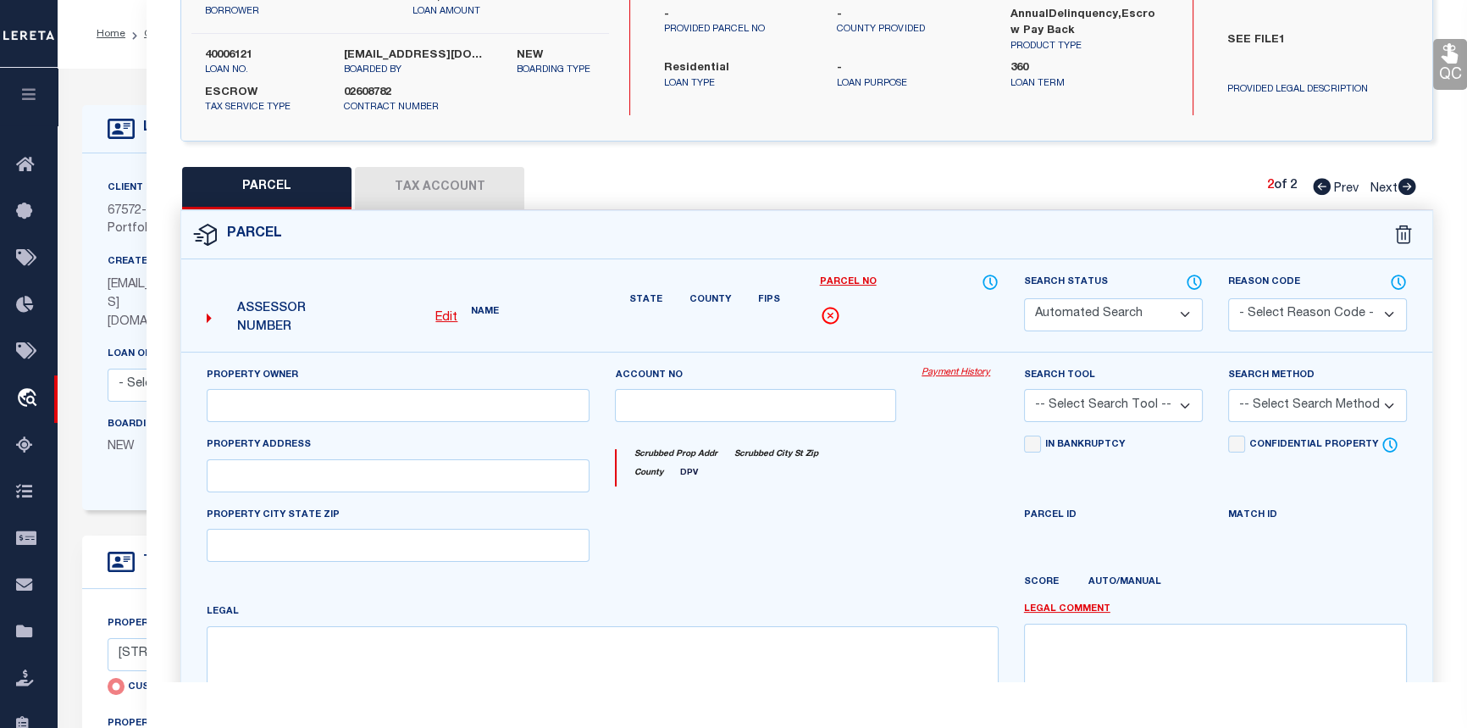
type input "NEW CASTLE PA 16105"
type textarea "INCORRECT PARCEL ADDRESS"
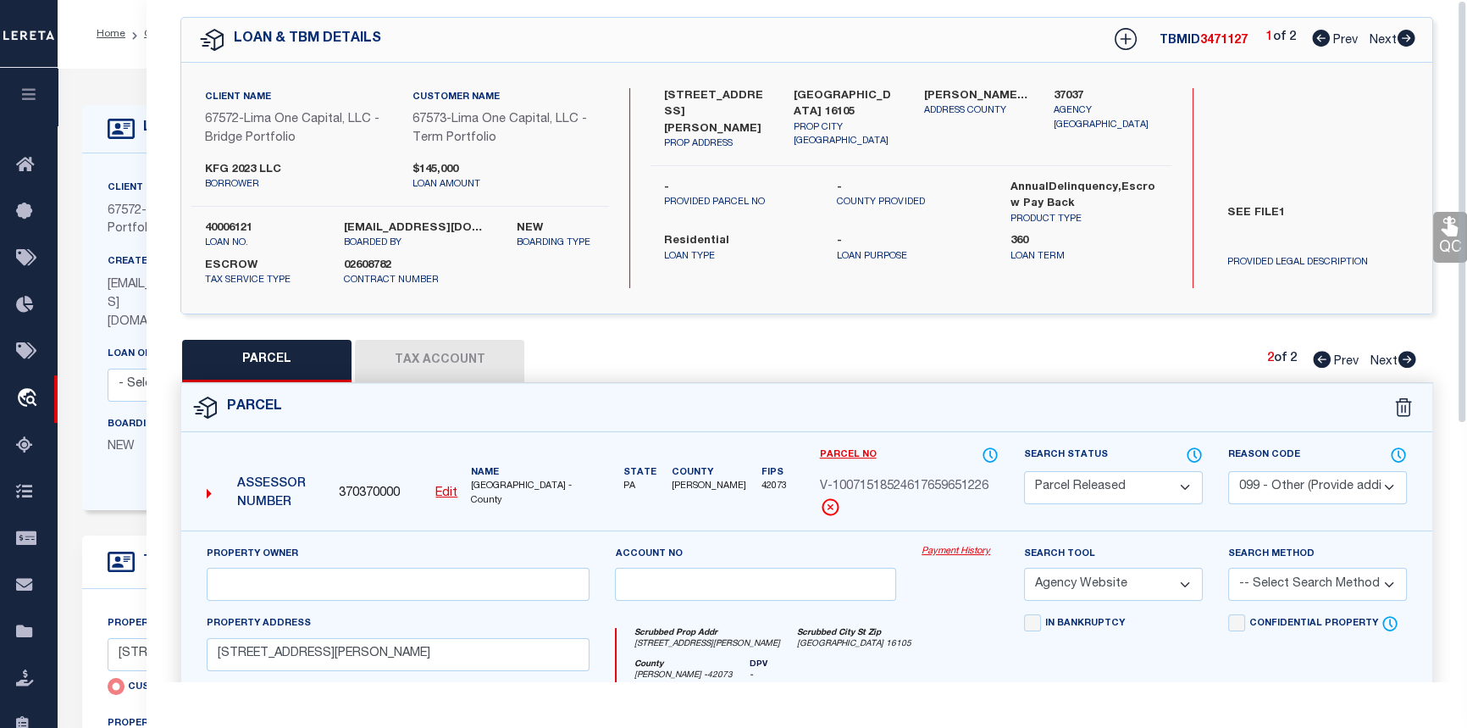
scroll to position [0, 0]
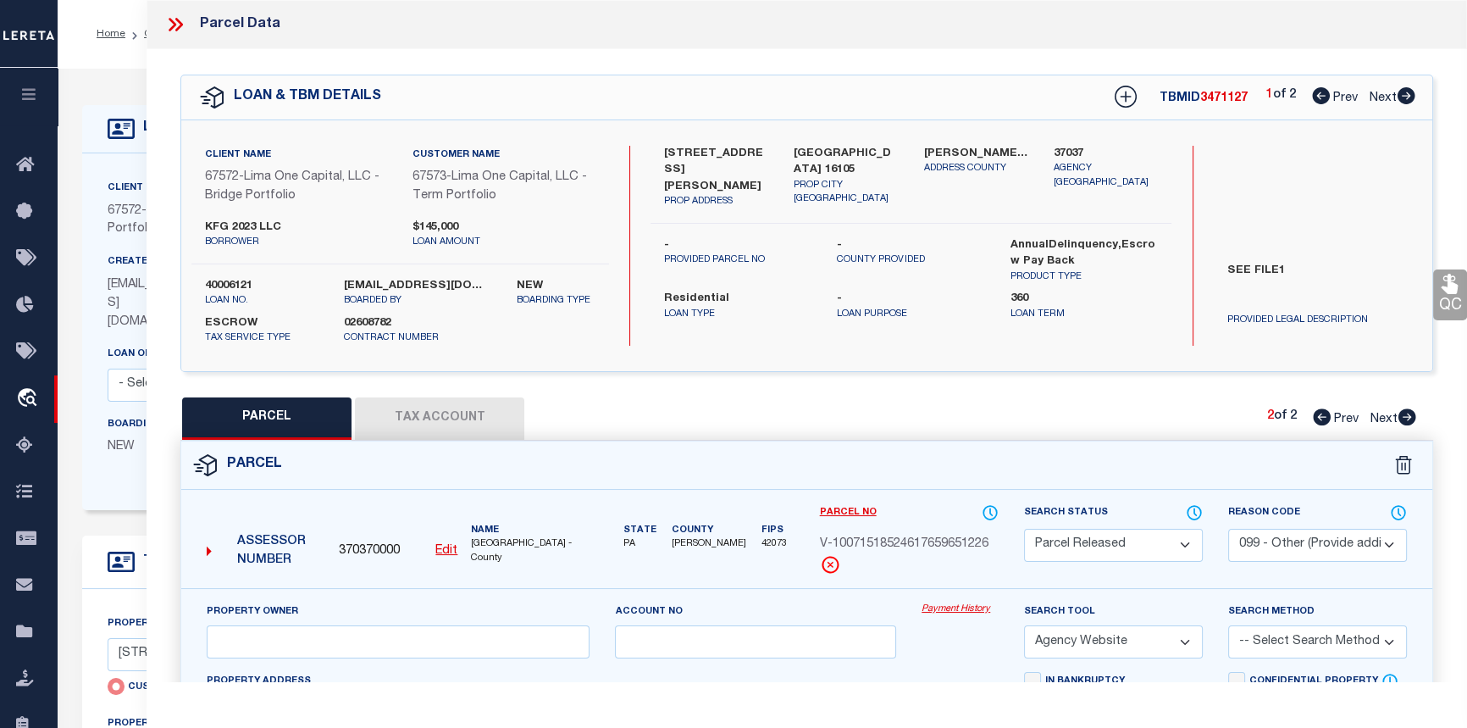
click at [1403, 99] on icon at bounding box center [1407, 95] width 18 height 17
select select "AS"
select select
checkbox input "false"
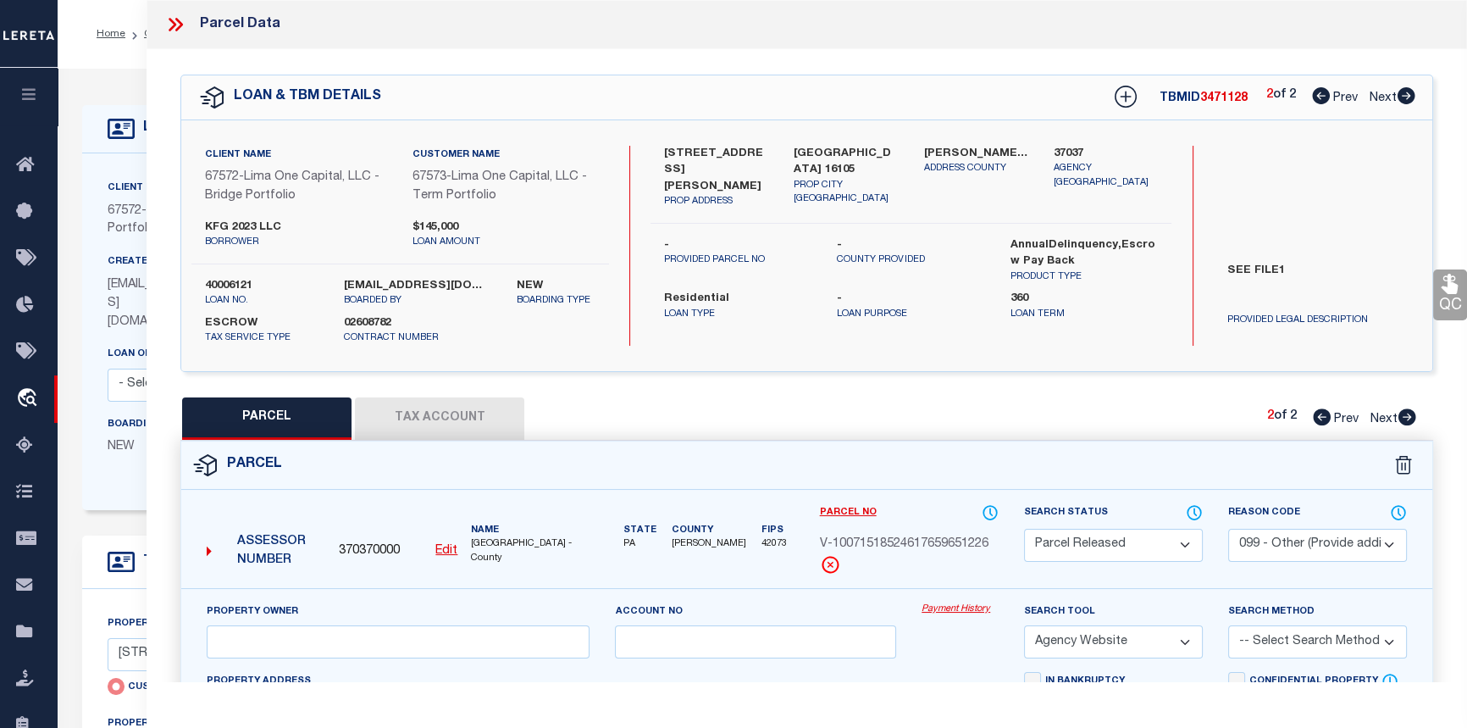
checkbox input "false"
select select "PR"
select select "099"
select select "AGW"
select select
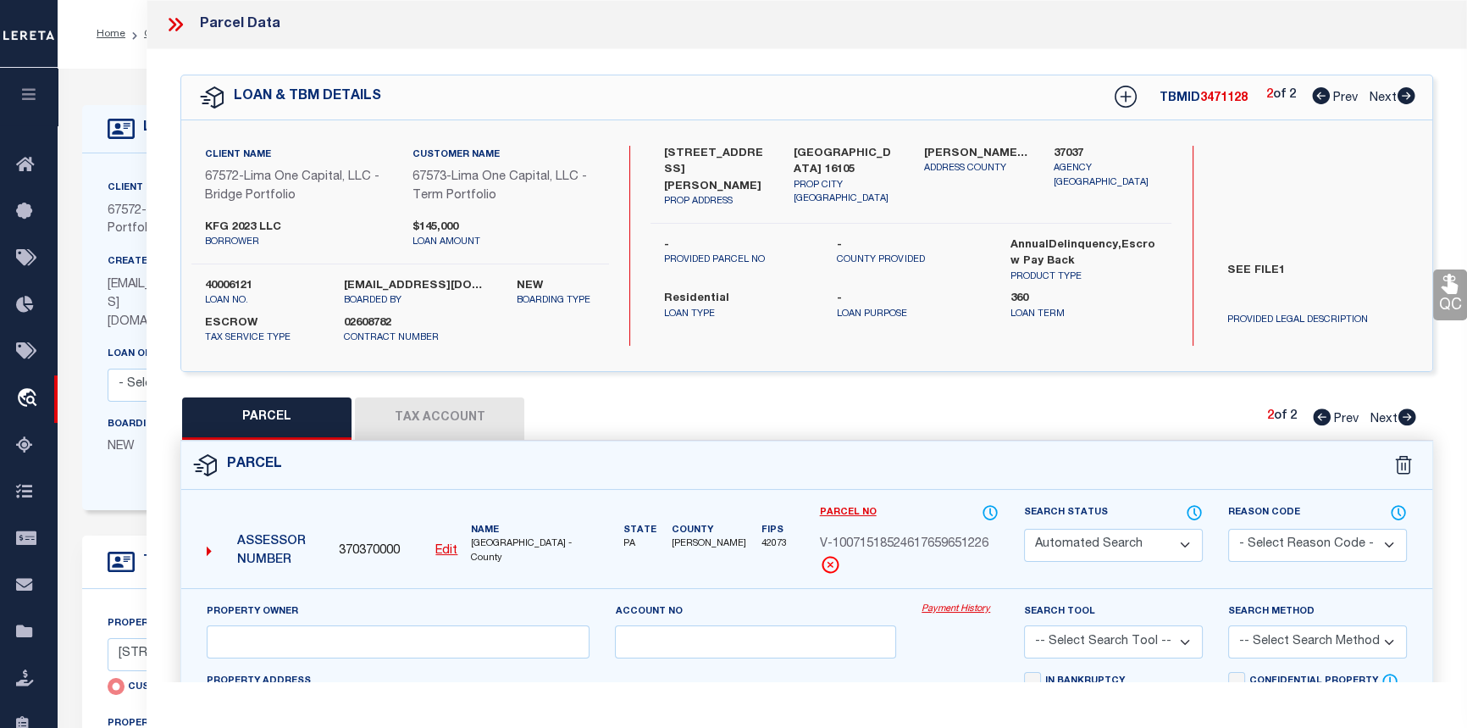
type input "297 STIEFEL AVENUE"
type input "ELLWOOD CITY PA 16117"
type textarea "INCORRECT PARCEL FOR ADDRESS"
click at [1410, 414] on icon at bounding box center [1408, 416] width 18 height 17
select select "AS"
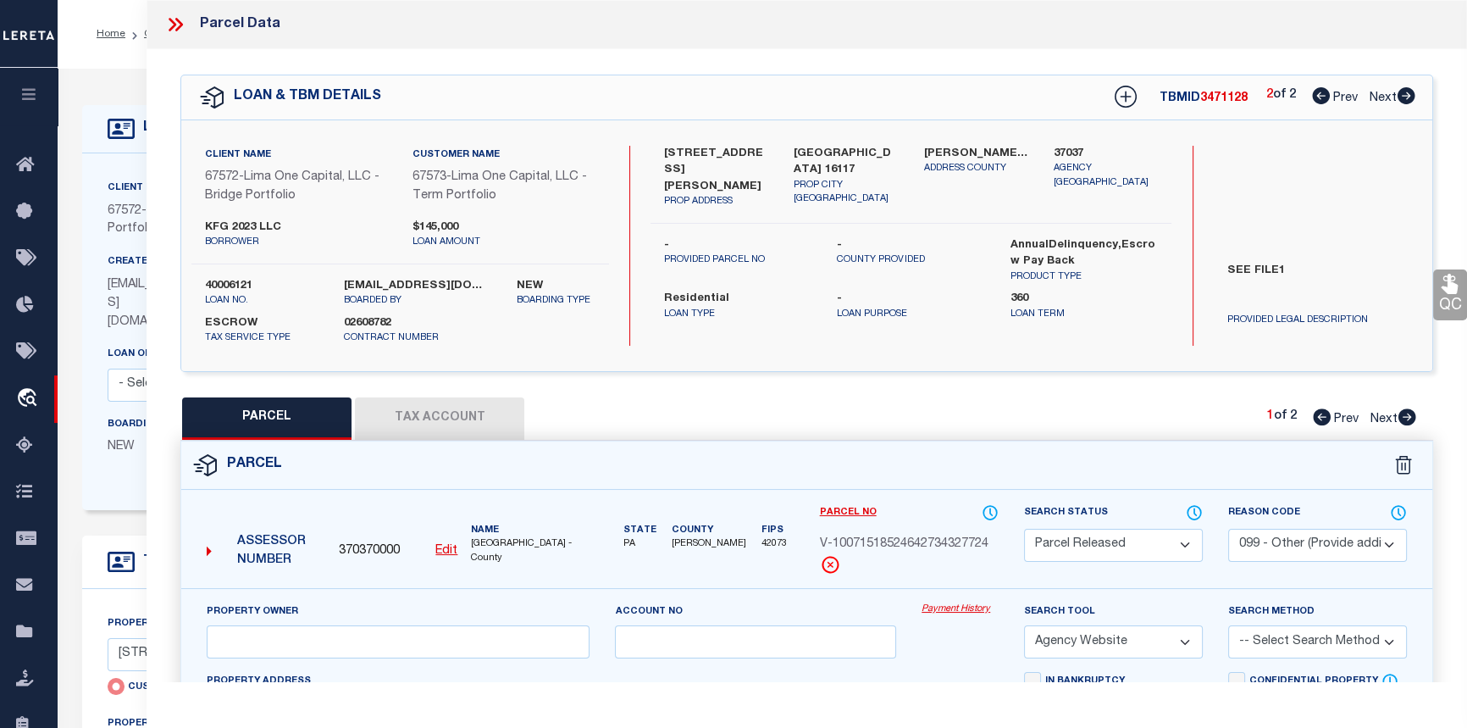
select select
checkbox input "false"
select select "CP"
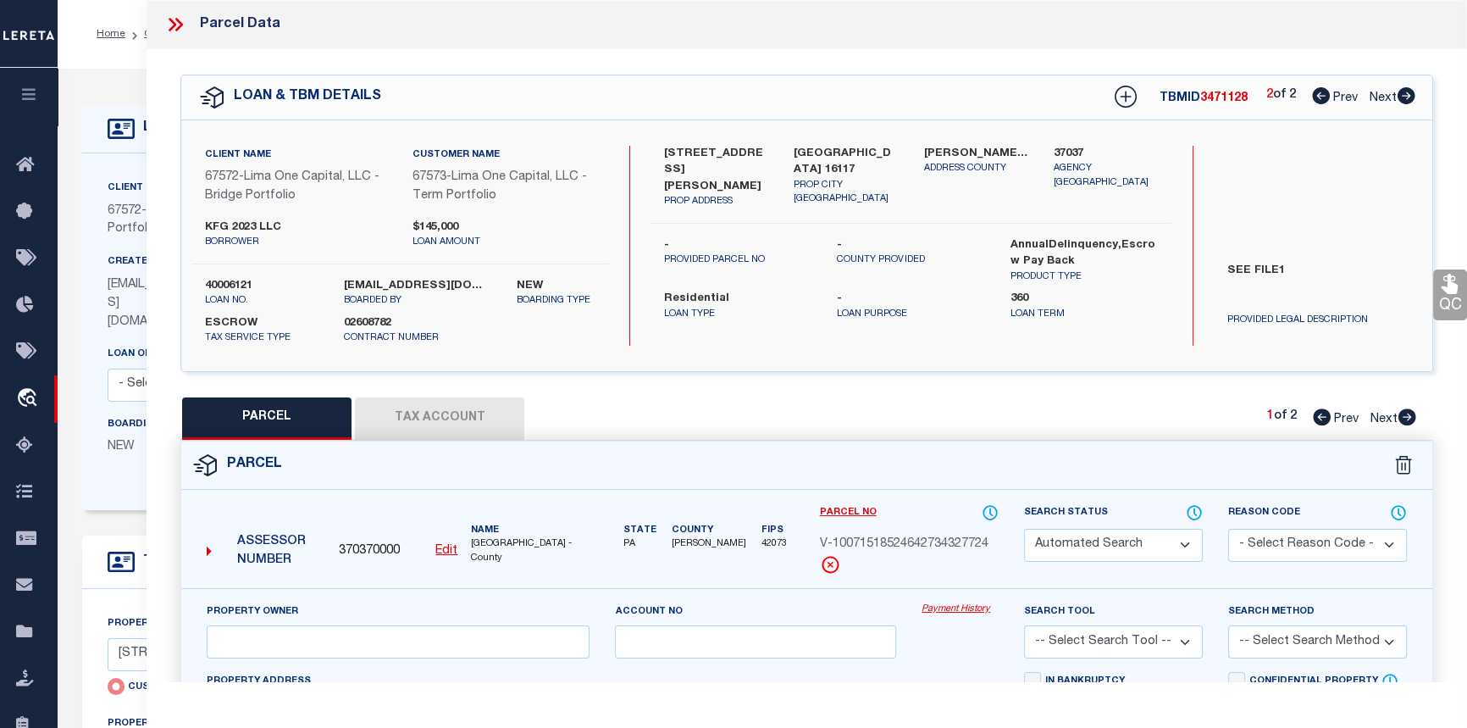
select select "ADD"
type input "KFC 2023 LLC"
select select "AGW"
select select "ADD"
type input "297 STIEFEL AVENUE"
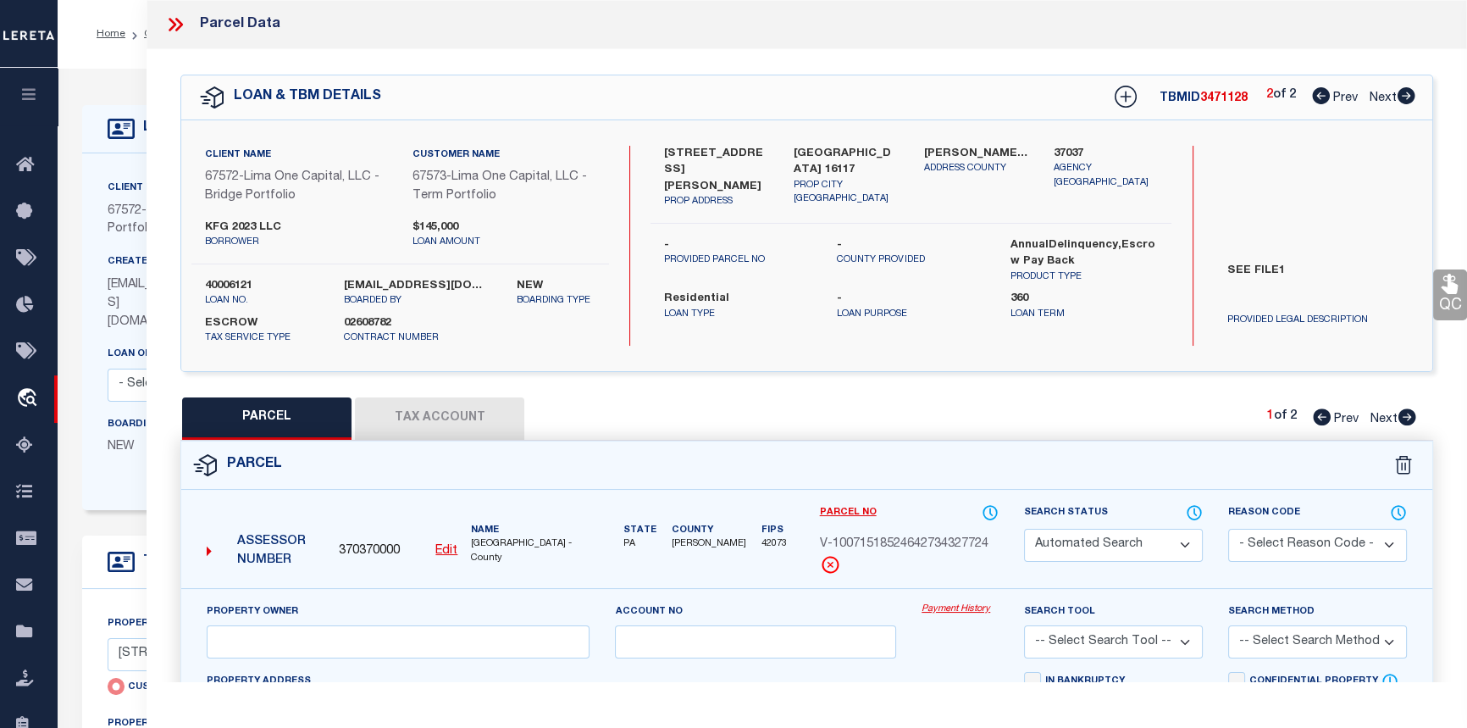
type textarea "L 113- 114 H-G 128 -127"
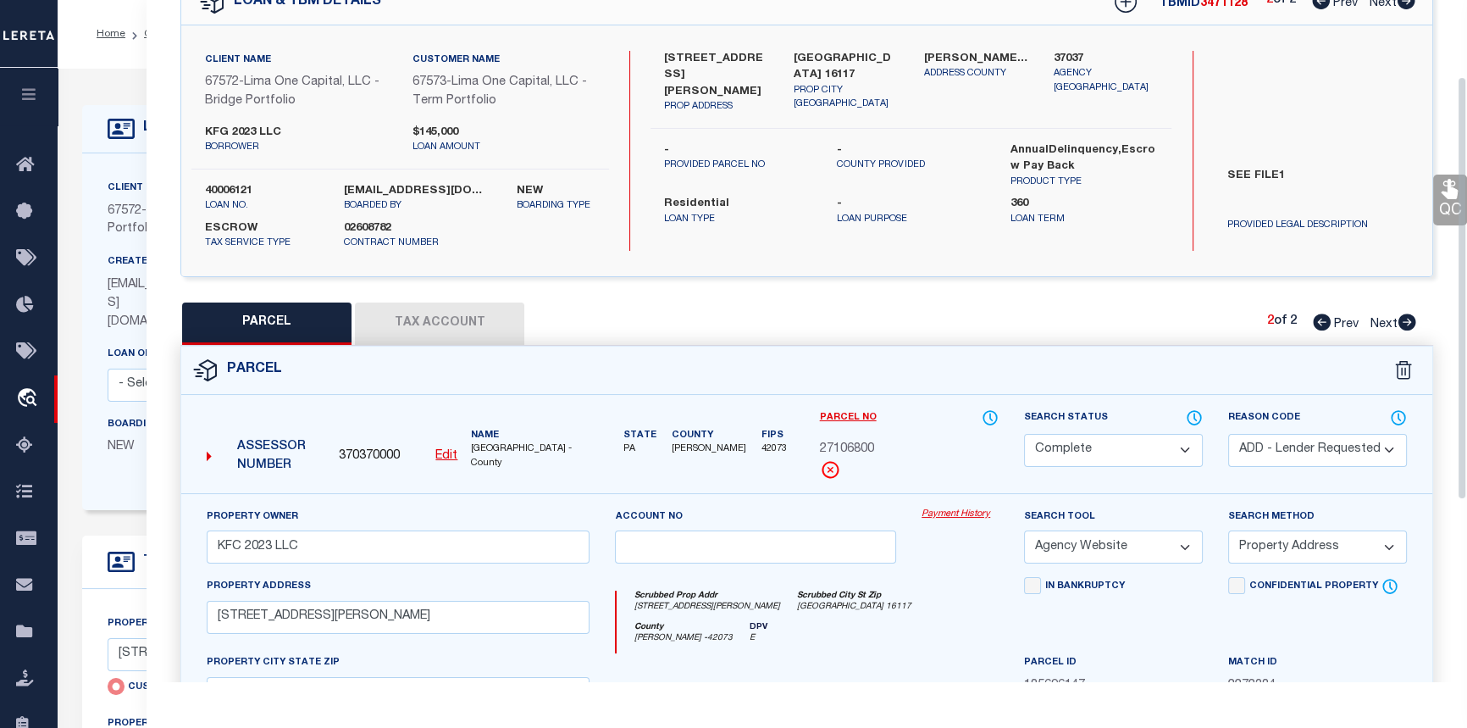
scroll to position [153, 0]
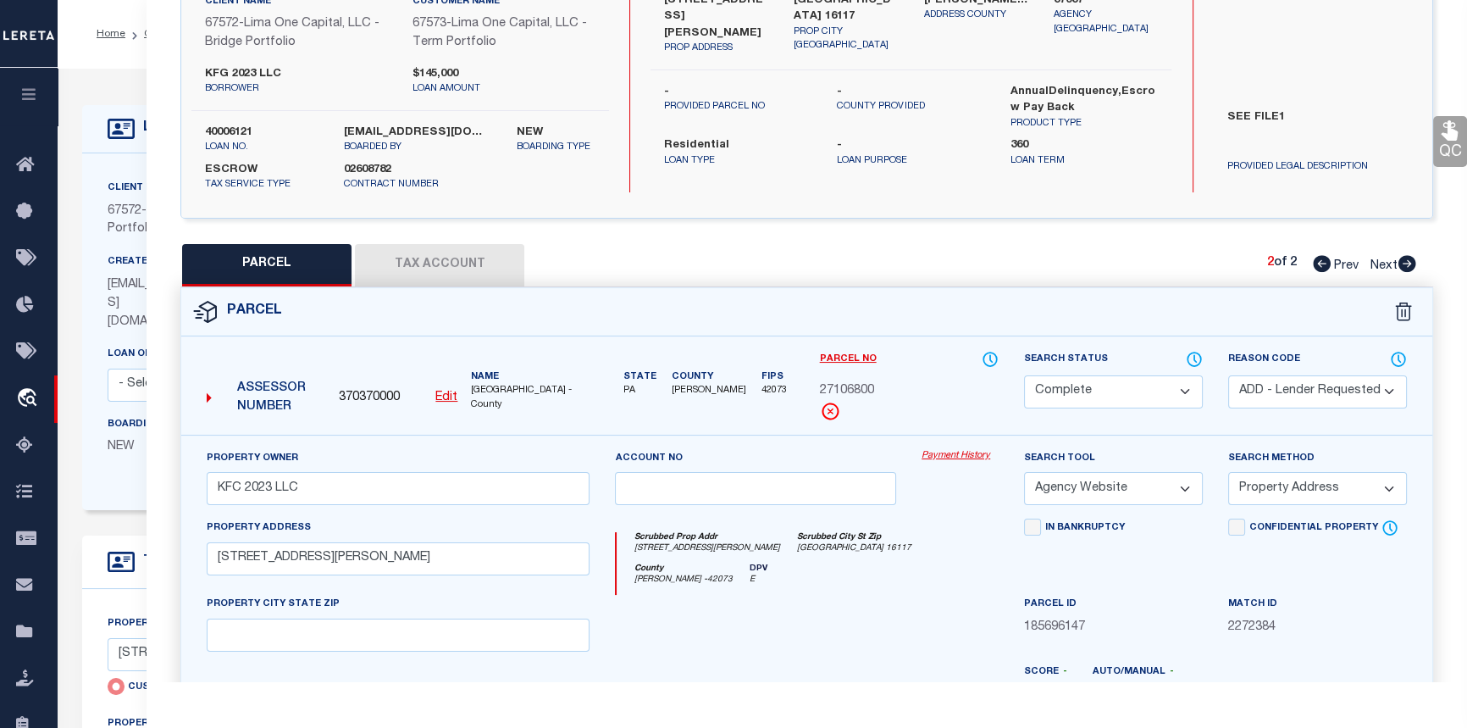
click at [954, 456] on link "Payment History" at bounding box center [960, 456] width 77 height 14
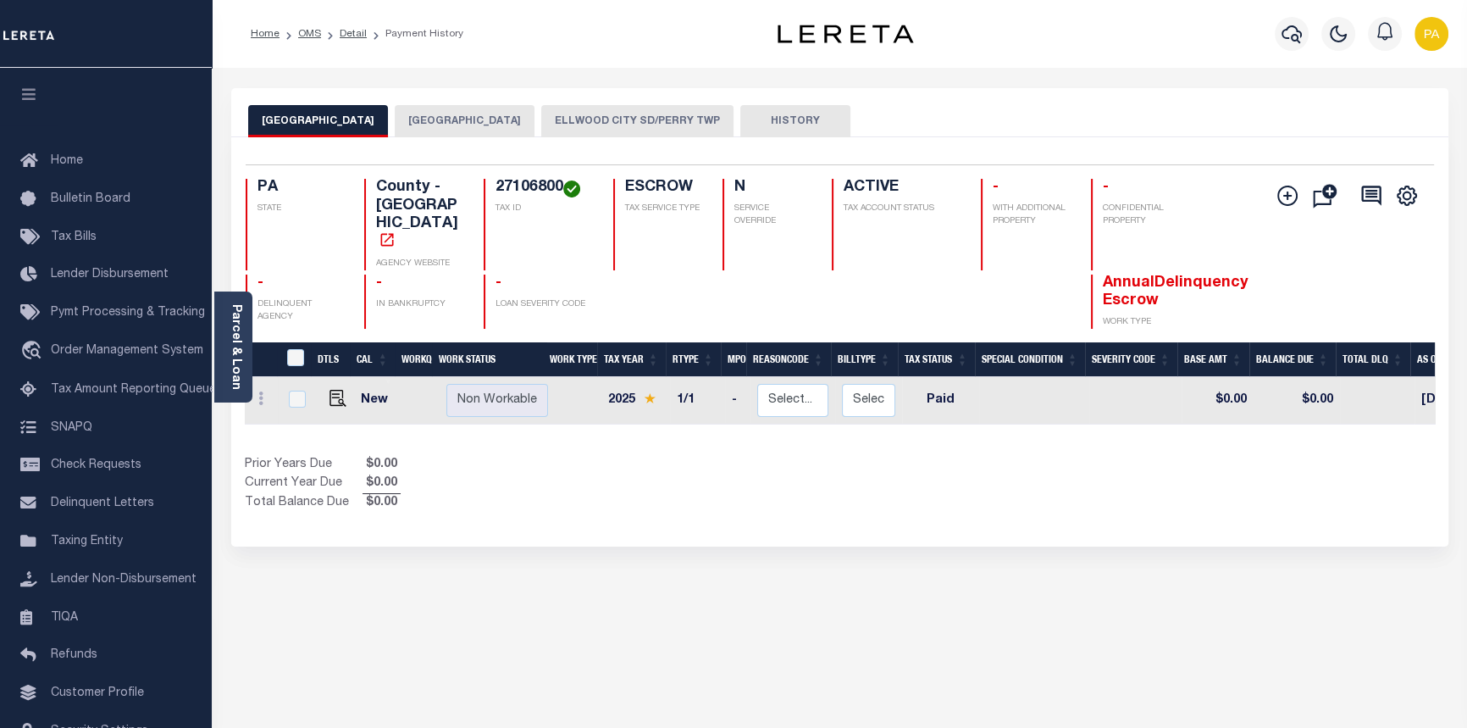
click at [440, 120] on button "[GEOGRAPHIC_DATA]" at bounding box center [465, 121] width 140 height 32
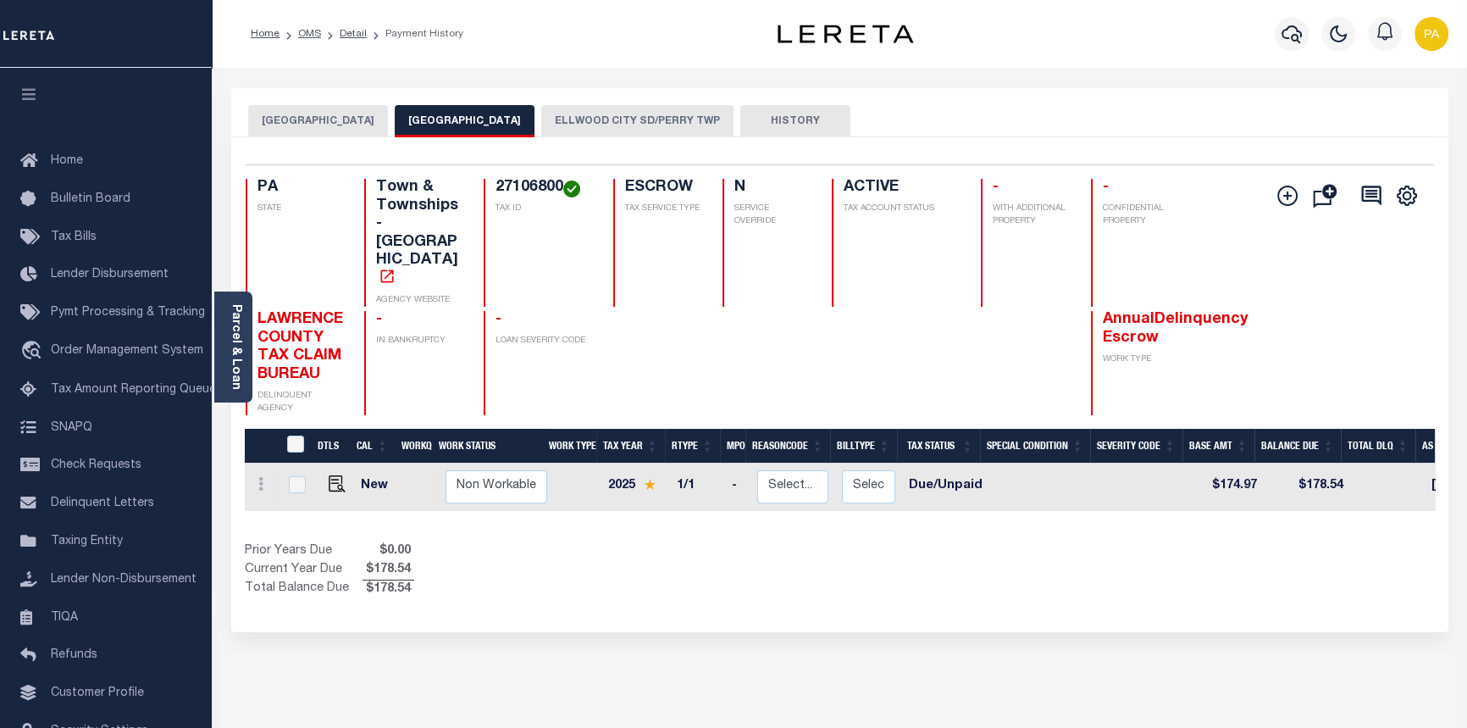
scroll to position [0, 467]
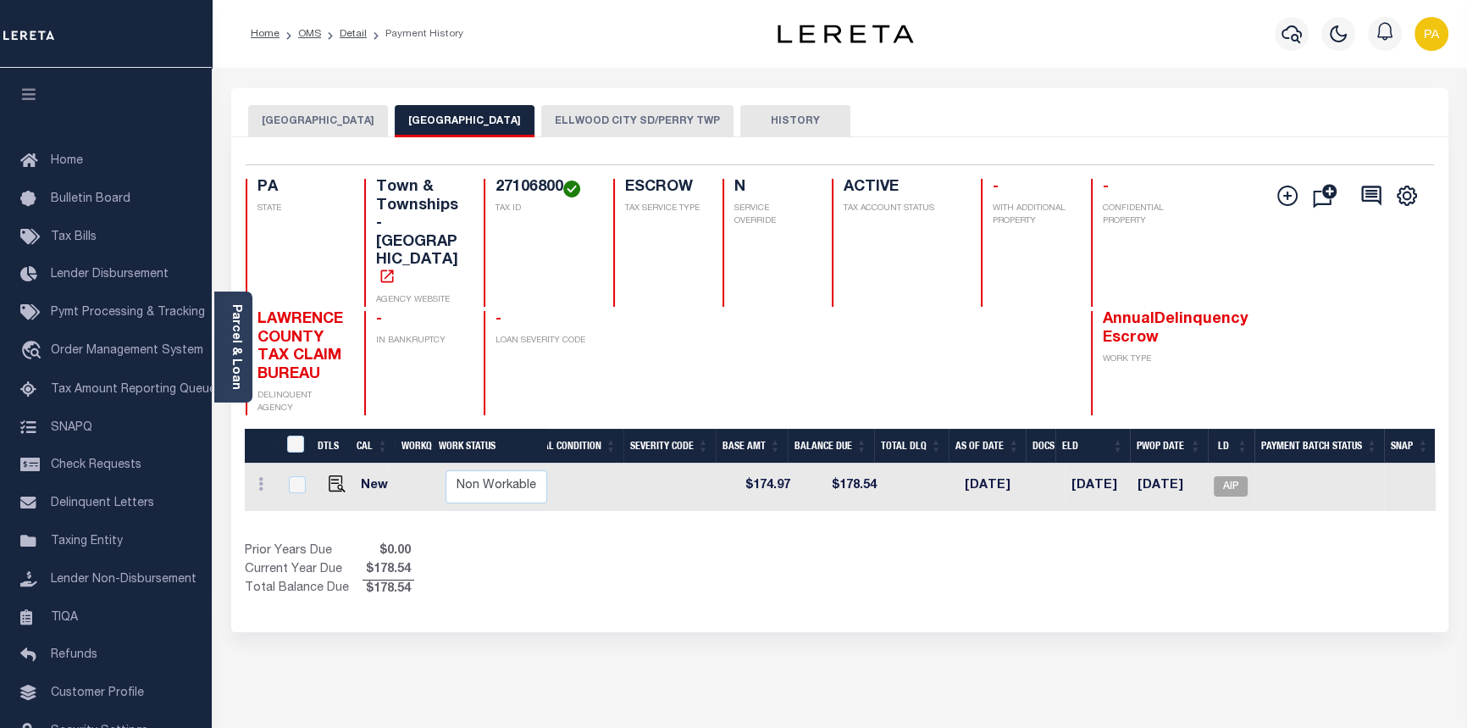
click at [610, 120] on button "ELLWOOD CITY SD/PERRY TWP" at bounding box center [637, 121] width 192 height 32
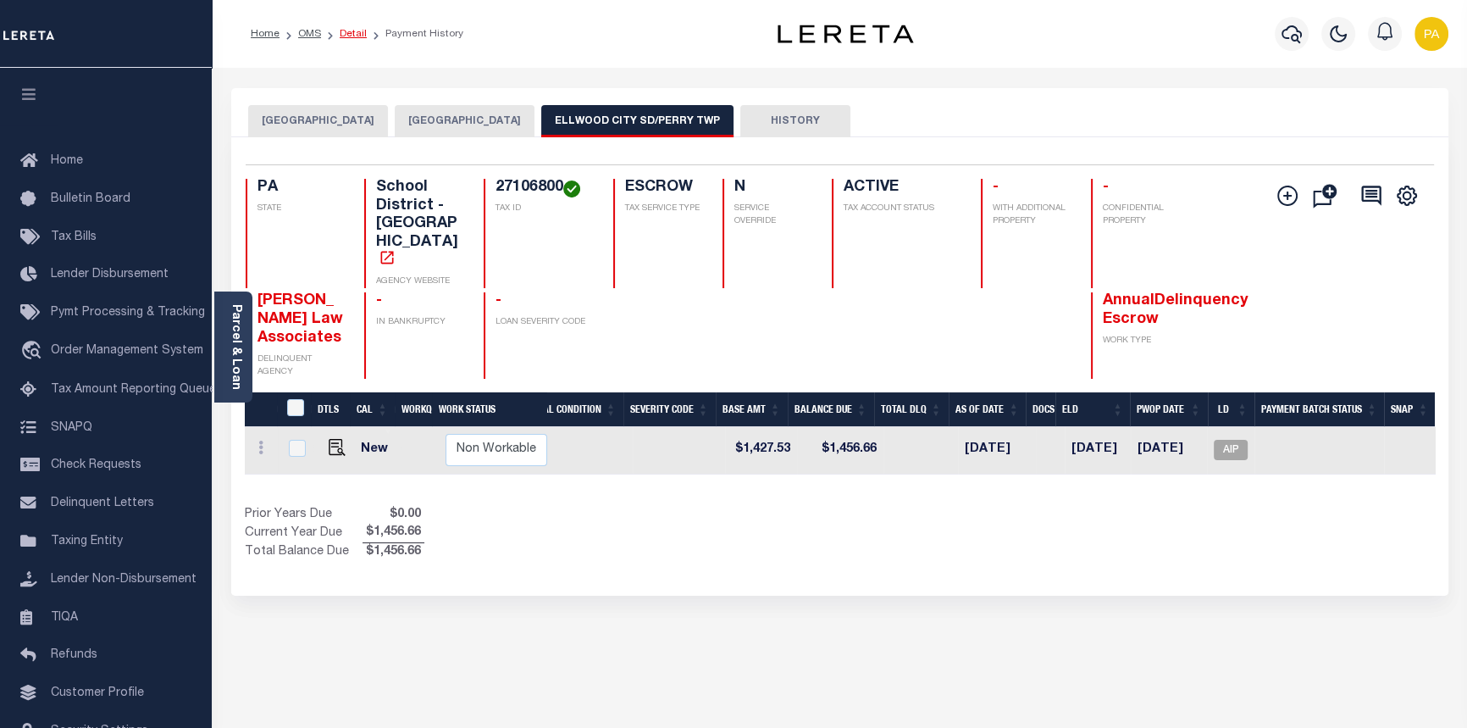
click at [347, 30] on link "Detail" at bounding box center [353, 34] width 27 height 10
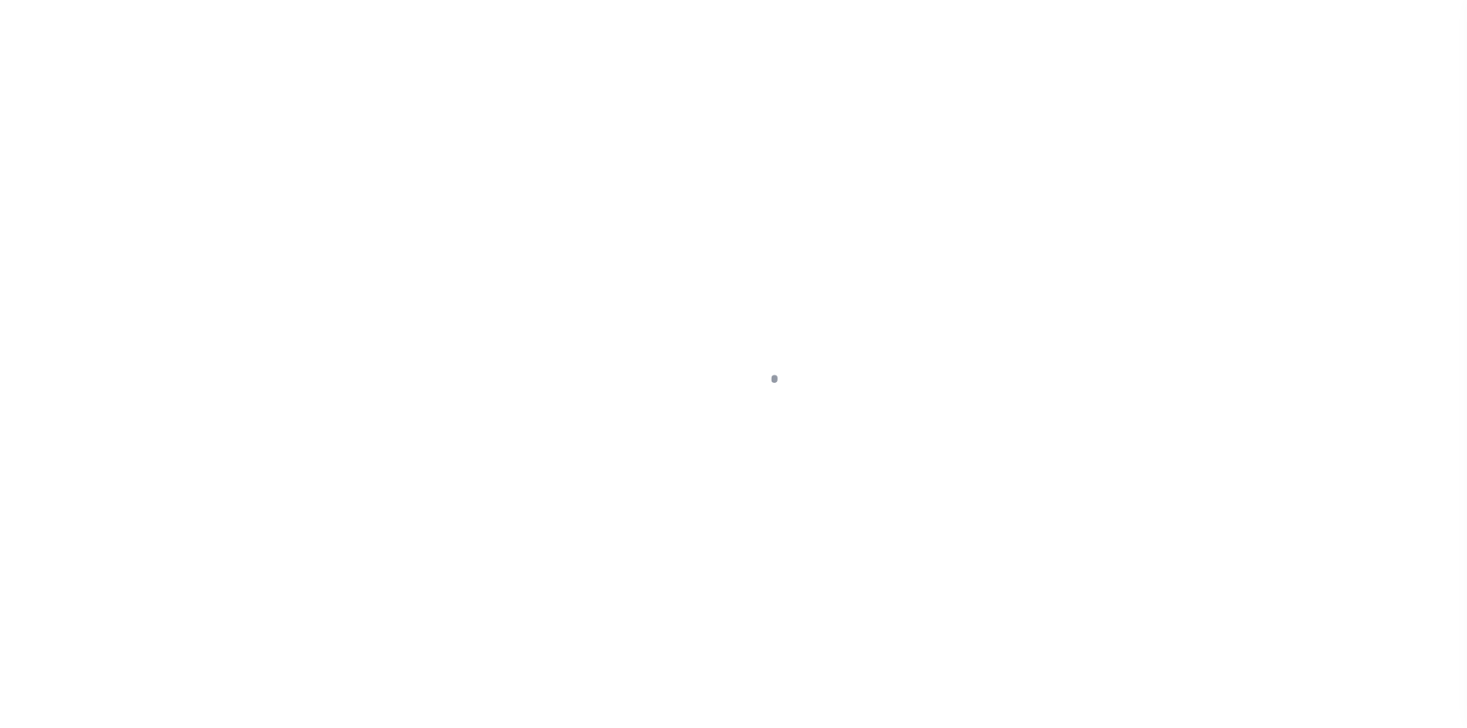
select select "10"
type input "[STREET_ADDRESS][PERSON_NAME]"
select select "Escrow"
select select
type input "[GEOGRAPHIC_DATA] 16117"
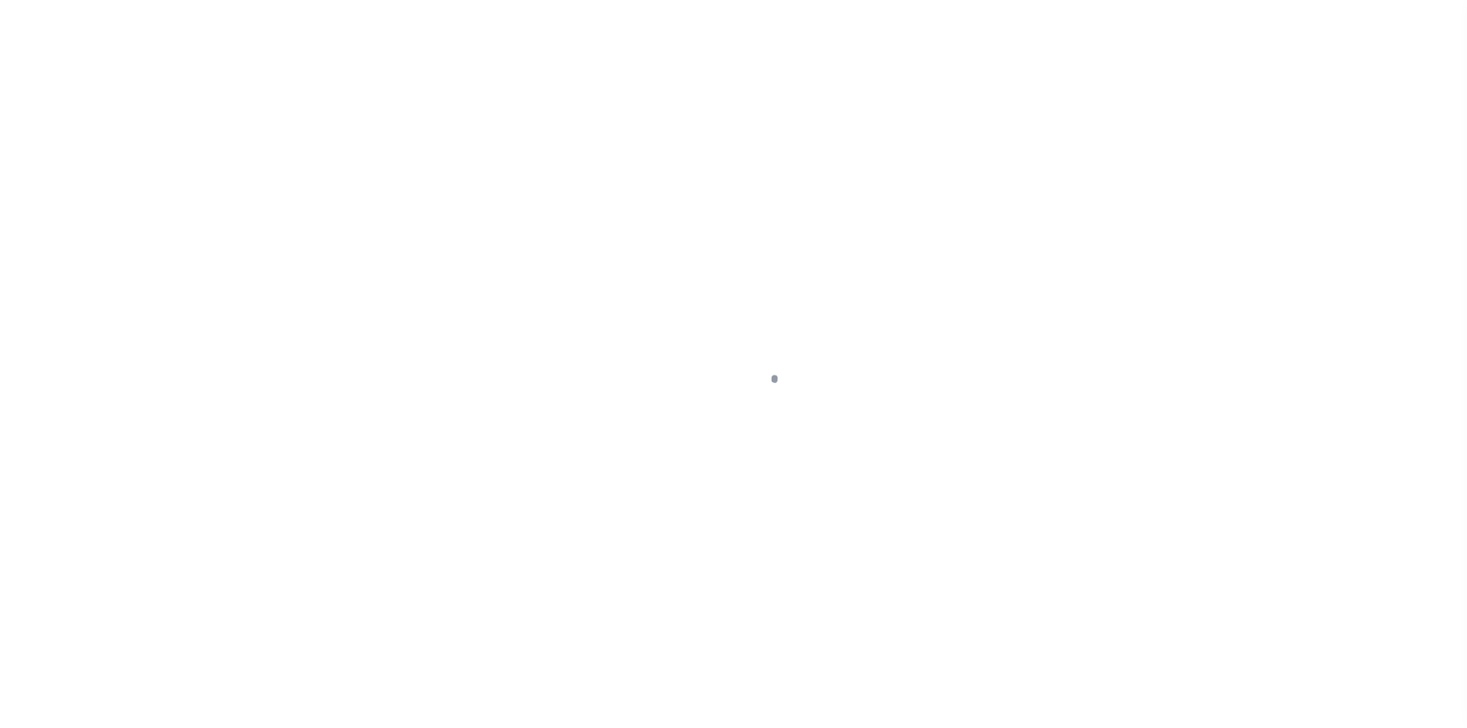
type input "40006121-2"
type input "PA"
type textarea "SEE FILE1"
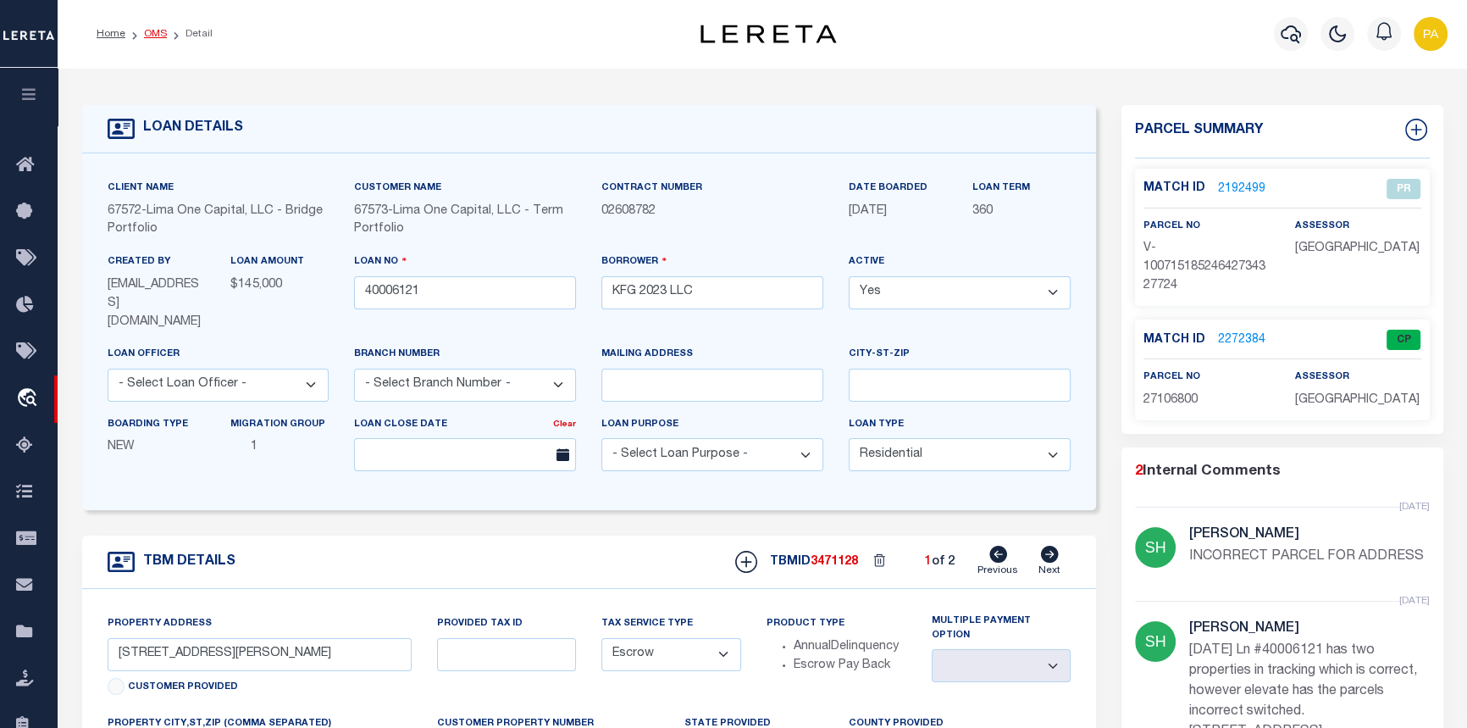
click at [155, 30] on link "OMS" at bounding box center [155, 34] width 23 height 10
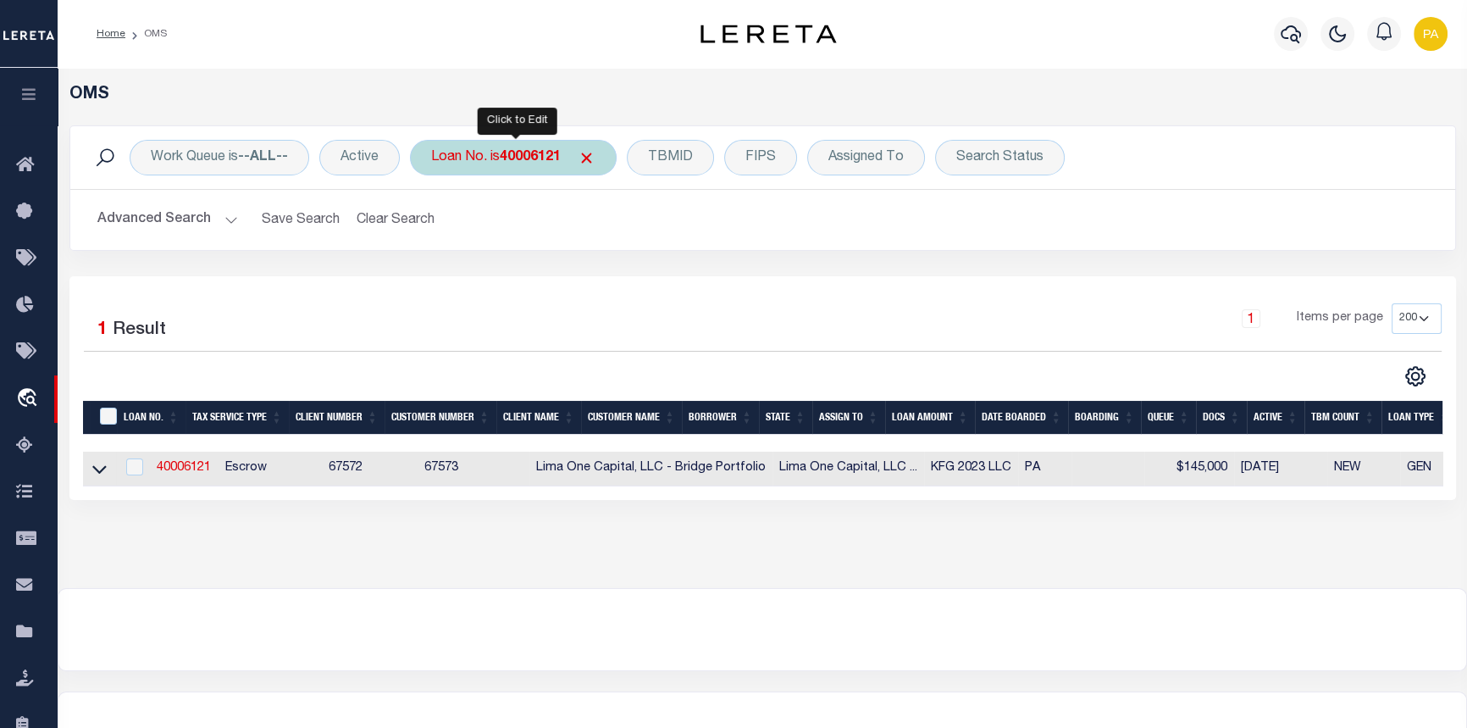
click at [520, 157] on b "40006121" at bounding box center [530, 158] width 61 height 14
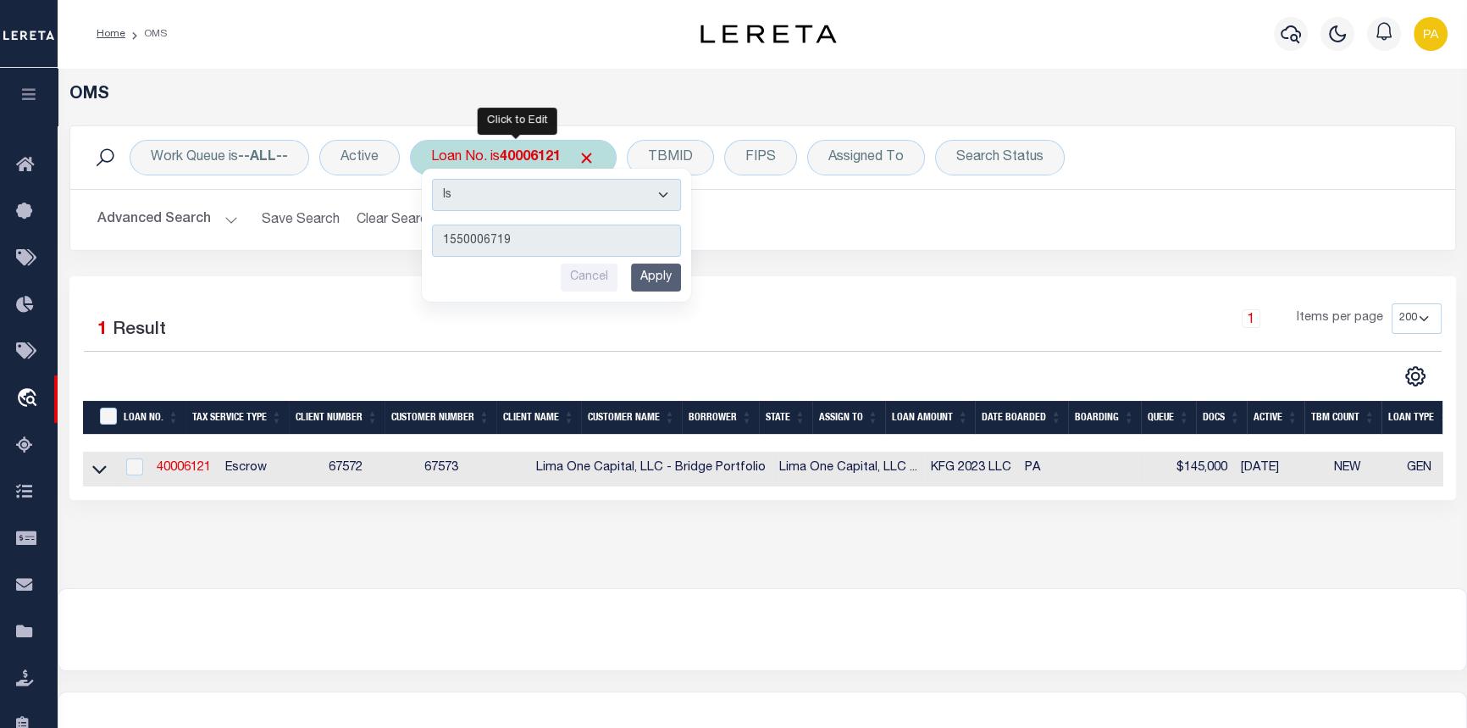
type input "15500067192"
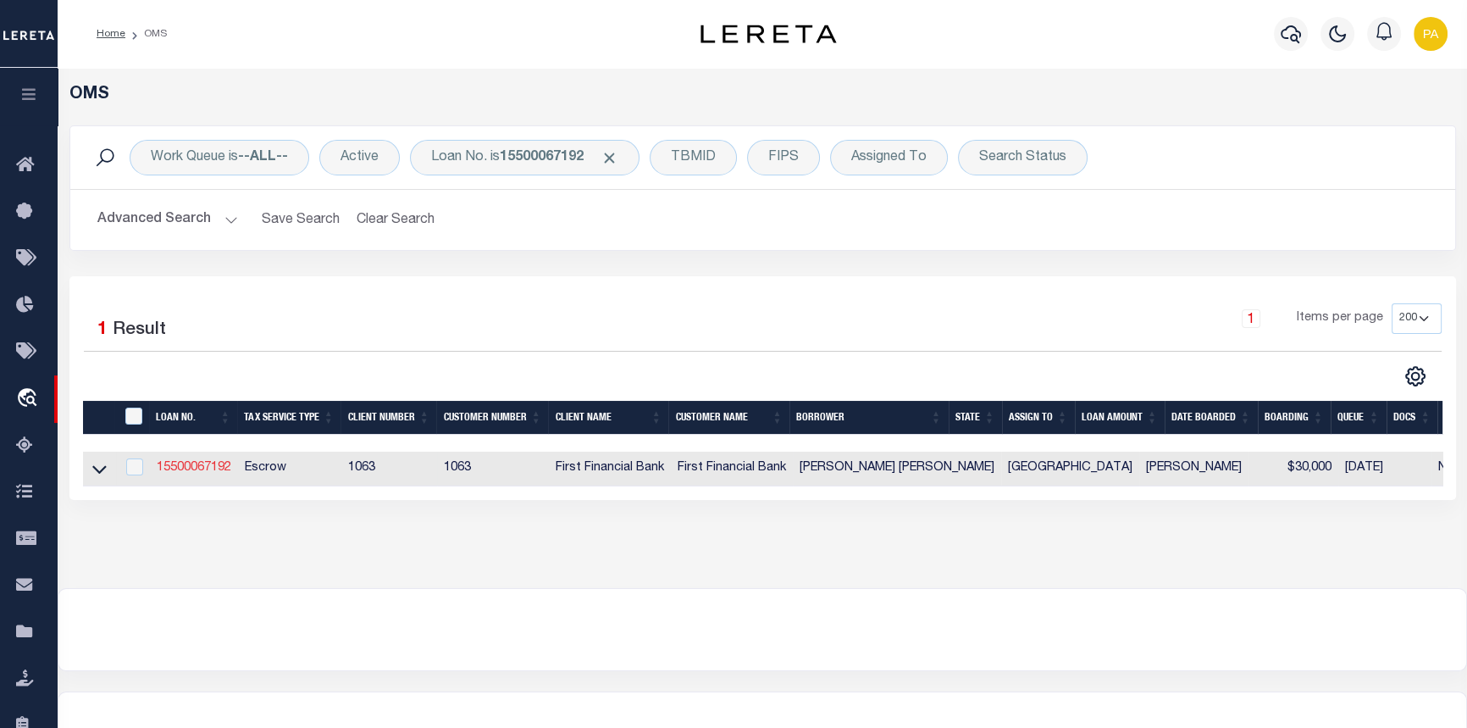
click at [178, 469] on link "15500067192" at bounding box center [194, 468] width 75 height 12
type input "15500067192"
type input "[PERSON_NAME] [PERSON_NAME]"
select select
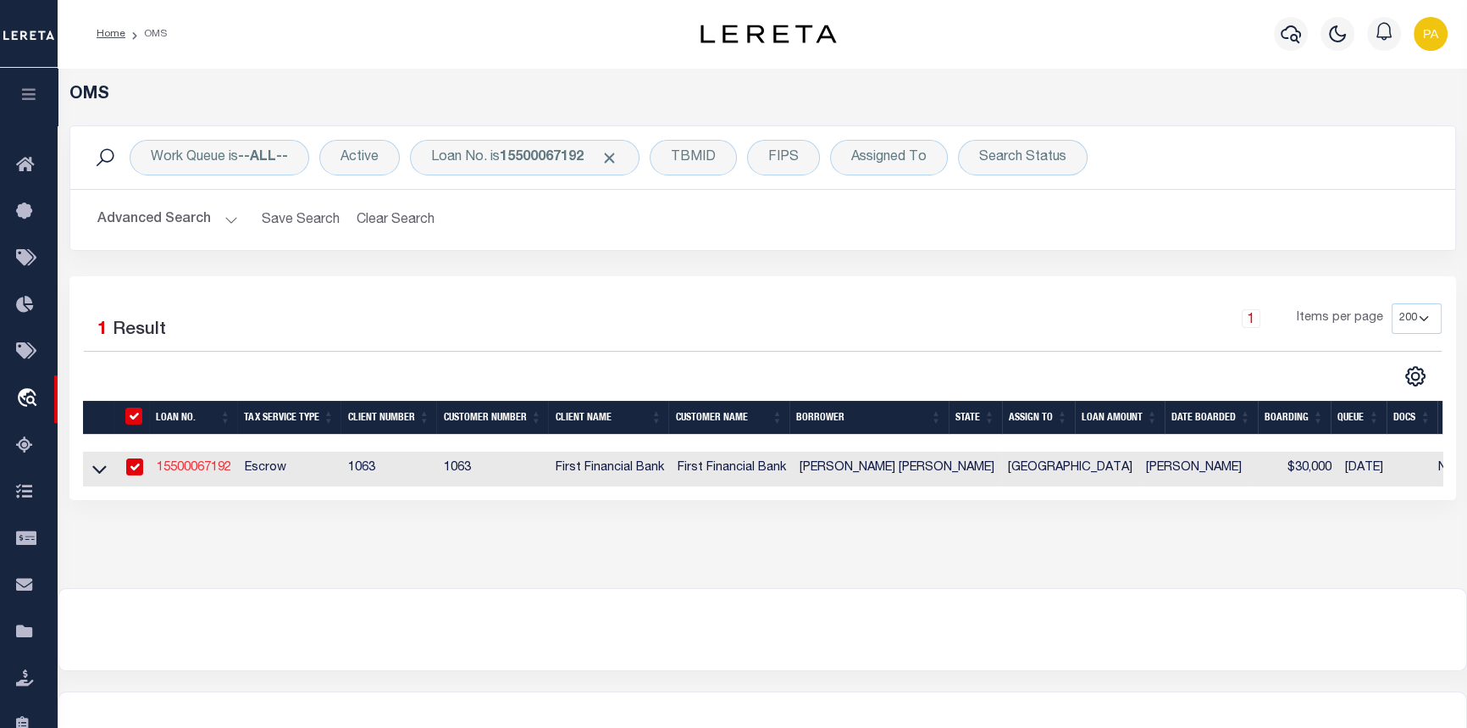
select select "100"
select select
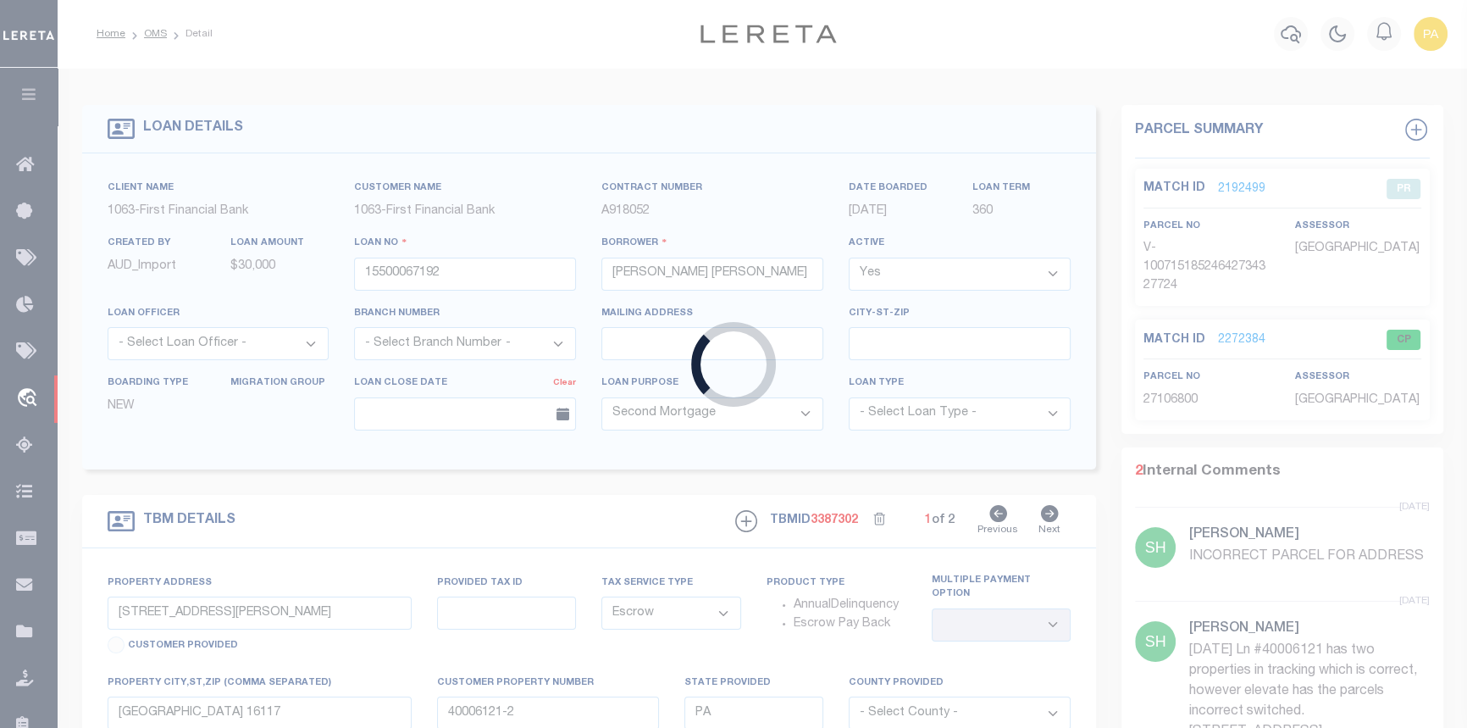
select select "791"
select select "501"
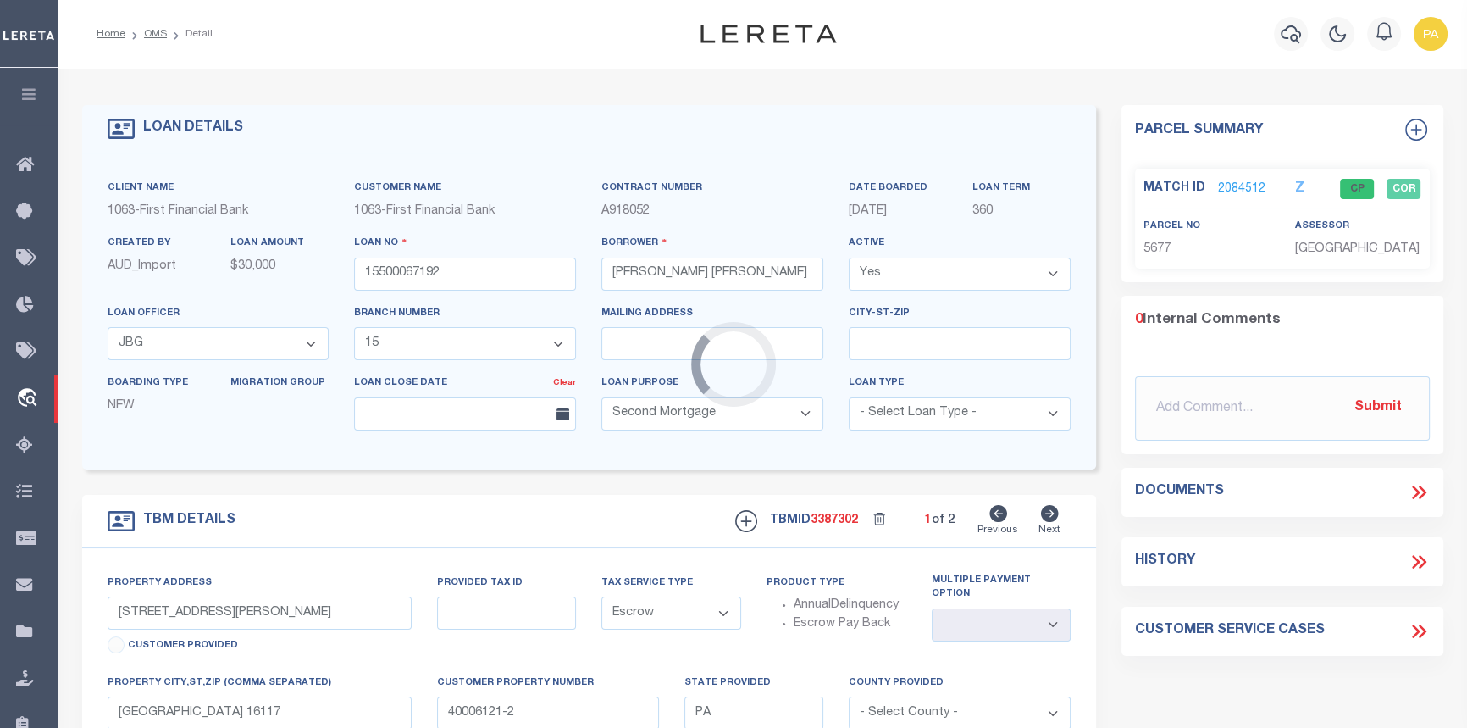
type input "[STREET_ADDRESS][PERSON_NAME]"
select select
type input "ASPERMONT [GEOGRAPHIC_DATA] 795020000"
type input "[GEOGRAPHIC_DATA]"
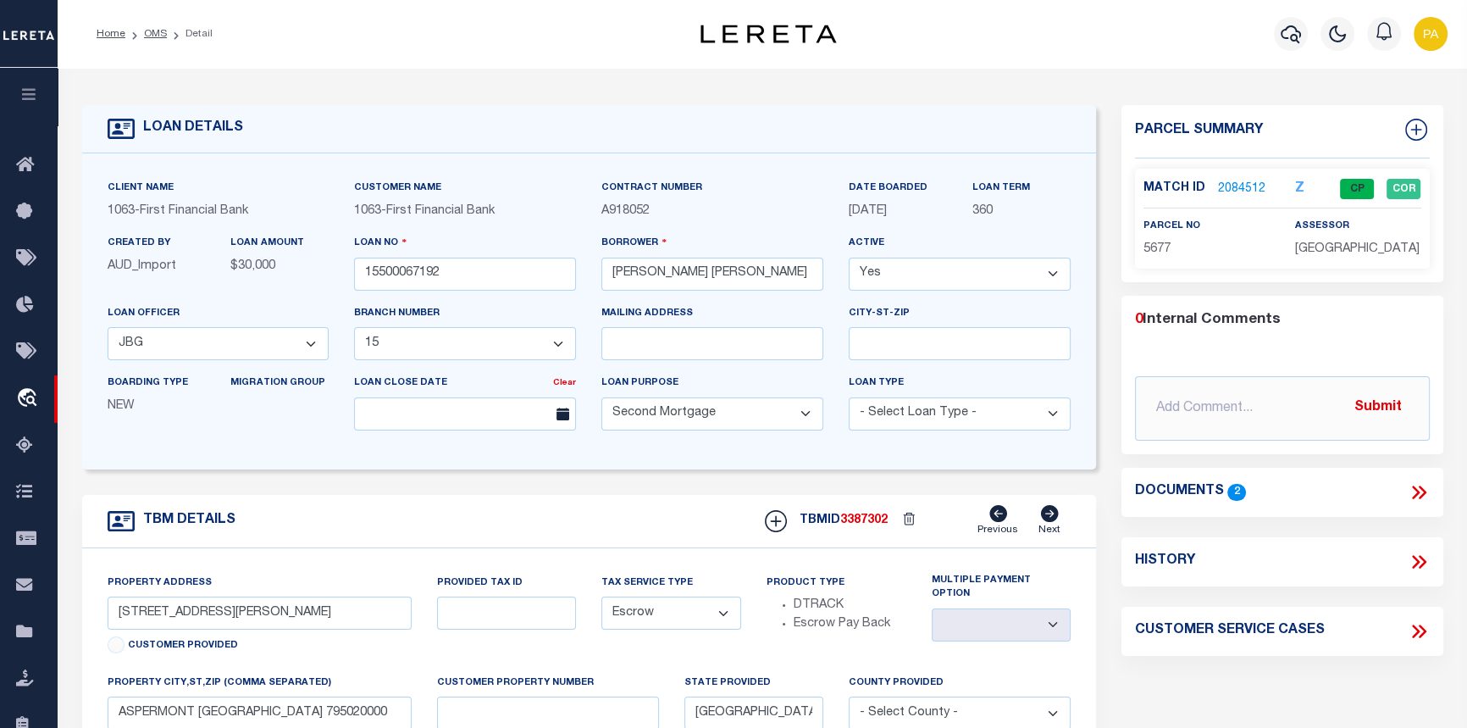
click at [1234, 186] on link "2084512" at bounding box center [1241, 189] width 47 height 18
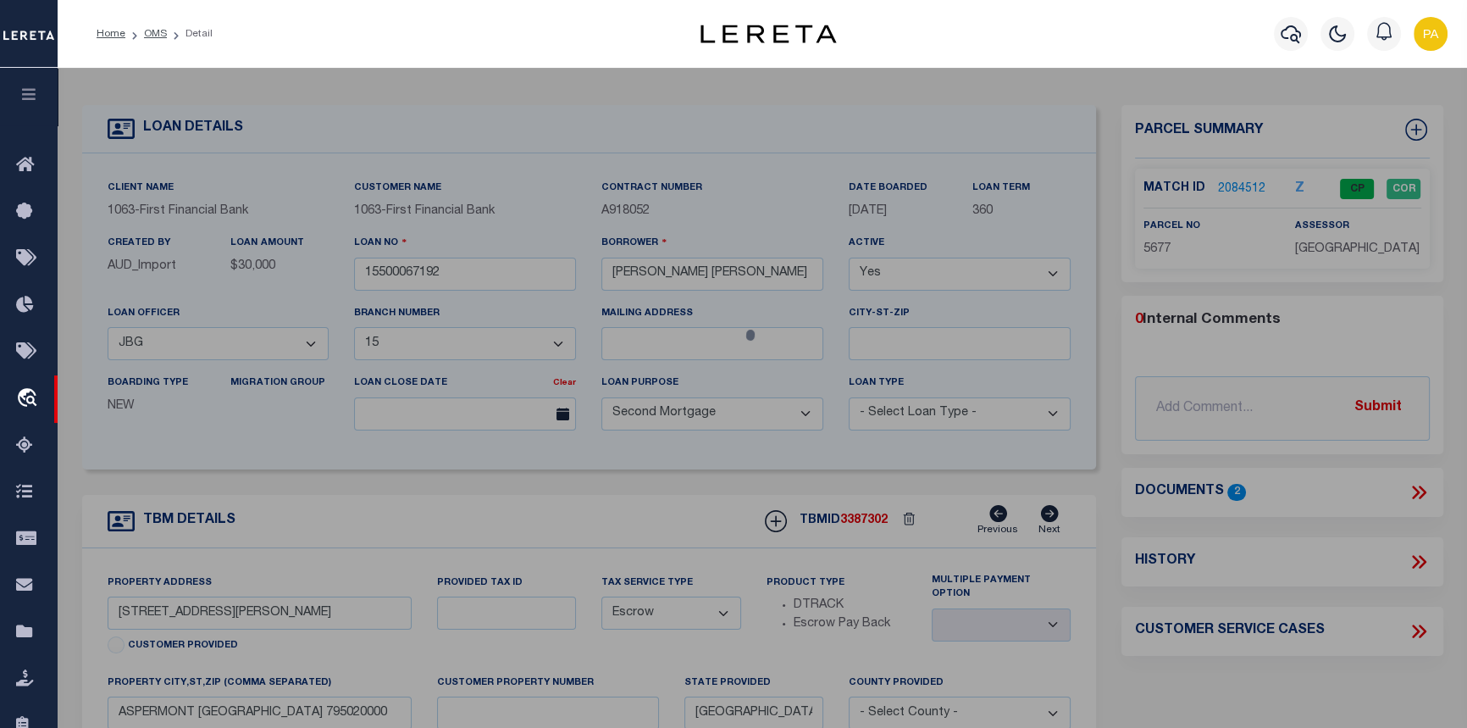
checkbox input "false"
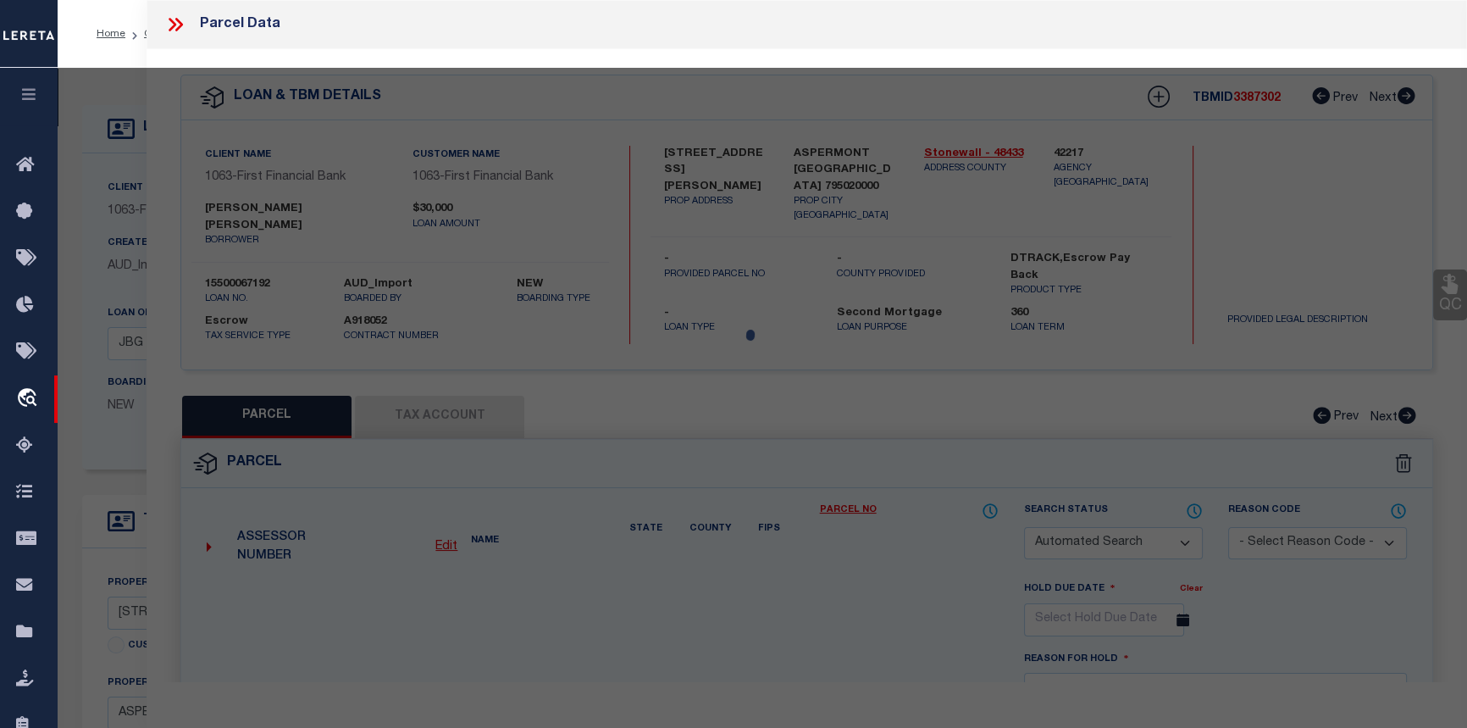
select select "CP"
type input "[PERSON_NAME] AND [PERSON_NAME]"
select select "AGW"
select select "ADD"
type input "1464 [PERSON_NAME]"
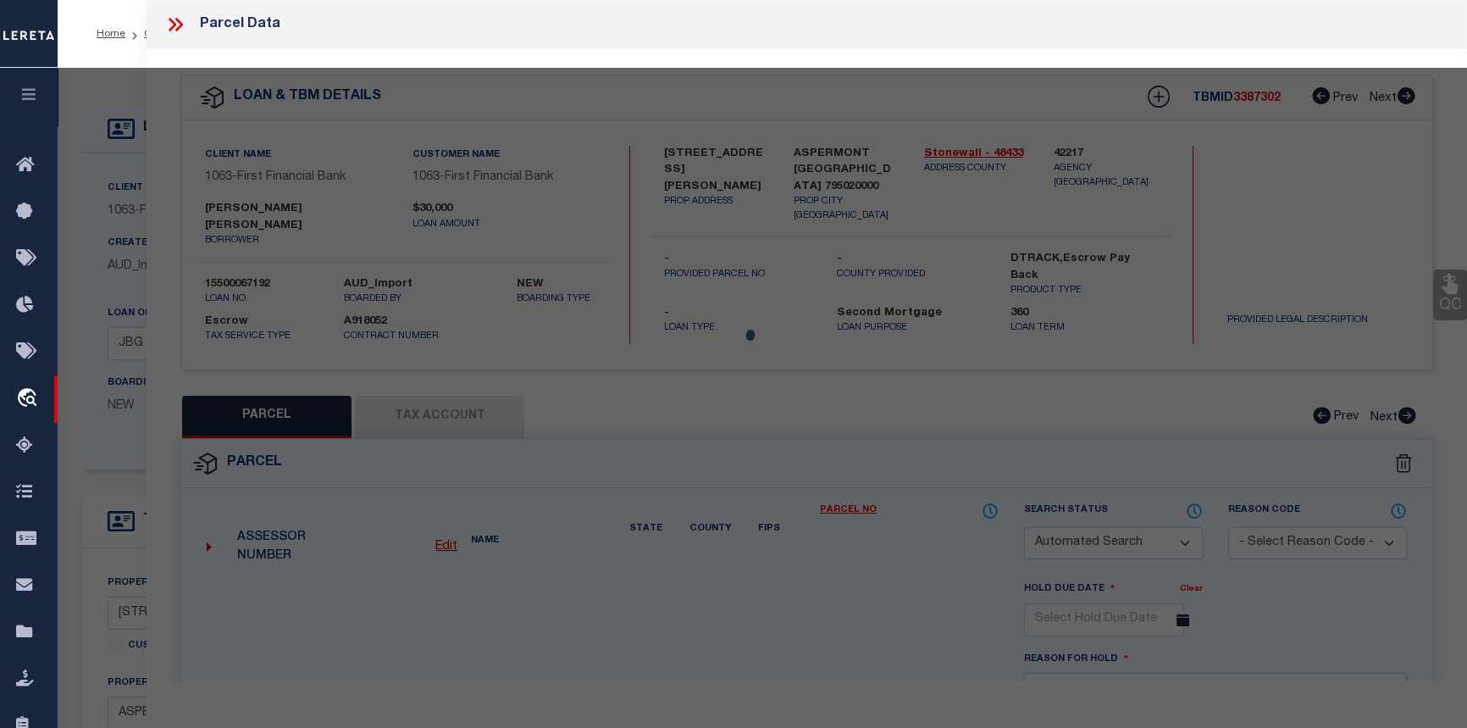
checkbox input "false"
type input "ASPERMONT [GEOGRAPHIC_DATA] 79502"
type textarea "ASPERMONT SOUTH CENTRAL ANNEX, BLOCK 23, LOT 2"
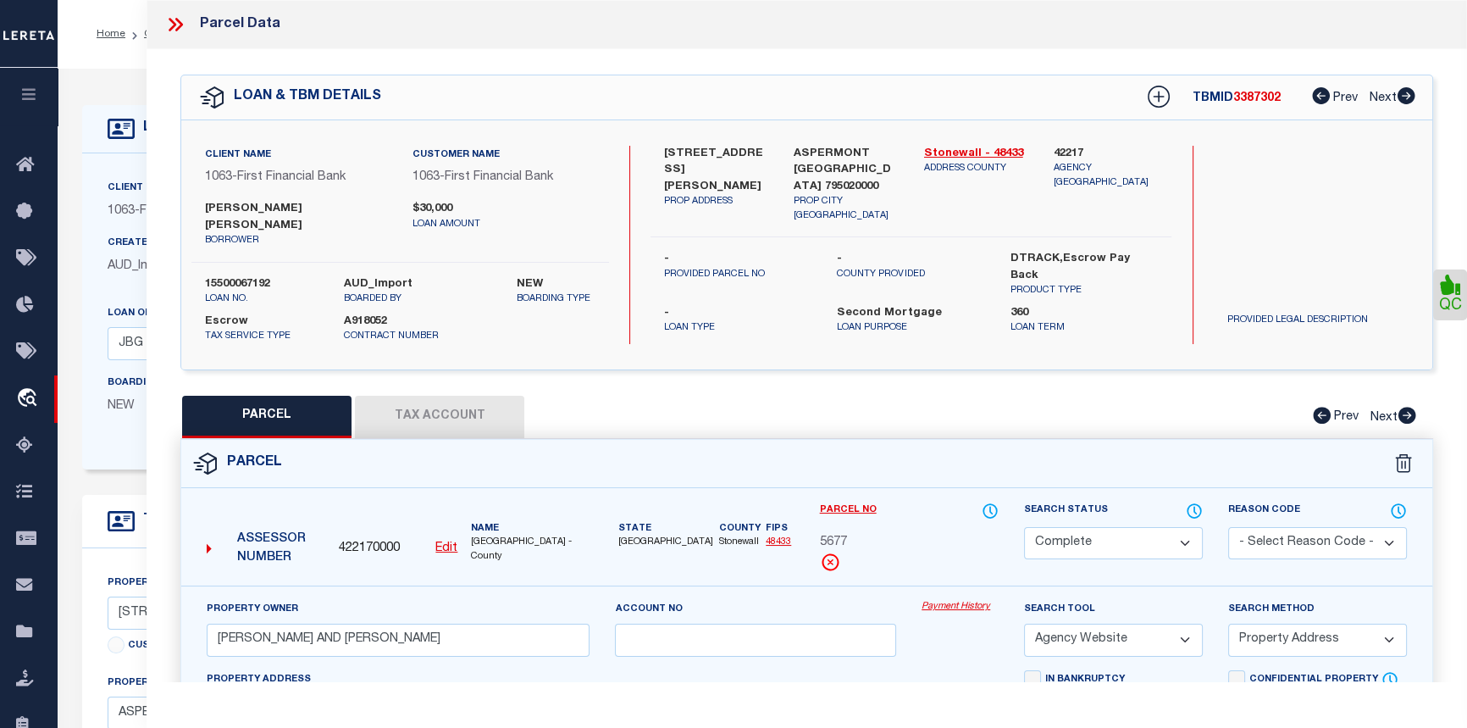
click at [945, 600] on link "Payment History" at bounding box center [960, 607] width 77 height 14
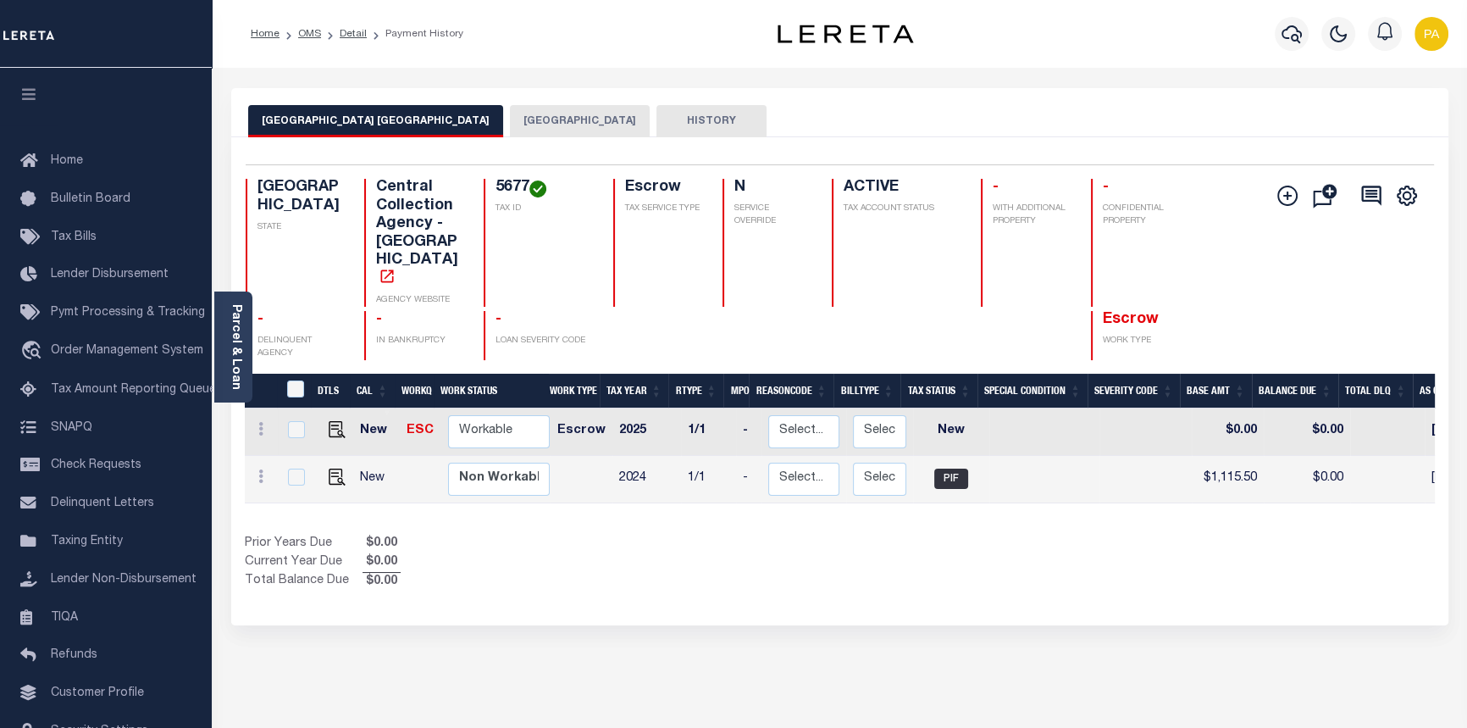
drag, startPoint x: 1032, startPoint y: 477, endPoint x: 1074, endPoint y: 486, distance: 43.4
click at [1074, 486] on div "DTLS CAL WorkQ Work Status Work Type Tax Year RType MPO ReasonCode BillType Tax…" at bounding box center [840, 483] width 1190 height 218
click at [576, 117] on button "STONEWALL COUNTY" at bounding box center [580, 121] width 140 height 32
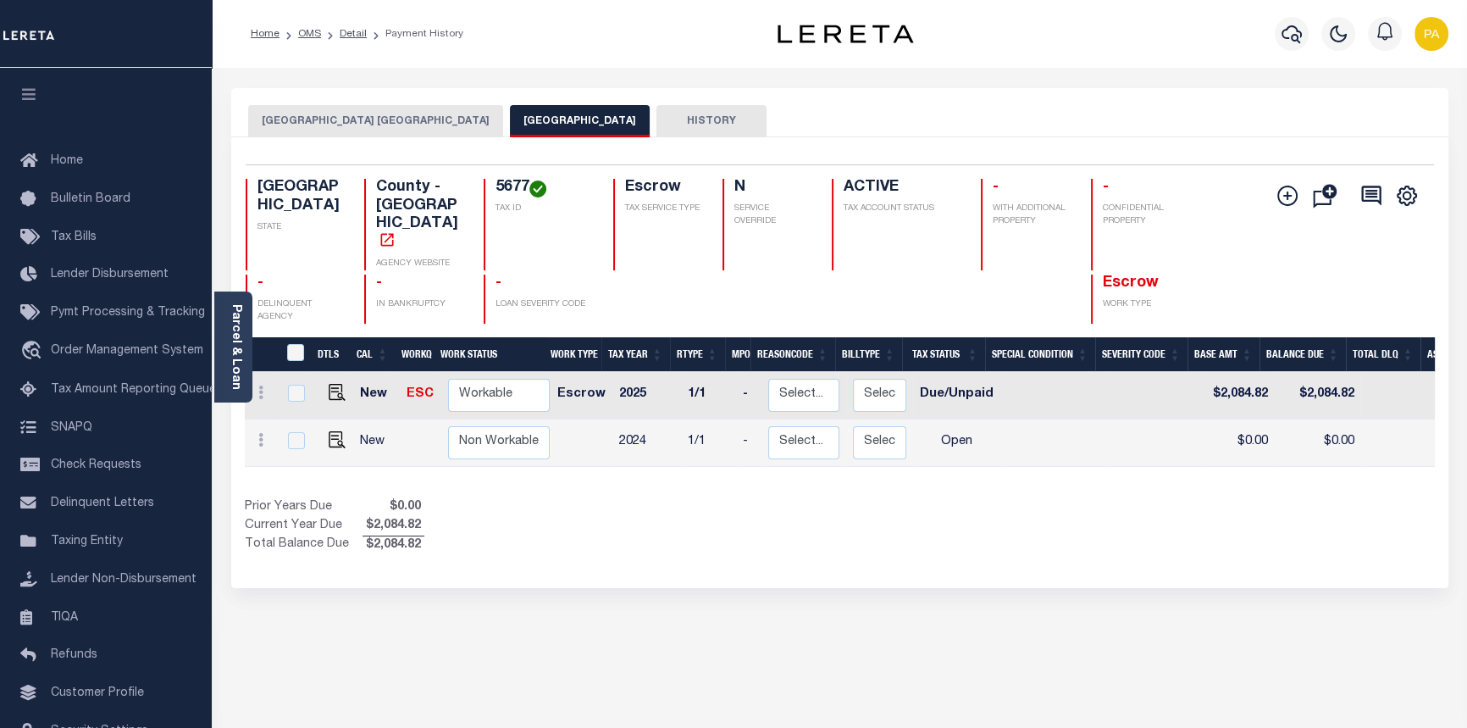
click at [305, 109] on button "STONEWALL COUNTY APPRAISAL DISTRICT" at bounding box center [375, 121] width 255 height 32
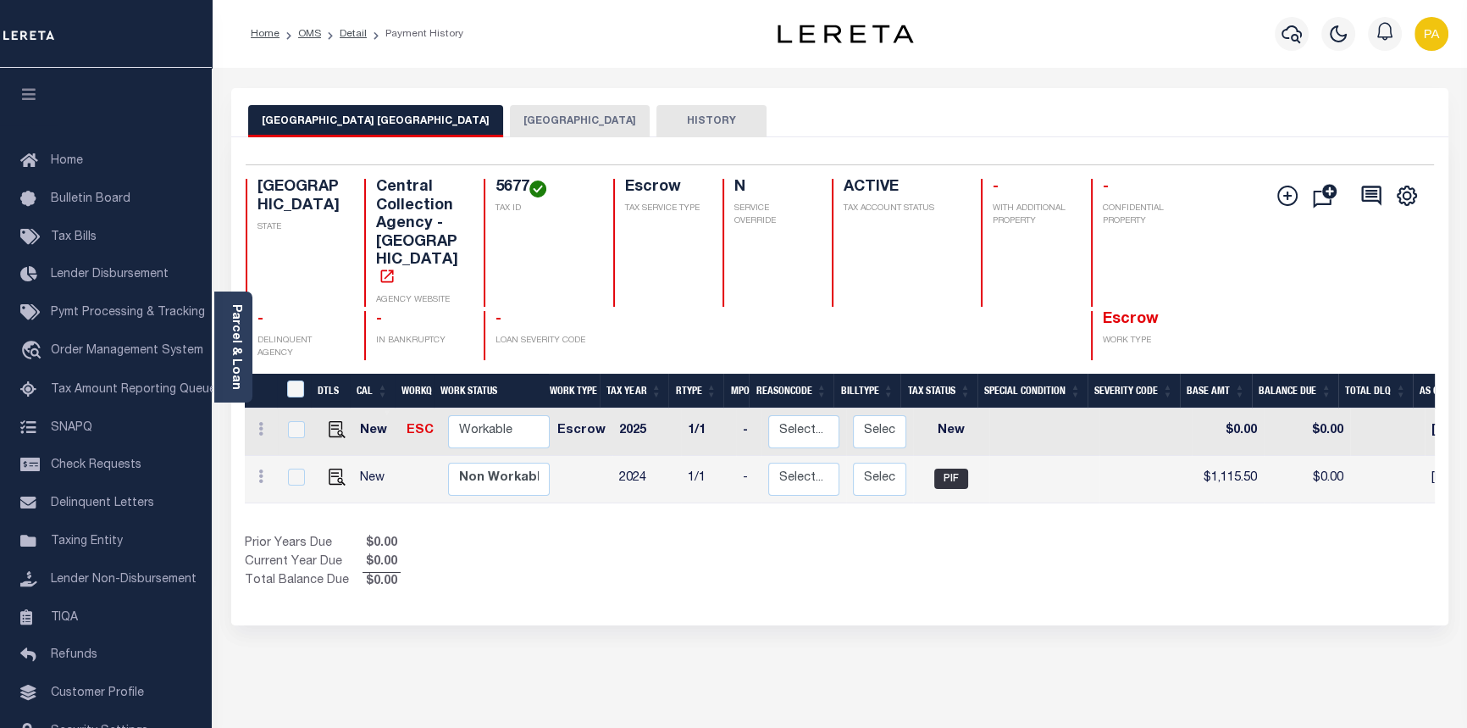
drag, startPoint x: 711, startPoint y: 477, endPoint x: 1093, endPoint y: 520, distance: 384.5
click at [1093, 520] on div "DTLS CAL WorkQ Work Status Work Type Tax Year RType MPO ReasonCode BillType Tax…" at bounding box center [840, 483] width 1190 height 218
click at [303, 37] on link "OMS" at bounding box center [309, 34] width 23 height 10
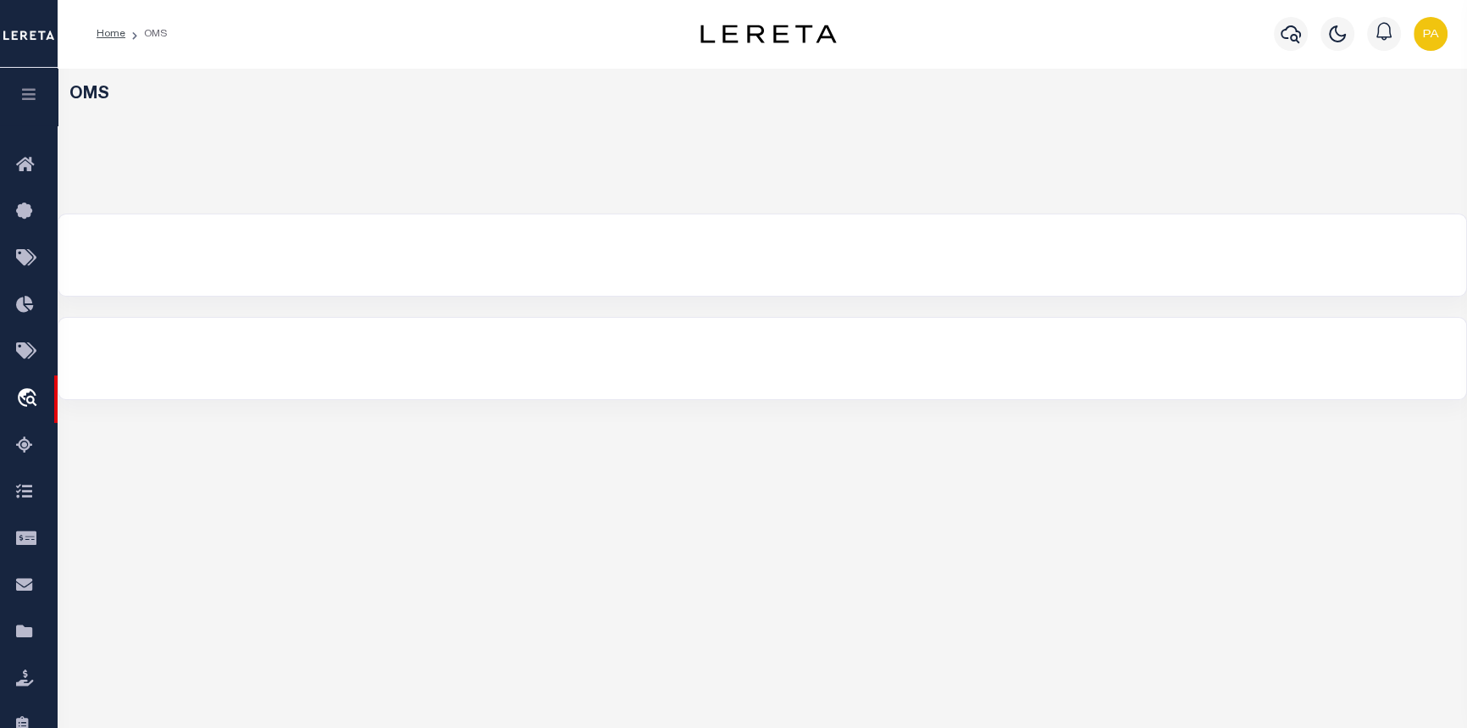
select select "200"
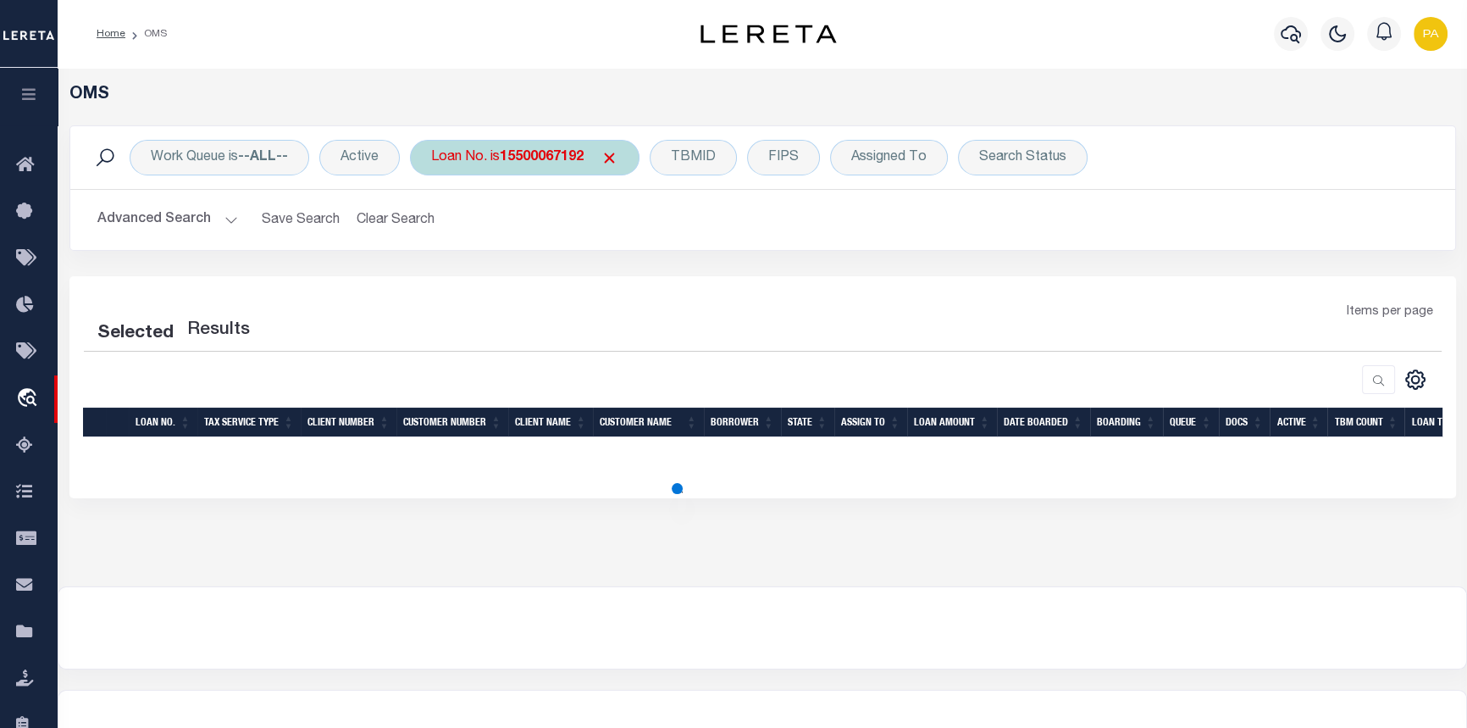
select select "200"
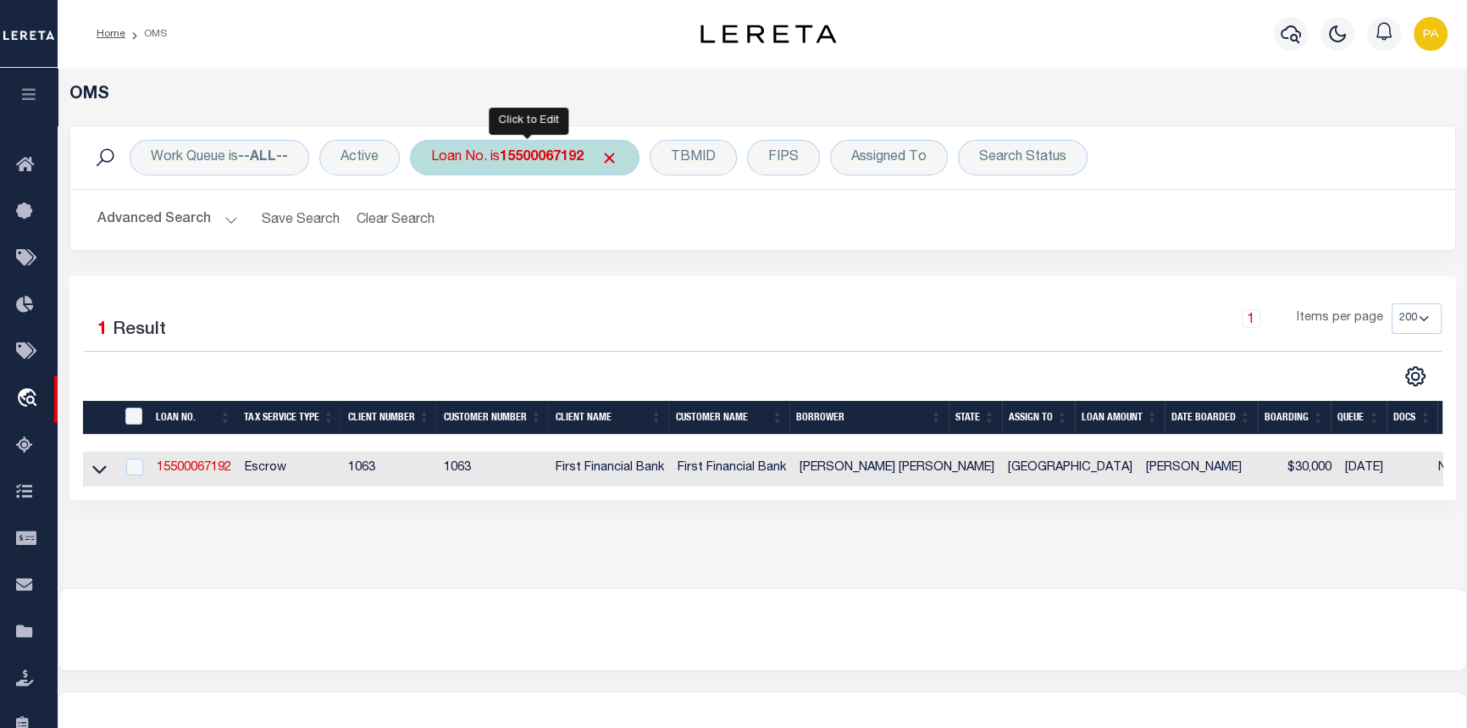
click at [530, 161] on b "15500067192" at bounding box center [542, 158] width 84 height 14
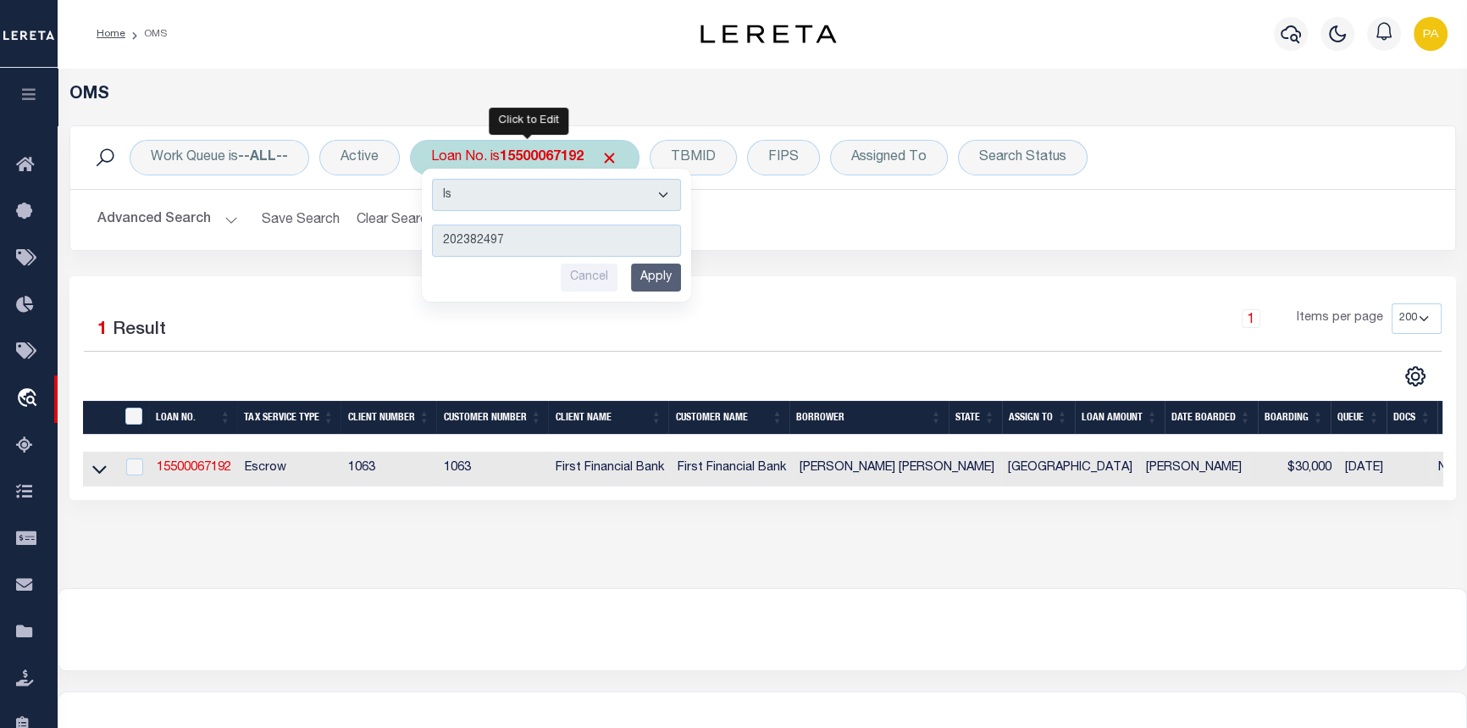
type input "202382497"
click at [648, 273] on input "Apply" at bounding box center [656, 277] width 50 height 28
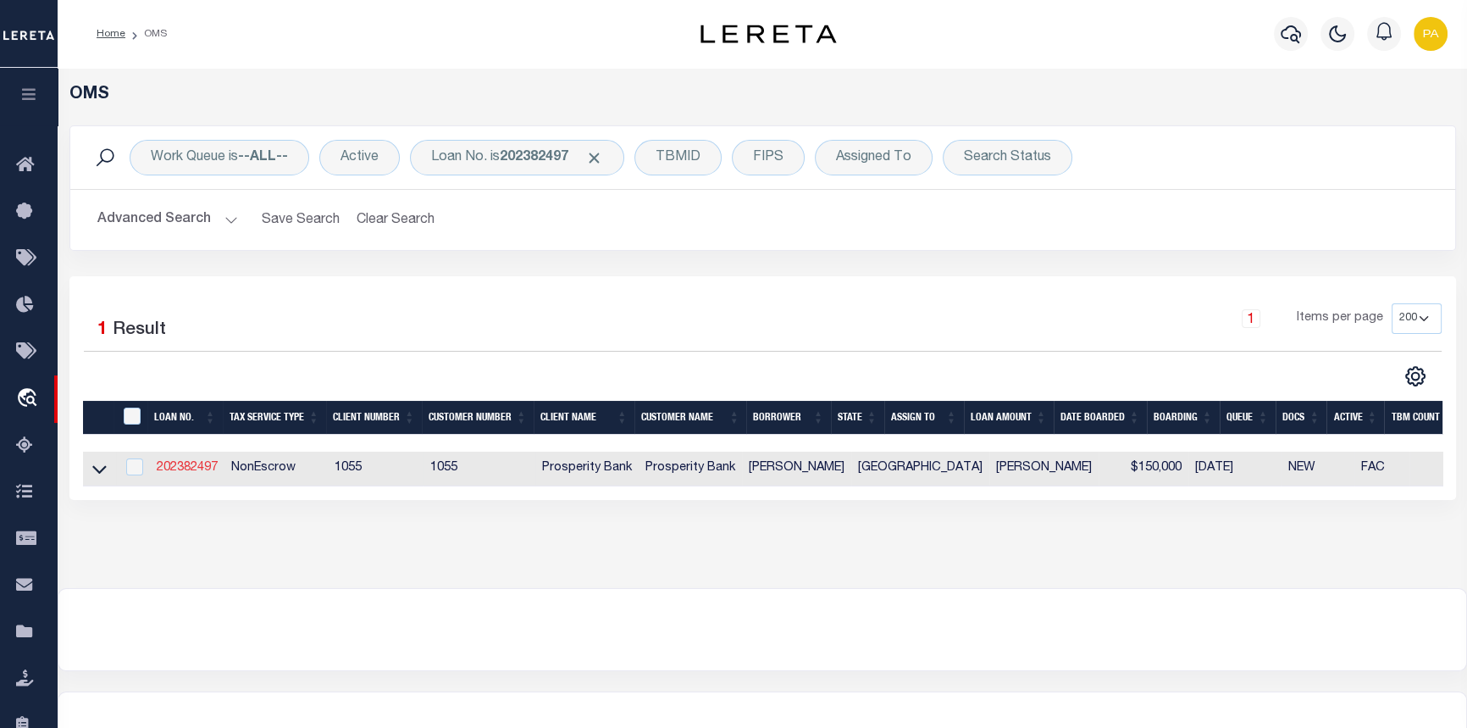
click at [169, 469] on link "202382497" at bounding box center [187, 468] width 61 height 12
type input "202382497"
type input "[PERSON_NAME]"
select select
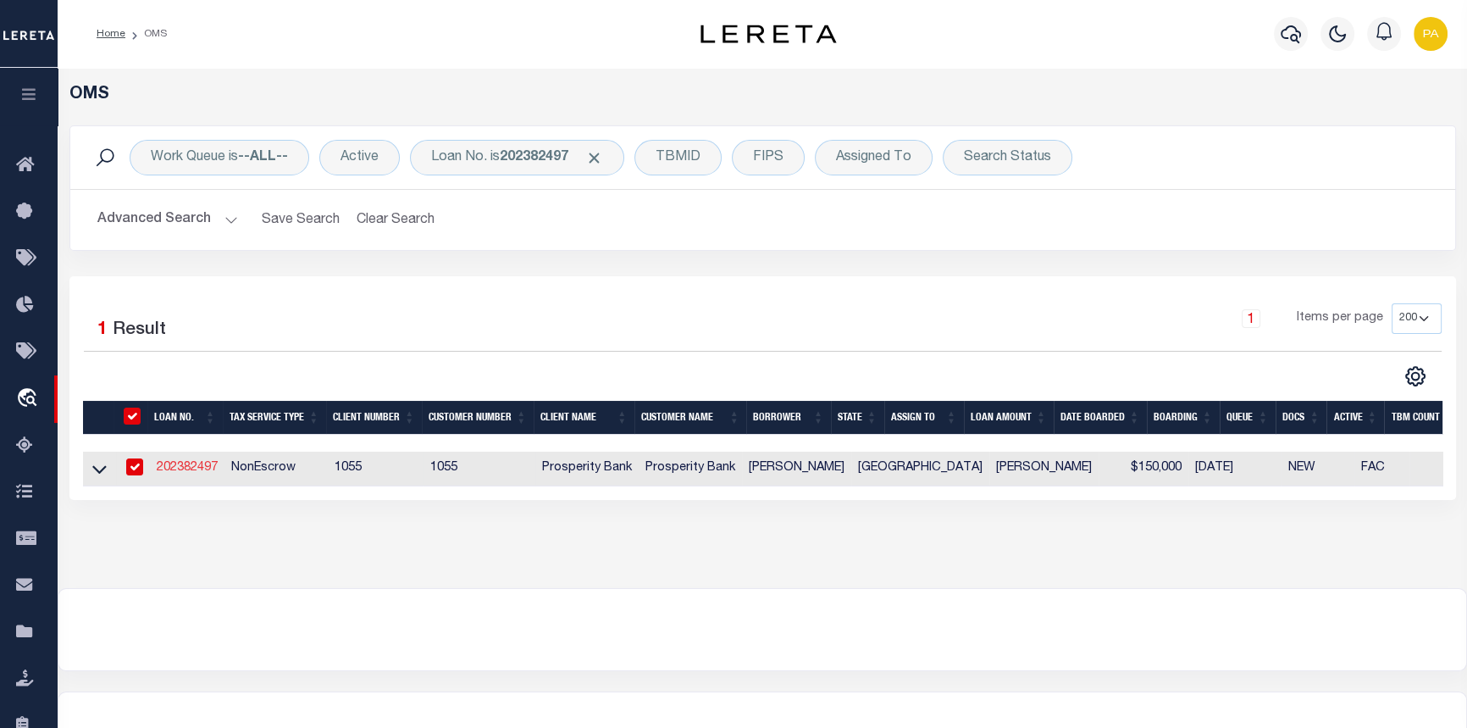
type input "7770 JUNE STREET"
type input "ORANGE TX 77632"
select select "100"
select select "NonEscrow"
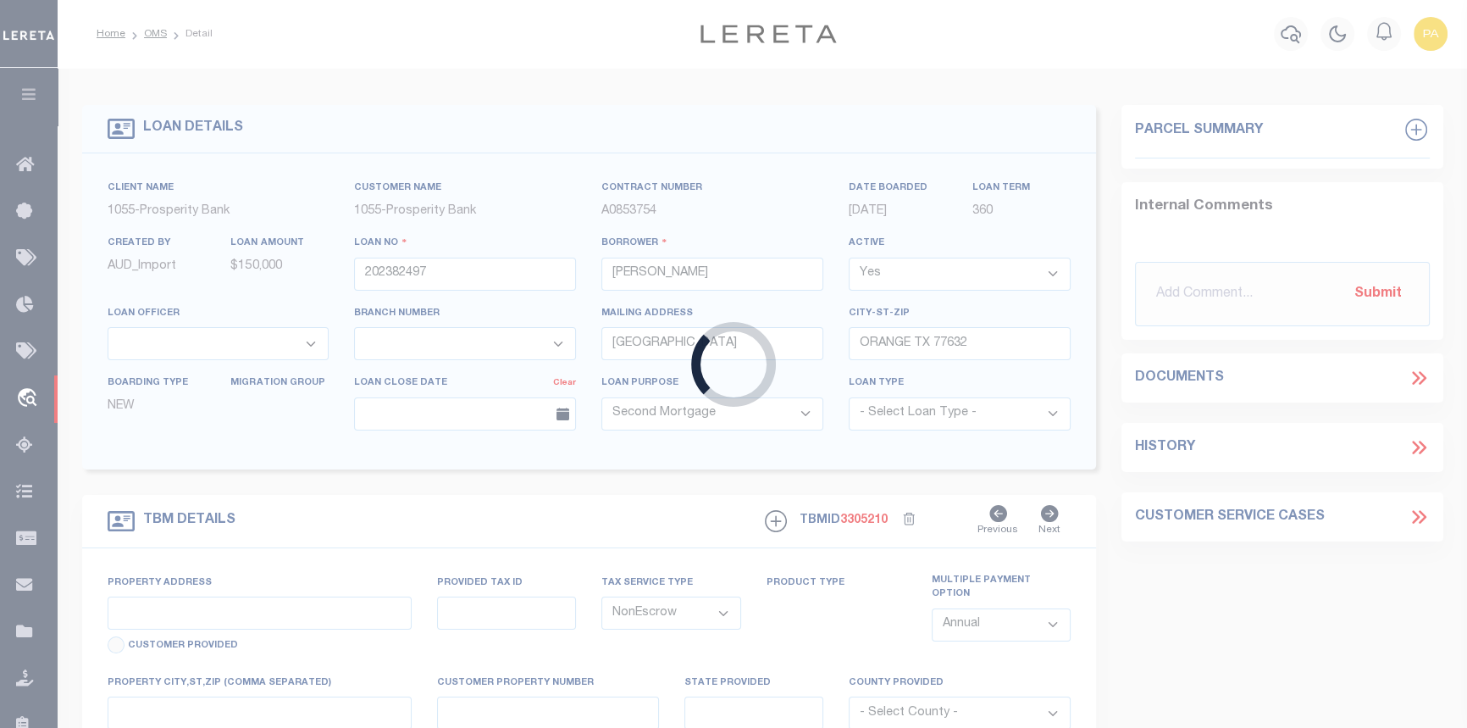
type input "7770 JUNE ST"
type input "R322479"
select select
type input "[GEOGRAPHIC_DATA]"
type textarea "LOT 3 E 40 FT LOT 4 BLK 7 GREENWOOD ACRES SECT 1"
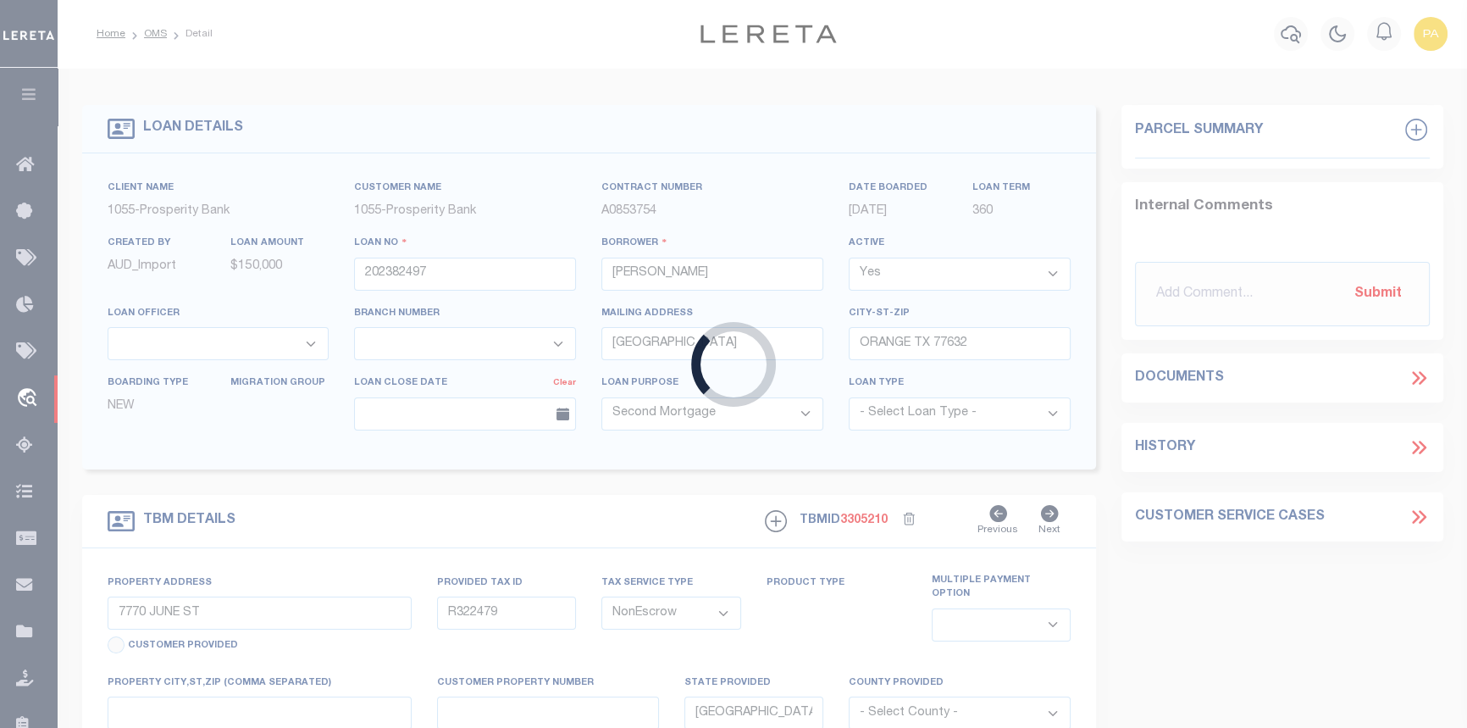
select select "10624"
select select "3988"
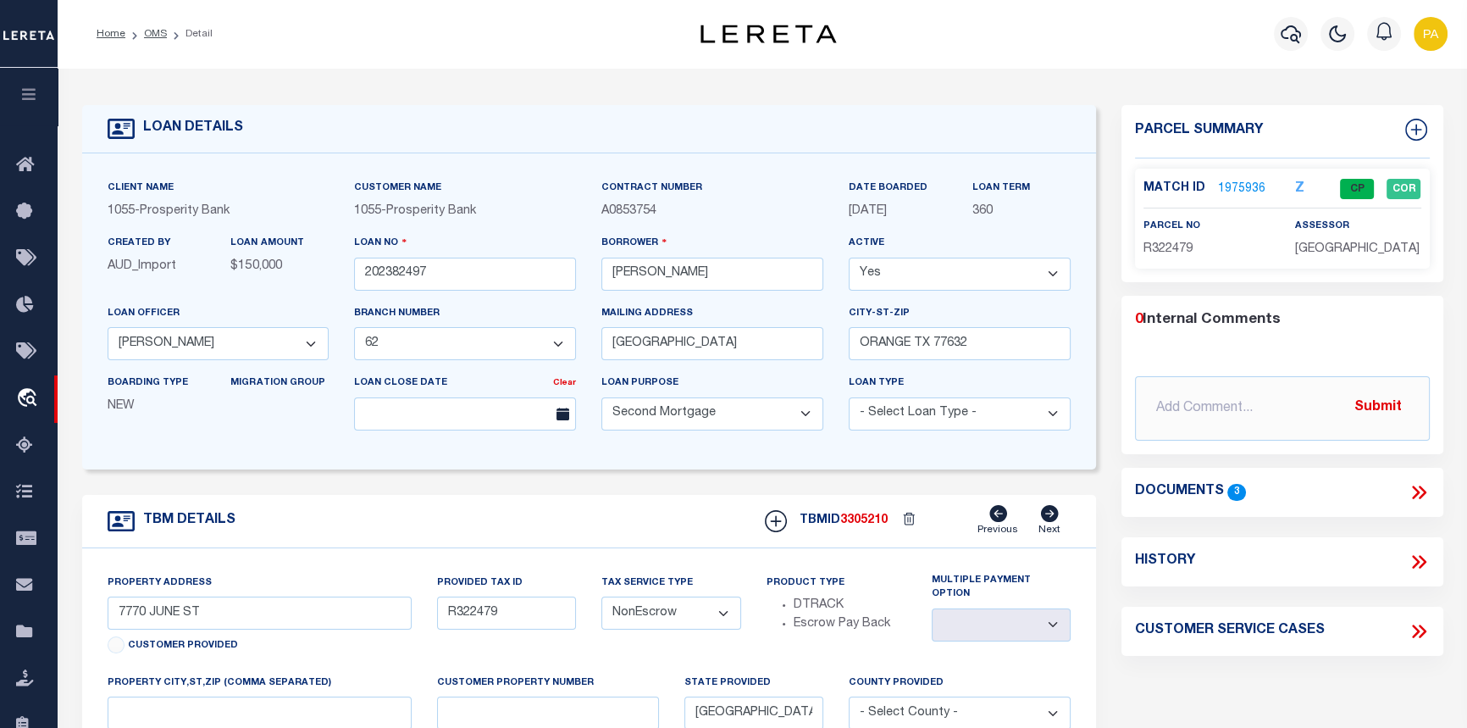
click at [1240, 183] on link "1975936" at bounding box center [1241, 189] width 47 height 18
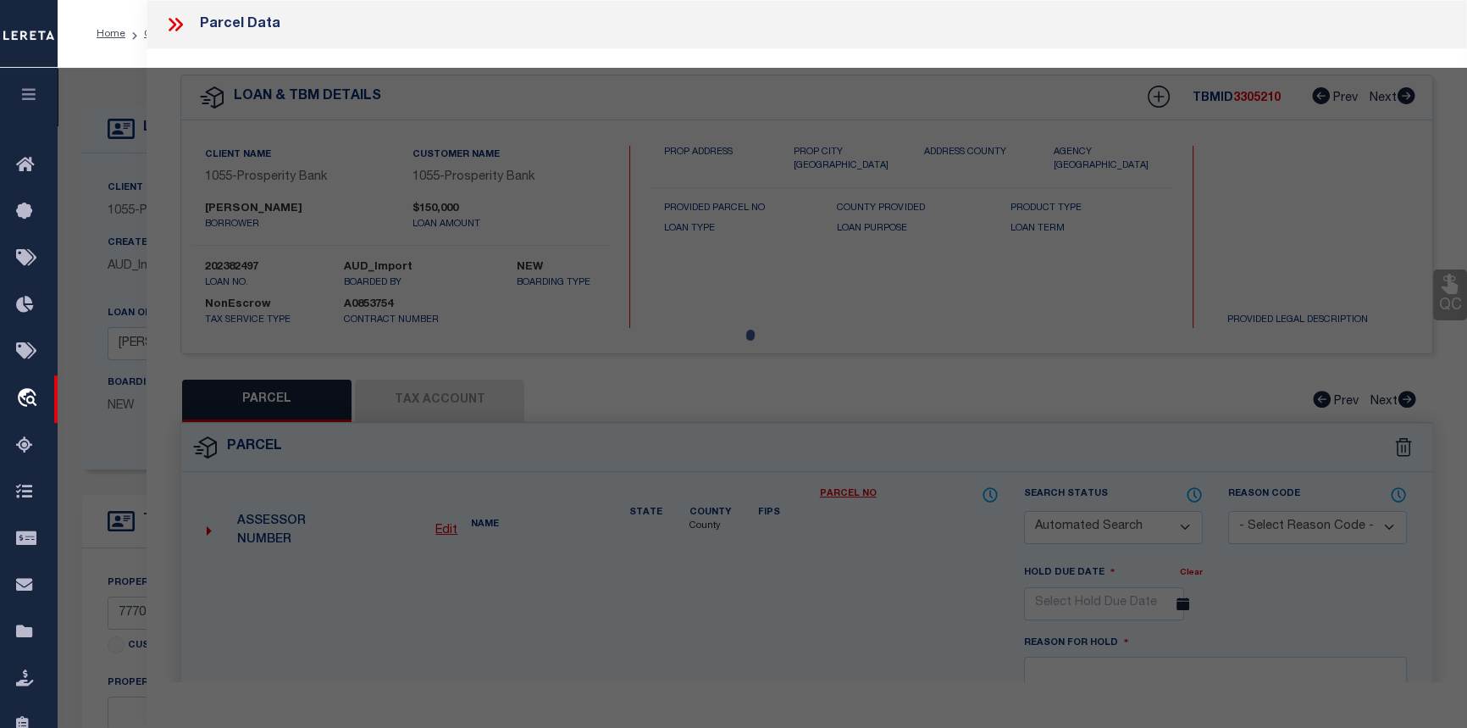
checkbox input "false"
select select "CP"
type input "LACK, MARK E & JEANE B"
select select "AGW"
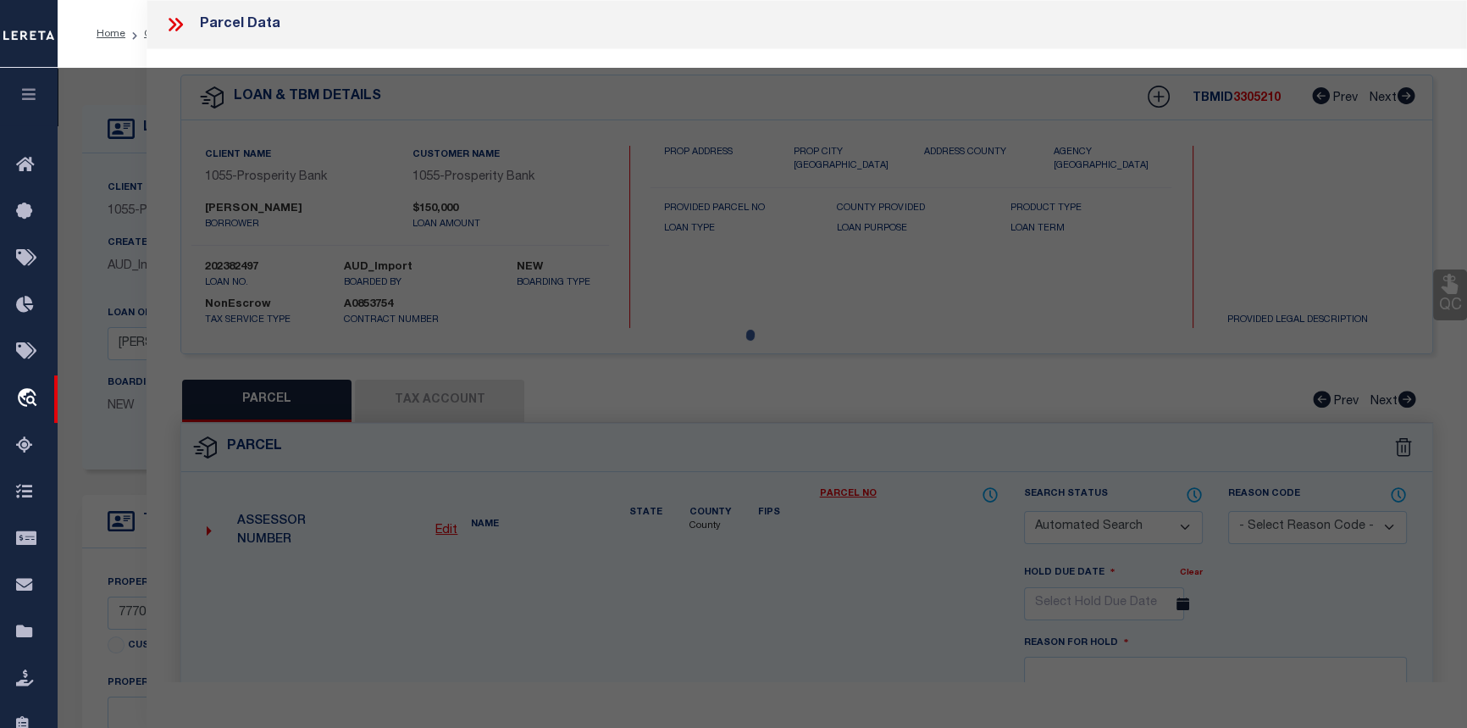
select select "ADD"
type input "7770 JUNE ST"
checkbox input "false"
type input "Orange TX"
type textarea "[GEOGRAPHIC_DATA], SECTION 1, BLOCK 7, Lot 3 & E 40 OF 4, ACRES 0.2995"
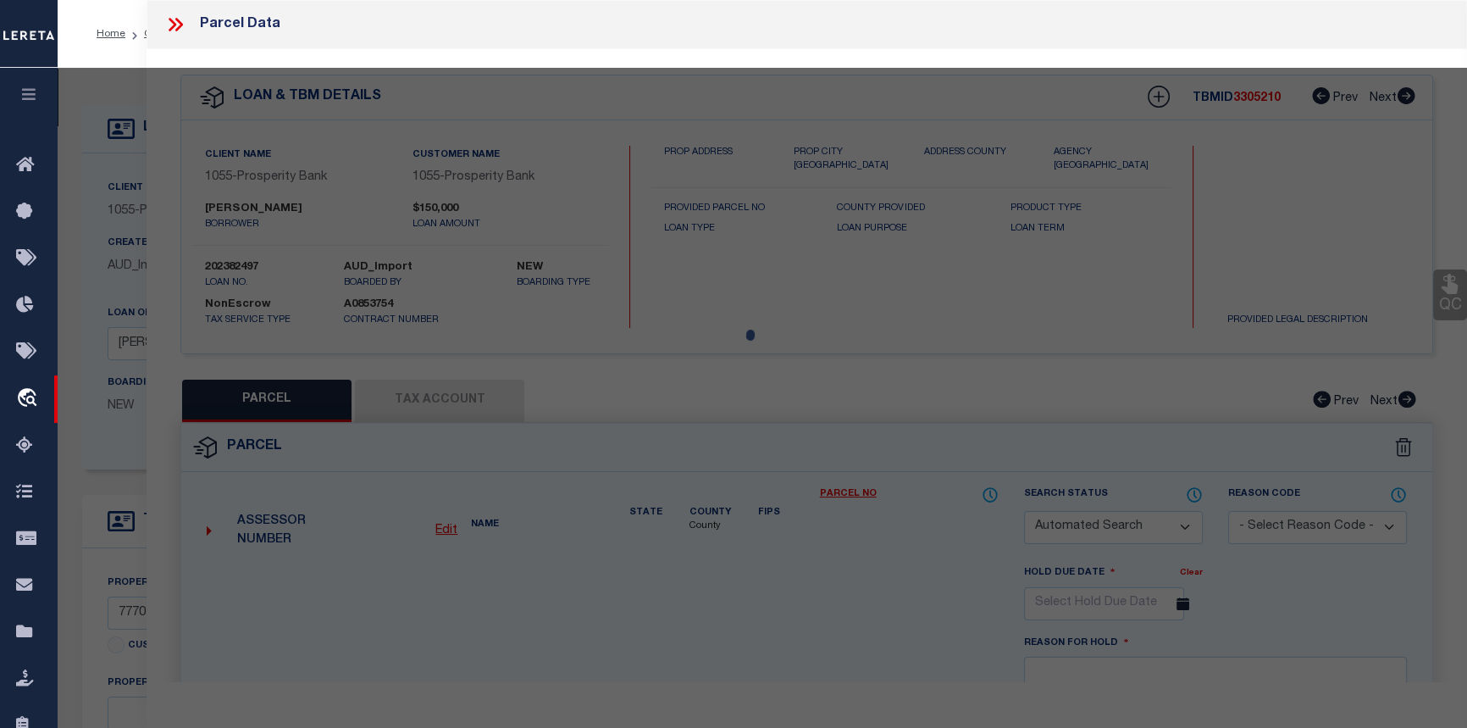
type textarea "Tax ID Special Project"
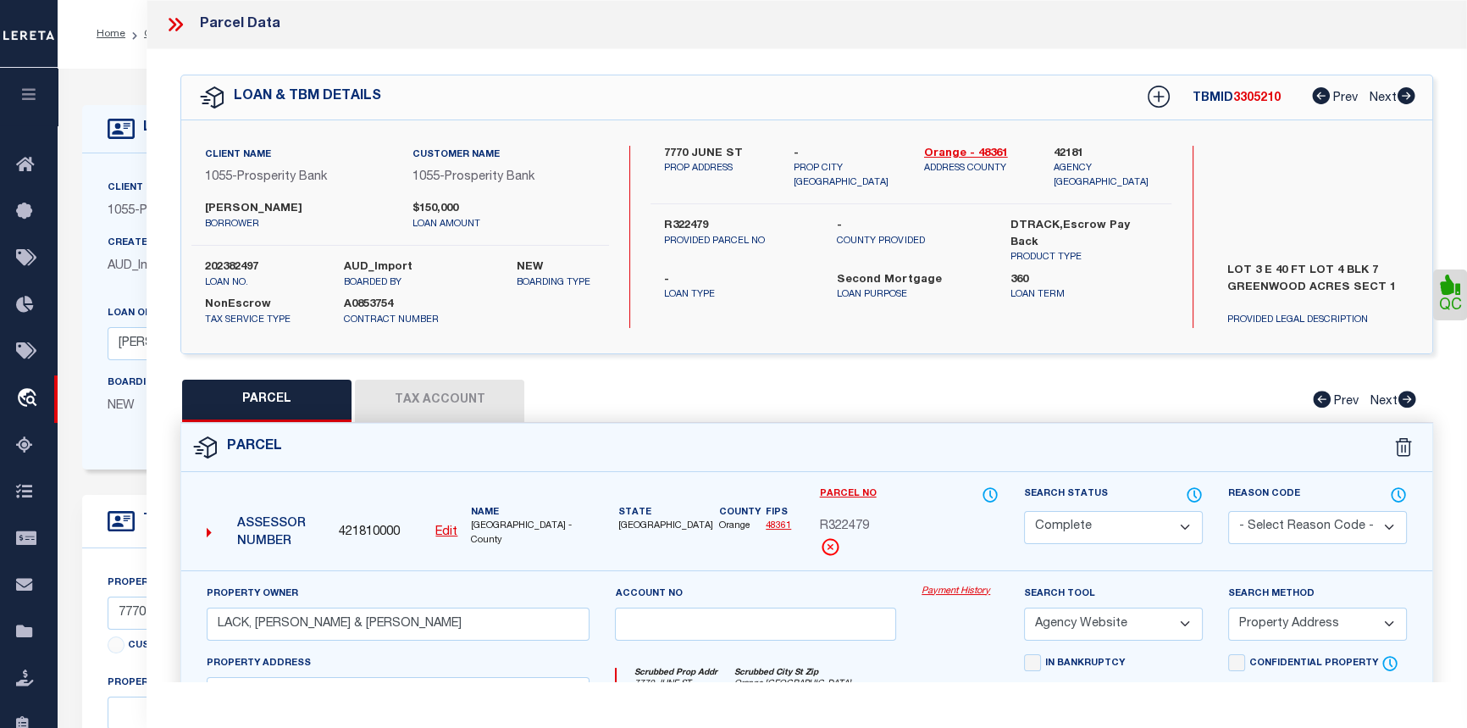
click at [967, 593] on link "Payment History" at bounding box center [960, 591] width 77 height 14
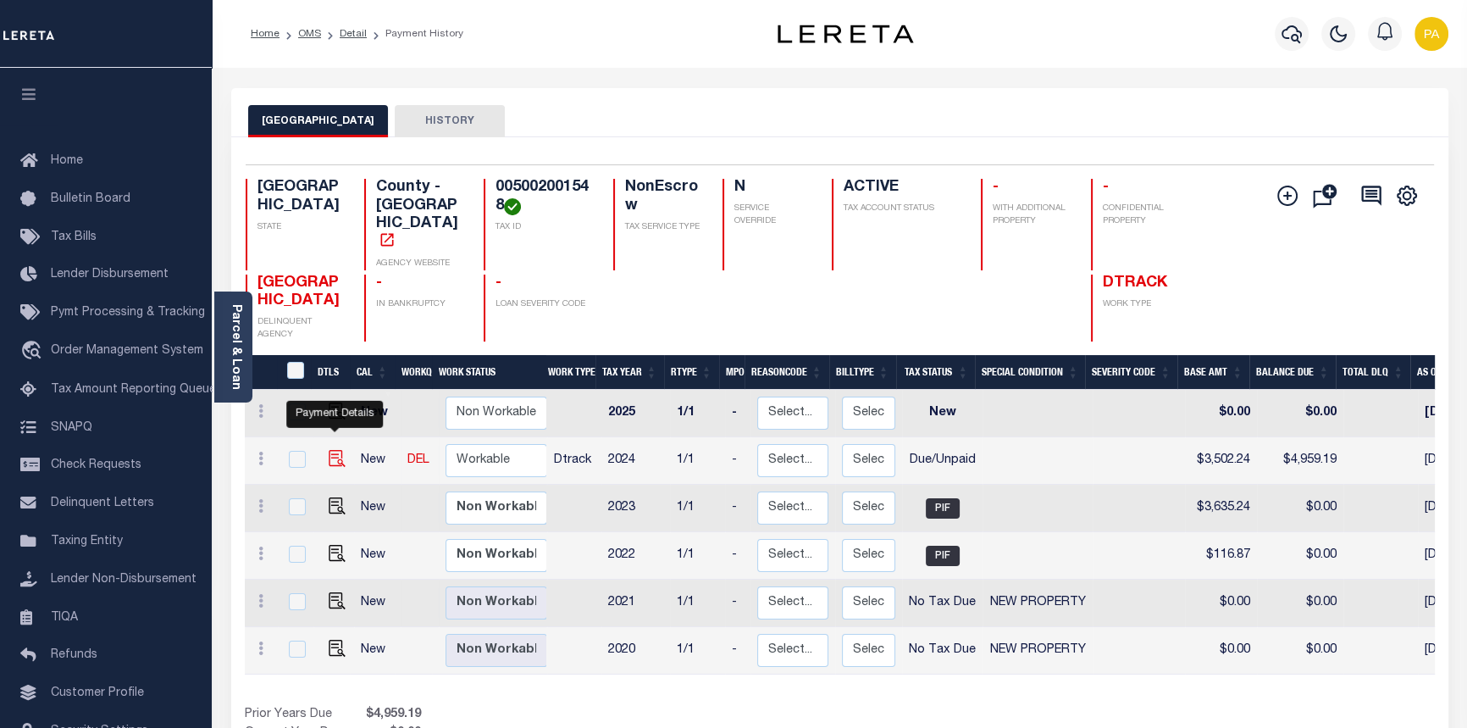
click at [330, 450] on img "" at bounding box center [337, 458] width 17 height 17
checkbox input "true"
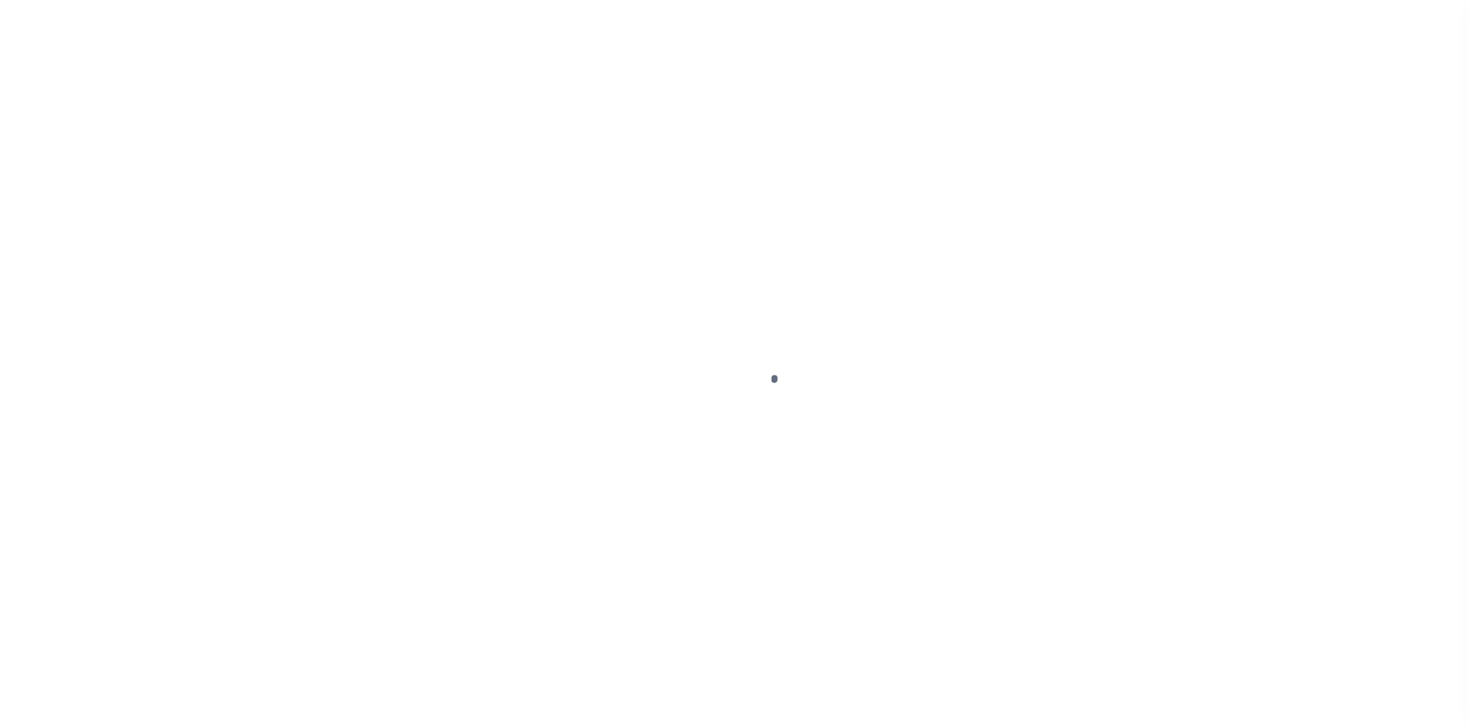
select select "DUE"
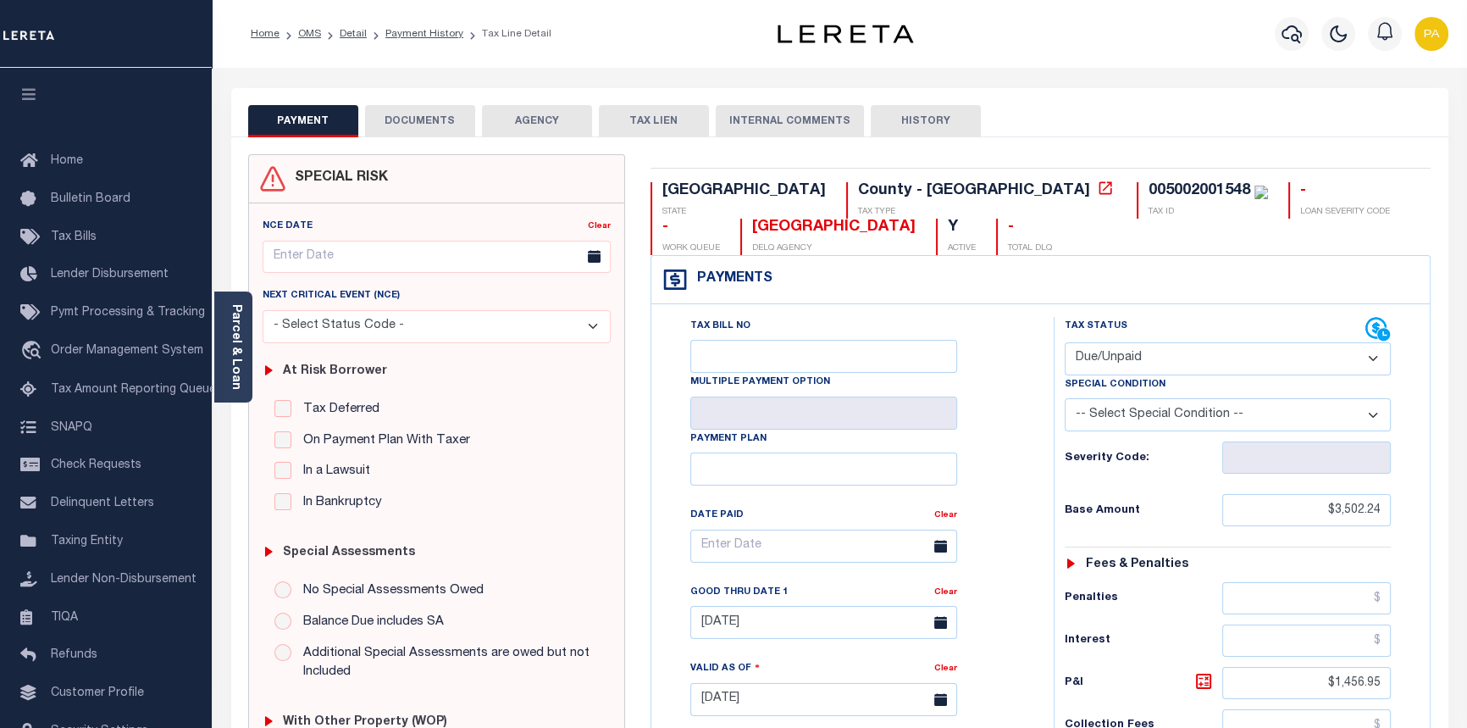
click at [430, 124] on button "DOCUMENTS" at bounding box center [420, 121] width 110 height 32
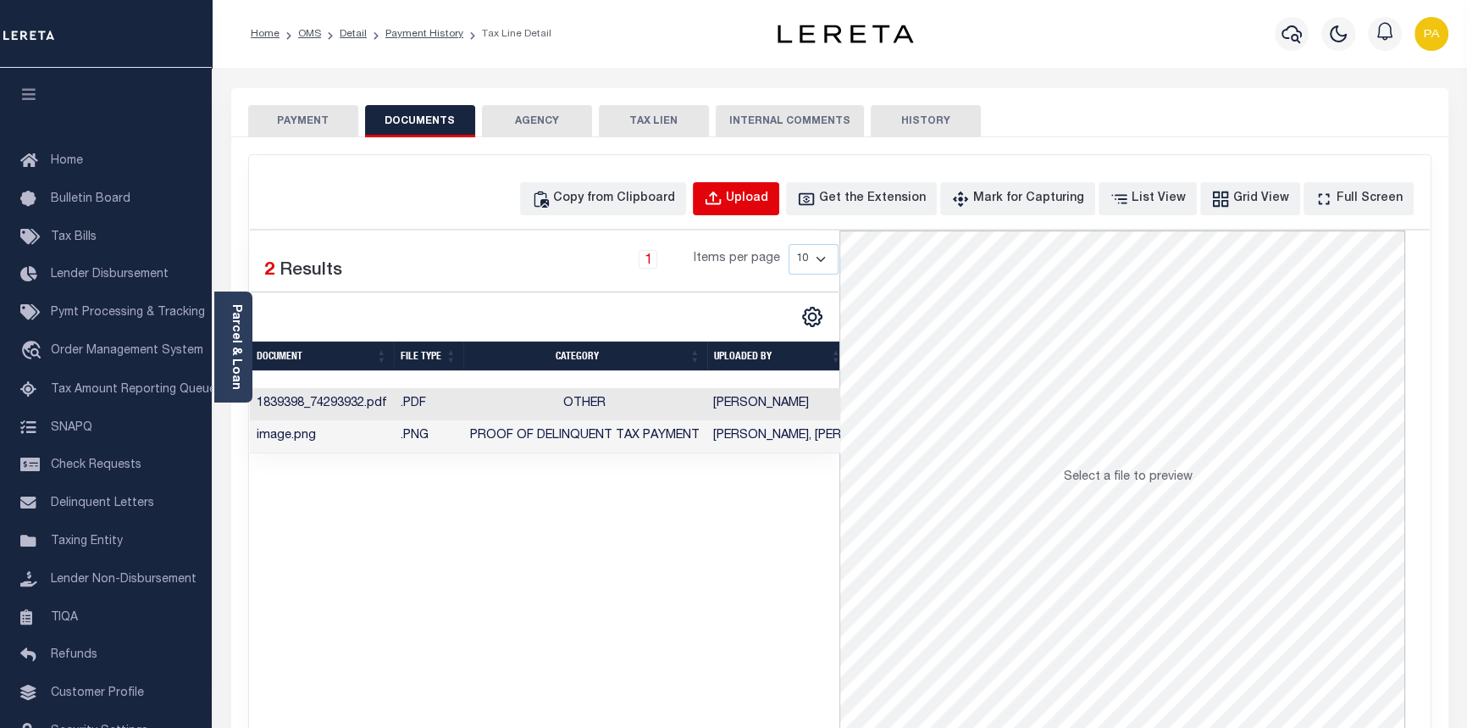
click at [768, 197] on div "Upload" at bounding box center [747, 199] width 42 height 19
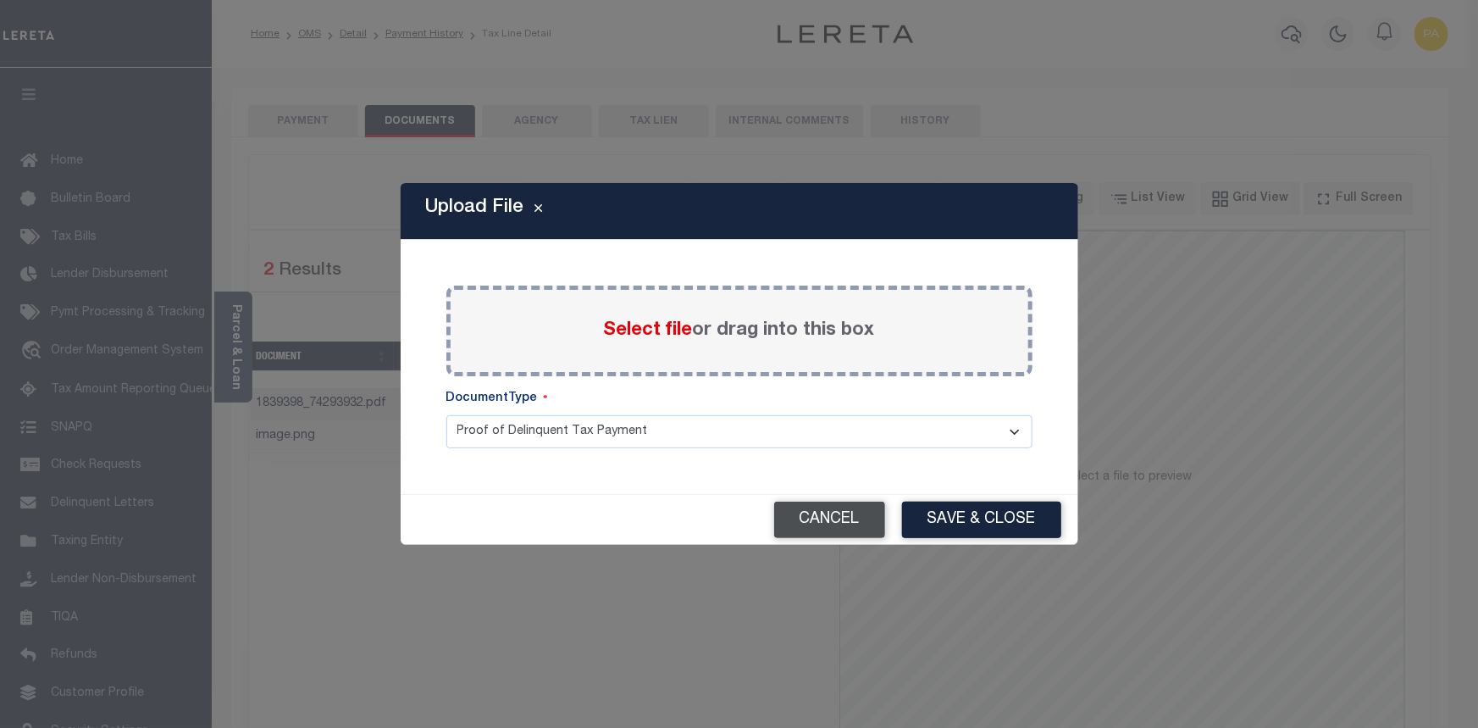
click at [839, 532] on button "Cancel" at bounding box center [829, 519] width 111 height 36
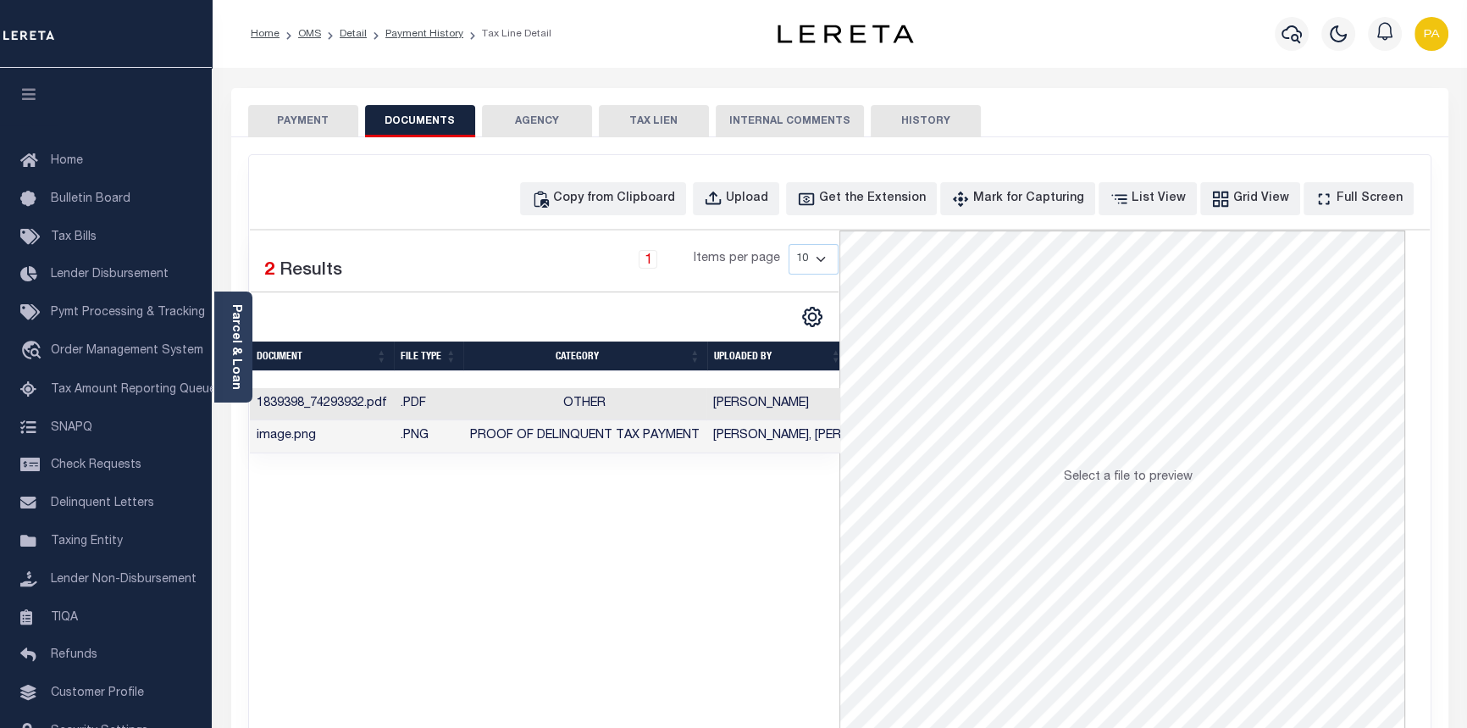
drag, startPoint x: 704, startPoint y: 466, endPoint x: 812, endPoint y: 461, distance: 108.5
click at [812, 461] on div "Selected 2 Results 1 Items per page 10 25 50 100" at bounding box center [545, 484] width 590 height 508
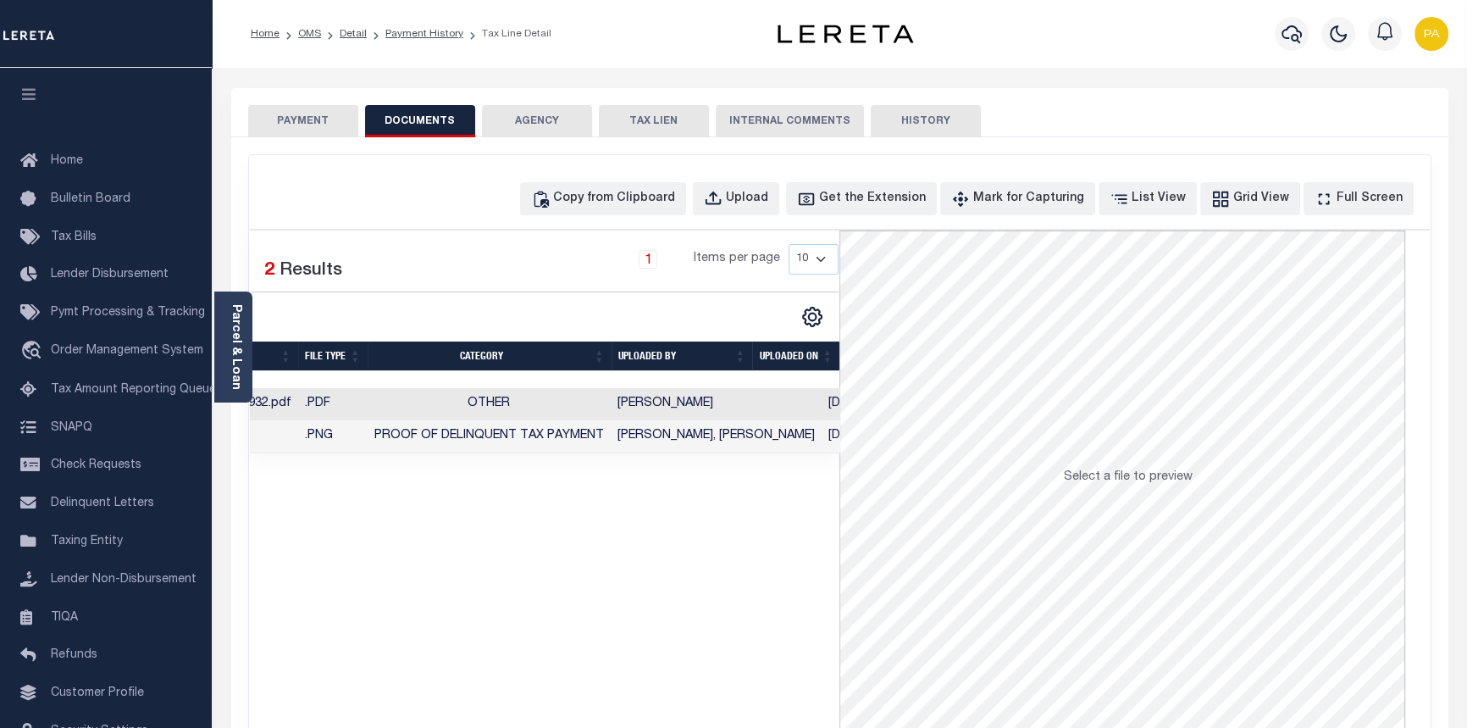
scroll to position [0, 47]
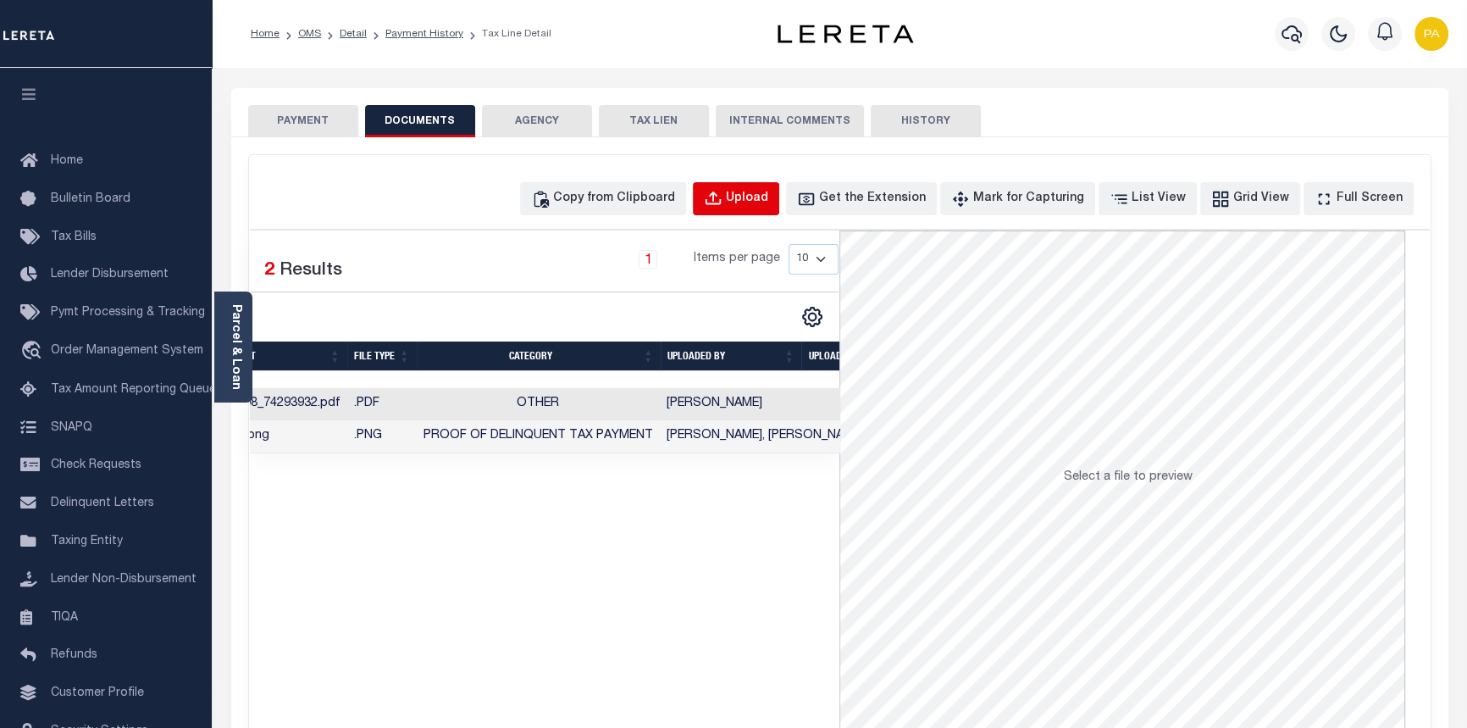
click at [767, 198] on div "Upload" at bounding box center [747, 199] width 42 height 19
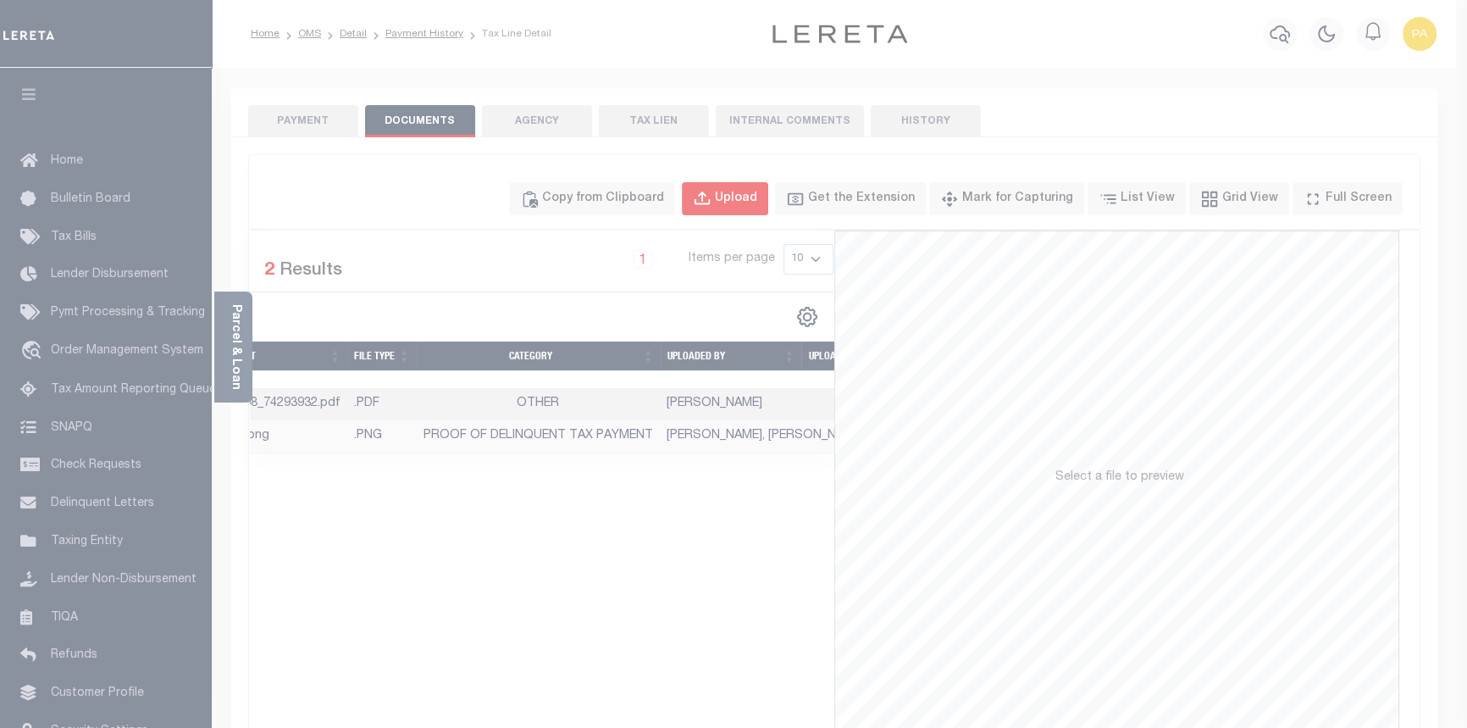
select select "POP"
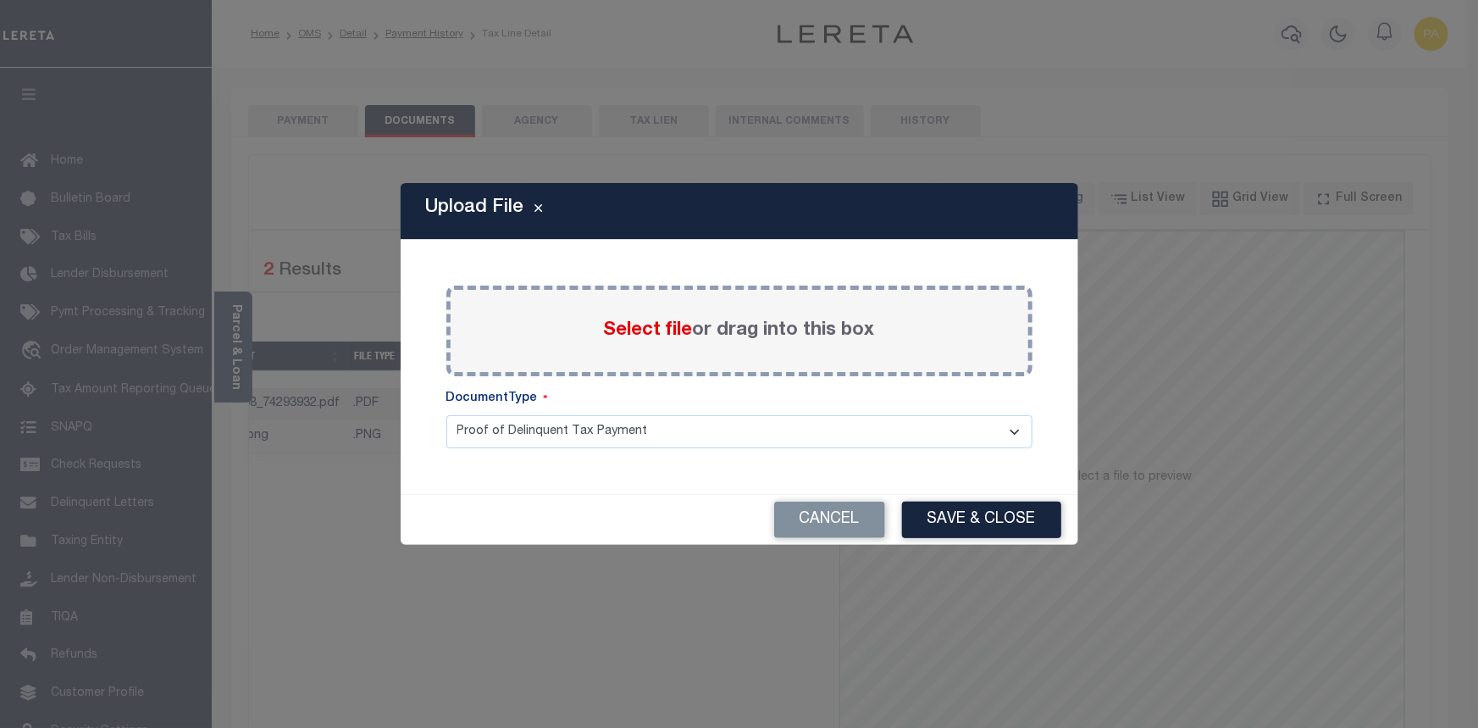
click at [643, 330] on span "Select file" at bounding box center [648, 330] width 89 height 19
click at [0, 0] on input "Select file or drag into this box" at bounding box center [0, 0] width 0 height 0
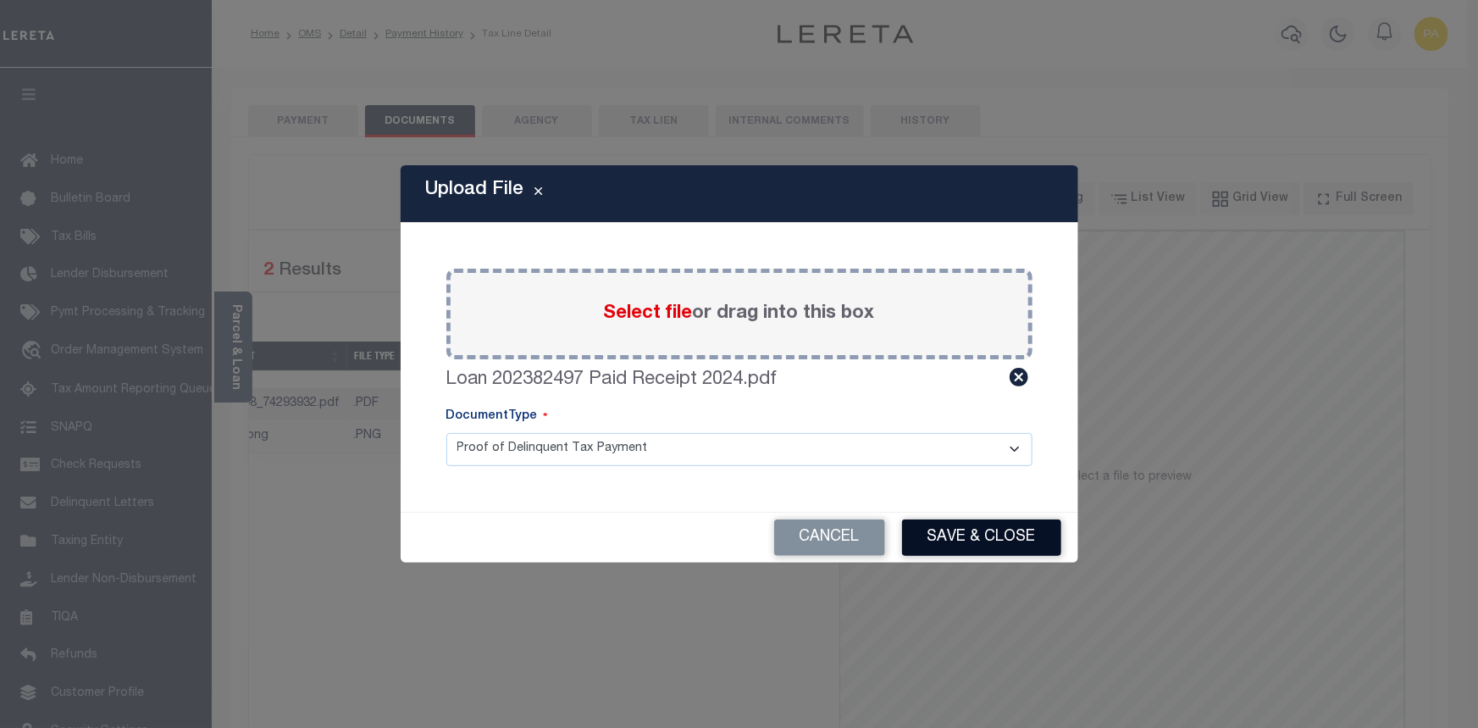
click at [995, 543] on button "Save & Close" at bounding box center [981, 537] width 159 height 36
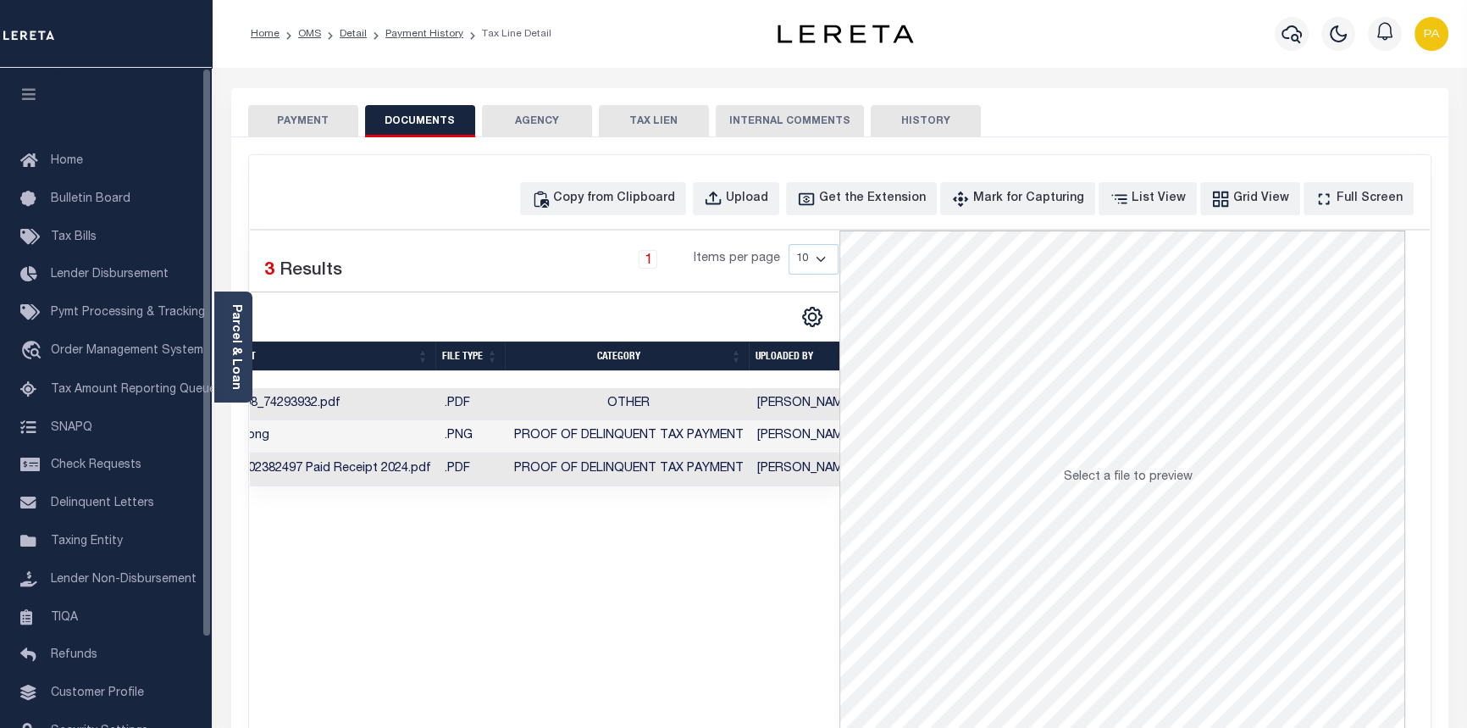
click at [296, 119] on button "PAYMENT" at bounding box center [303, 121] width 110 height 32
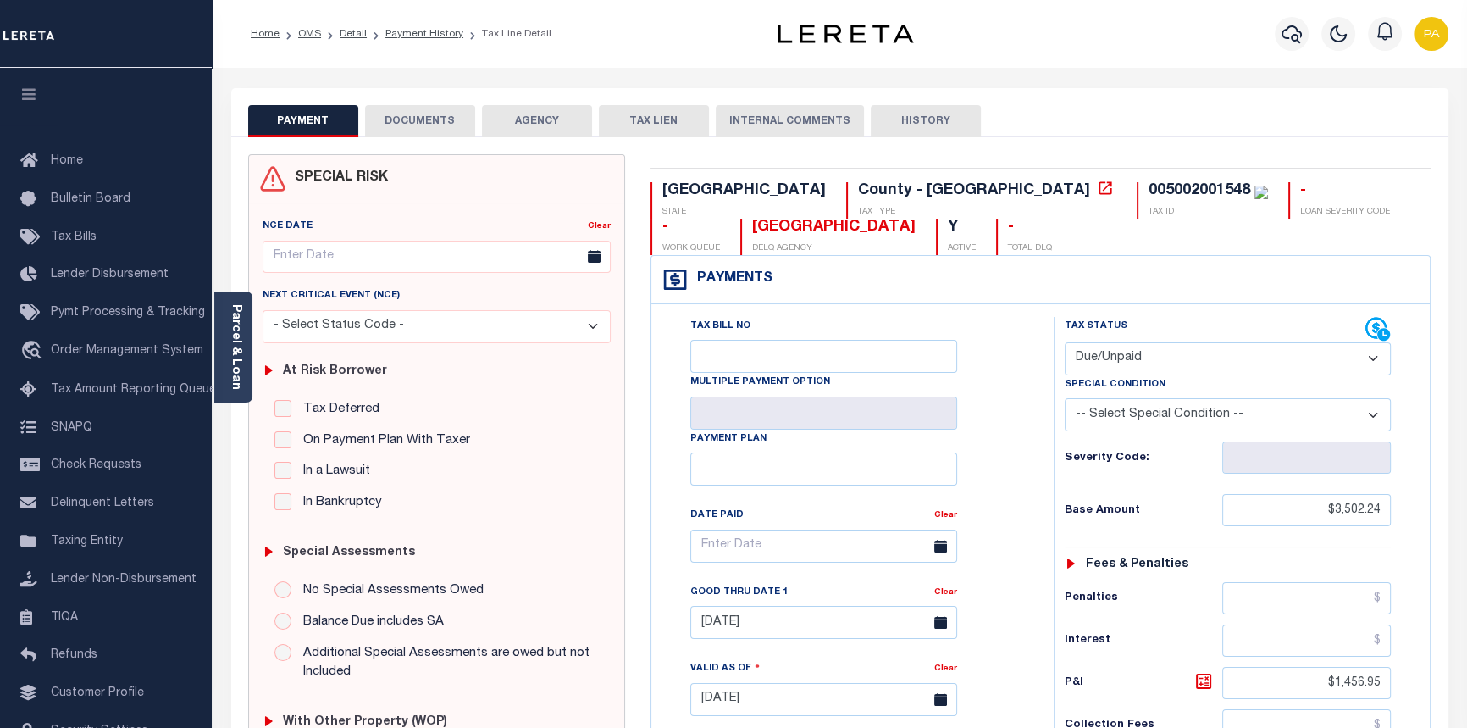
click at [1372, 359] on select "- Select Status Code - Open Due/Unpaid Paid Incomplete No Tax Due Internal Refu…" at bounding box center [1228, 358] width 327 height 33
select select "PYD"
click at [1065, 343] on select "- Select Status Code - Open Due/Unpaid Paid Incomplete No Tax Due Internal Refu…" at bounding box center [1228, 358] width 327 height 33
type input "[DATE]"
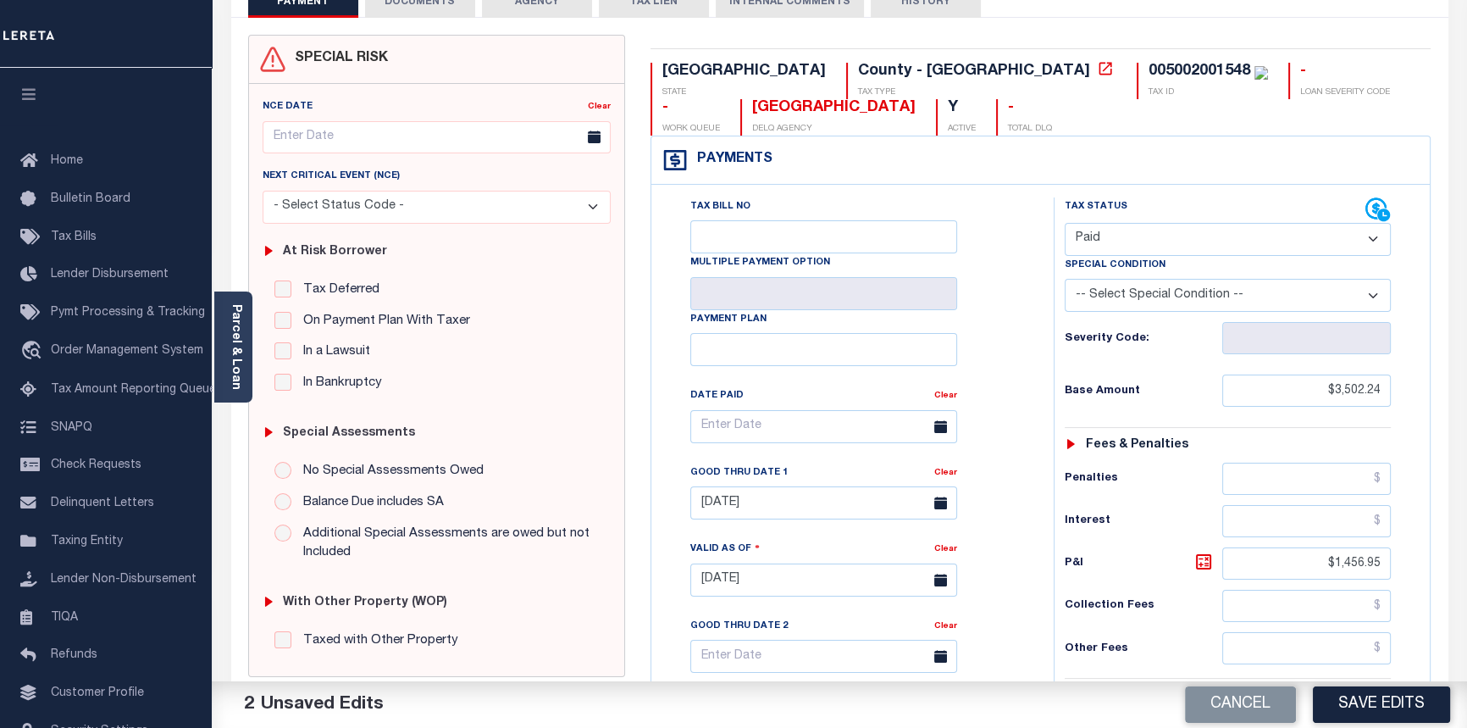
scroll to position [153, 0]
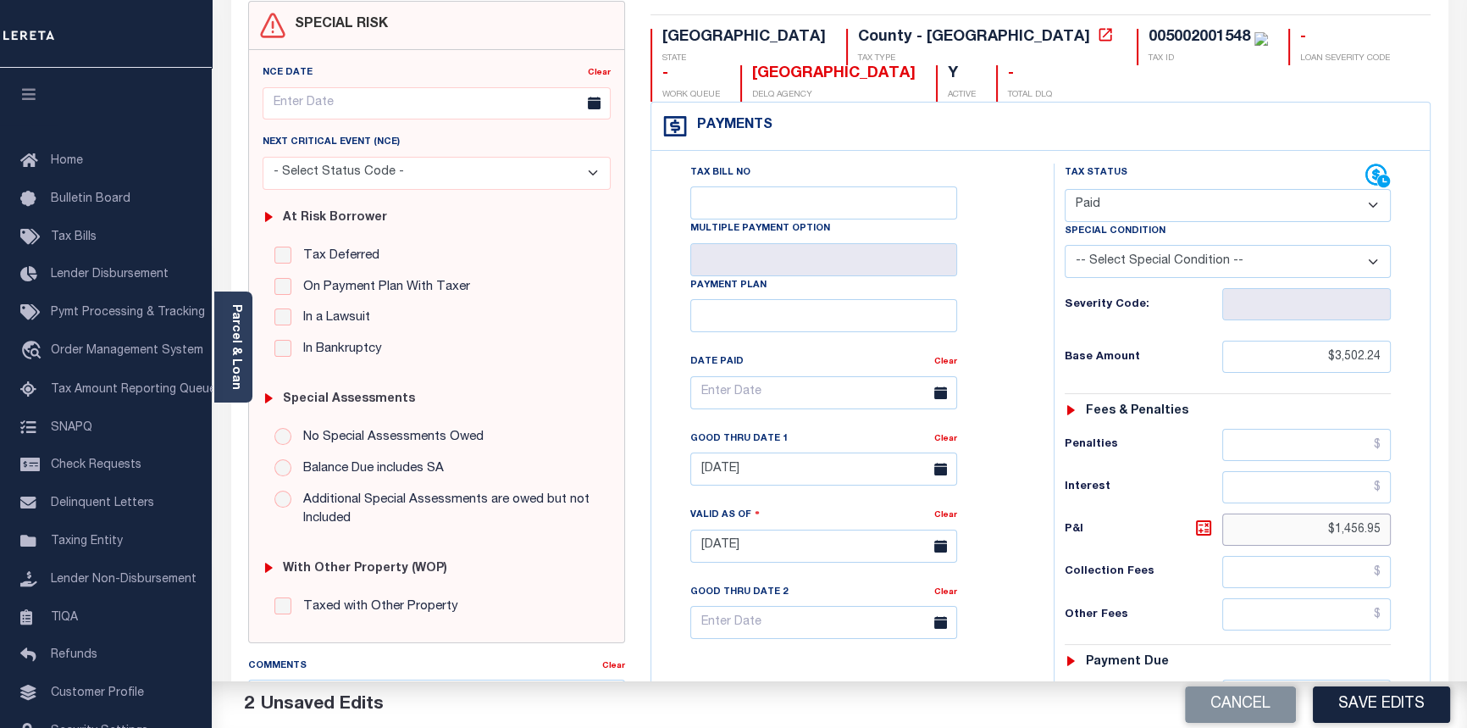
drag, startPoint x: 1318, startPoint y: 537, endPoint x: 1477, endPoint y: 534, distance: 159.3
click at [1466, 534] on html "Home OMS Detail Payment History Tax Line Detail" at bounding box center [733, 486] width 1467 height 1279
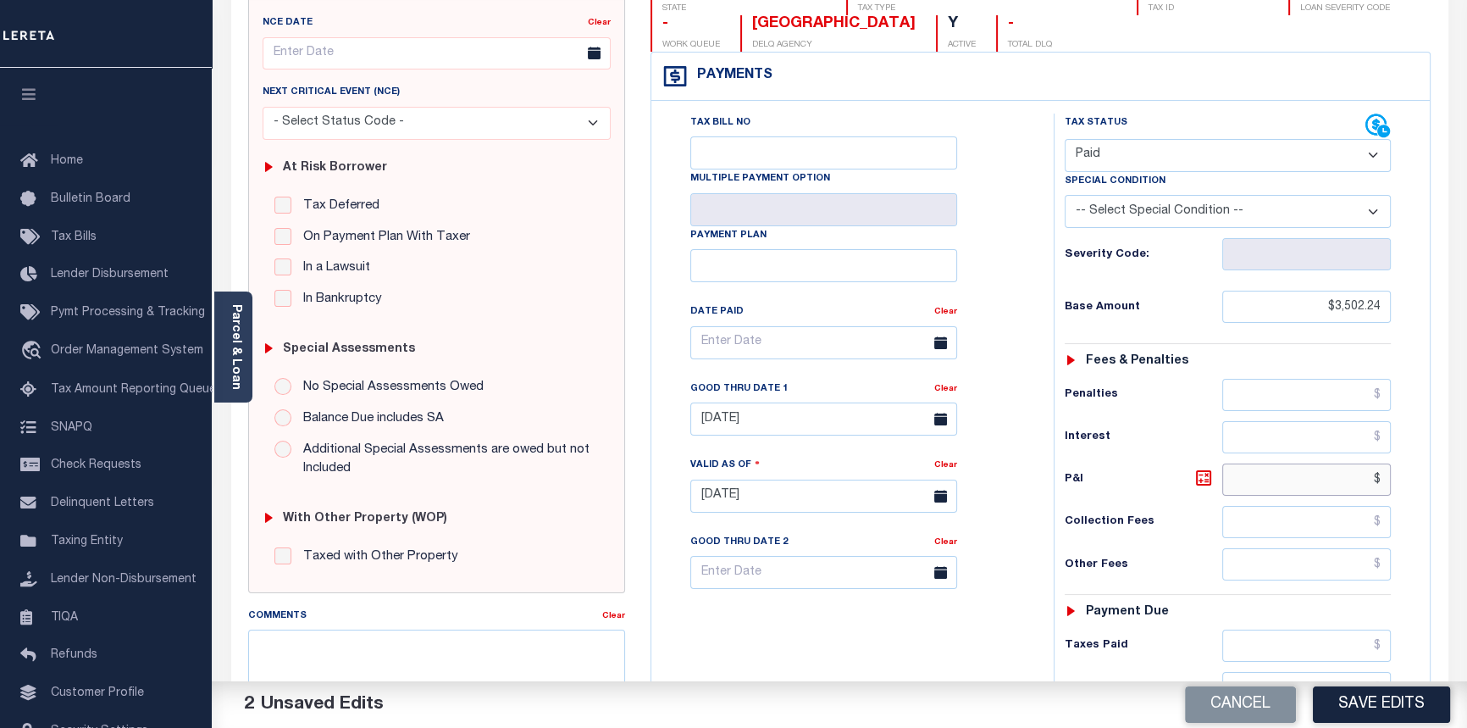
scroll to position [385, 0]
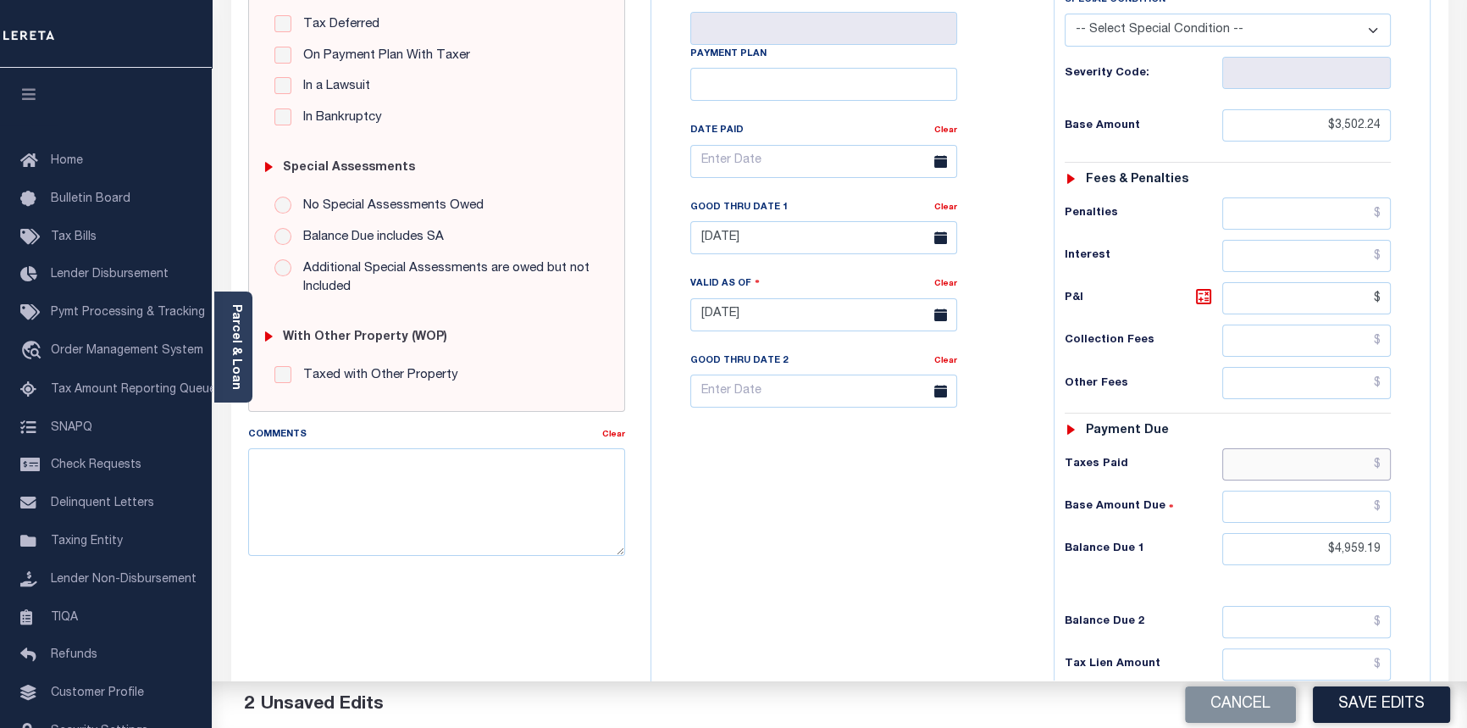
type input "$.00"
click at [1381, 469] on input "text" at bounding box center [1306, 464] width 169 height 32
type input "$3,502.24"
click at [1384, 507] on input "text" at bounding box center [1306, 506] width 169 height 32
type input "$0.00"
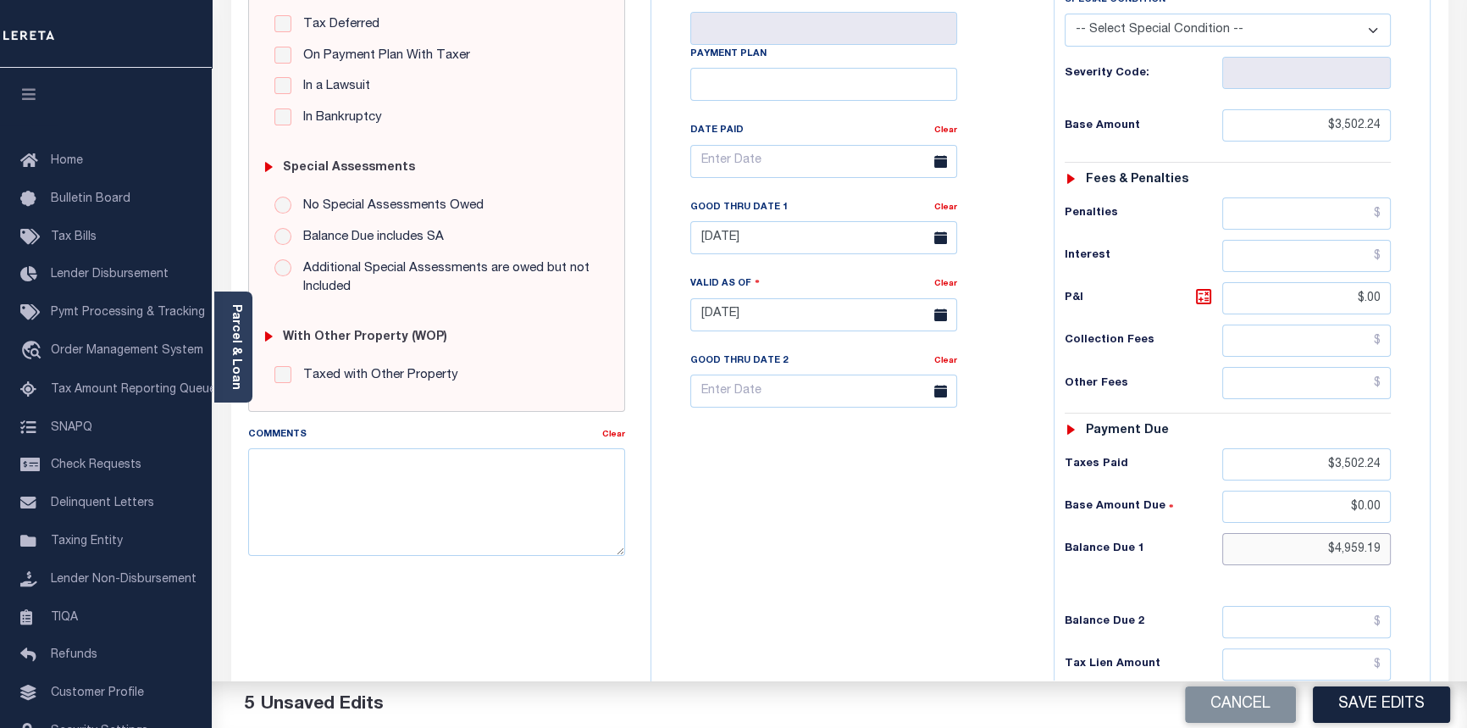
drag, startPoint x: 1312, startPoint y: 544, endPoint x: 1462, endPoint y: 580, distance: 154.3
click at [1466, 570] on html "Home OMS Detail Payment History Tax Line Detail" at bounding box center [733, 254] width 1467 height 1279
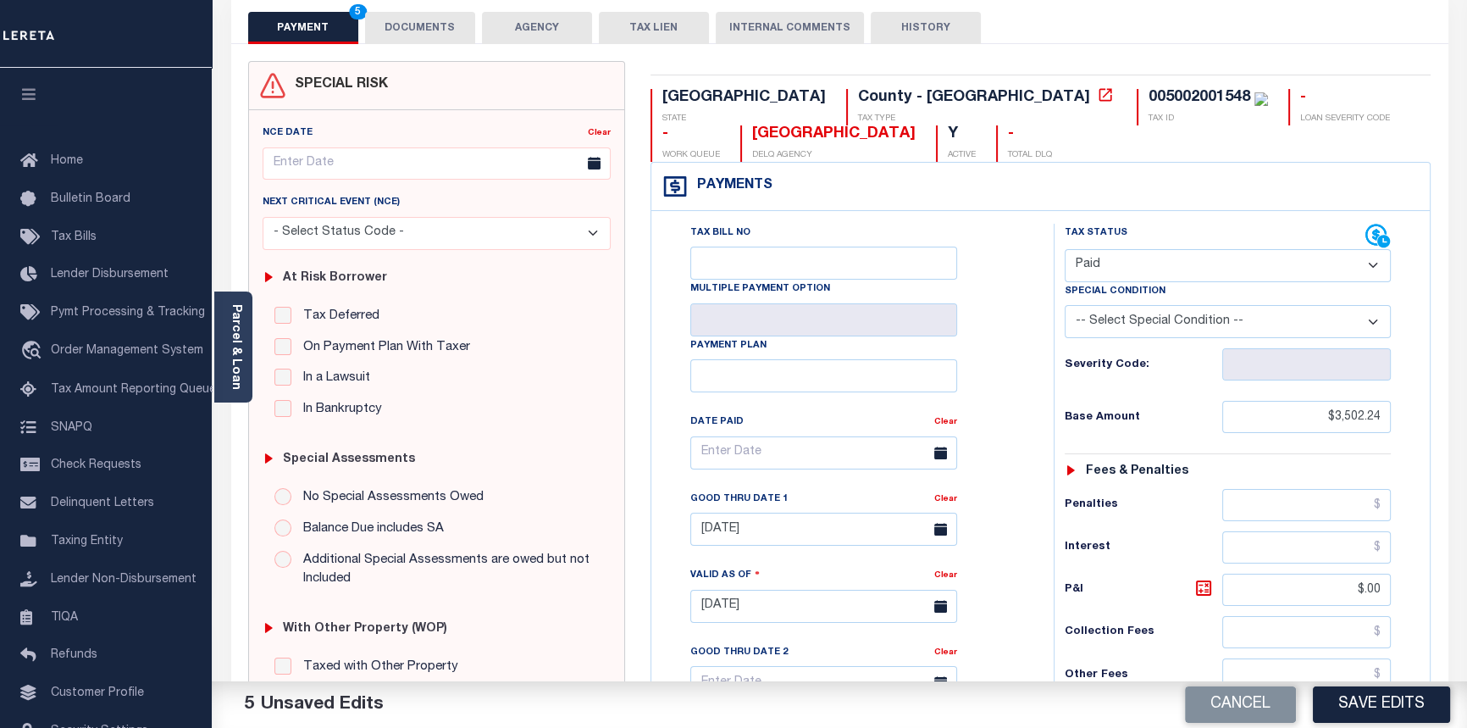
scroll to position [76, 0]
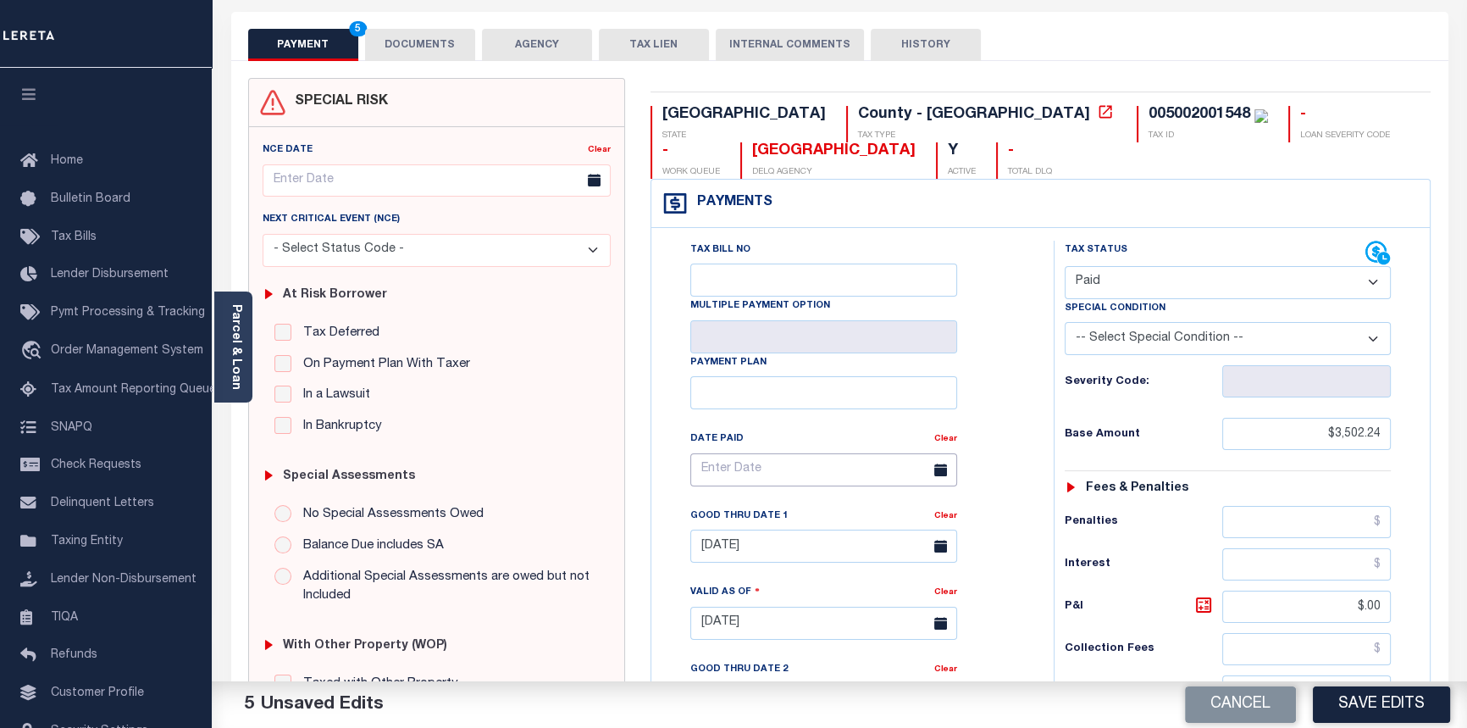
type input "$0.00"
click at [856, 468] on input "text" at bounding box center [823, 469] width 267 height 33
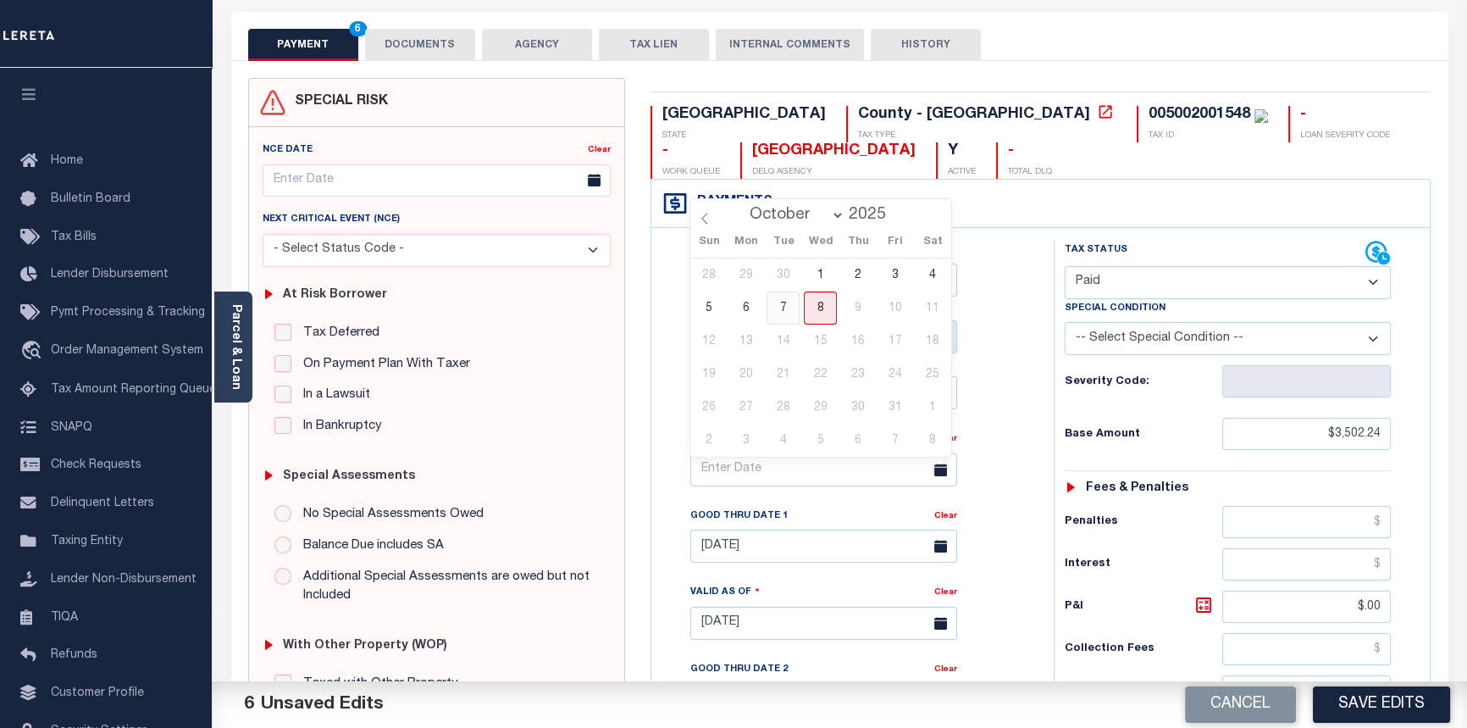
click at [787, 308] on span "7" at bounding box center [783, 307] width 33 height 33
type input "10/07/2025"
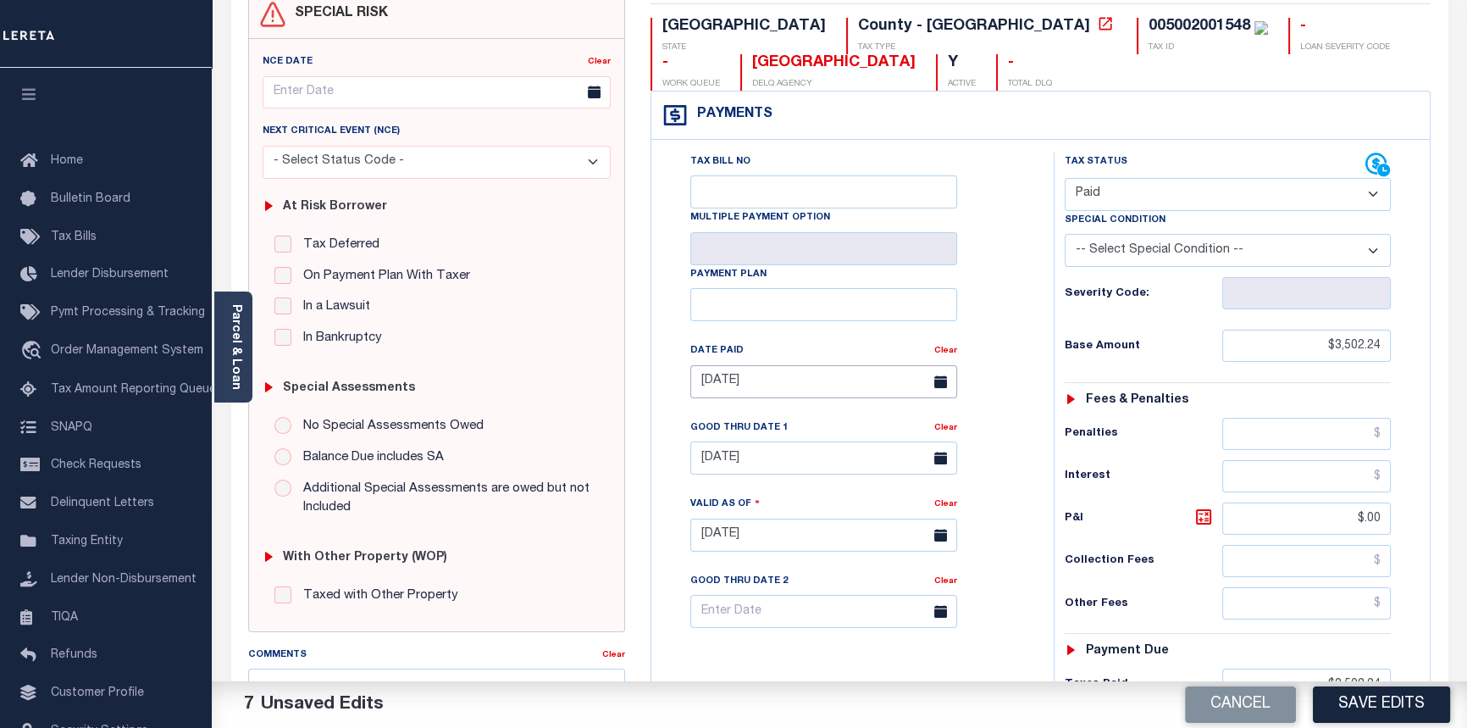
scroll to position [230, 0]
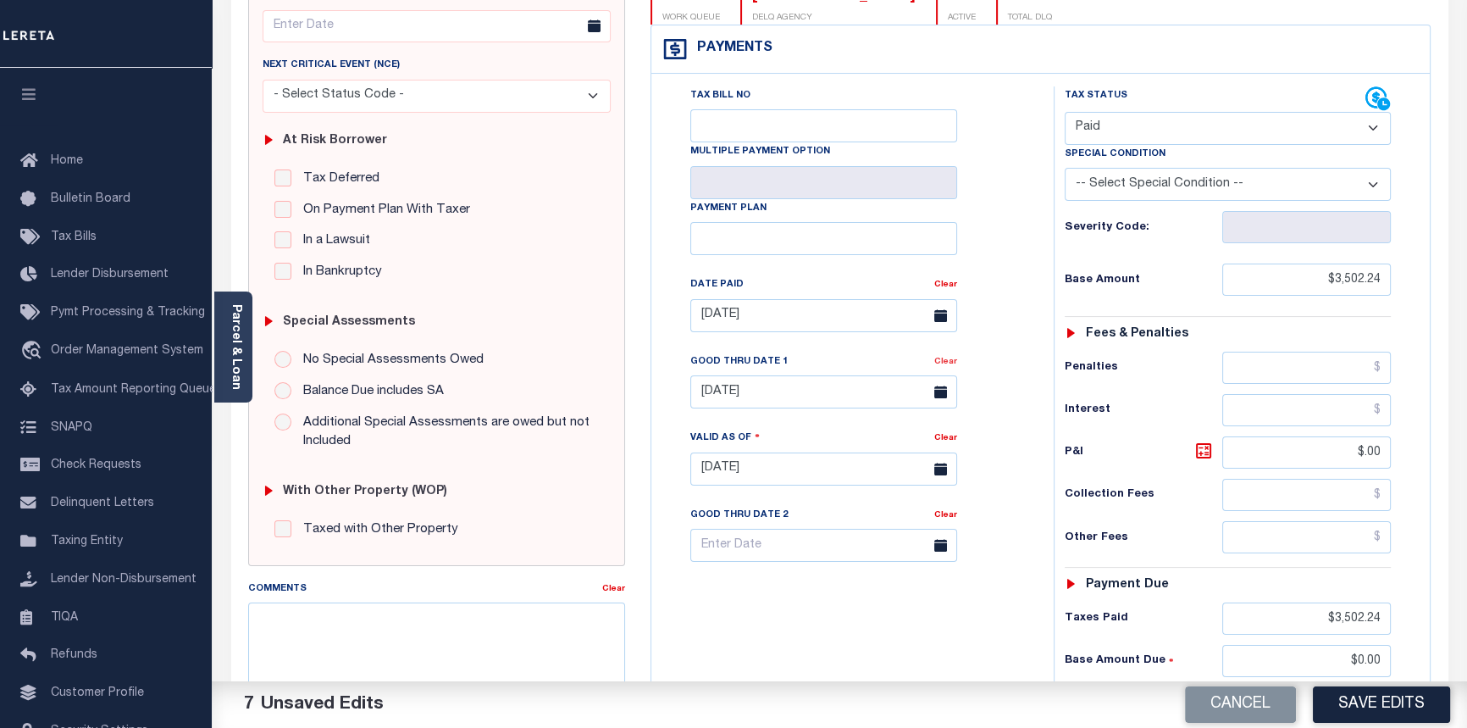
click at [948, 366] on link "Clear" at bounding box center [945, 361] width 23 height 8
click at [331, 616] on textarea "Comments" at bounding box center [437, 655] width 378 height 107
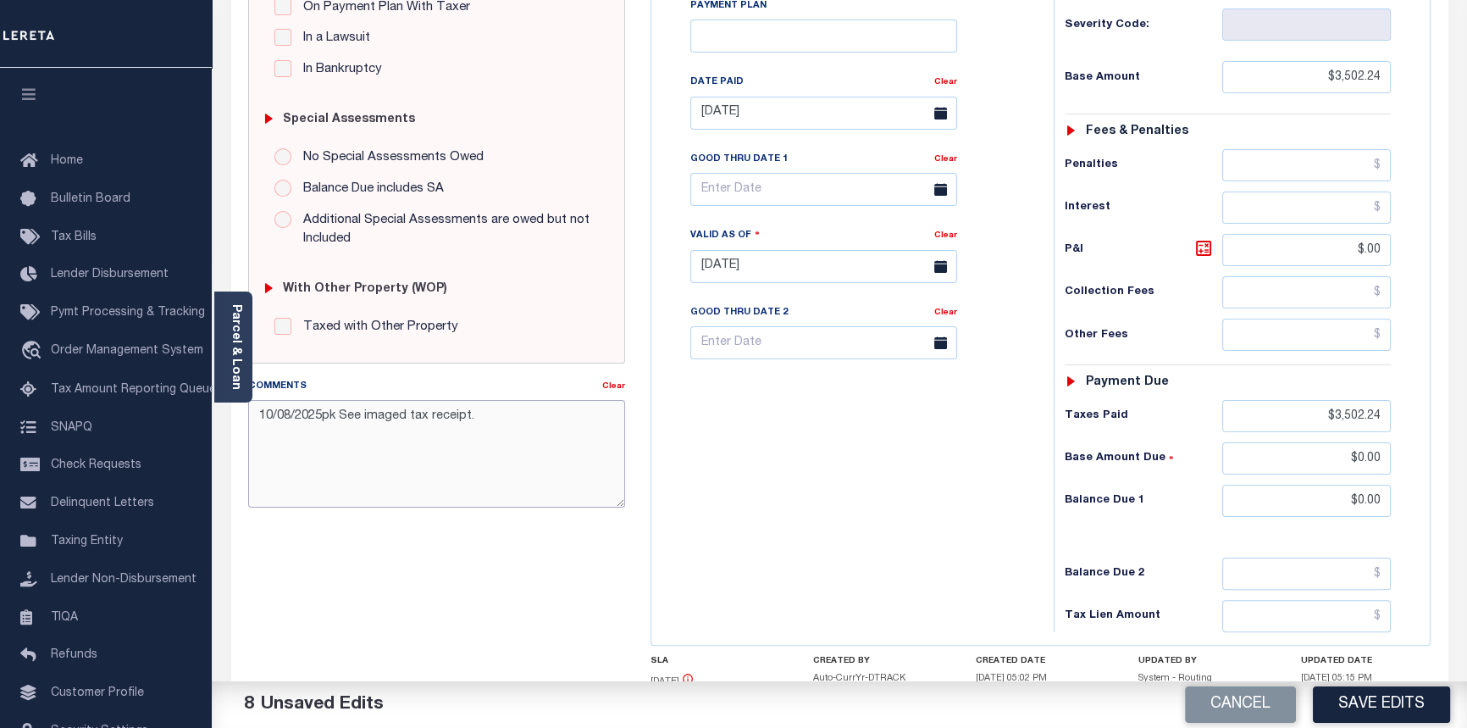
scroll to position [462, 0]
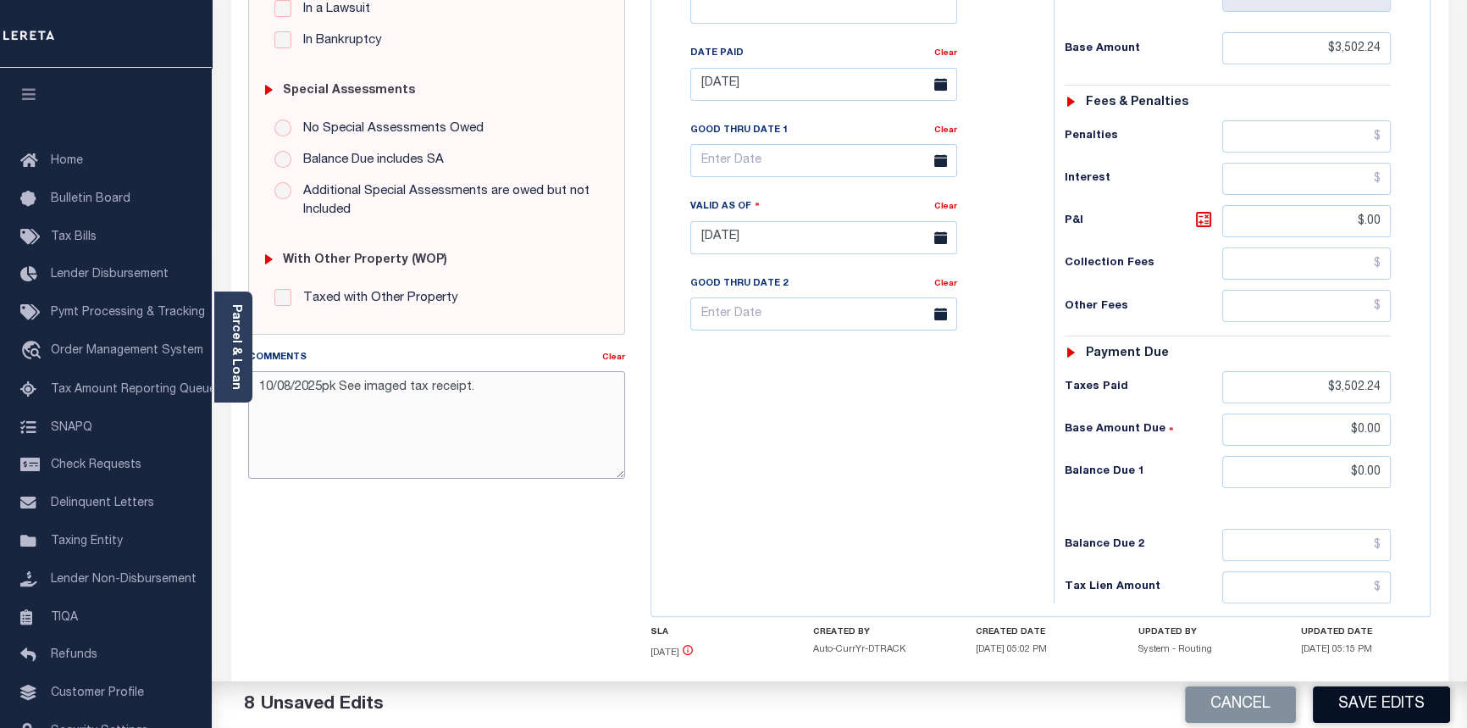
type textarea "10/08/2025pk See imaged tax receipt."
click at [1377, 714] on button "Save Edits" at bounding box center [1381, 704] width 137 height 36
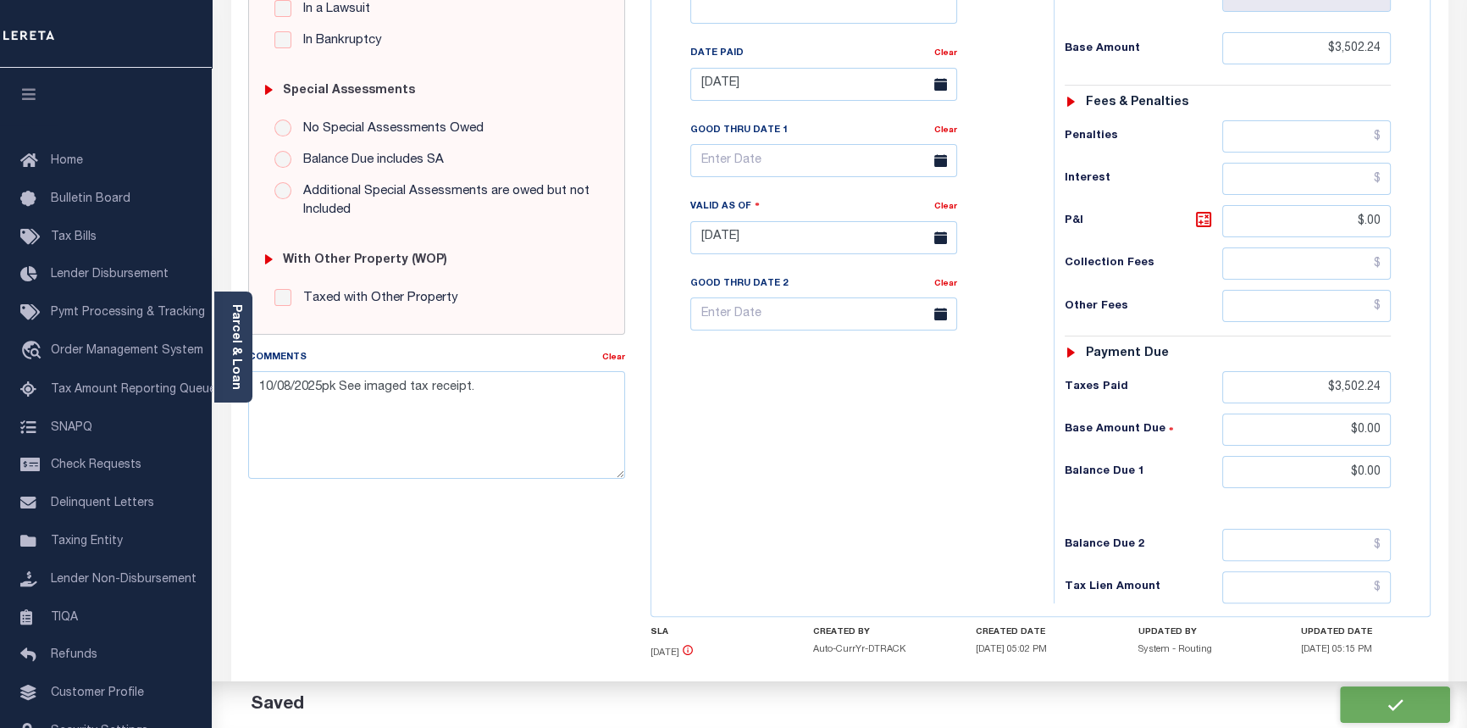
checkbox input "false"
type input "$3,502.24"
type input "$0"
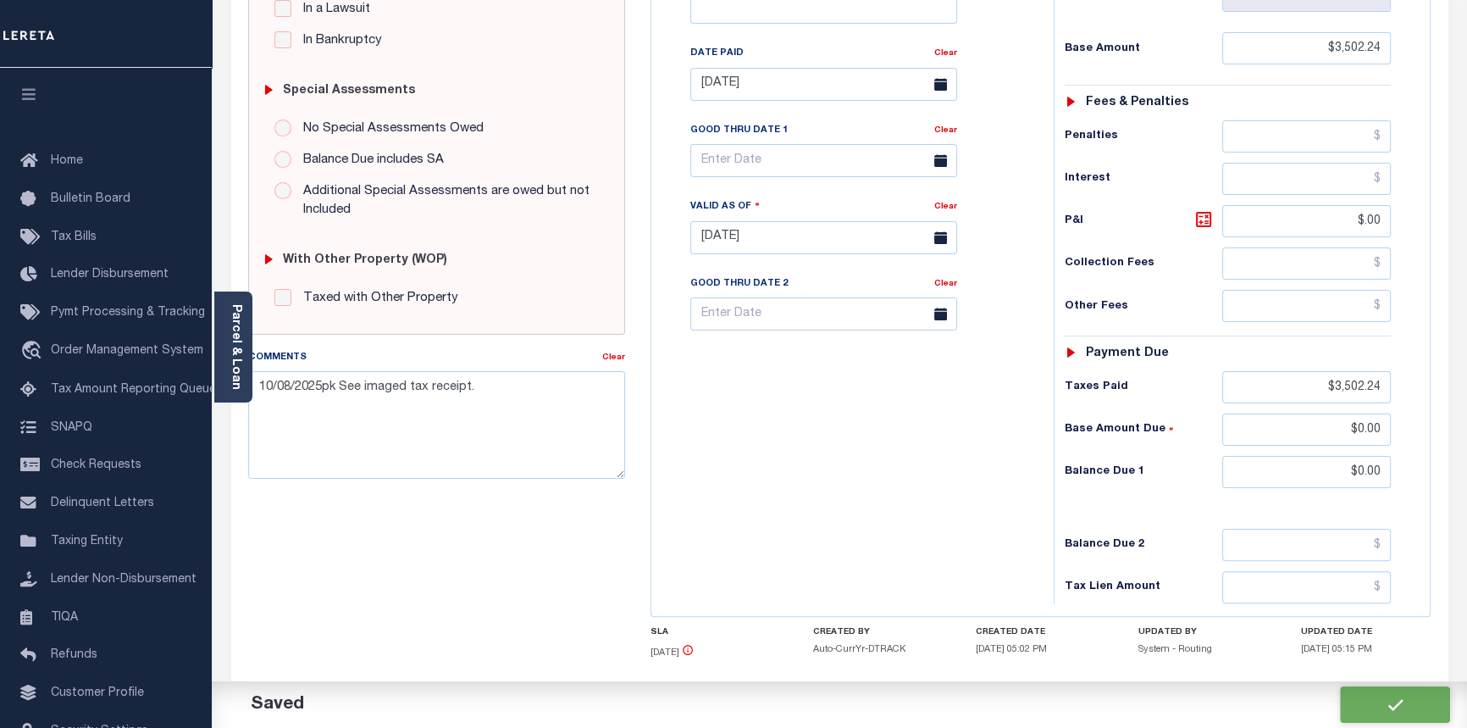
type input "$3,502.24"
type input "$0"
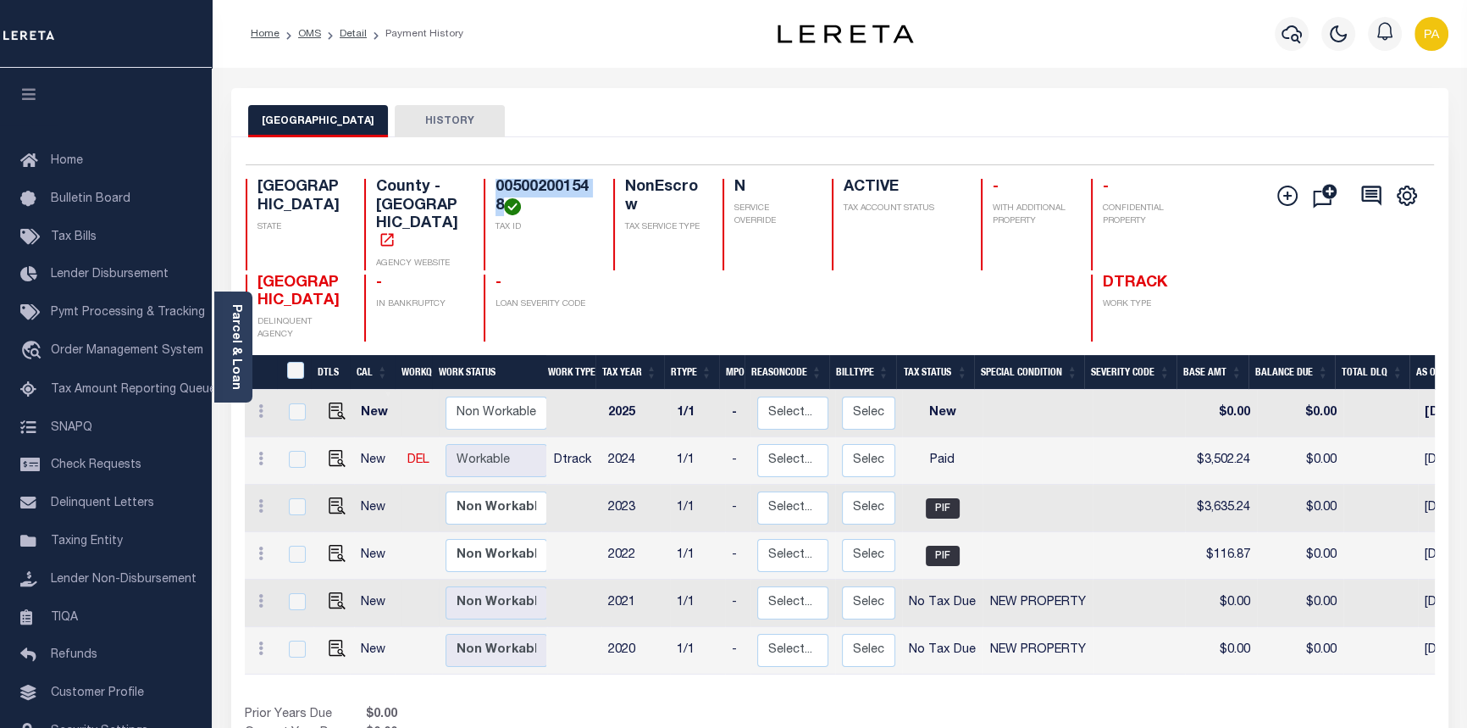
drag, startPoint x: 501, startPoint y: 211, endPoint x: 490, endPoint y: 194, distance: 20.2
click at [490, 194] on div "005002001548 TAX ID" at bounding box center [538, 224] width 109 height 91
copy h4 "005002001548"
